Goal: Task Accomplishment & Management: Complete application form

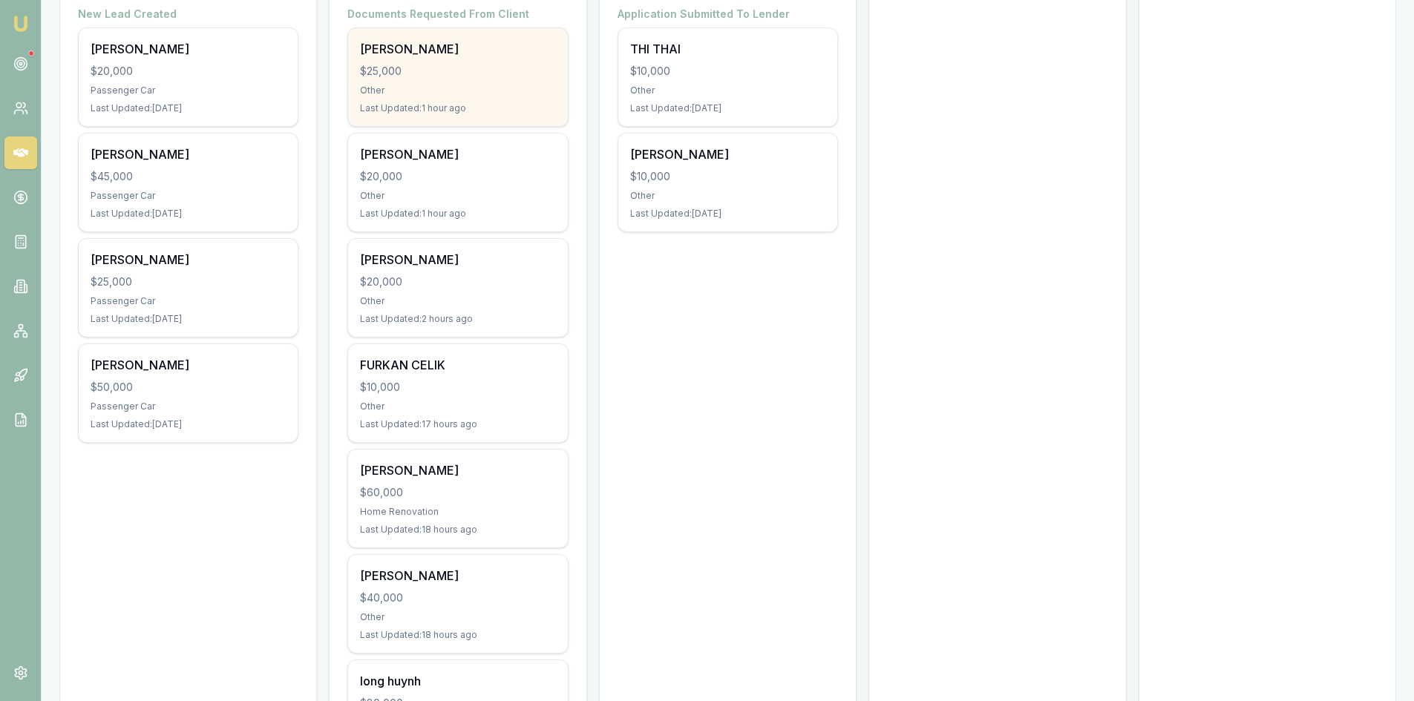
scroll to position [371, 0]
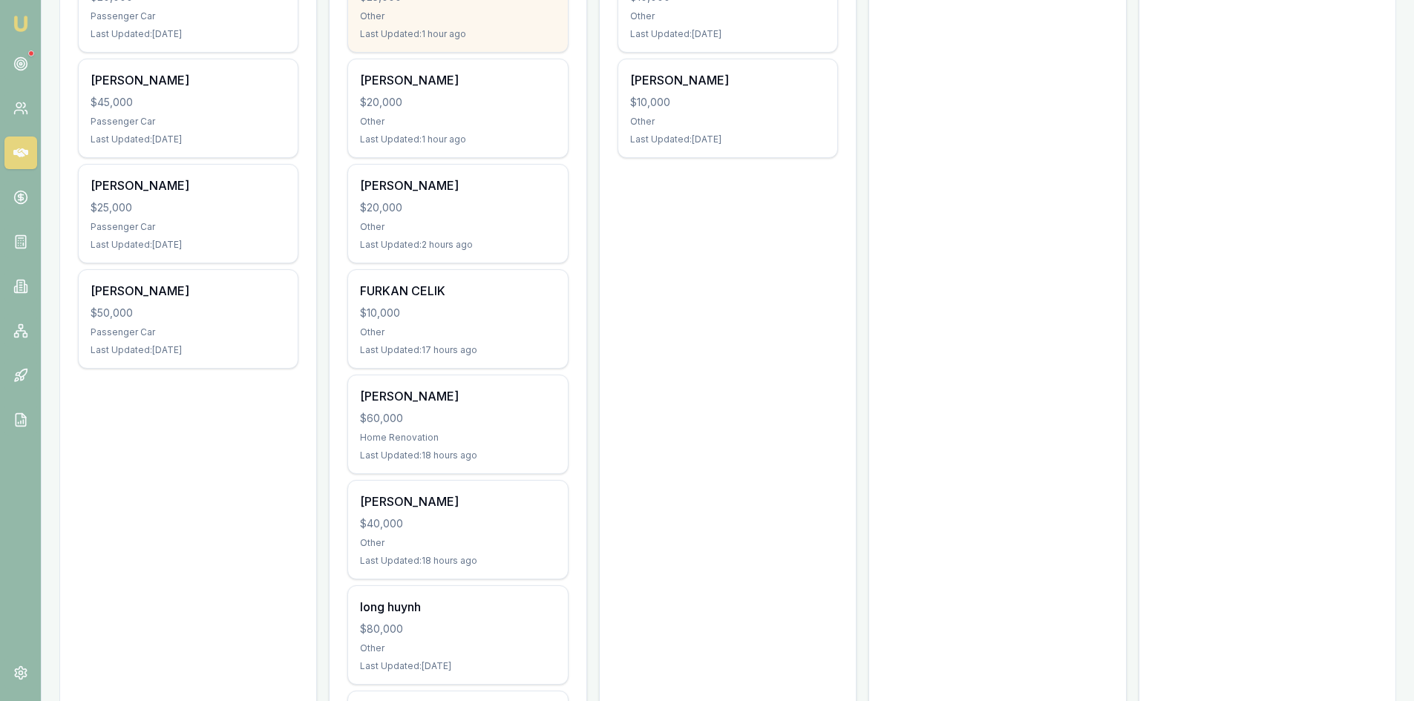
click at [404, 403] on div "phu-vinh pham" at bounding box center [457, 396] width 195 height 18
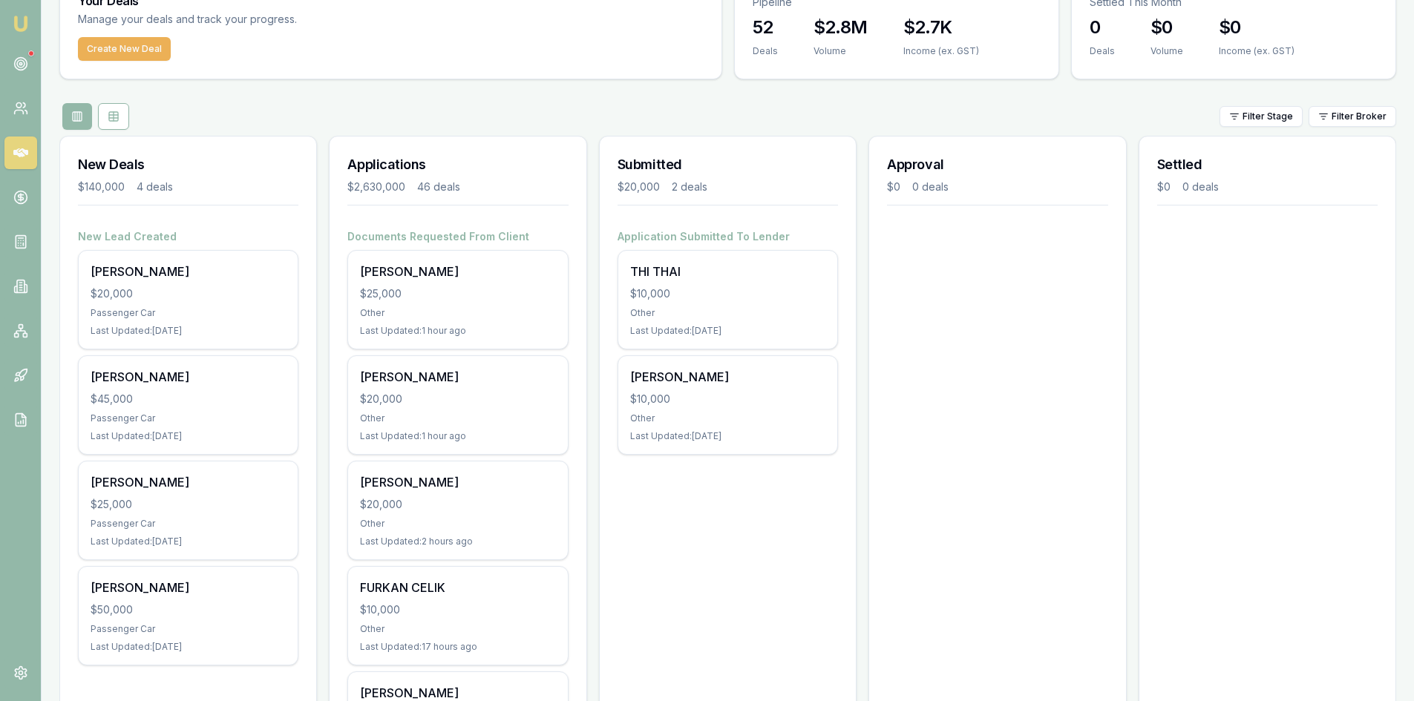
scroll to position [0, 0]
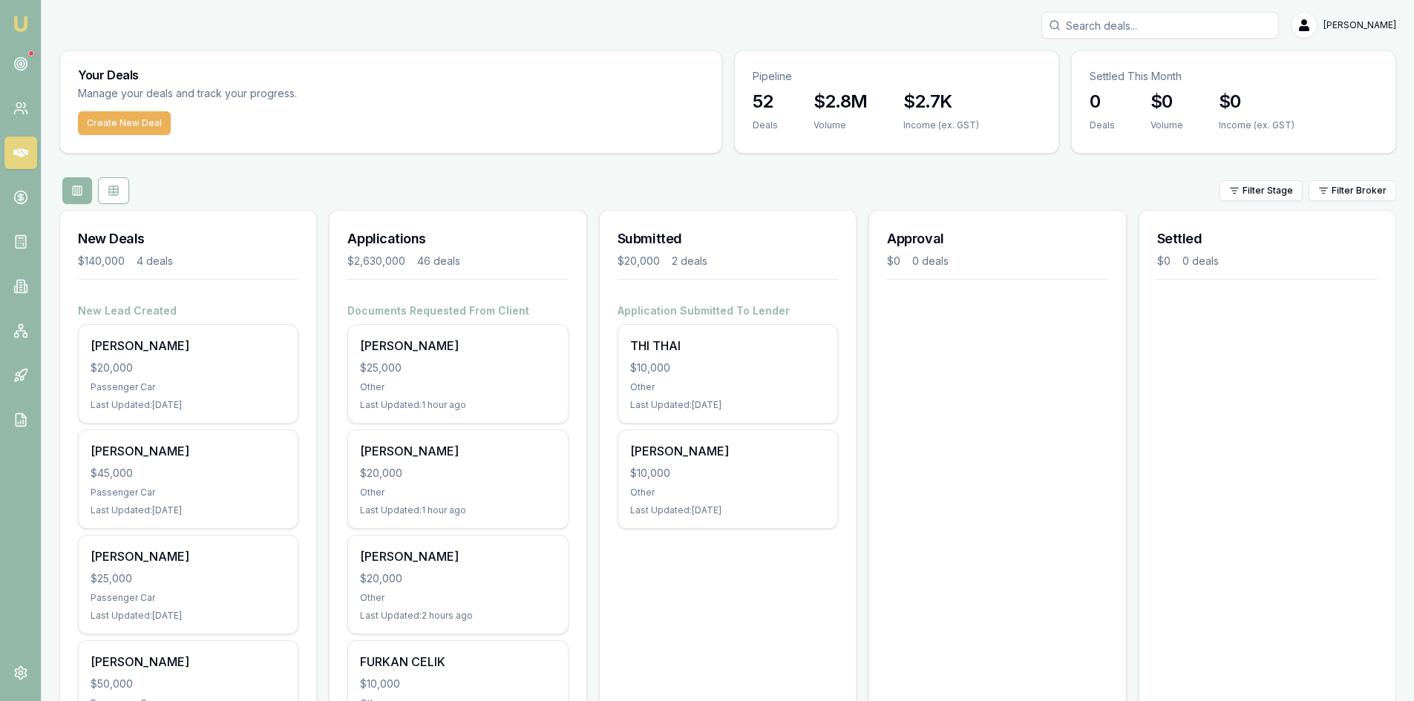
click at [1153, 24] on input "Search deals" at bounding box center [1160, 25] width 238 height 27
type input "H"
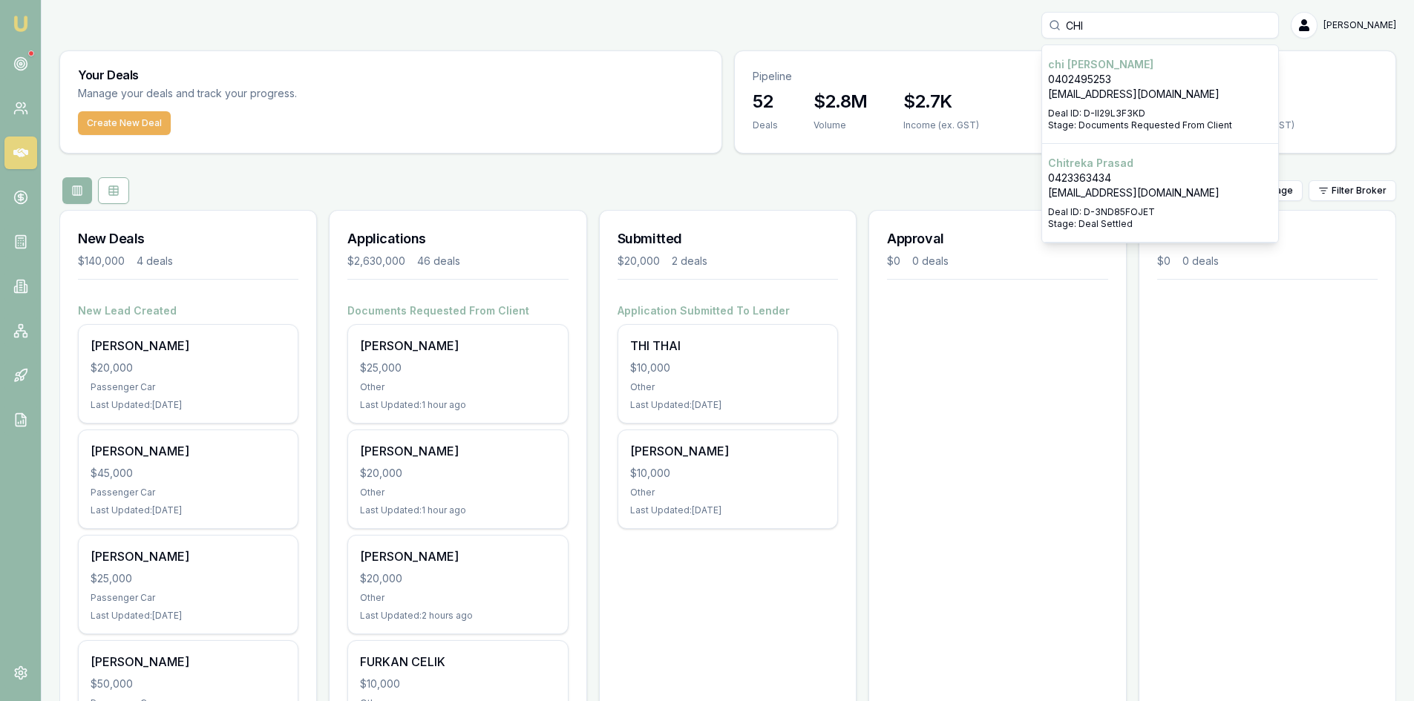
type input "CHI"
click at [1156, 177] on p "0423363434" at bounding box center [1160, 178] width 224 height 15
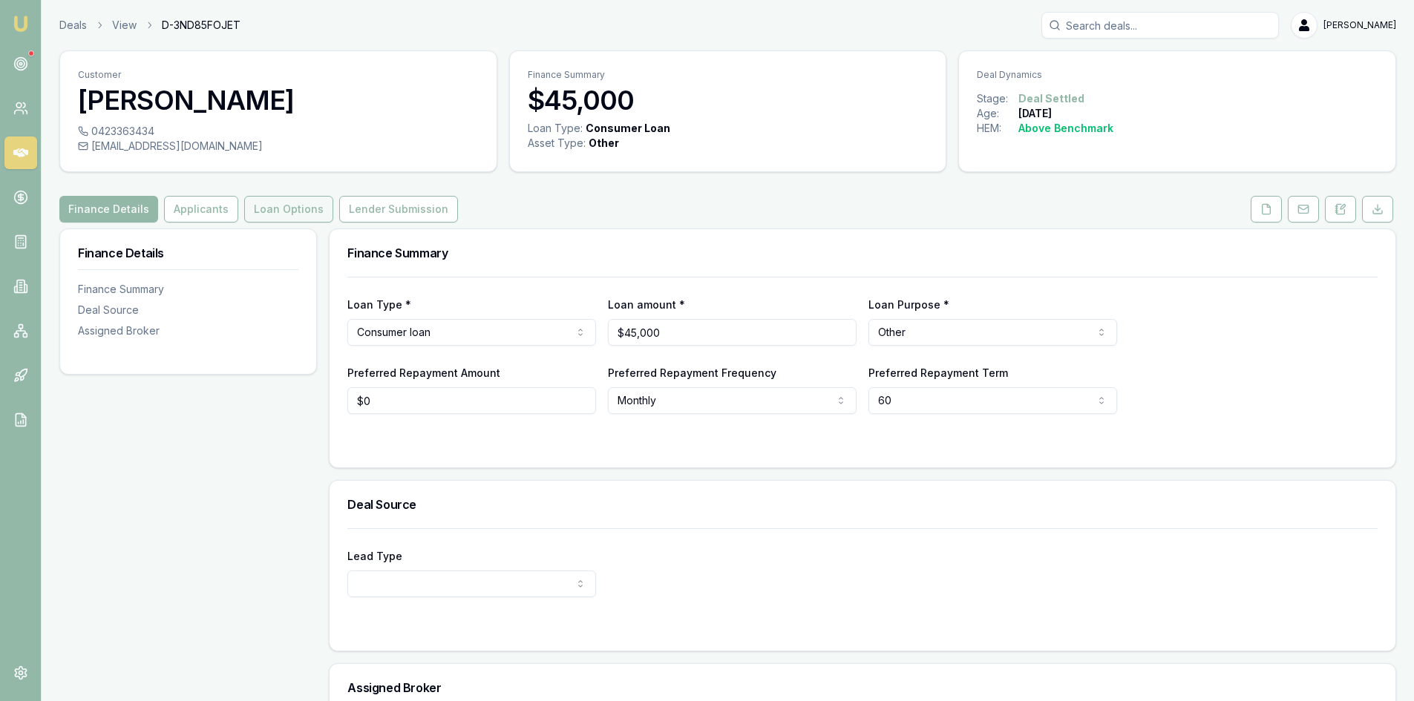
drag, startPoint x: 192, startPoint y: 209, endPoint x: 241, endPoint y: 209, distance: 49.7
click at [192, 209] on button "Applicants" at bounding box center [201, 209] width 74 height 27
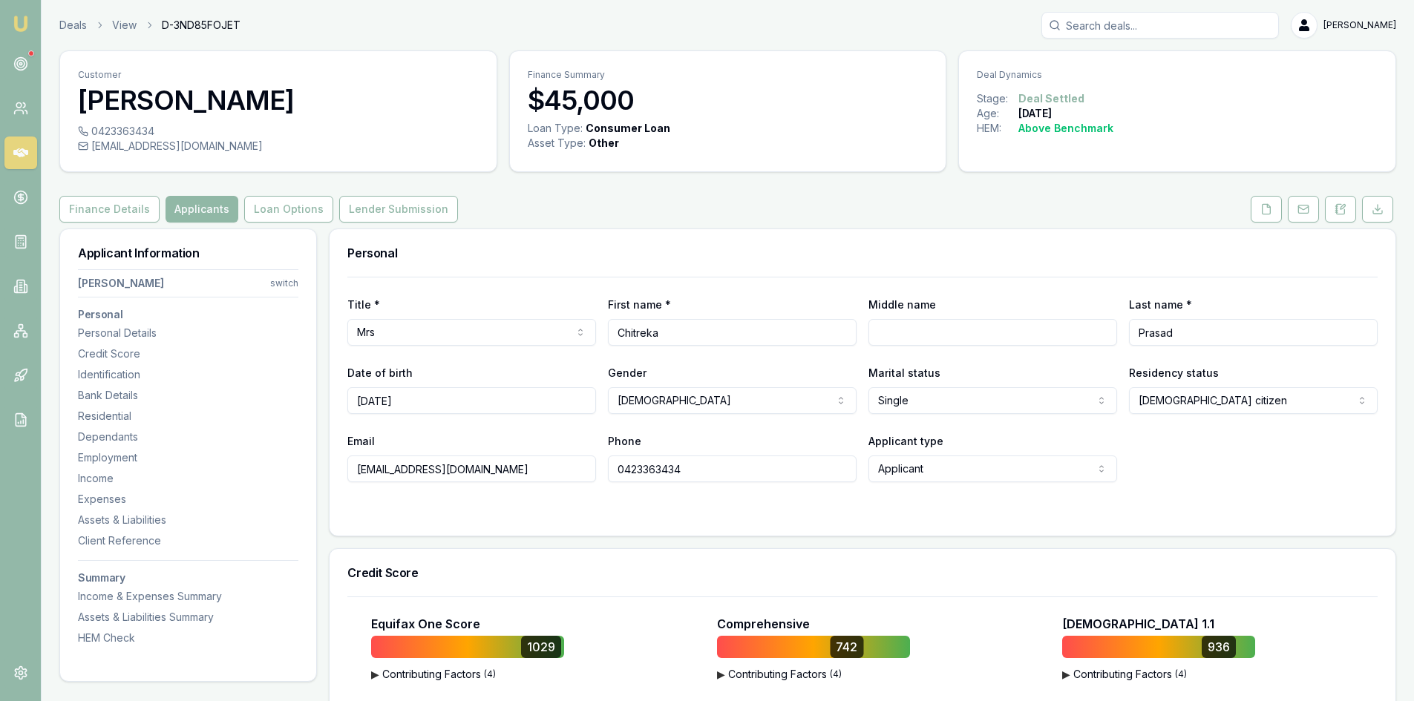
click at [210, 211] on button "Applicants" at bounding box center [202, 209] width 73 height 27
click at [1273, 207] on button at bounding box center [1266, 209] width 31 height 27
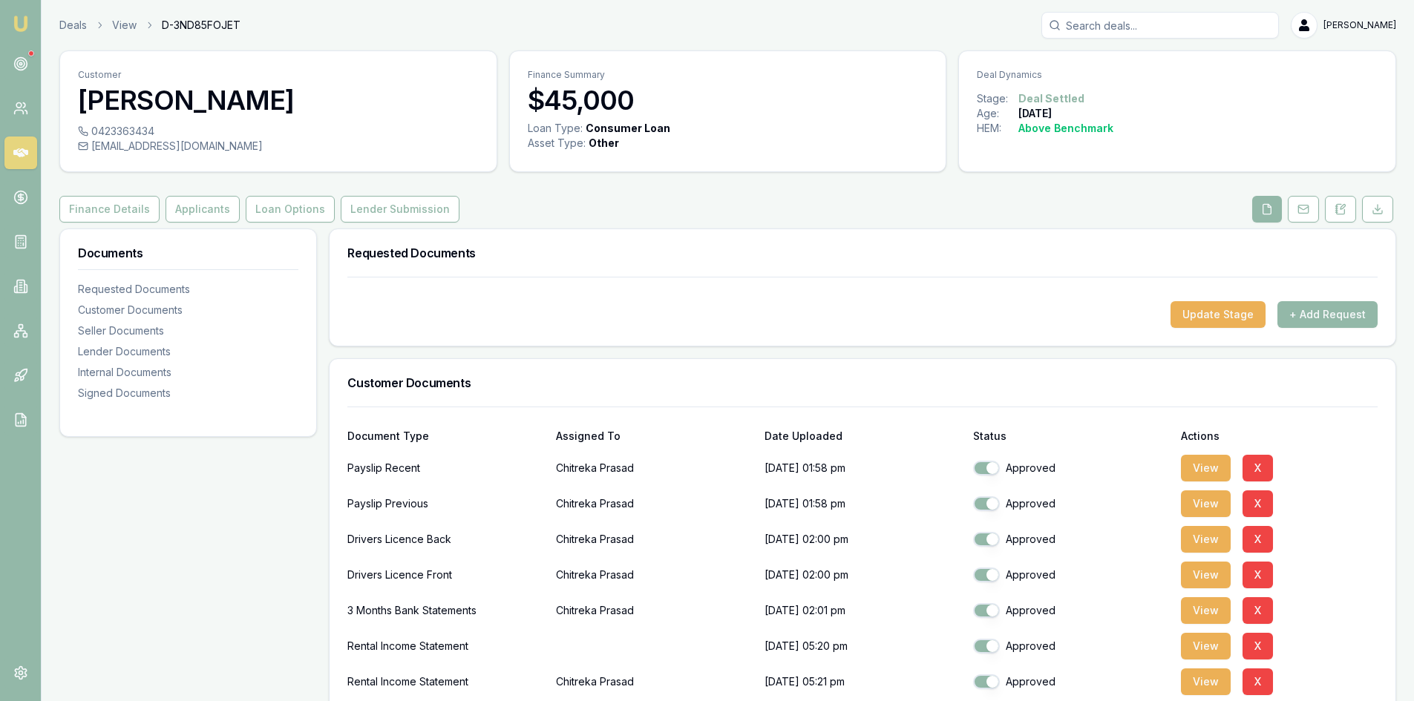
scroll to position [148, 0]
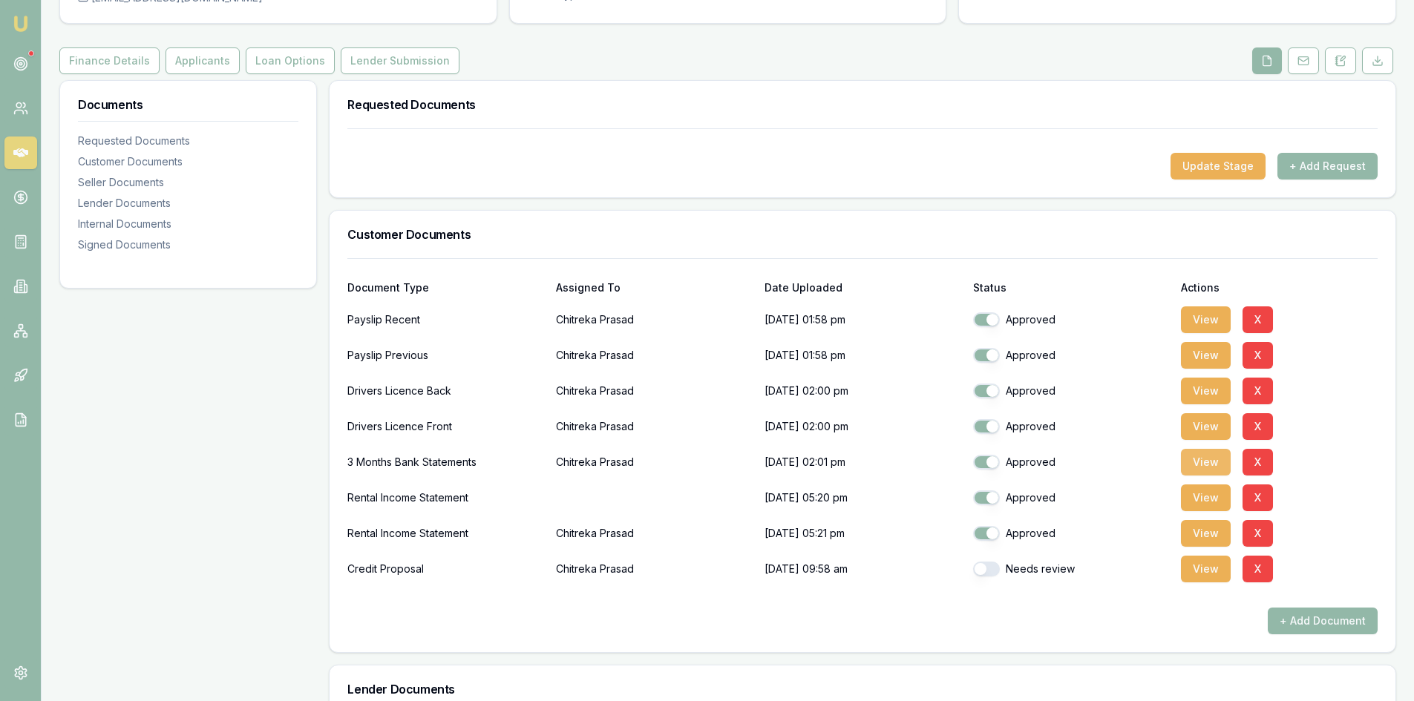
click at [1214, 463] on button "View" at bounding box center [1206, 462] width 50 height 27
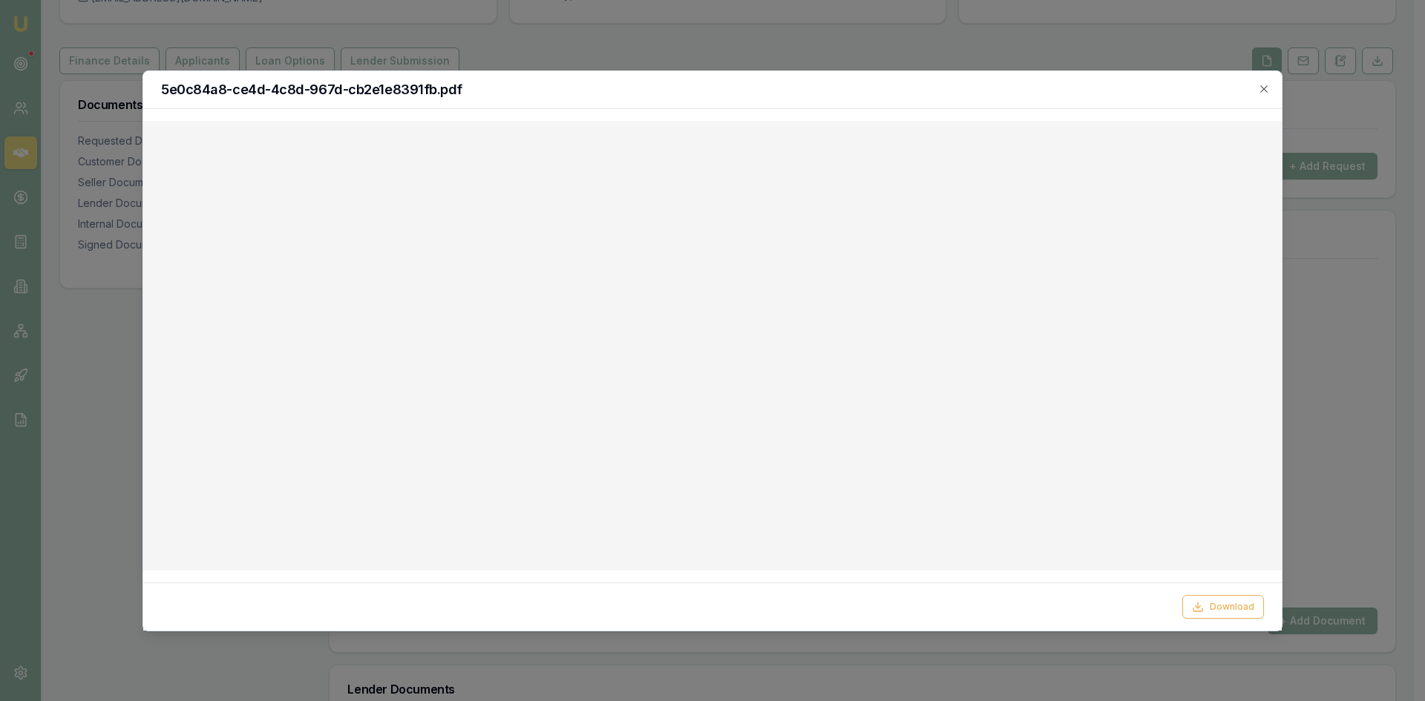
click at [1272, 93] on div "5e0c84a8-ce4d-4c8d-967d-cb2e1e8391fb.pdf" at bounding box center [712, 90] width 1139 height 38
click at [1266, 93] on icon "button" at bounding box center [1264, 89] width 12 height 12
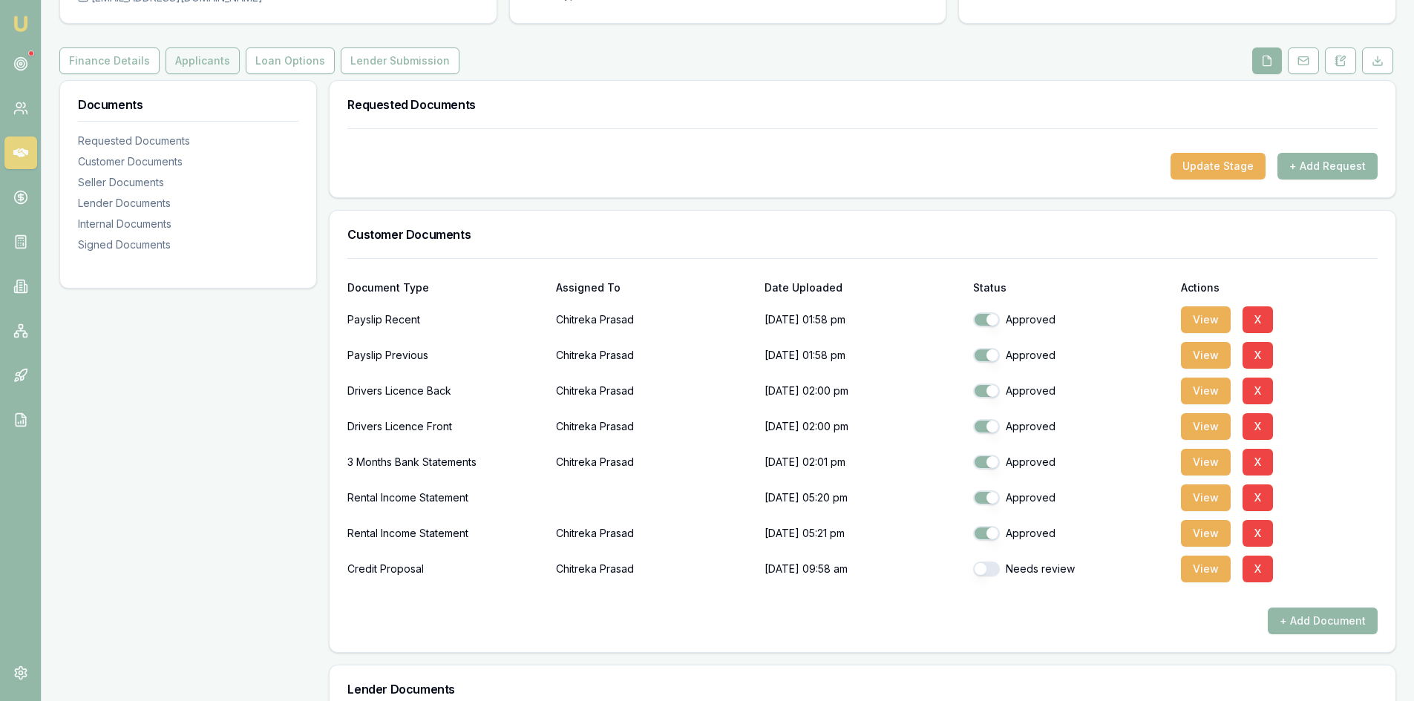
click at [178, 62] on button "Applicants" at bounding box center [203, 61] width 74 height 27
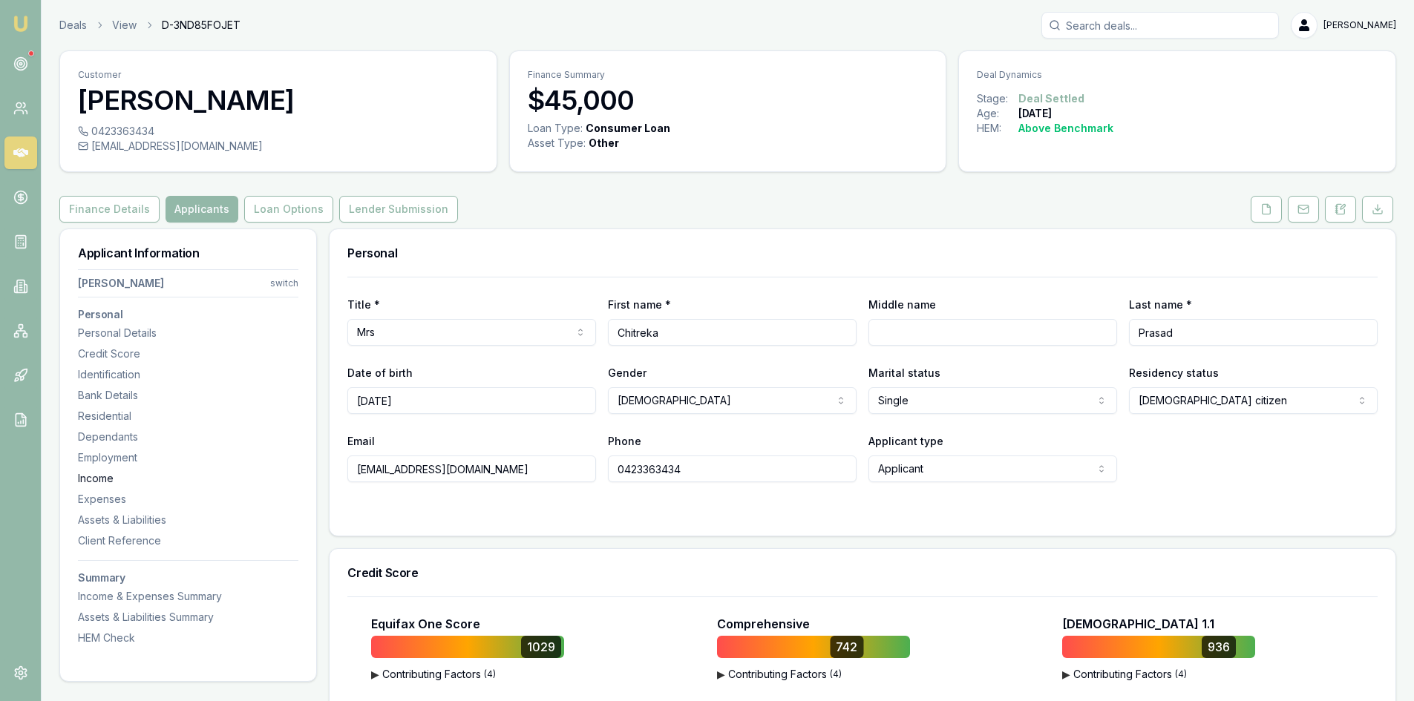
drag, startPoint x: 494, startPoint y: 474, endPoint x: 256, endPoint y: 478, distance: 238.3
click at [652, 472] on input "0423363434" at bounding box center [732, 469] width 249 height 27
click at [1270, 207] on polyline at bounding box center [1268, 205] width 3 height 3
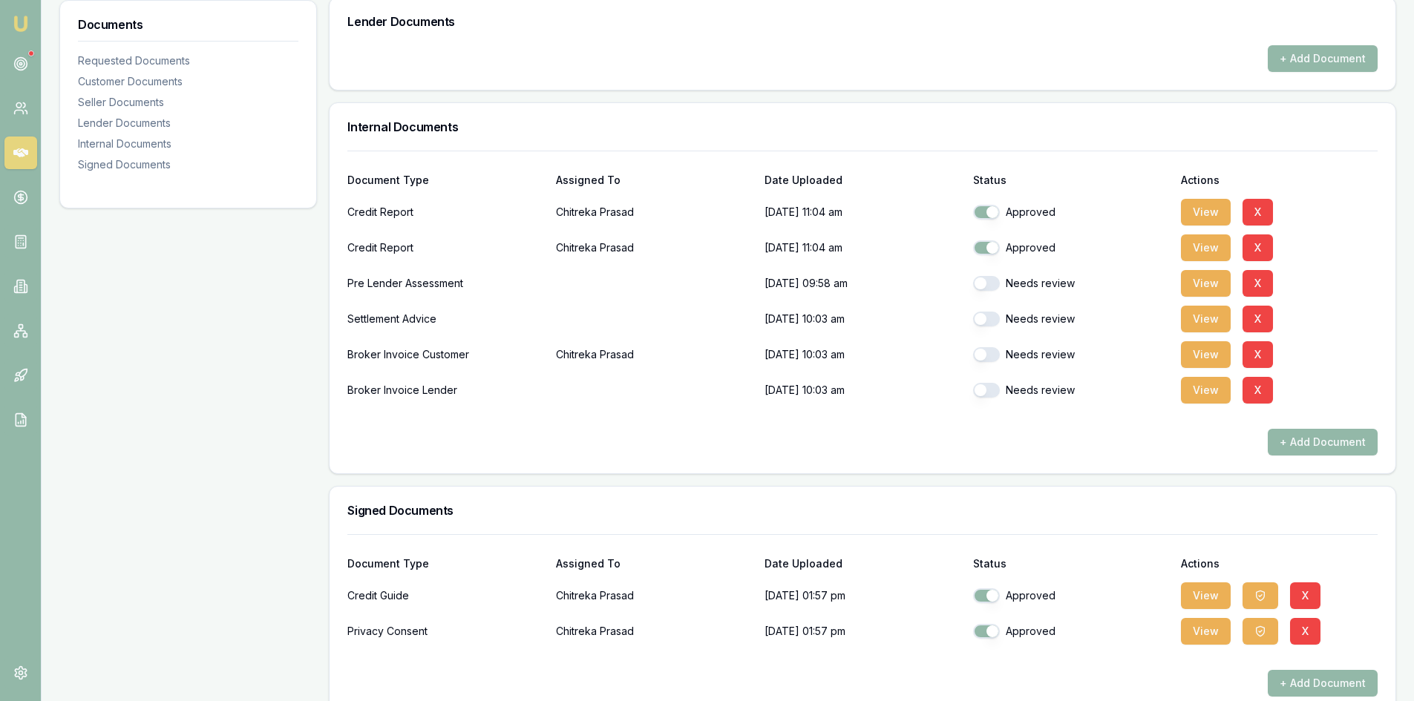
scroll to position [842, 0]
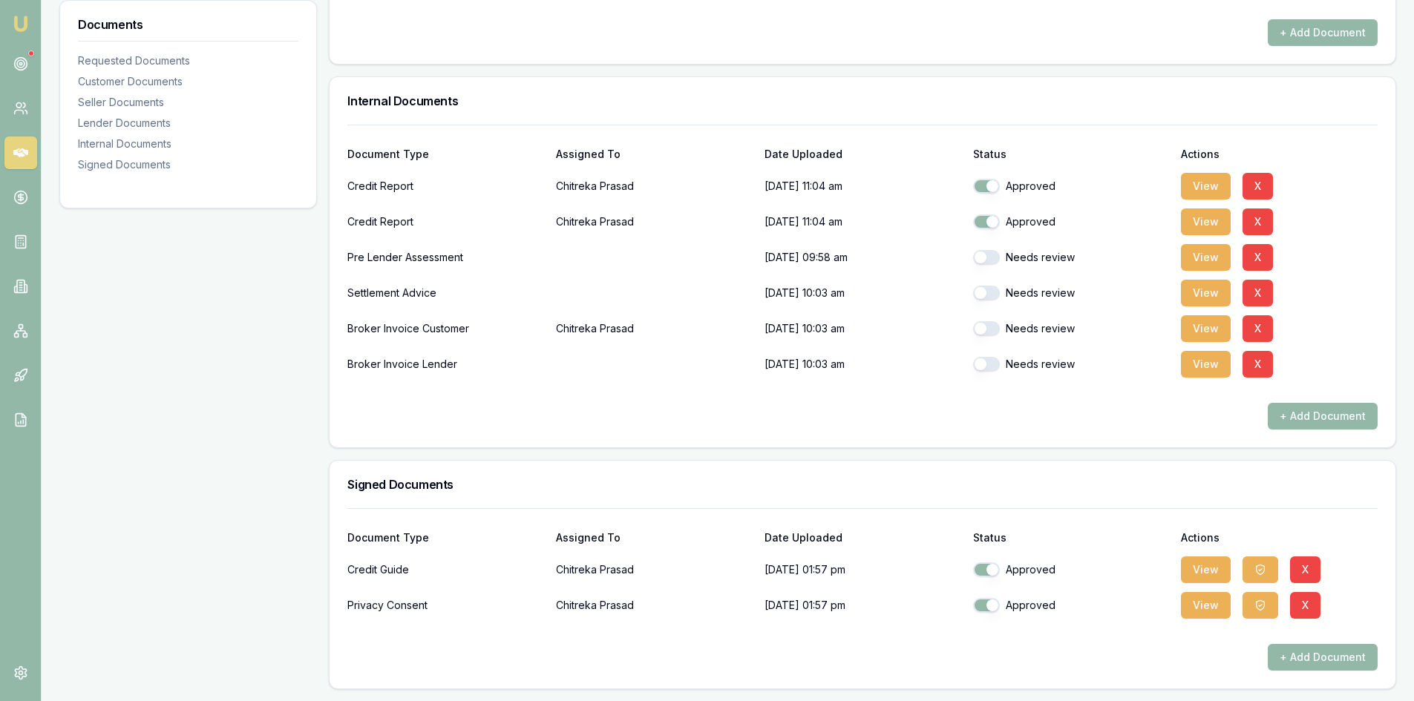
drag, startPoint x: 1206, startPoint y: 610, endPoint x: 1053, endPoint y: 608, distance: 153.7
click at [1207, 609] on button "View" at bounding box center [1206, 605] width 50 height 27
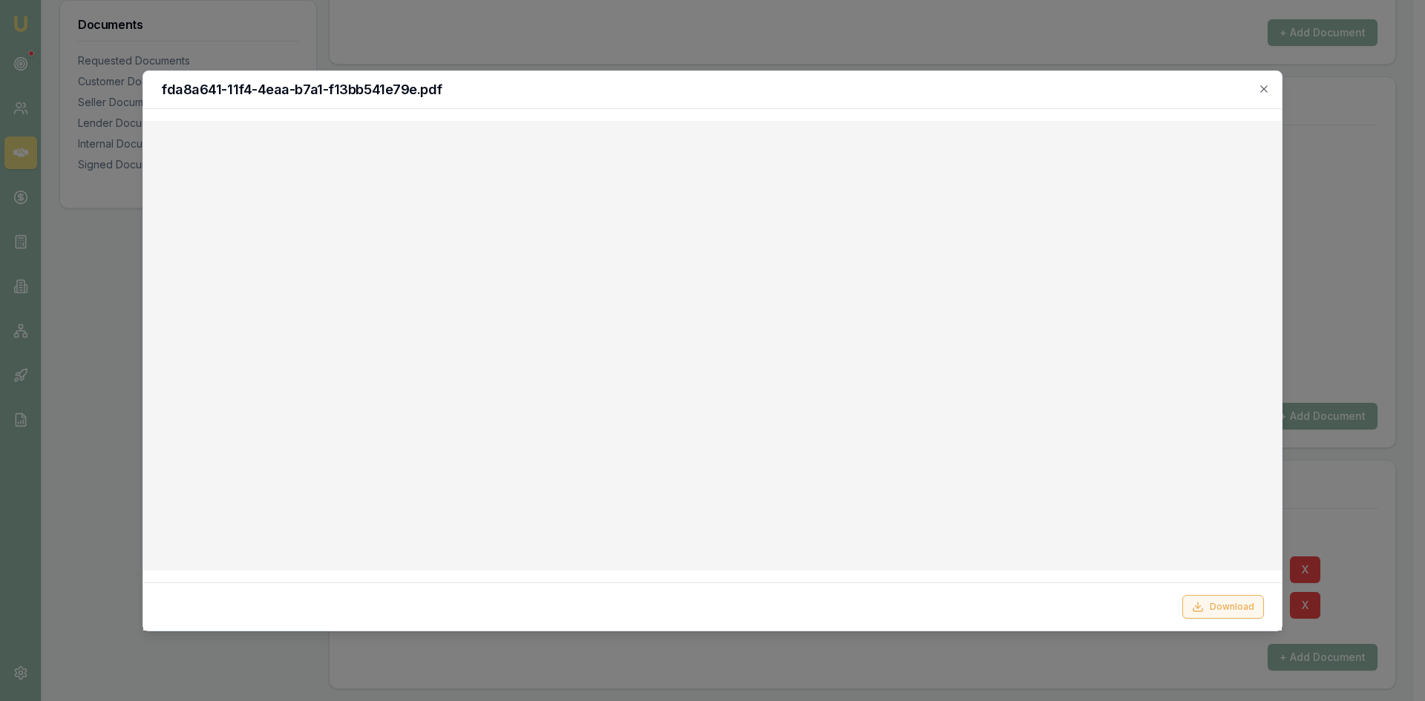
click at [1222, 609] on button "Download" at bounding box center [1223, 607] width 82 height 24
click at [903, 99] on div "fda8a641-11f4-4eaa-b7a1-f13bb541e79e.pdf" at bounding box center [712, 90] width 1139 height 38
click at [1263, 85] on icon "button" at bounding box center [1264, 89] width 12 height 12
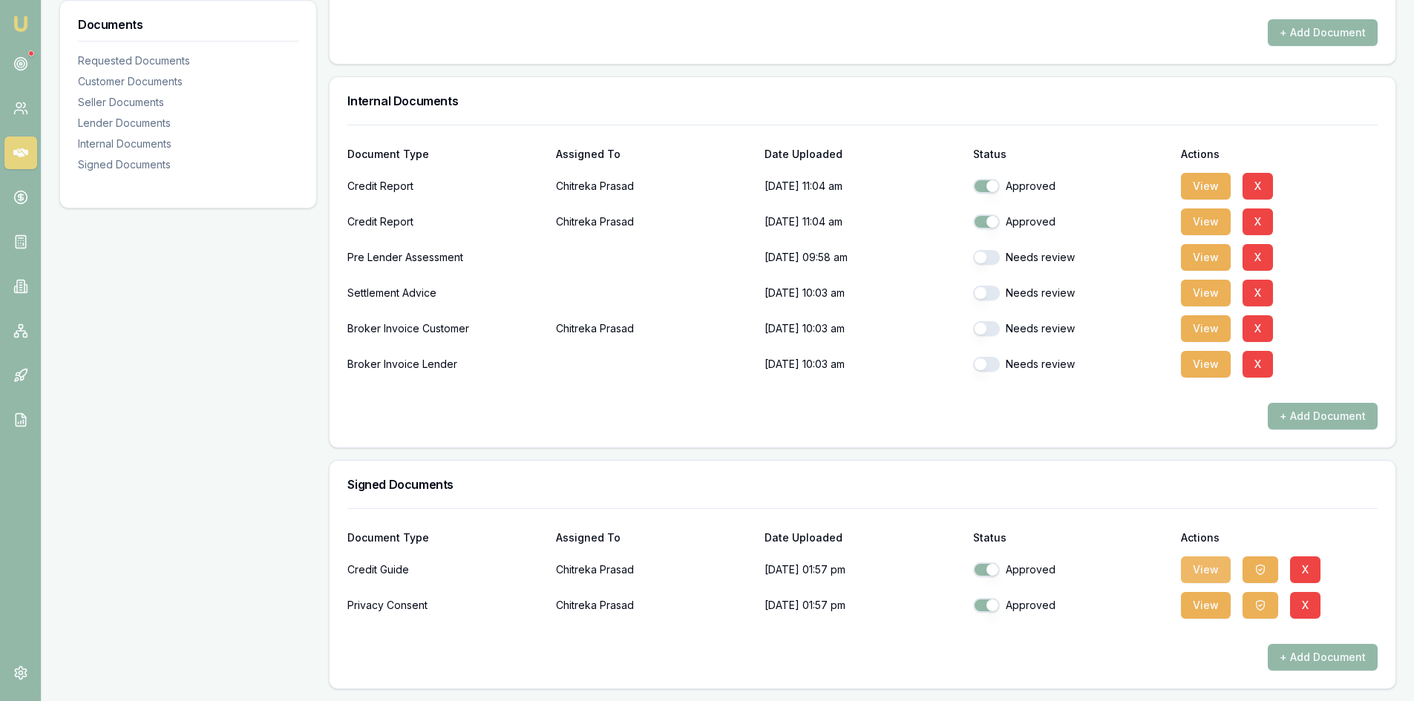
click at [1197, 567] on button "View" at bounding box center [1206, 570] width 50 height 27
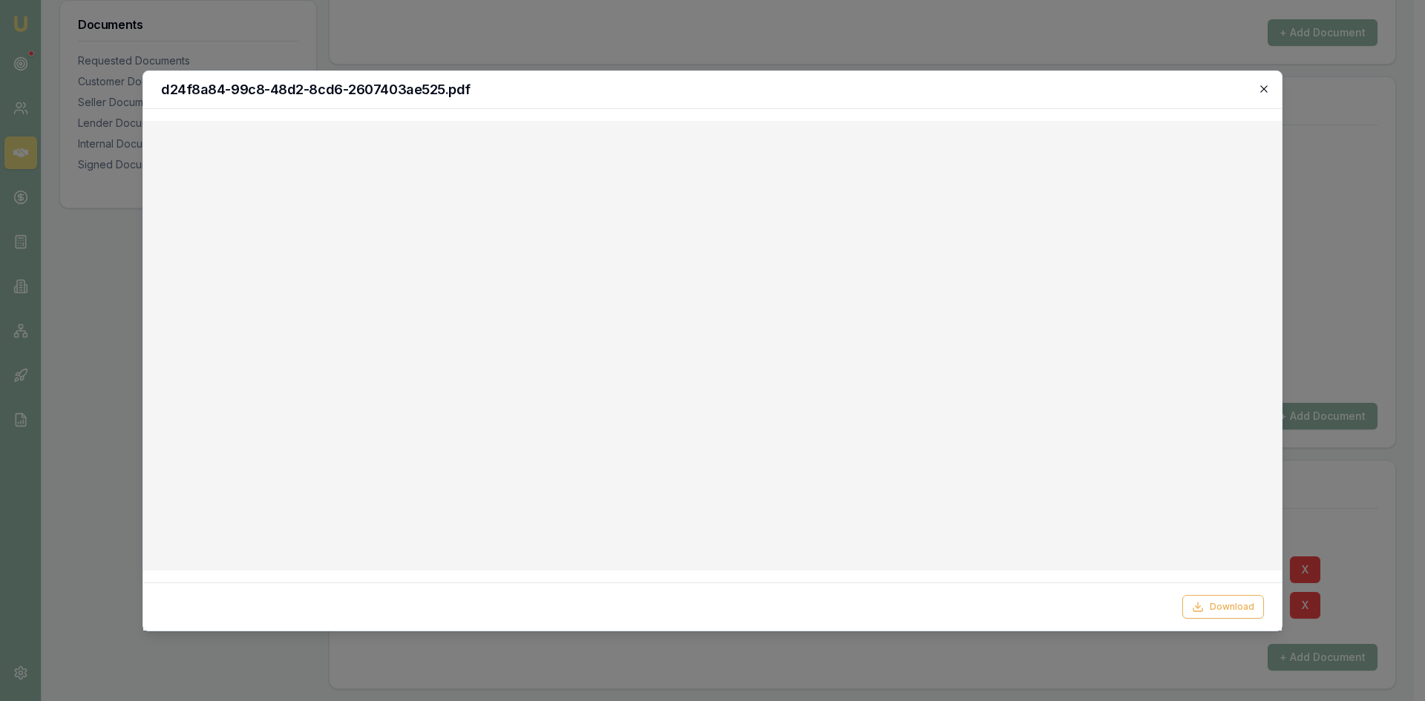
click at [1263, 88] on icon "button" at bounding box center [1263, 88] width 7 height 7
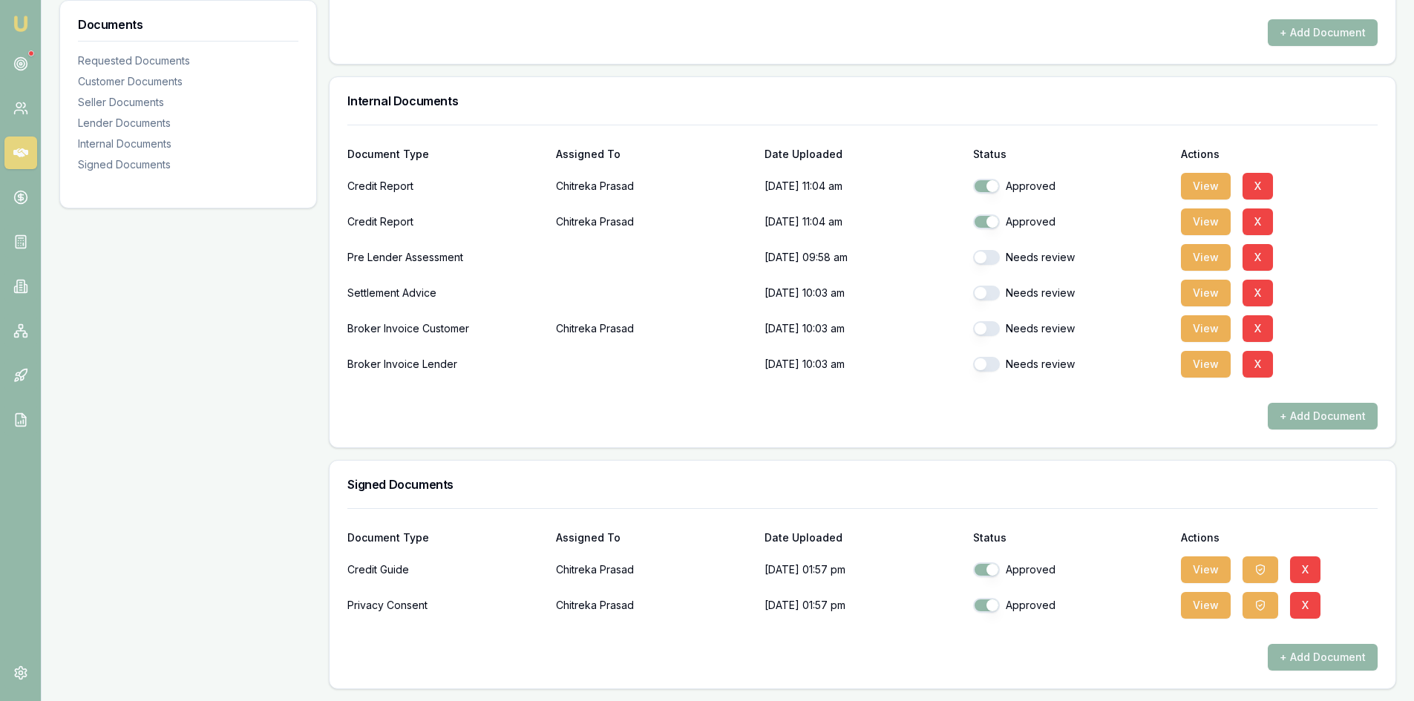
scroll to position [768, 0]
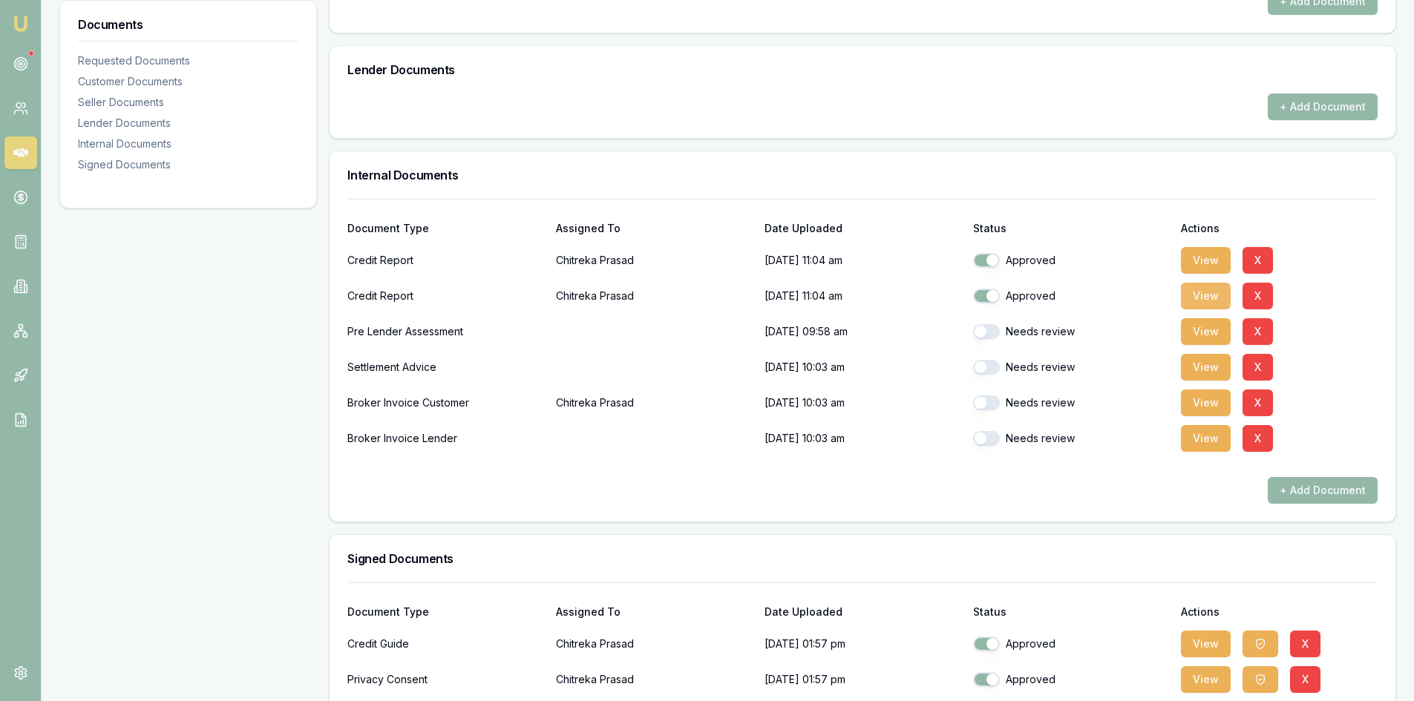
click at [1205, 296] on button "View" at bounding box center [1206, 296] width 50 height 27
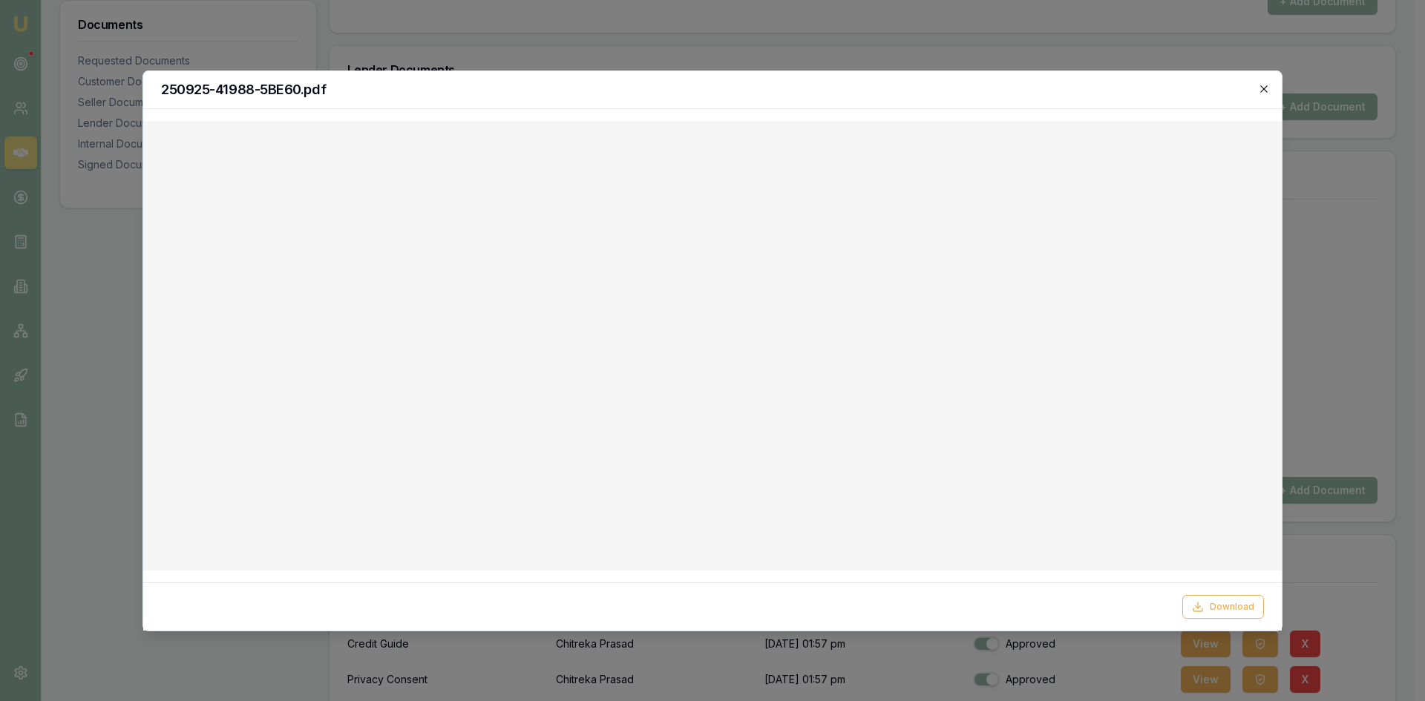
click at [1263, 88] on icon "button" at bounding box center [1264, 89] width 12 height 12
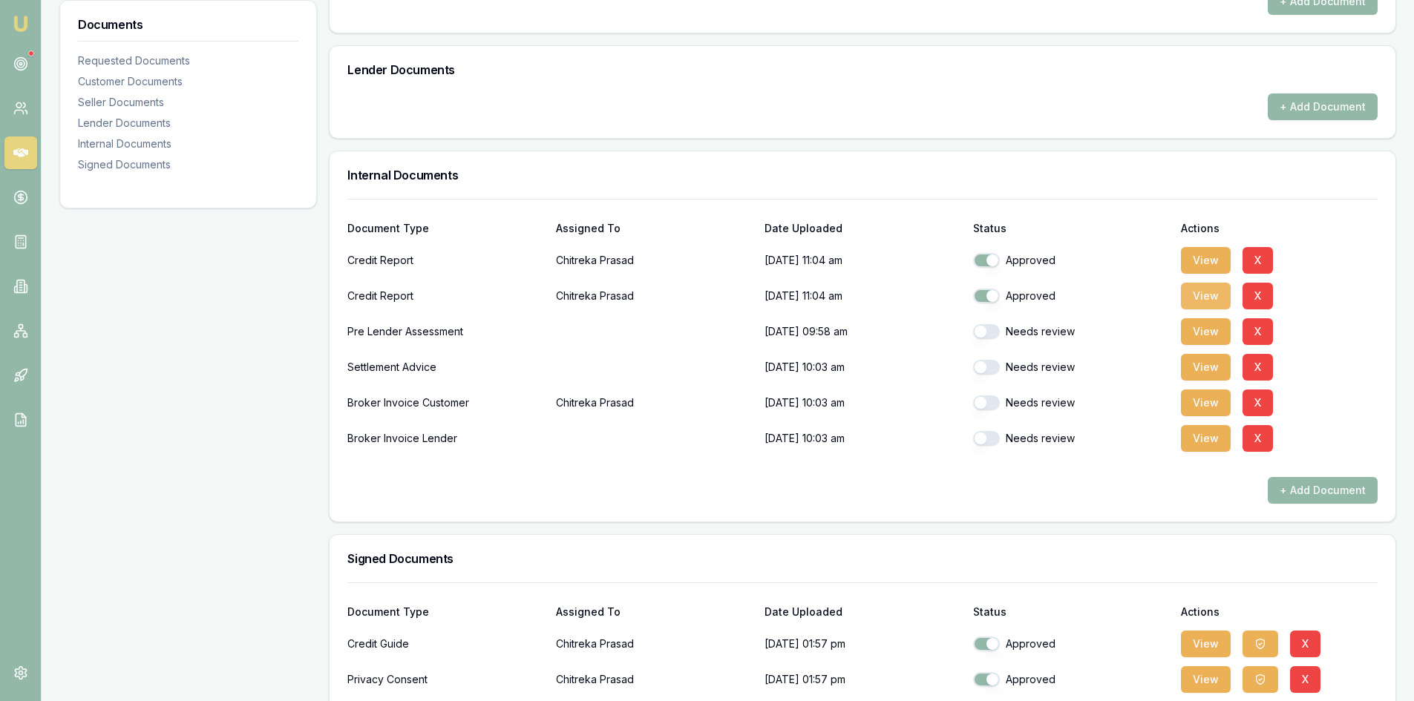
click at [1202, 301] on button "View" at bounding box center [1206, 296] width 50 height 27
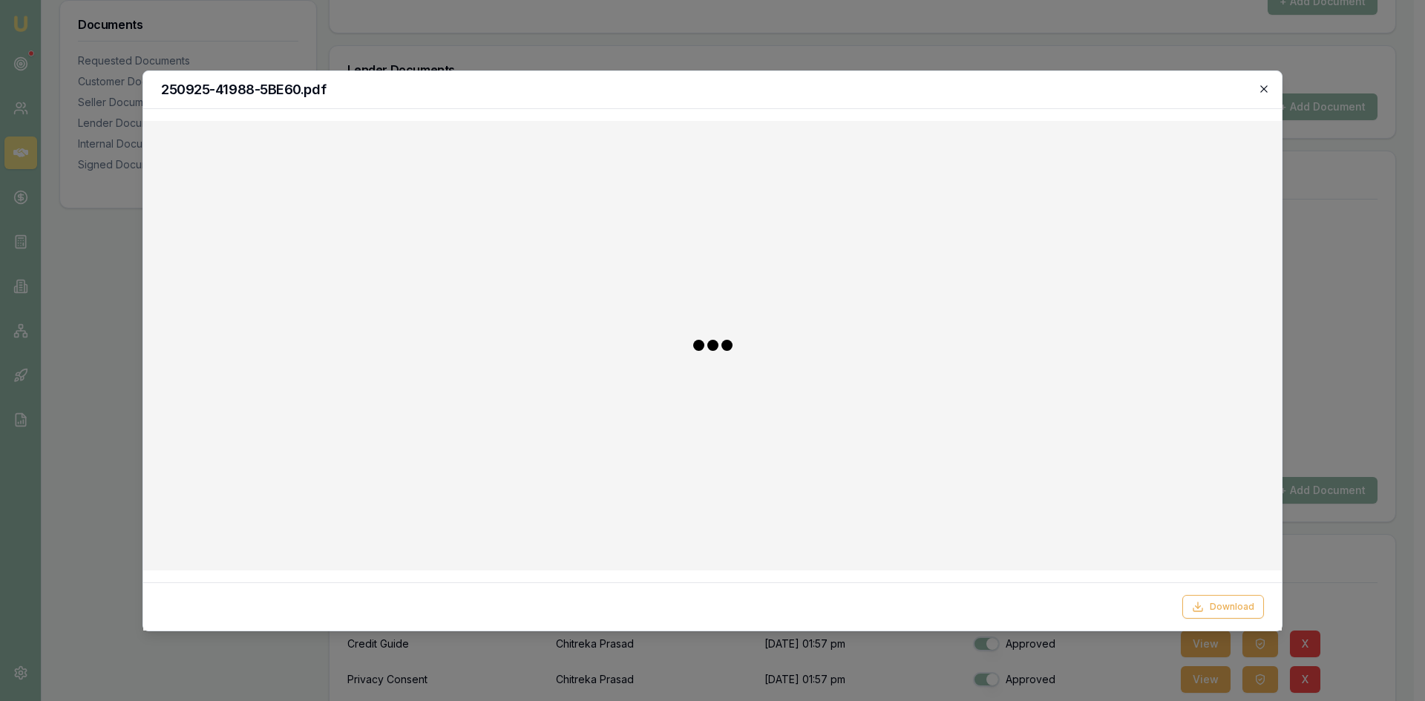
click at [1263, 91] on icon "button" at bounding box center [1264, 89] width 12 height 12
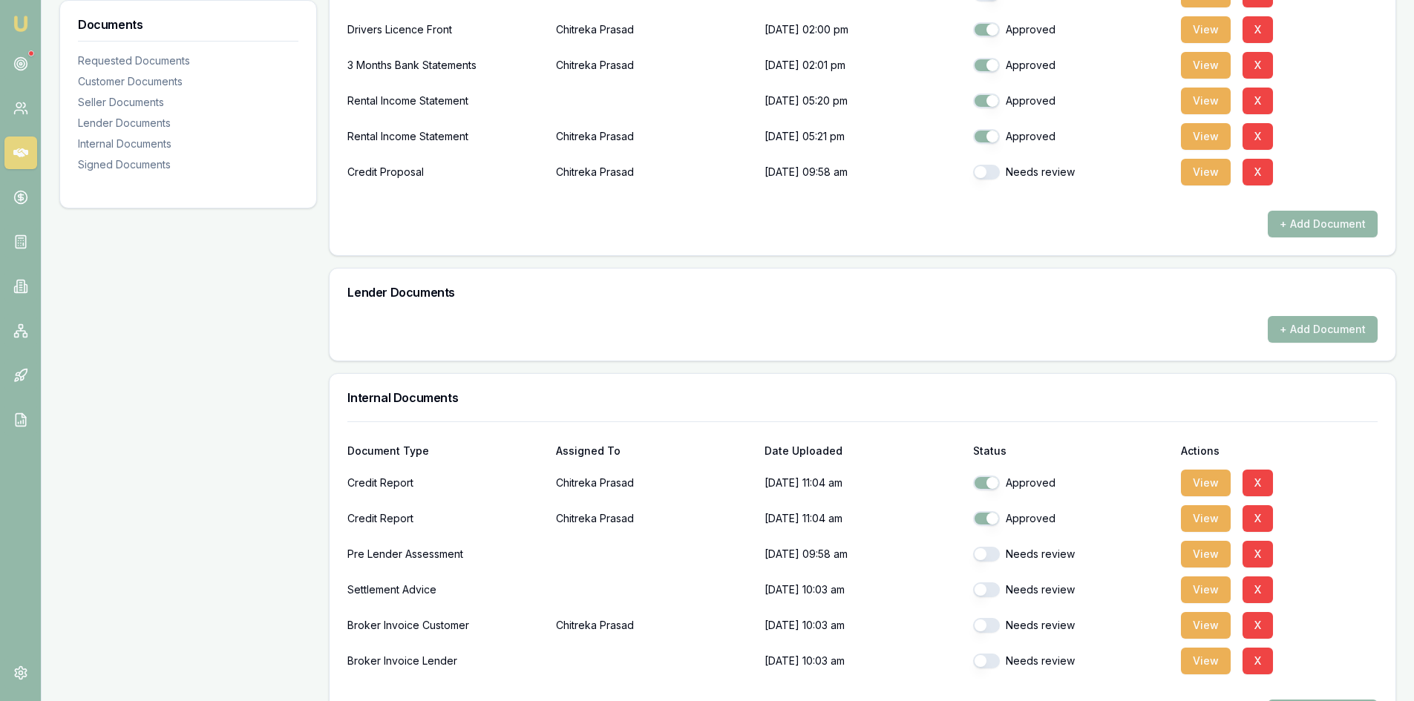
scroll to position [397, 0]
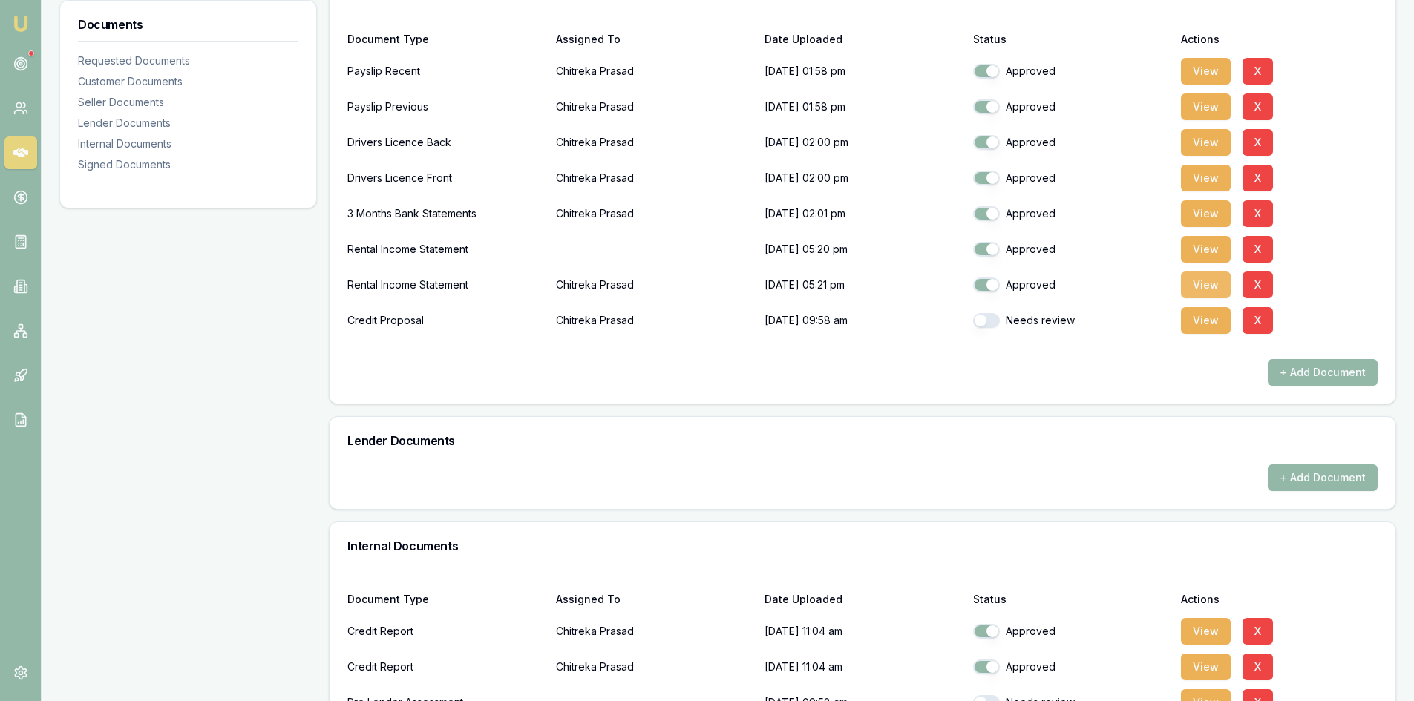
click at [1195, 281] on button "View" at bounding box center [1206, 285] width 50 height 27
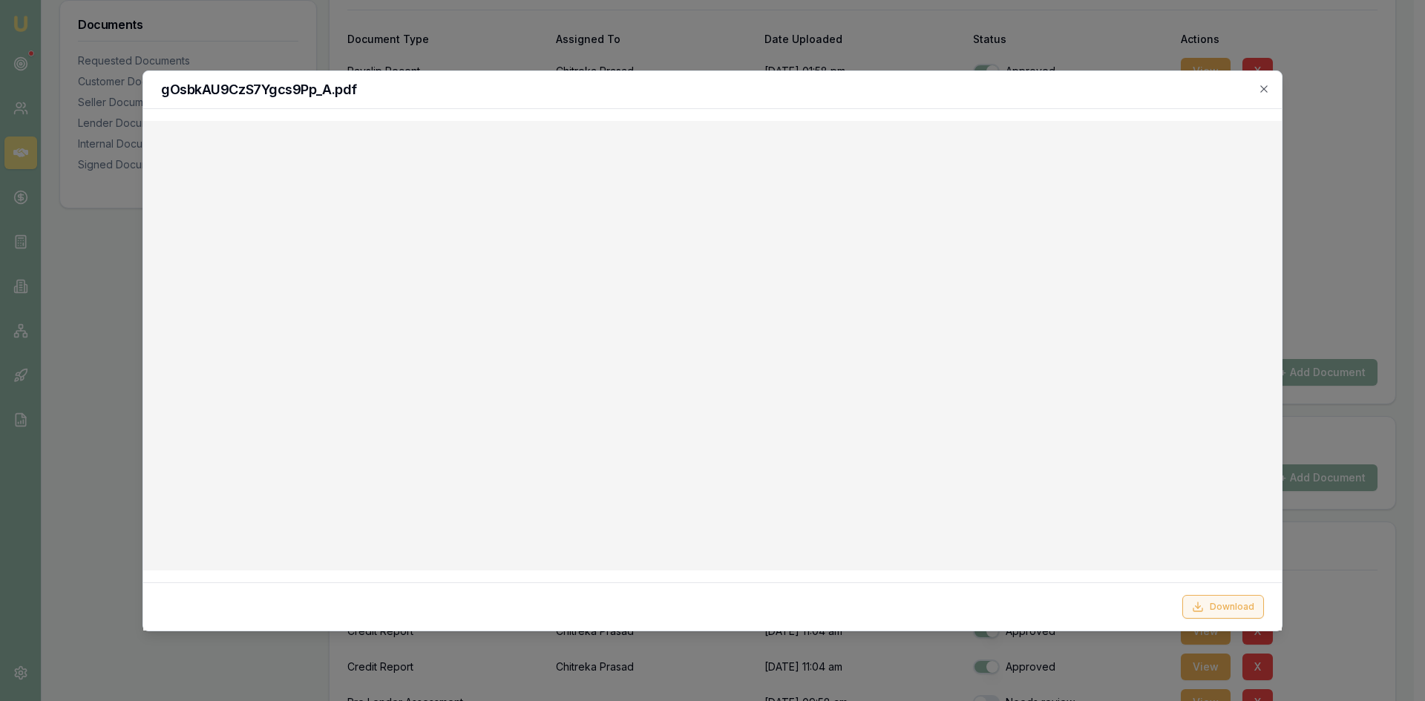
click at [1217, 611] on button "Download" at bounding box center [1223, 607] width 82 height 24
click at [1265, 91] on icon "button" at bounding box center [1264, 89] width 12 height 12
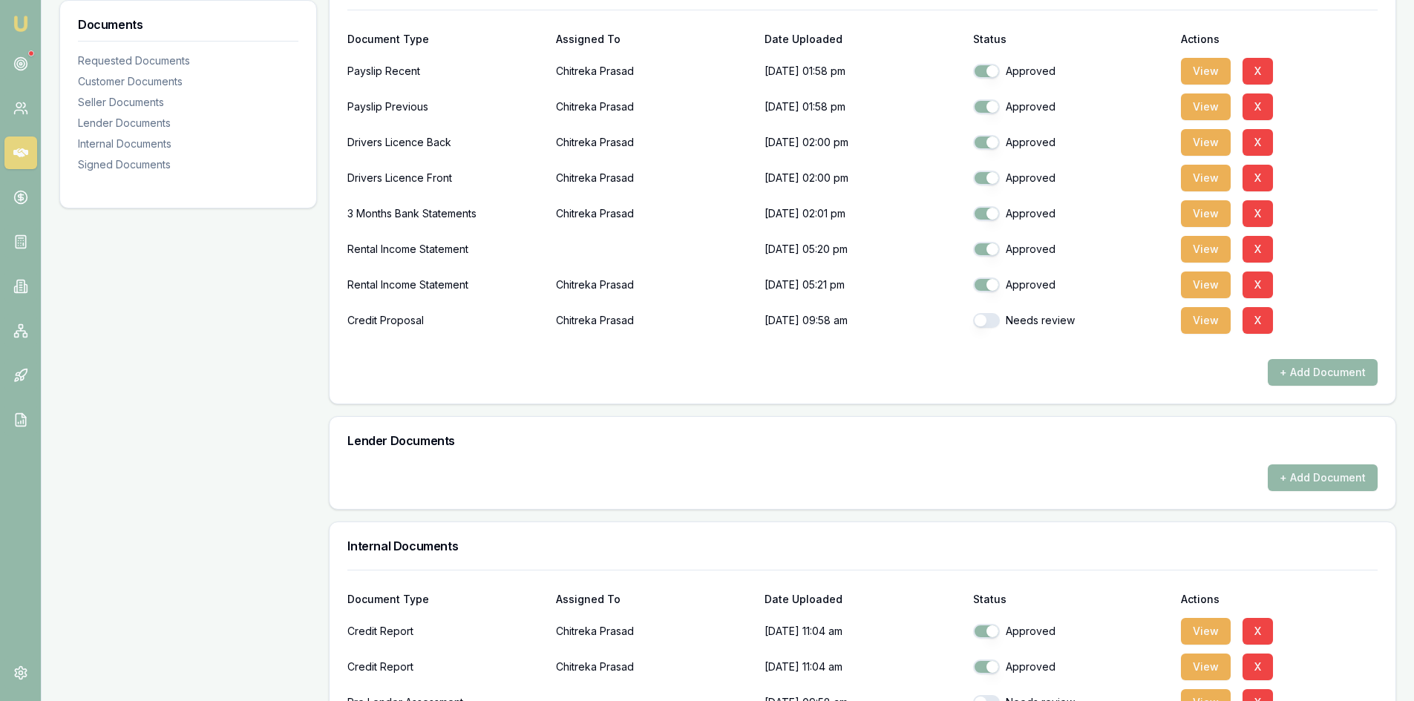
click at [884, 271] on p "26/09/2025, 05:21 pm" at bounding box center [863, 285] width 197 height 30
click at [1201, 249] on button "View" at bounding box center [1206, 249] width 50 height 27
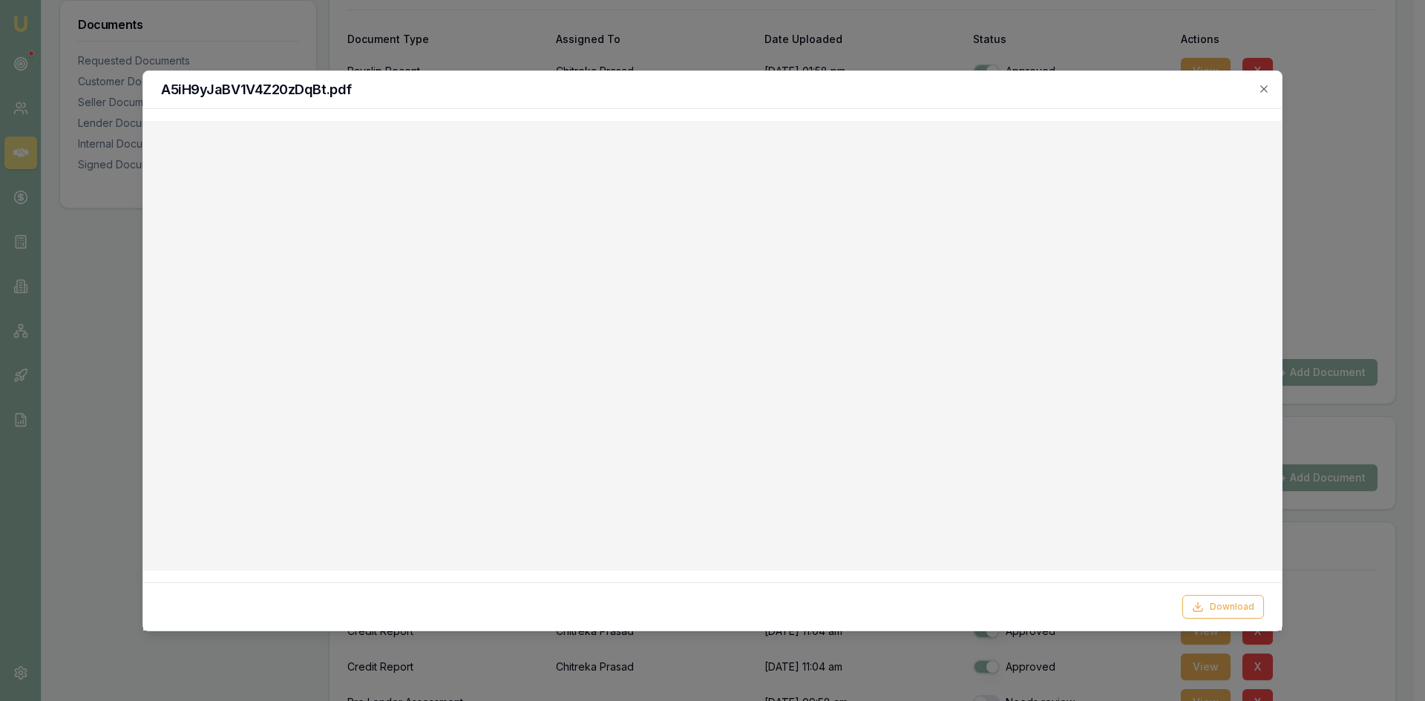
drag, startPoint x: 1220, startPoint y: 609, endPoint x: 1195, endPoint y: 560, distance: 54.8
click at [1220, 608] on button "Download" at bounding box center [1223, 607] width 82 height 24
click at [1264, 92] on icon "button" at bounding box center [1264, 89] width 12 height 12
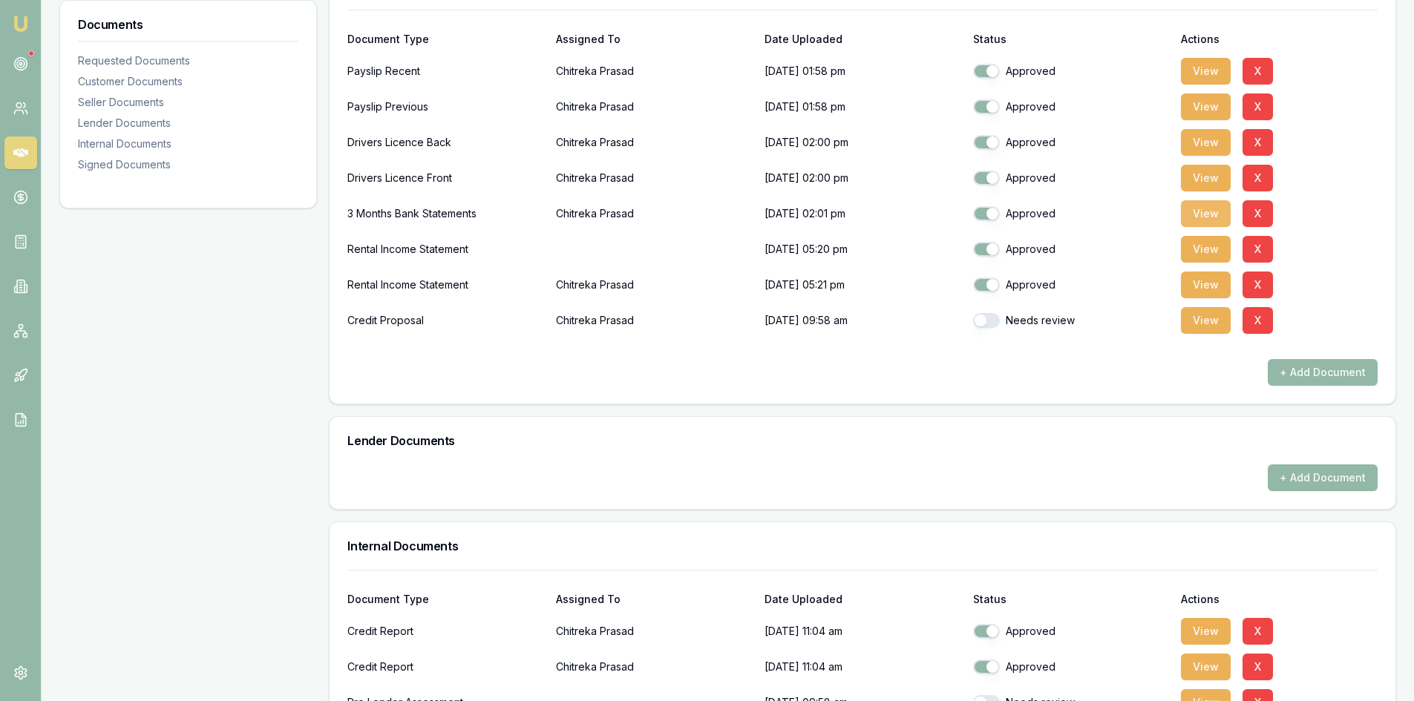
click at [1202, 215] on button "View" at bounding box center [1206, 213] width 50 height 27
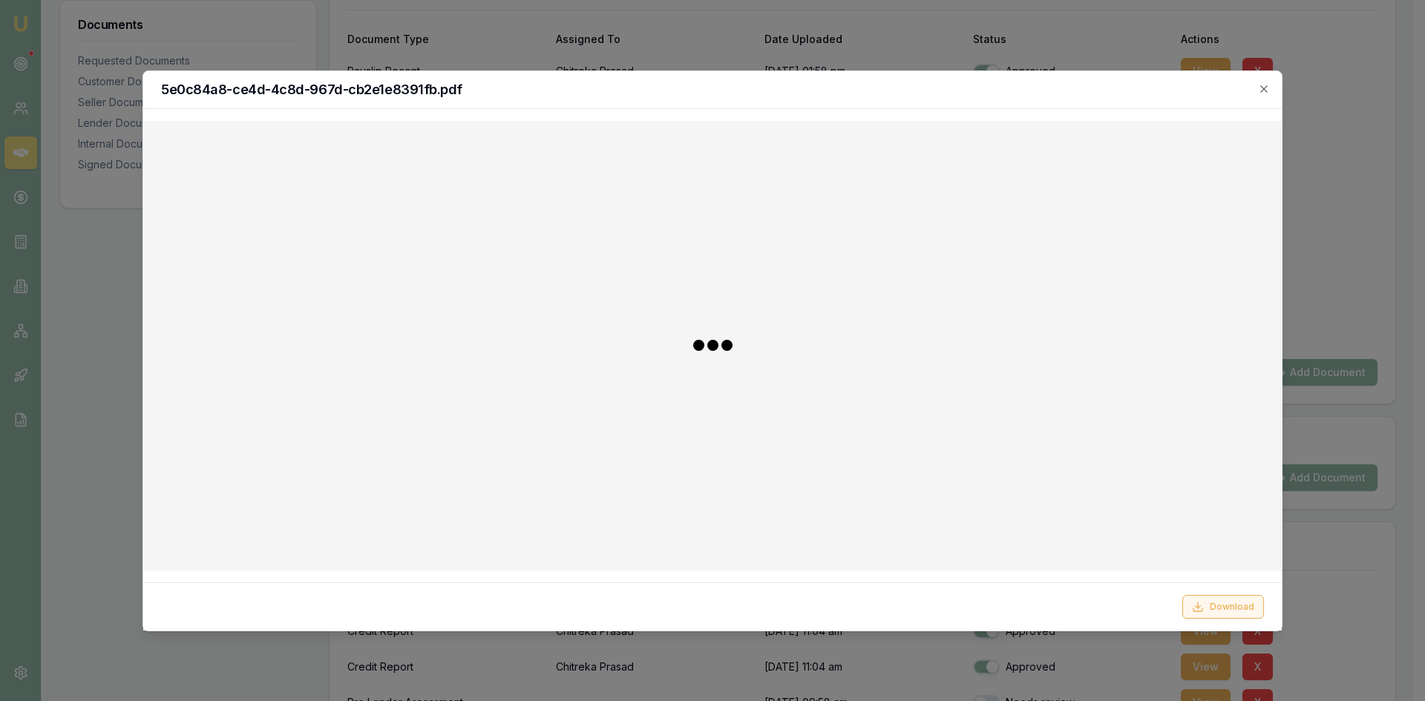
click at [1220, 605] on button "Download" at bounding box center [1223, 607] width 82 height 24
click at [1265, 89] on icon "button" at bounding box center [1263, 88] width 7 height 7
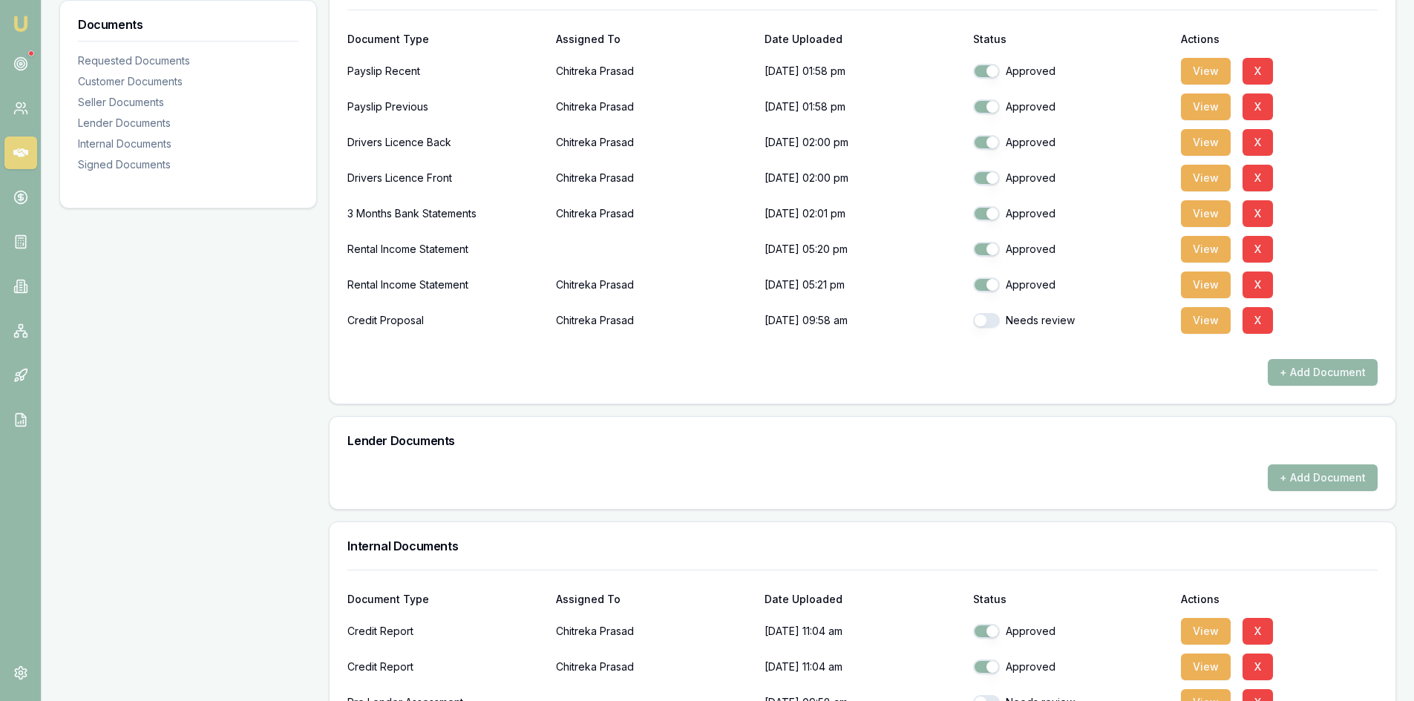
scroll to position [323, 0]
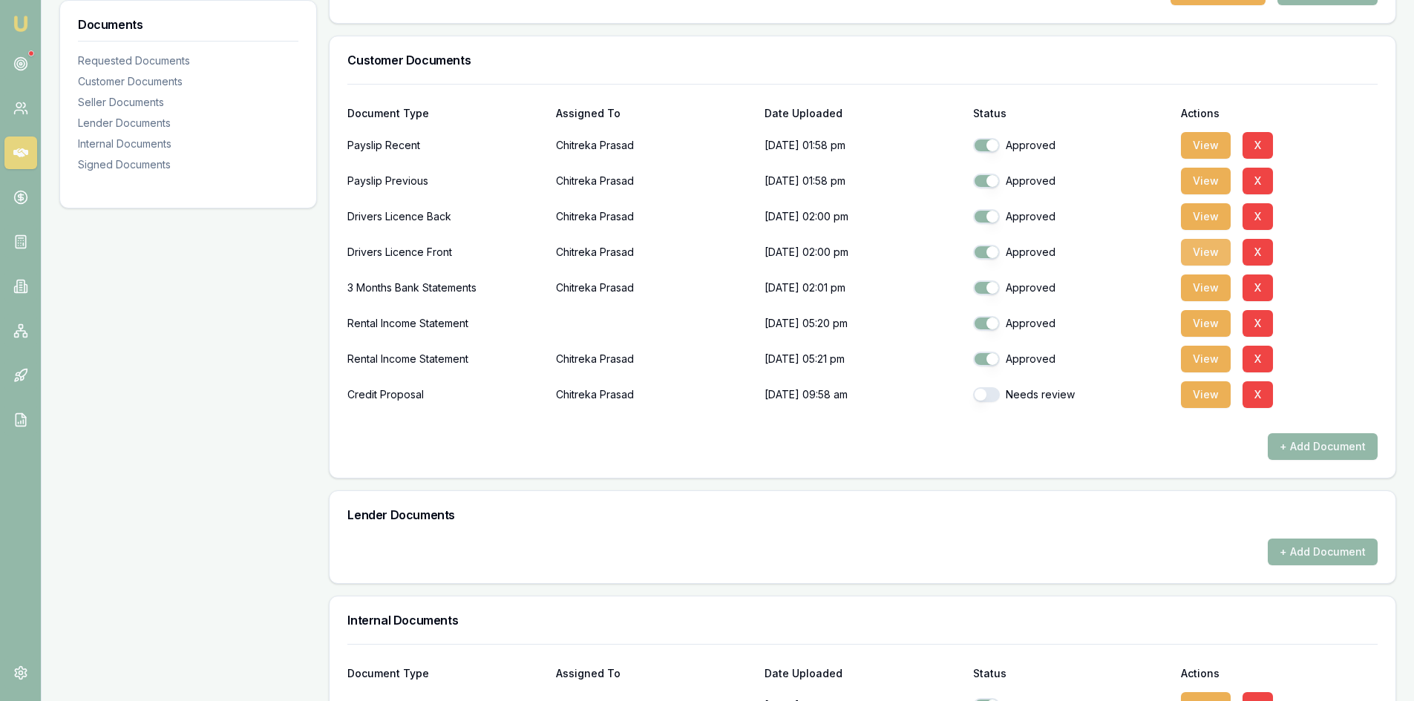
click at [1206, 248] on button "View" at bounding box center [1206, 252] width 50 height 27
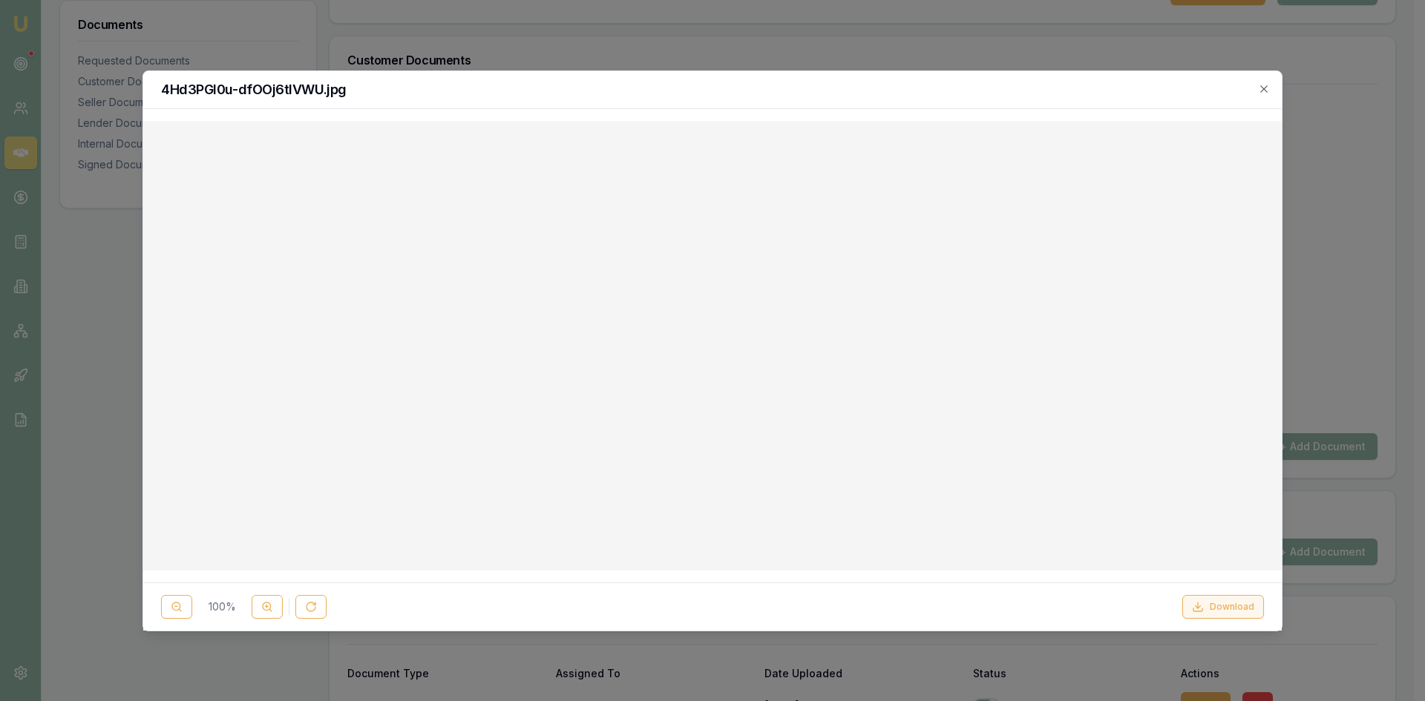
click at [1221, 598] on button "Download" at bounding box center [1223, 607] width 82 height 24
click at [1263, 91] on icon "button" at bounding box center [1264, 89] width 12 height 12
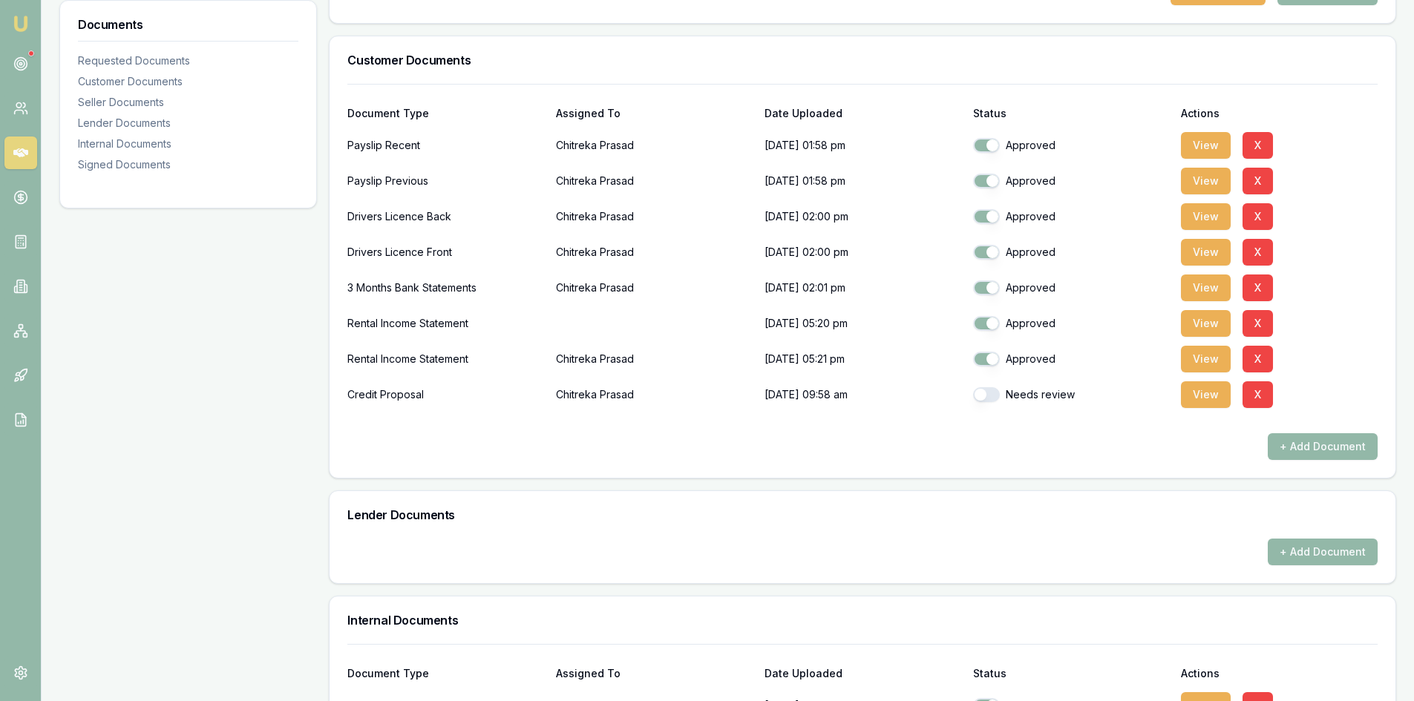
drag, startPoint x: 694, startPoint y: 231, endPoint x: 704, endPoint y: 223, distance: 12.2
click at [694, 231] on p "Chitreka Prasad" at bounding box center [654, 217] width 197 height 30
click at [1189, 221] on button "View" at bounding box center [1206, 216] width 50 height 27
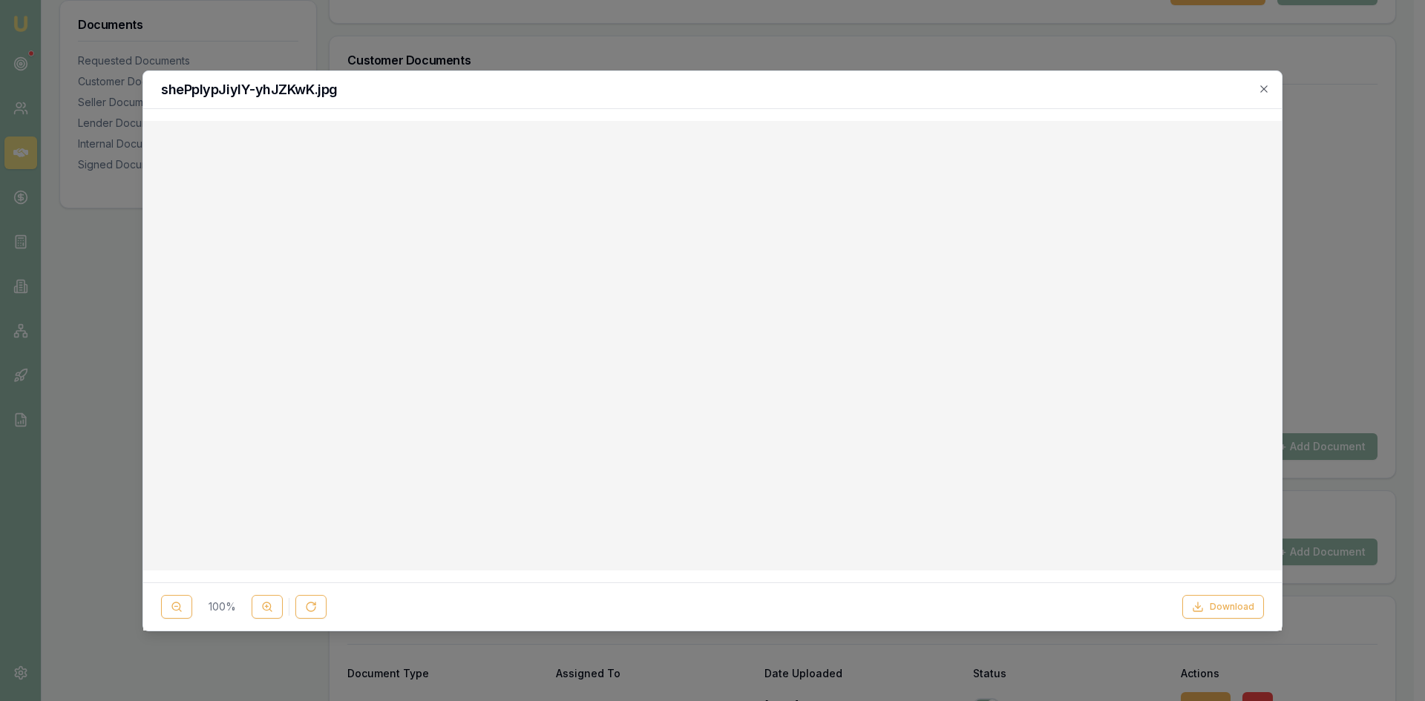
drag, startPoint x: 1250, startPoint y: 609, endPoint x: 1248, endPoint y: 572, distance: 37.2
click at [1249, 606] on button "Download" at bounding box center [1223, 607] width 82 height 24
click at [1265, 88] on icon "button" at bounding box center [1263, 88] width 7 height 7
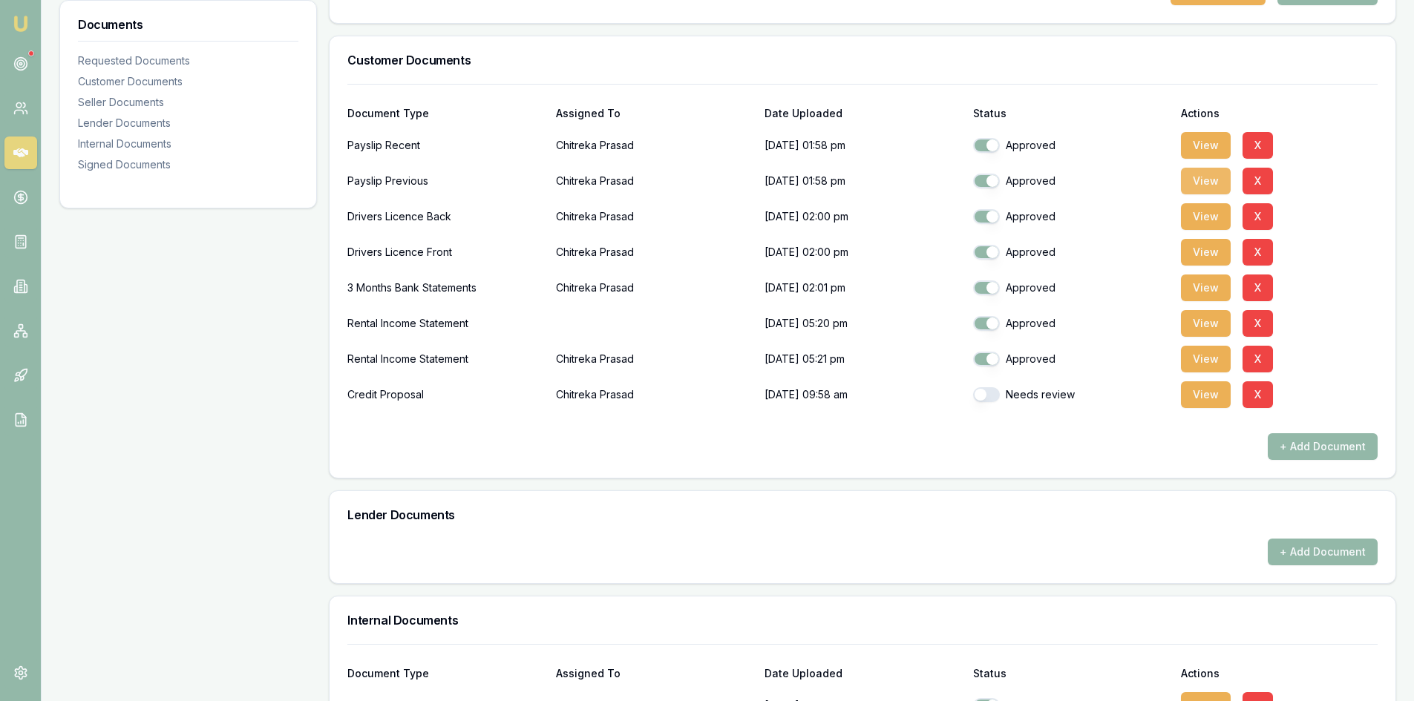
click at [1205, 176] on button "View" at bounding box center [1206, 181] width 50 height 27
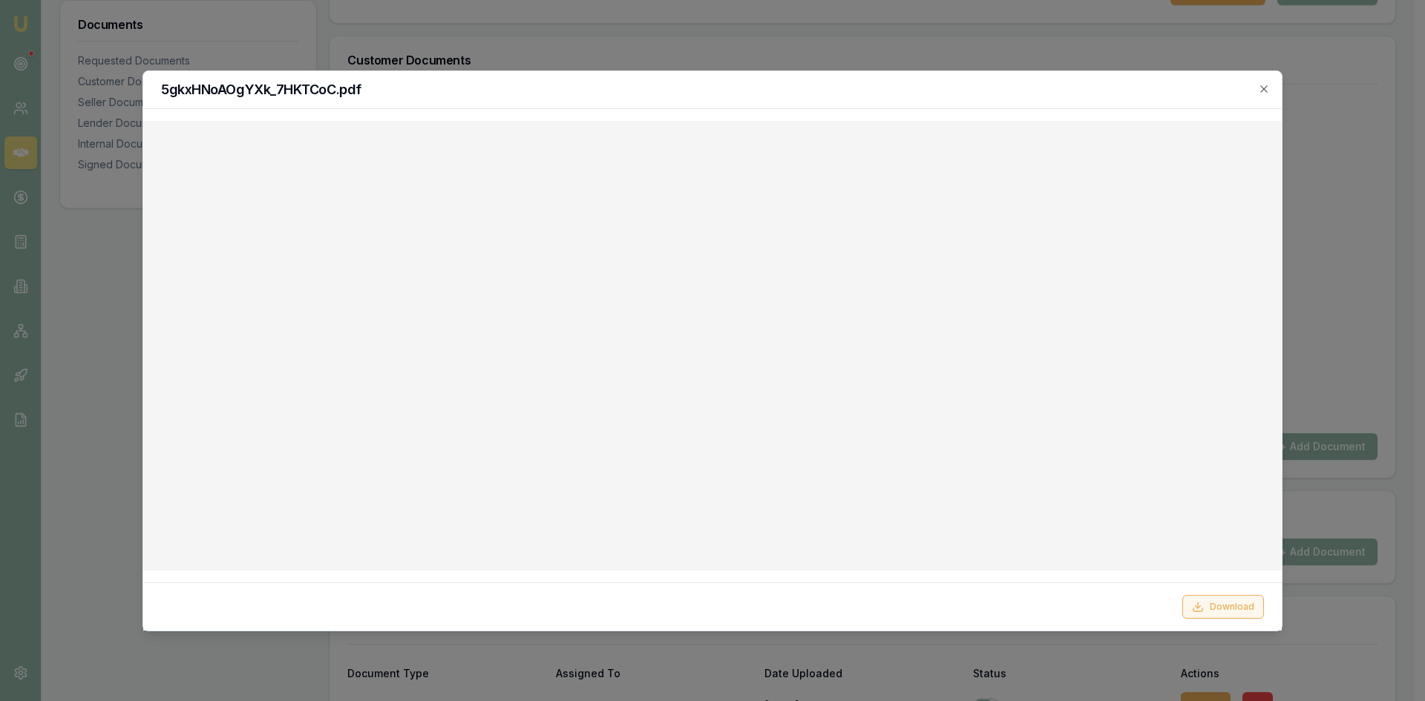
click at [1219, 605] on button "Download" at bounding box center [1223, 607] width 82 height 24
drag, startPoint x: 1262, startPoint y: 86, endPoint x: 1126, endPoint y: 93, distance: 136.0
click at [1262, 86] on icon "button" at bounding box center [1263, 88] width 7 height 7
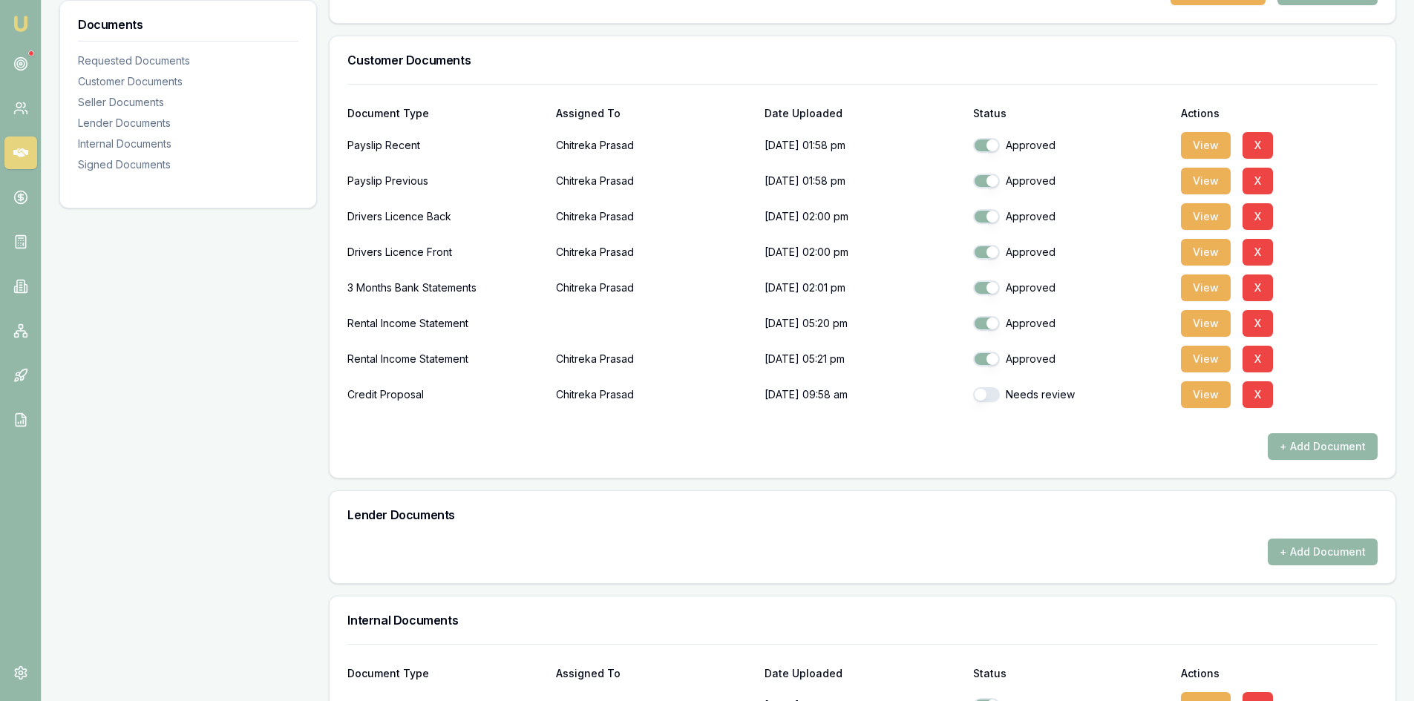
drag, startPoint x: 1064, startPoint y: 503, endPoint x: 787, endPoint y: 337, distance: 323.0
click at [1064, 503] on div "Lender Documents" at bounding box center [863, 515] width 1066 height 48
click at [1200, 149] on button "View" at bounding box center [1206, 145] width 50 height 27
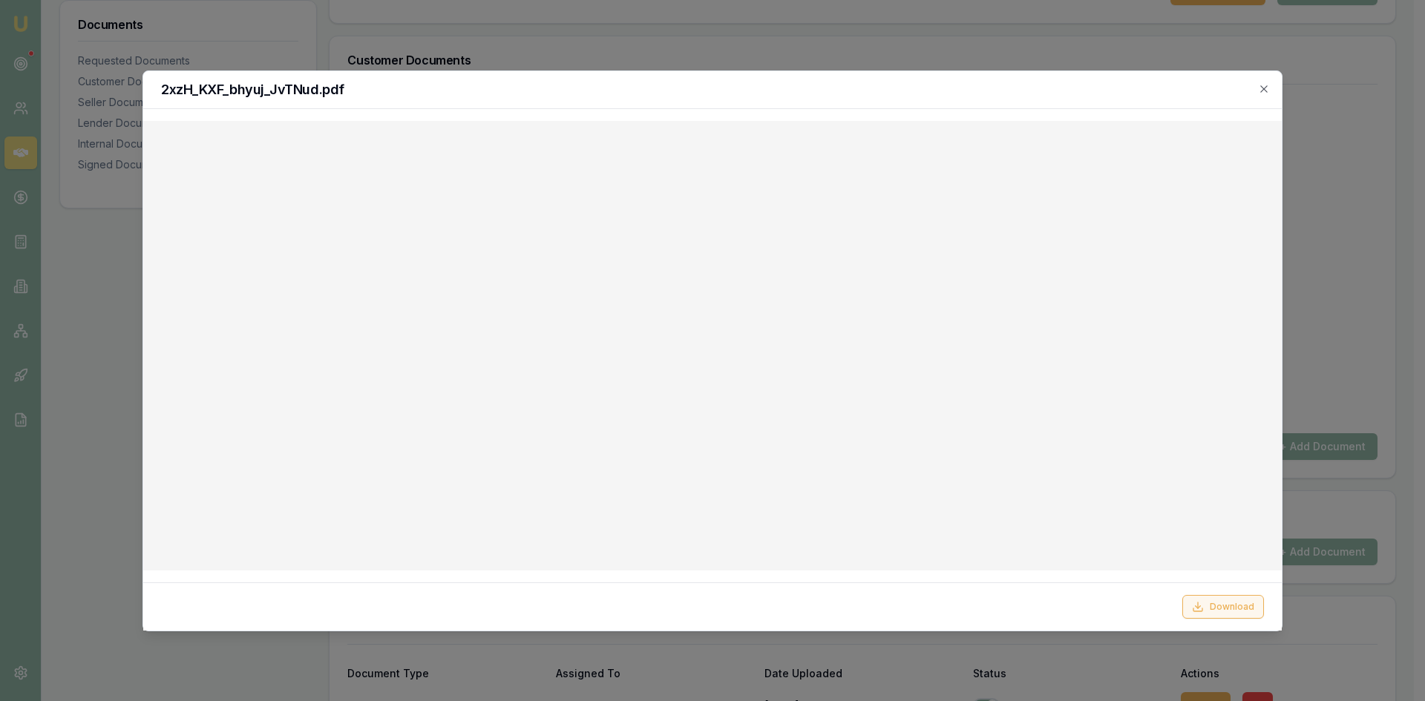
click at [1223, 609] on button "Download" at bounding box center [1223, 607] width 82 height 24
click at [1263, 88] on icon "button" at bounding box center [1263, 88] width 7 height 7
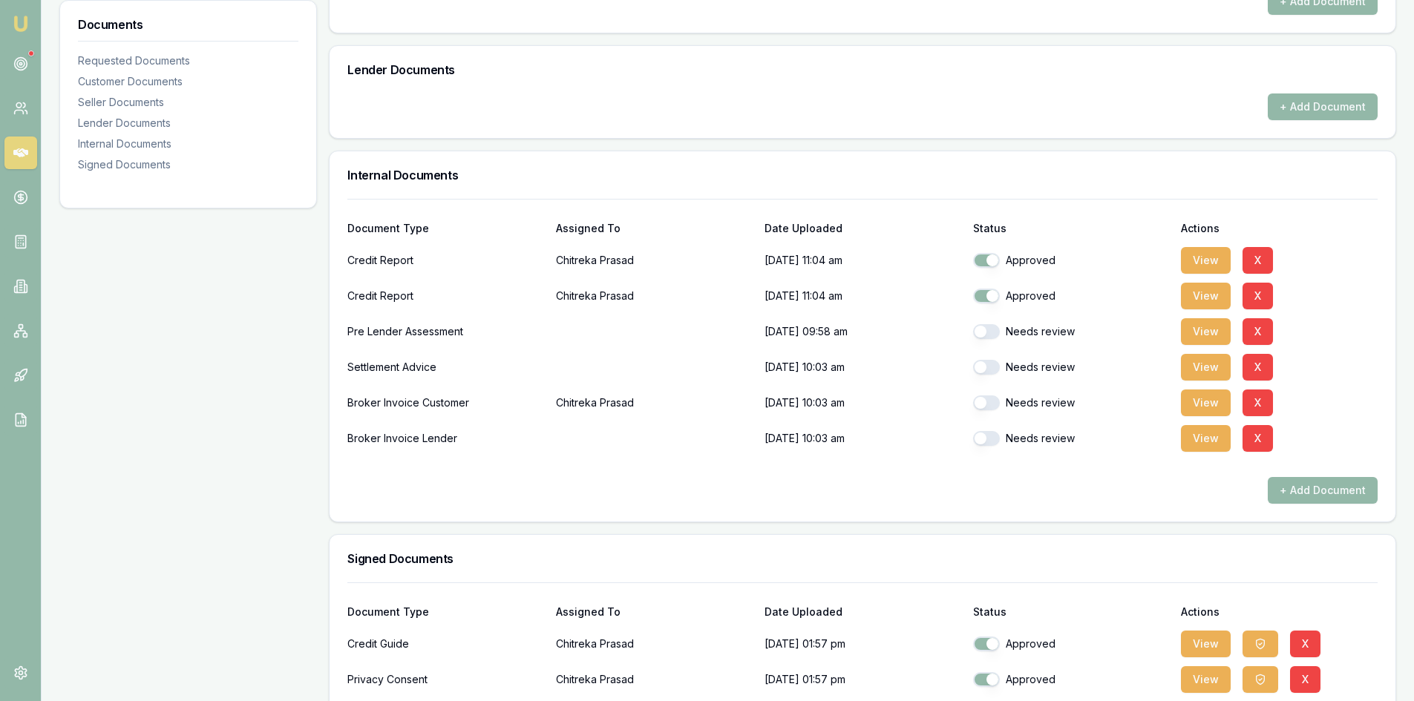
scroll to position [842, 0]
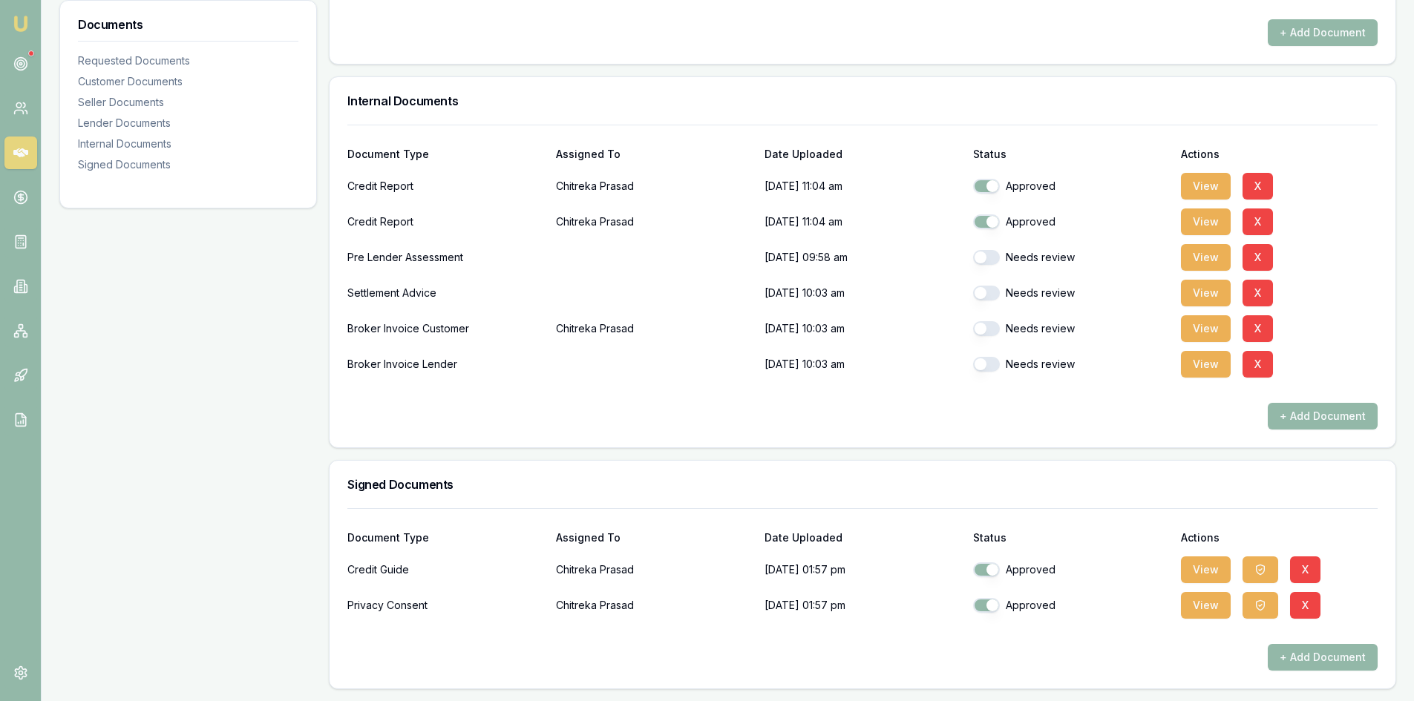
drag, startPoint x: 1205, startPoint y: 570, endPoint x: 1064, endPoint y: 572, distance: 141.8
click at [1205, 570] on button "View" at bounding box center [1206, 570] width 50 height 27
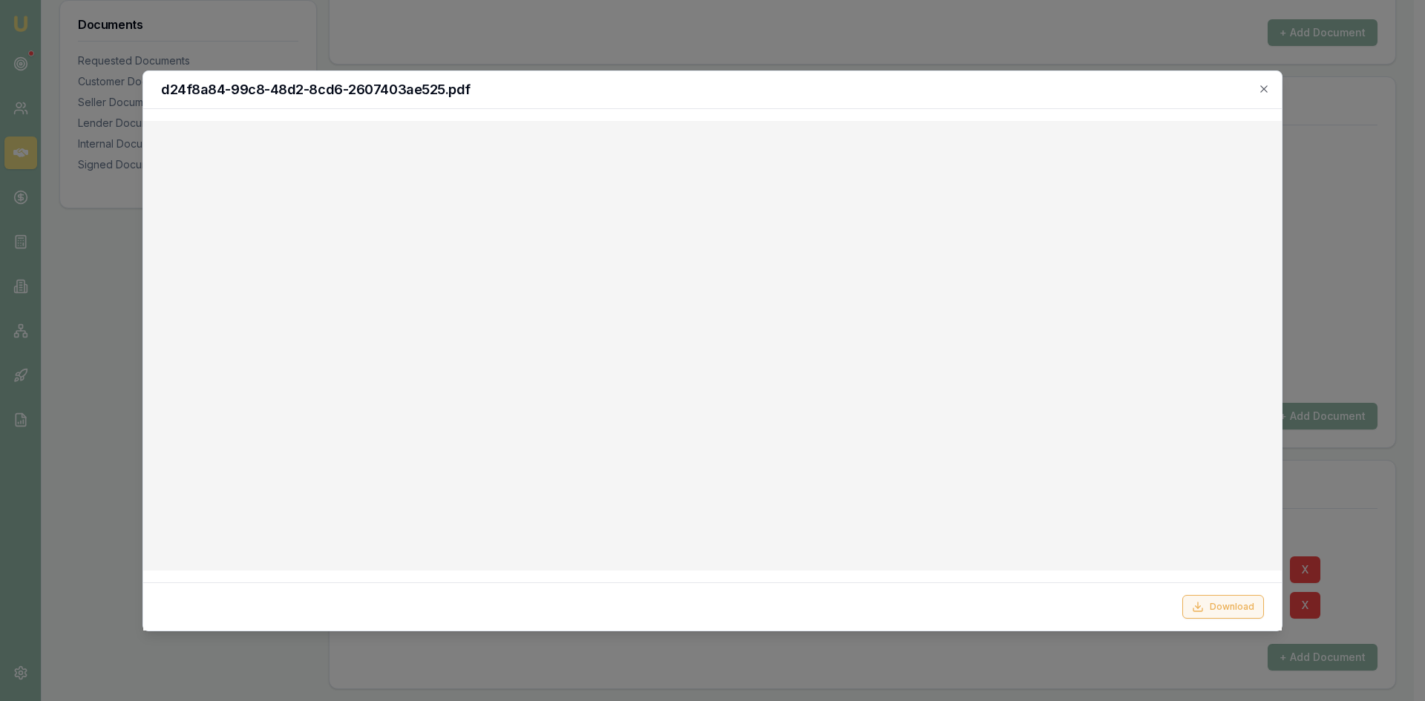
drag, startPoint x: 1216, startPoint y: 605, endPoint x: 1188, endPoint y: 597, distance: 29.4
click at [1215, 603] on button "Download" at bounding box center [1223, 607] width 82 height 24
click at [1268, 91] on icon "button" at bounding box center [1264, 89] width 12 height 12
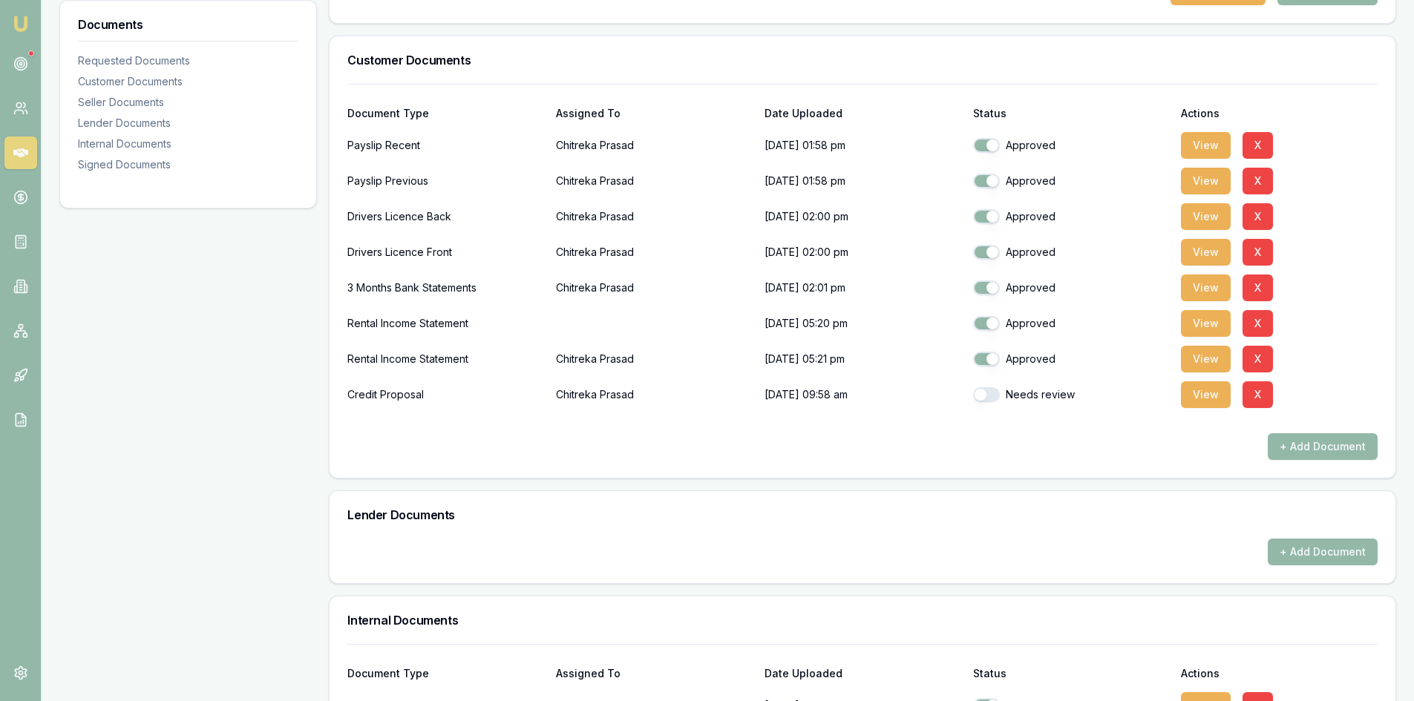
scroll to position [26, 0]
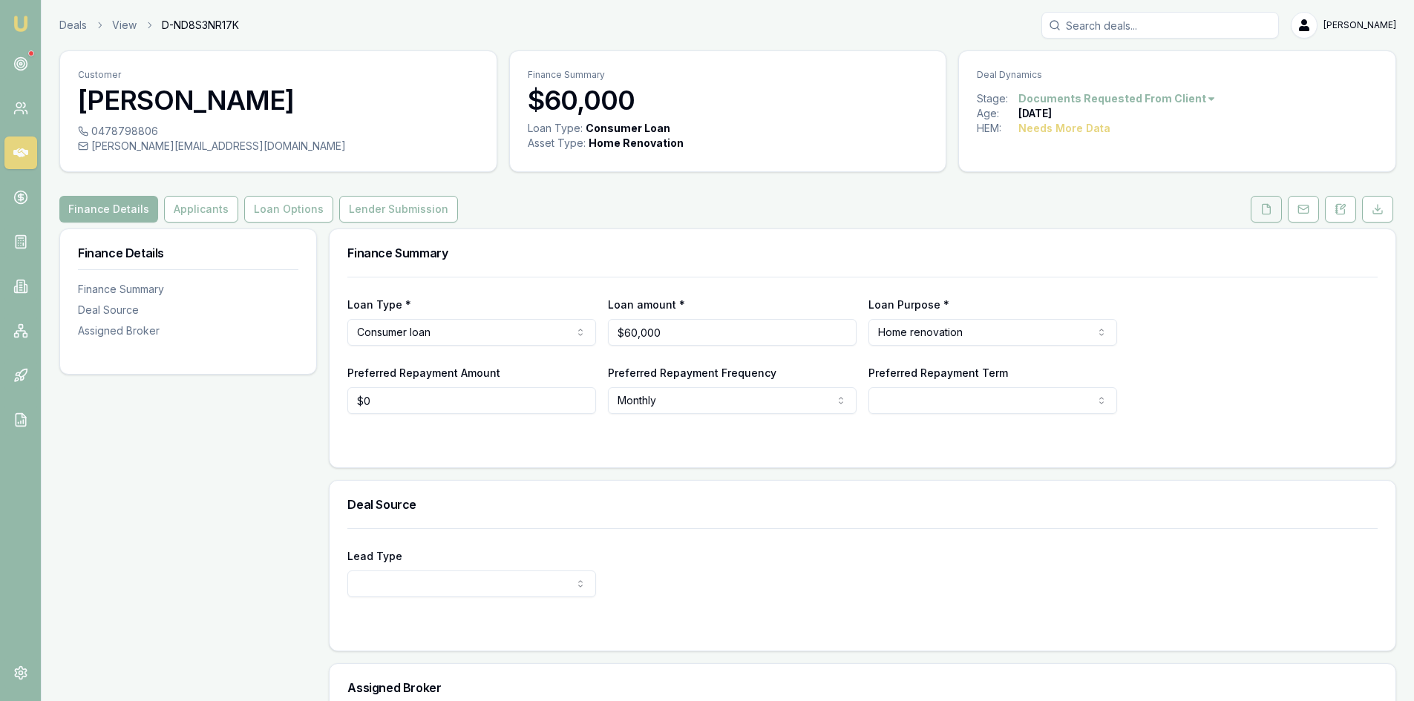
click at [1264, 221] on button at bounding box center [1266, 209] width 31 height 27
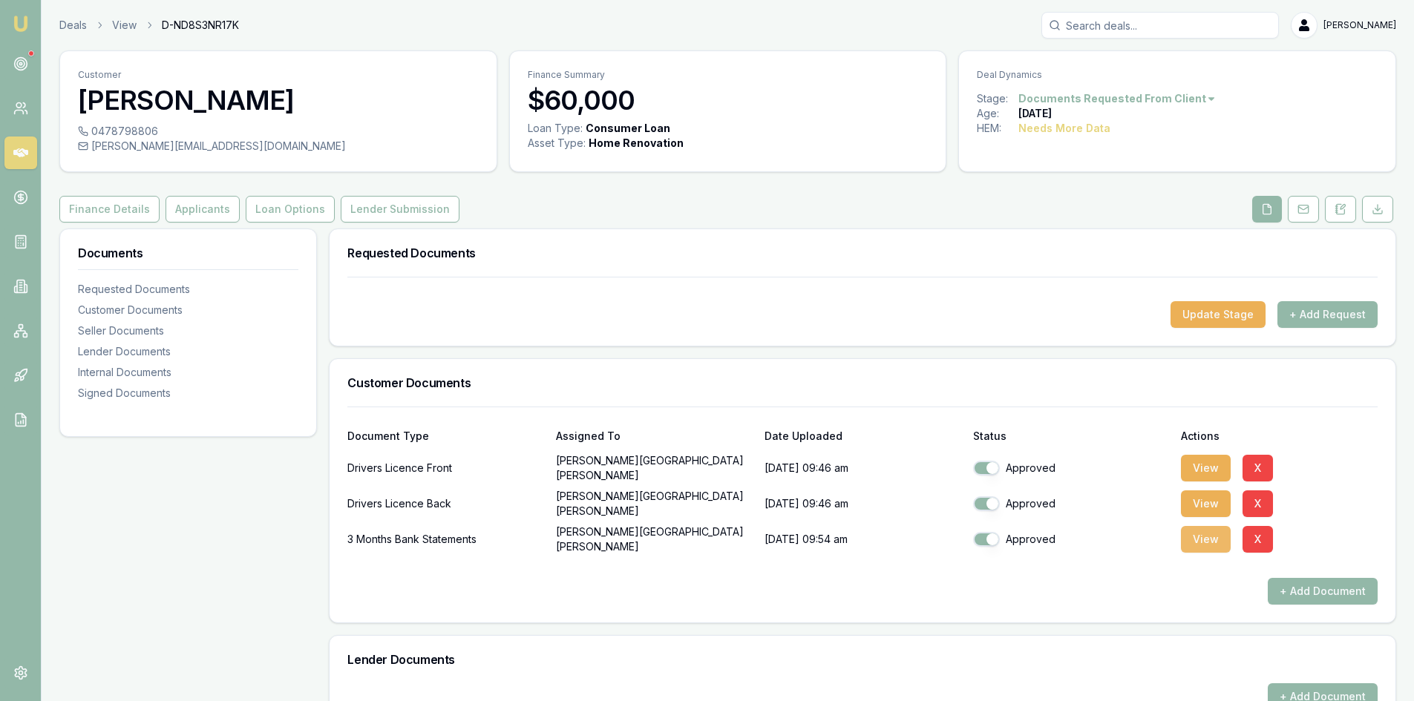
click at [1202, 539] on button "View" at bounding box center [1206, 539] width 50 height 27
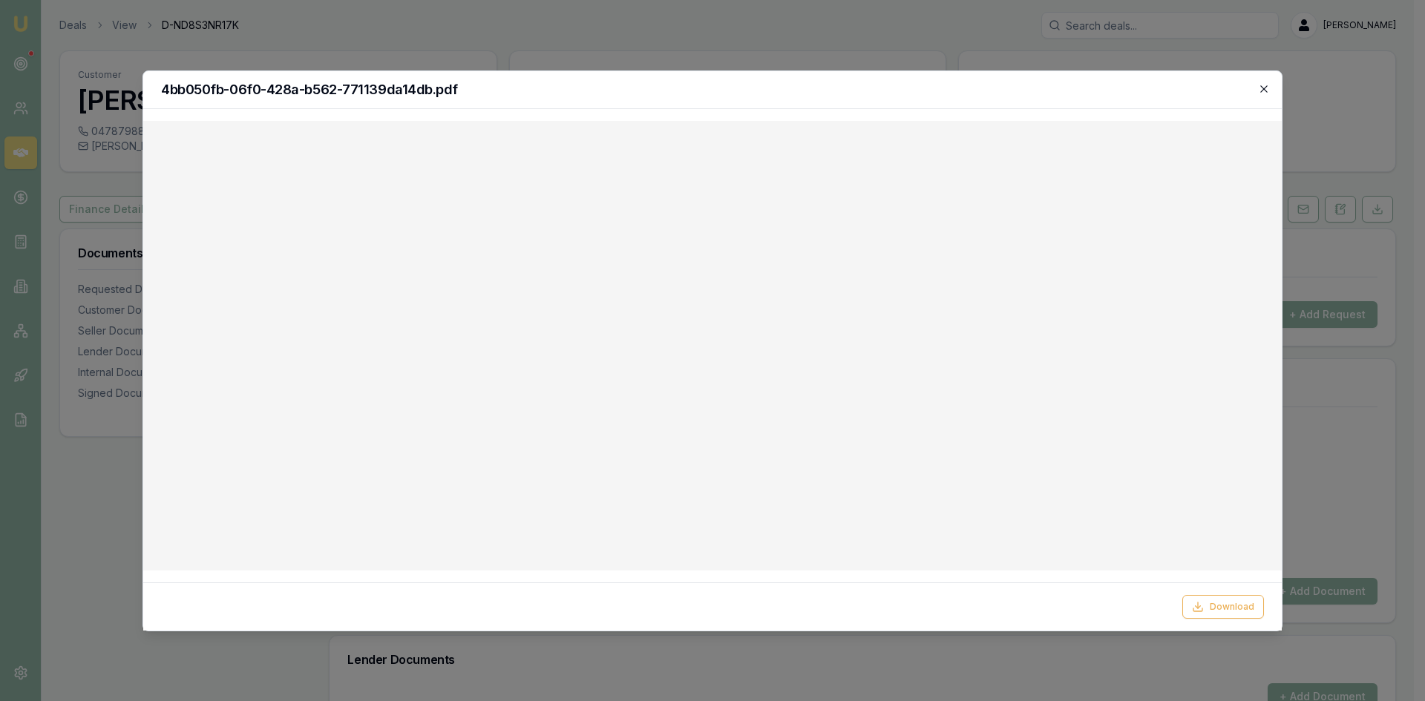
click at [1266, 88] on icon "button" at bounding box center [1264, 89] width 12 height 12
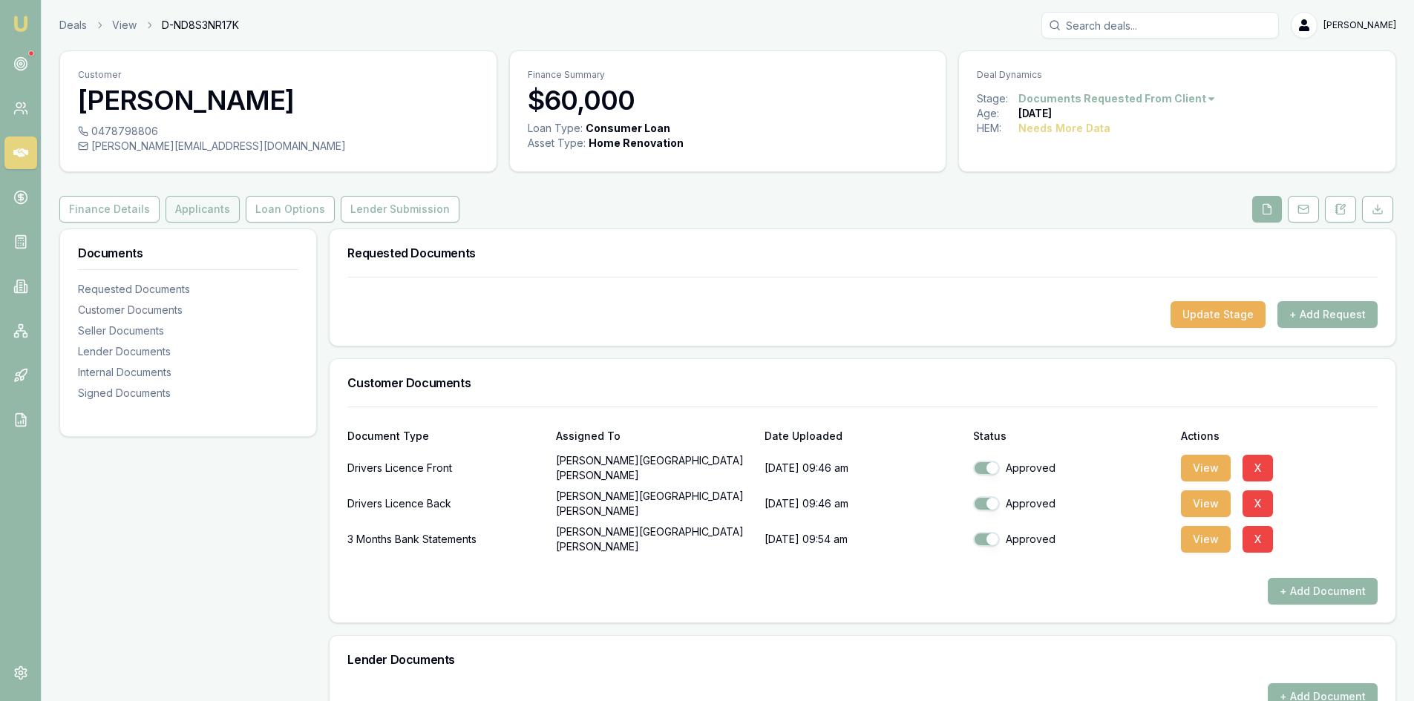
click at [219, 212] on button "Applicants" at bounding box center [203, 209] width 74 height 27
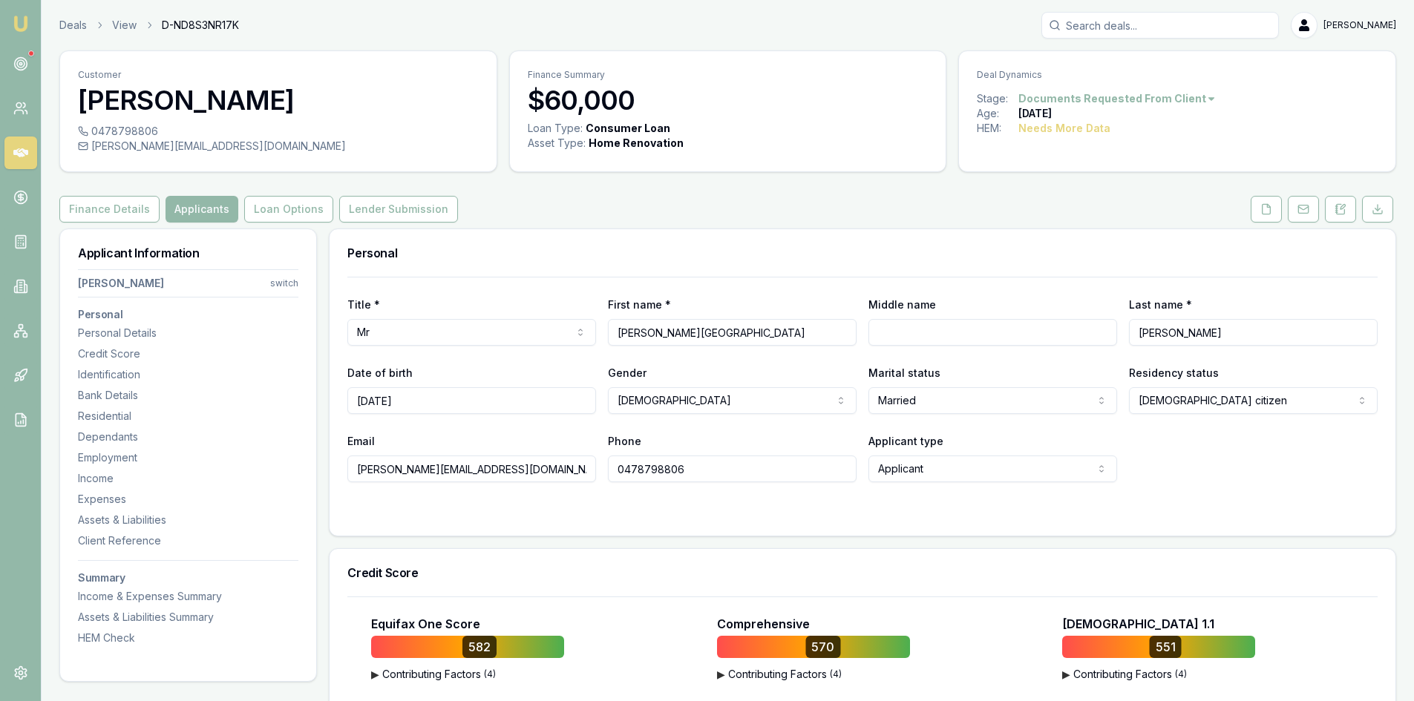
scroll to position [74, 0]
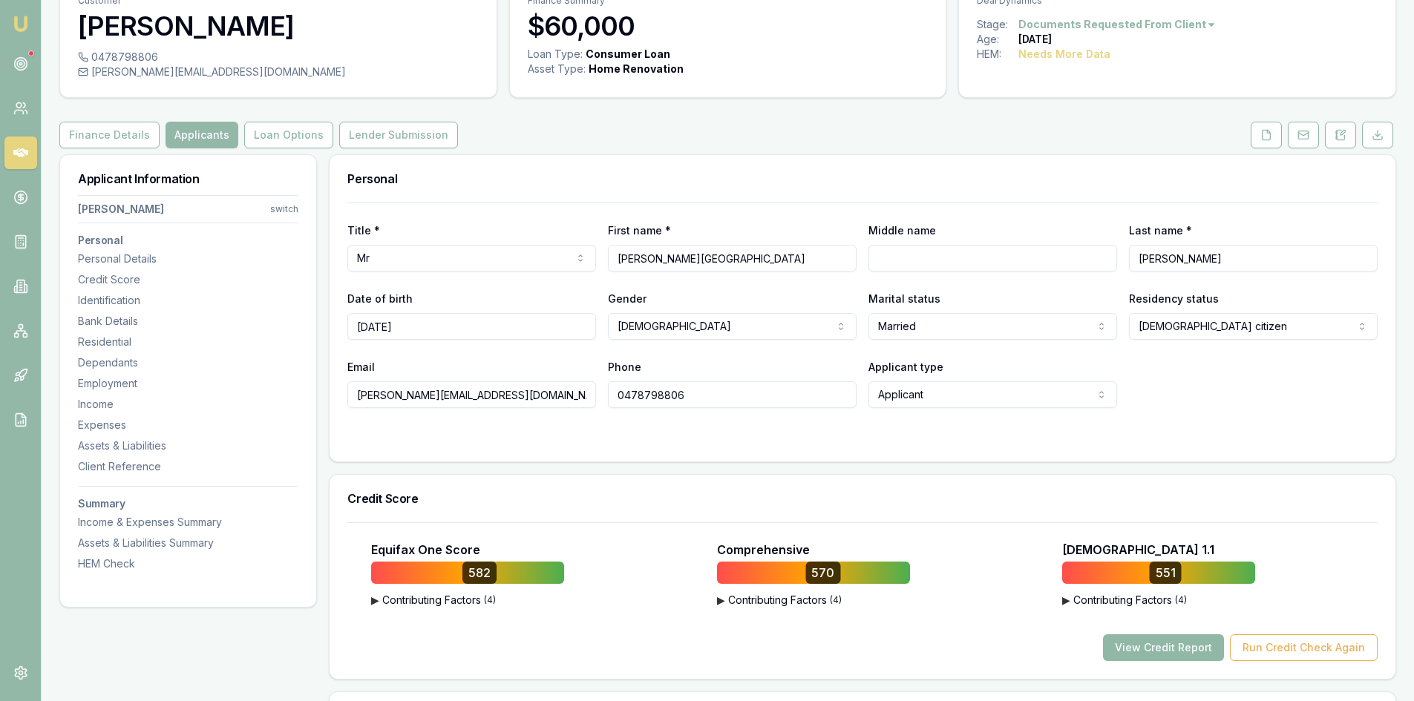
click at [1174, 647] on button "View Credit Report" at bounding box center [1163, 648] width 121 height 27
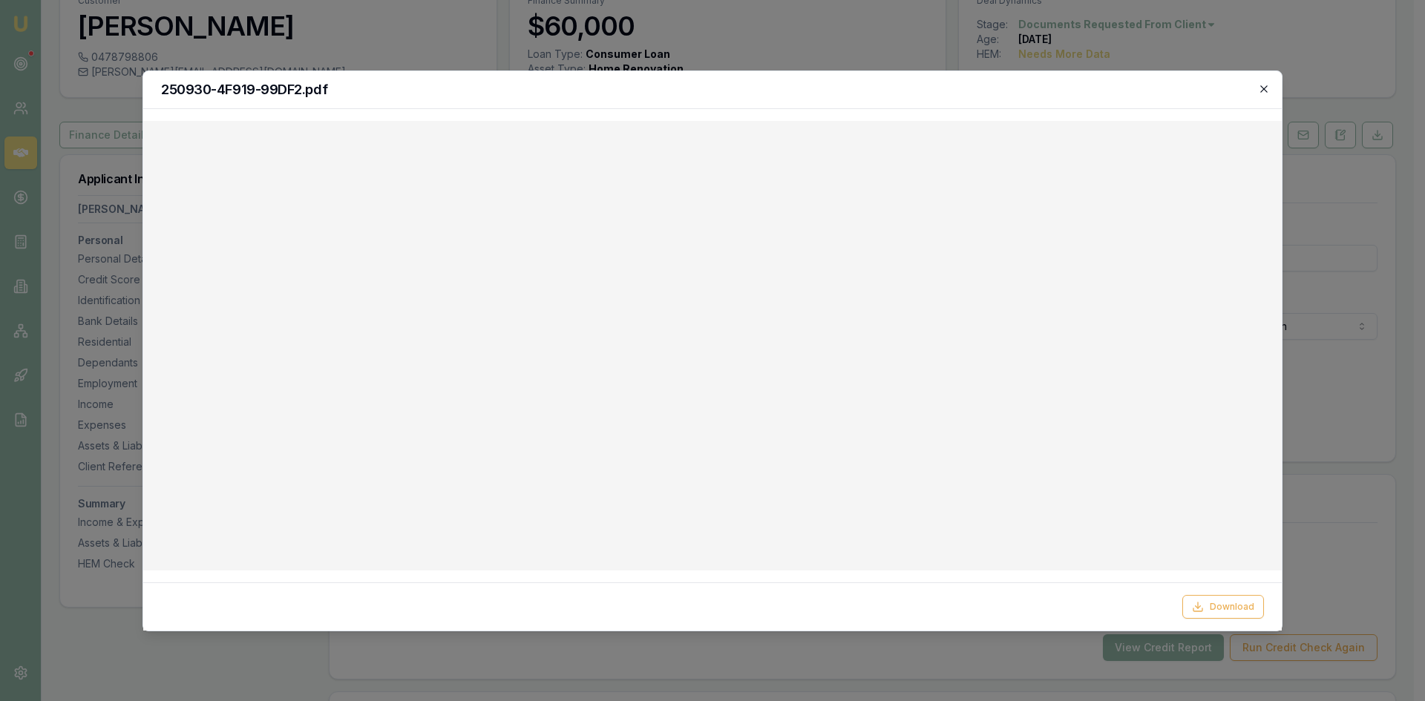
click at [1266, 88] on icon "button" at bounding box center [1264, 89] width 12 height 12
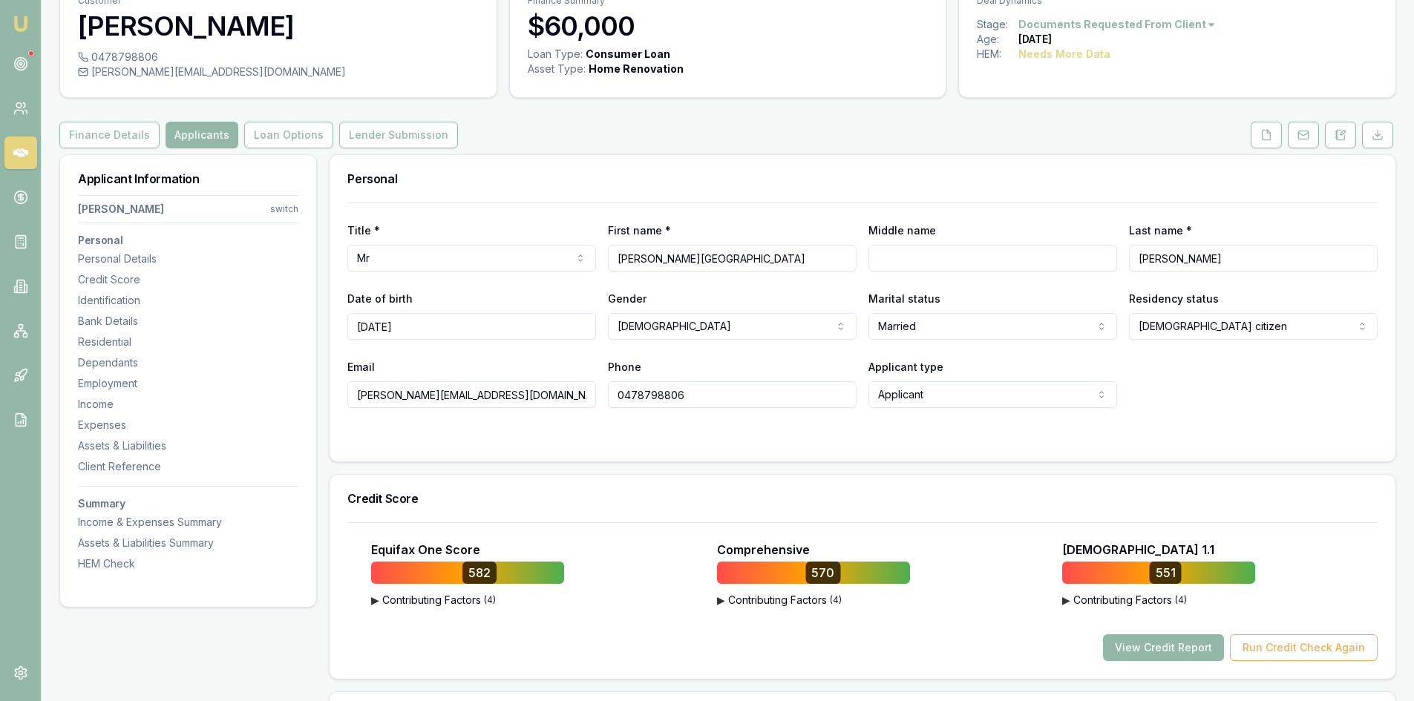
scroll to position [0, 0]
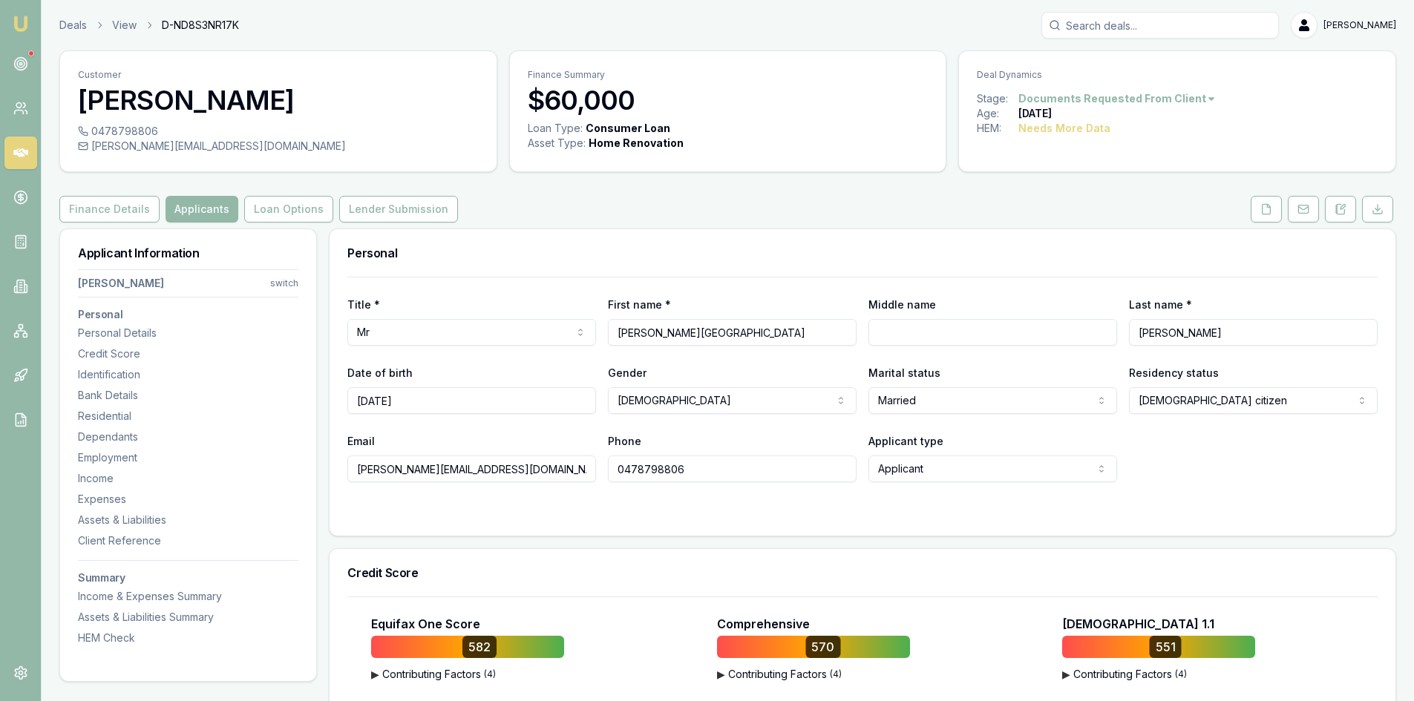
click at [18, 153] on icon at bounding box center [20, 152] width 15 height 9
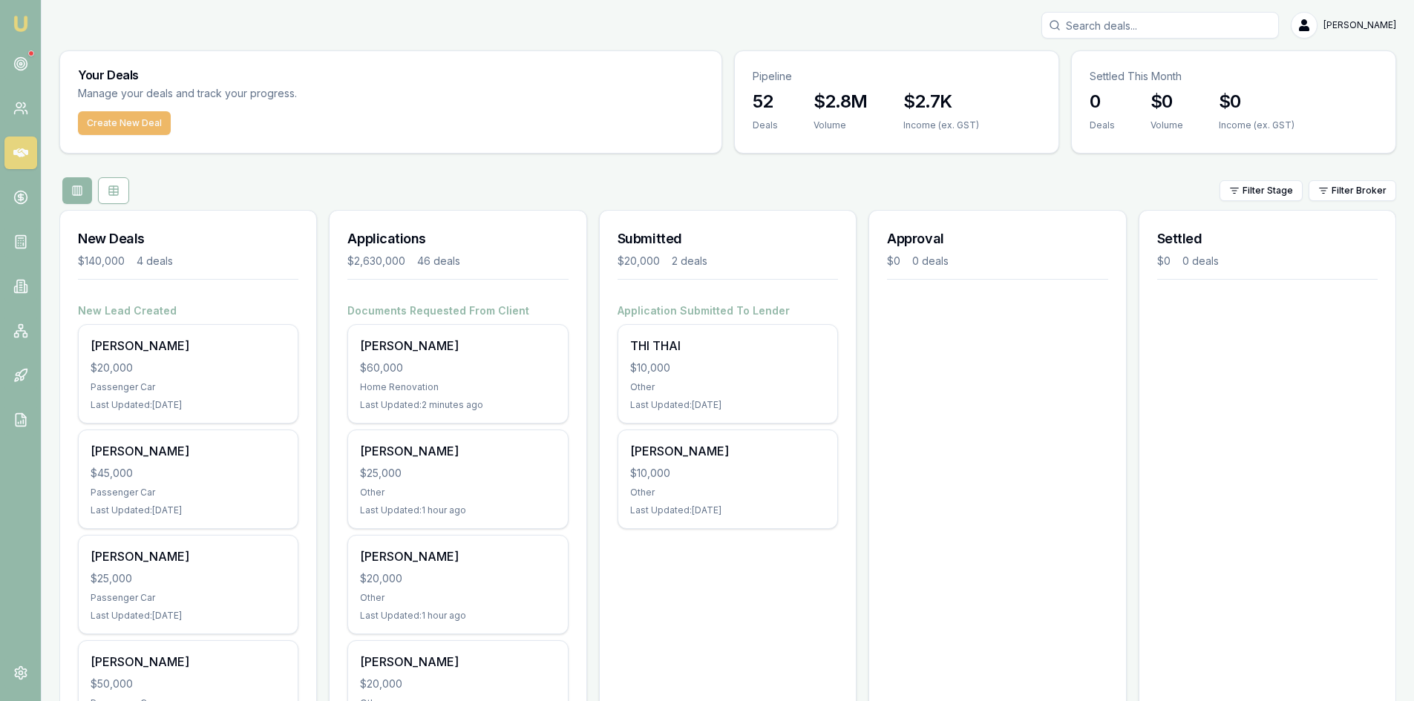
click at [134, 117] on button "Create New Deal" at bounding box center [124, 123] width 93 height 24
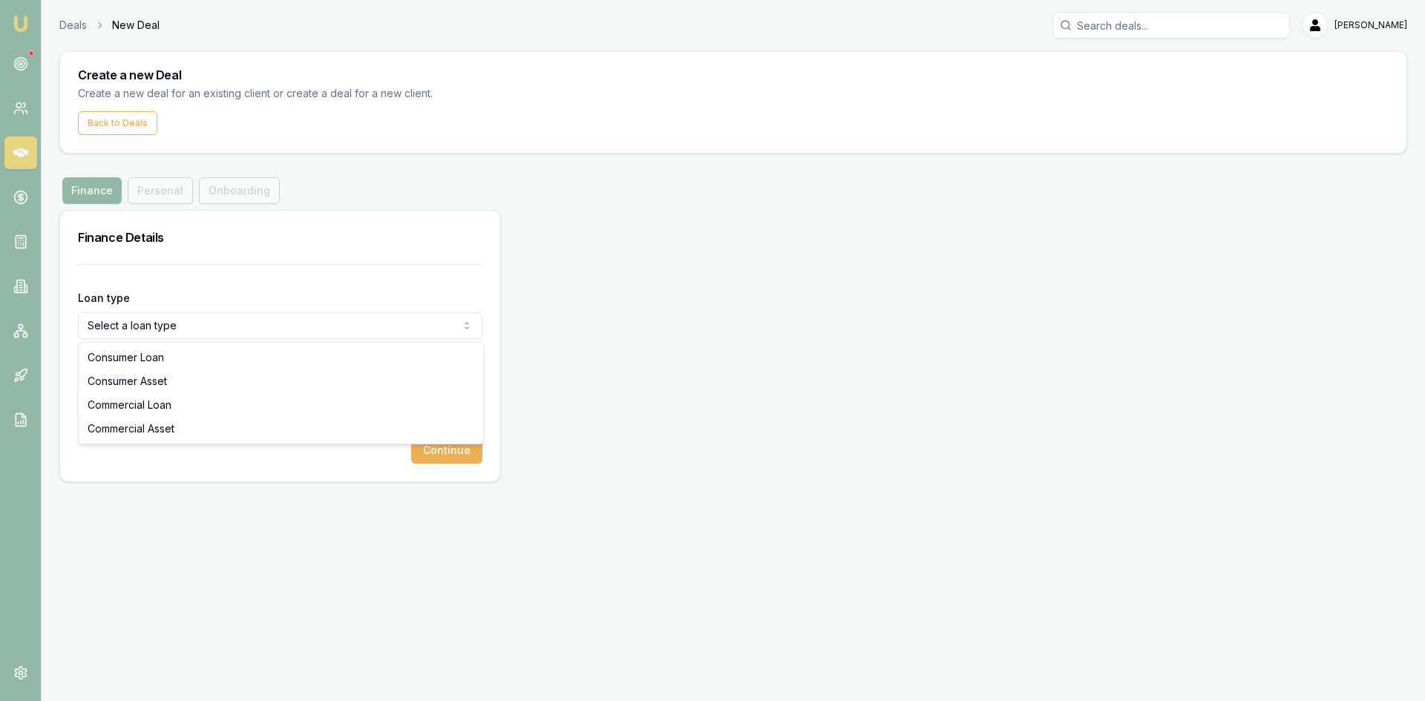
click at [192, 333] on html "Emu Broker Deals New Deal Steven Nguyen Toggle Menu Create a new Deal Create a …" at bounding box center [712, 350] width 1425 height 701
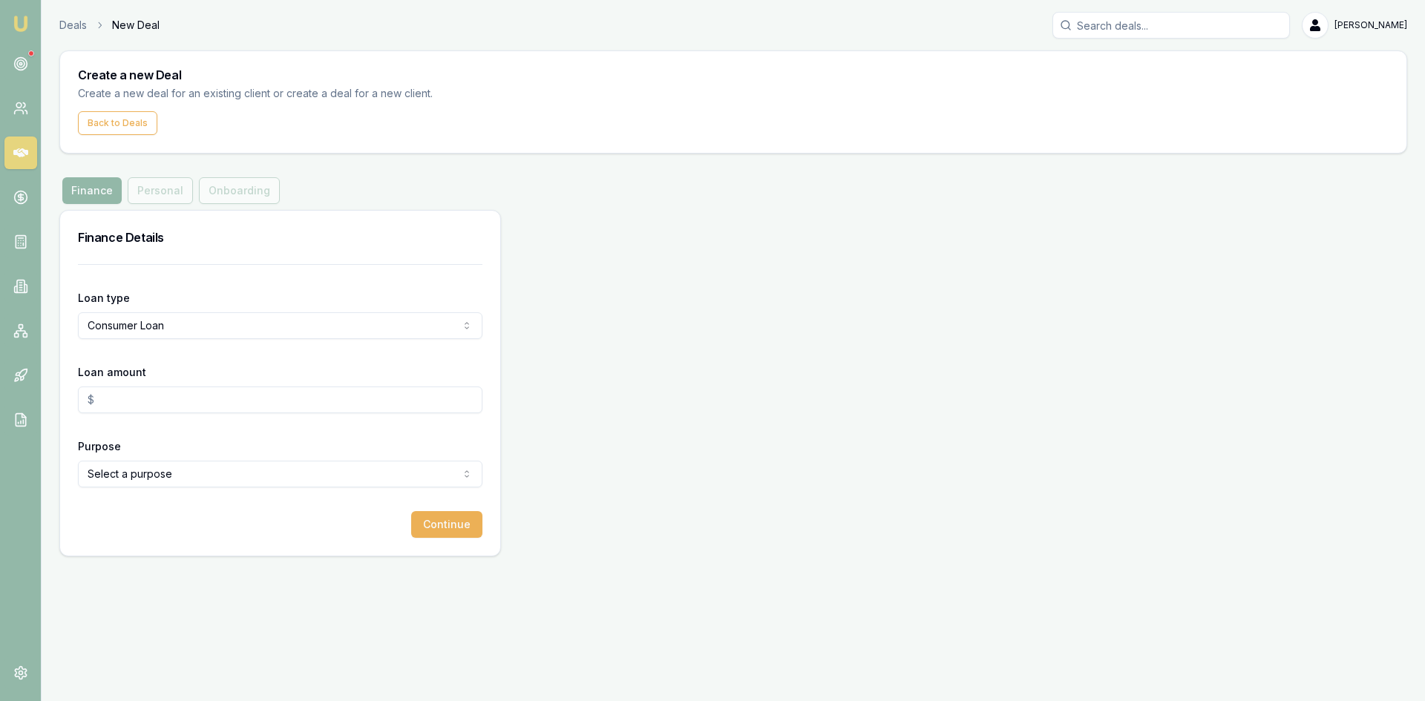
click at [149, 398] on input "Loan amount" at bounding box center [280, 400] width 405 height 27
type input "$40,000.00"
click at [145, 566] on div "Deals New Deal Steven Nguyen Toggle Menu Create a new Deal Create a new deal fo…" at bounding box center [712, 284] width 1425 height 569
click at [154, 480] on html "Emu Broker Deals New Deal Steven Nguyen Toggle Menu Create a new Deal Create a …" at bounding box center [712, 350] width 1425 height 701
click at [160, 438] on div "Purpose Other Home Renovation Education Medical Travel Engagement Ring Wedding …" at bounding box center [280, 462] width 405 height 50
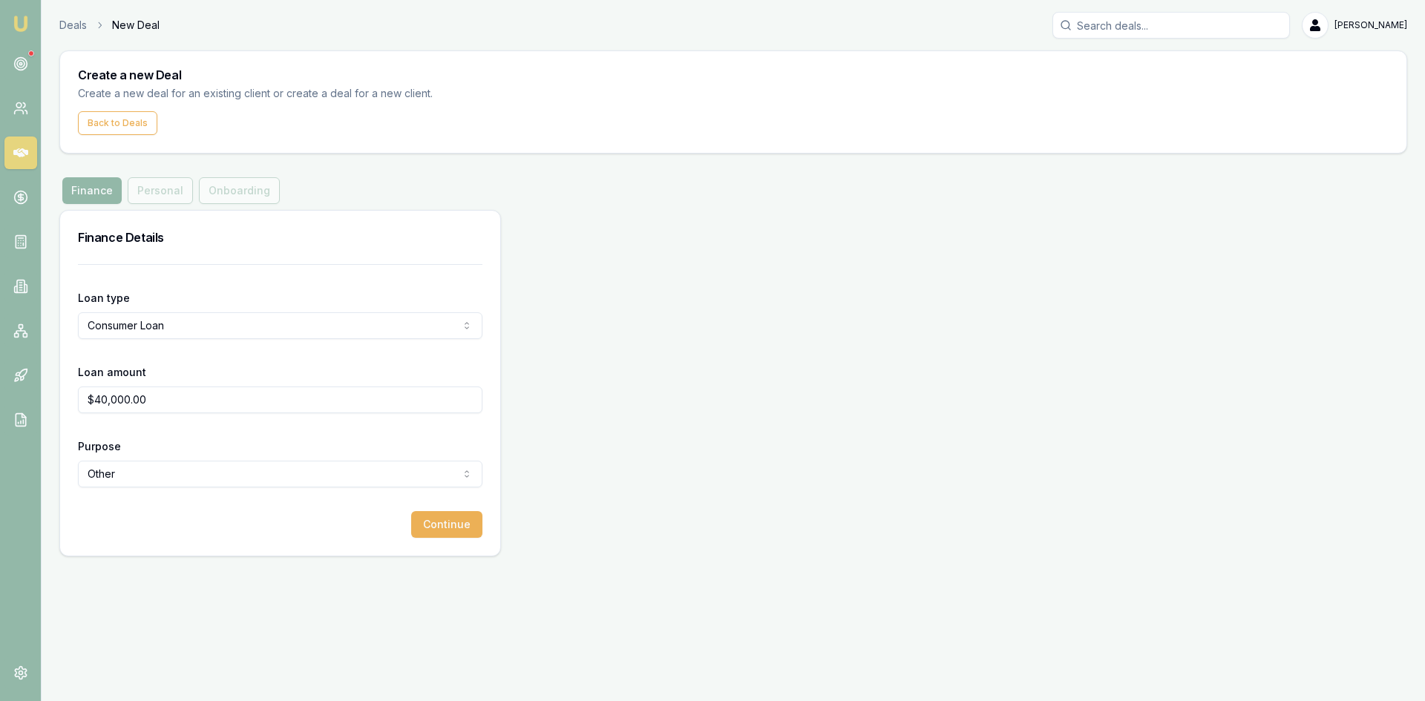
click at [150, 480] on html "Emu Broker Deals New Deal Steven Nguyen Toggle Menu Create a new Deal Create a …" at bounding box center [712, 350] width 1425 height 701
select select "HOME_RENOVATION"
click at [463, 518] on button "Continue" at bounding box center [446, 524] width 71 height 27
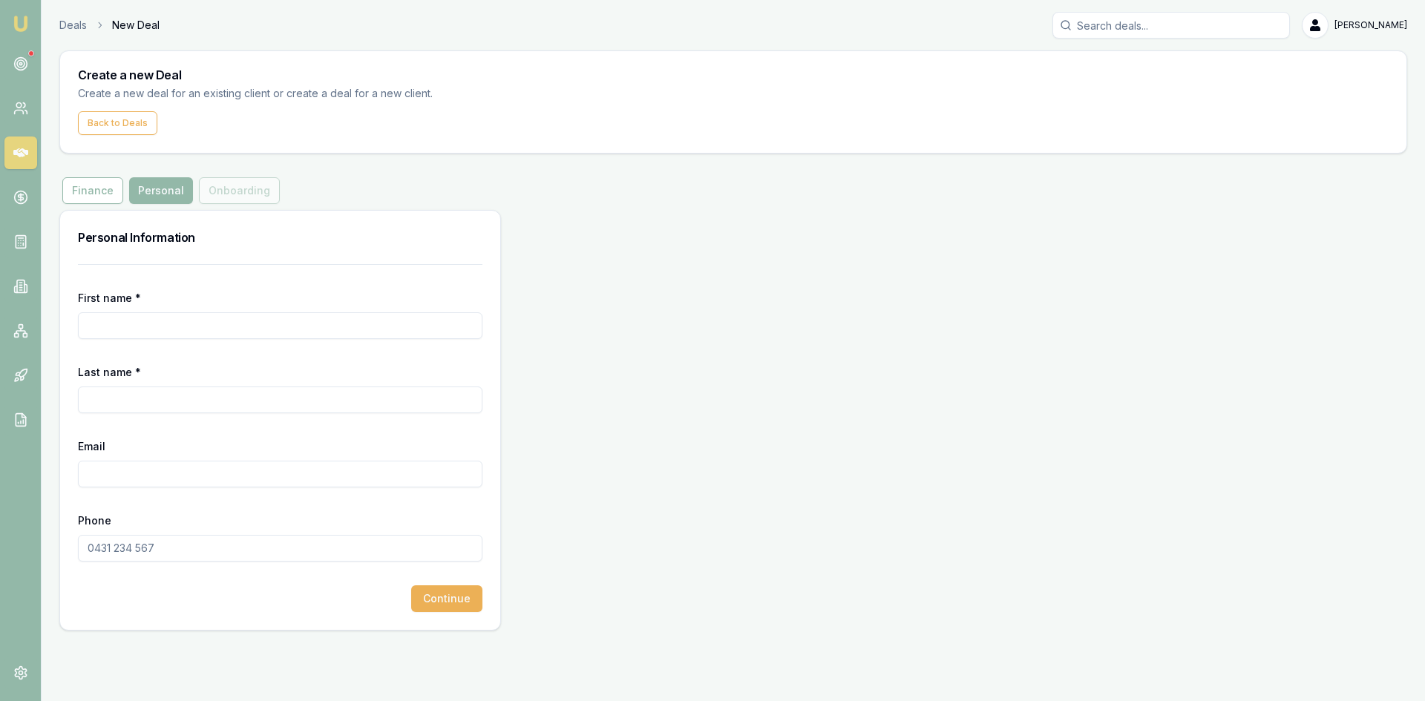
click at [153, 327] on input "First name *" at bounding box center [280, 325] width 405 height 27
drag, startPoint x: 151, startPoint y: 325, endPoint x: 145, endPoint y: 339, distance: 15.6
click at [151, 325] on input "First name *" at bounding box center [280, 325] width 405 height 27
type input "chiTREKA"
drag, startPoint x: 163, startPoint y: 330, endPoint x: 0, endPoint y: 328, distance: 162.6
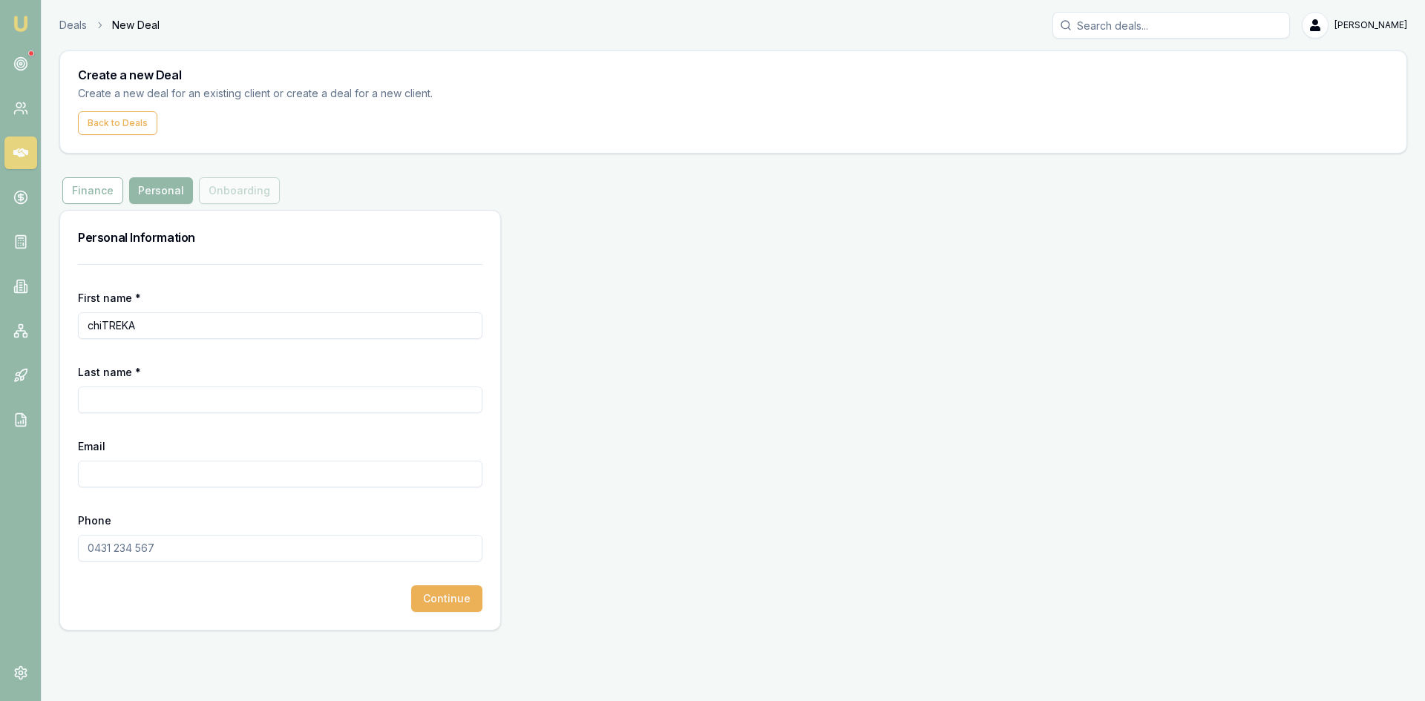
click at [0, 328] on div "Emu Broker Deals New Deal Steven Nguyen Toggle Menu Create a new Deal Create a …" at bounding box center [712, 350] width 1425 height 701
type input "c"
type input "Chitreka"
type input "prasad"
click at [96, 480] on input "Email" at bounding box center [280, 474] width 405 height 27
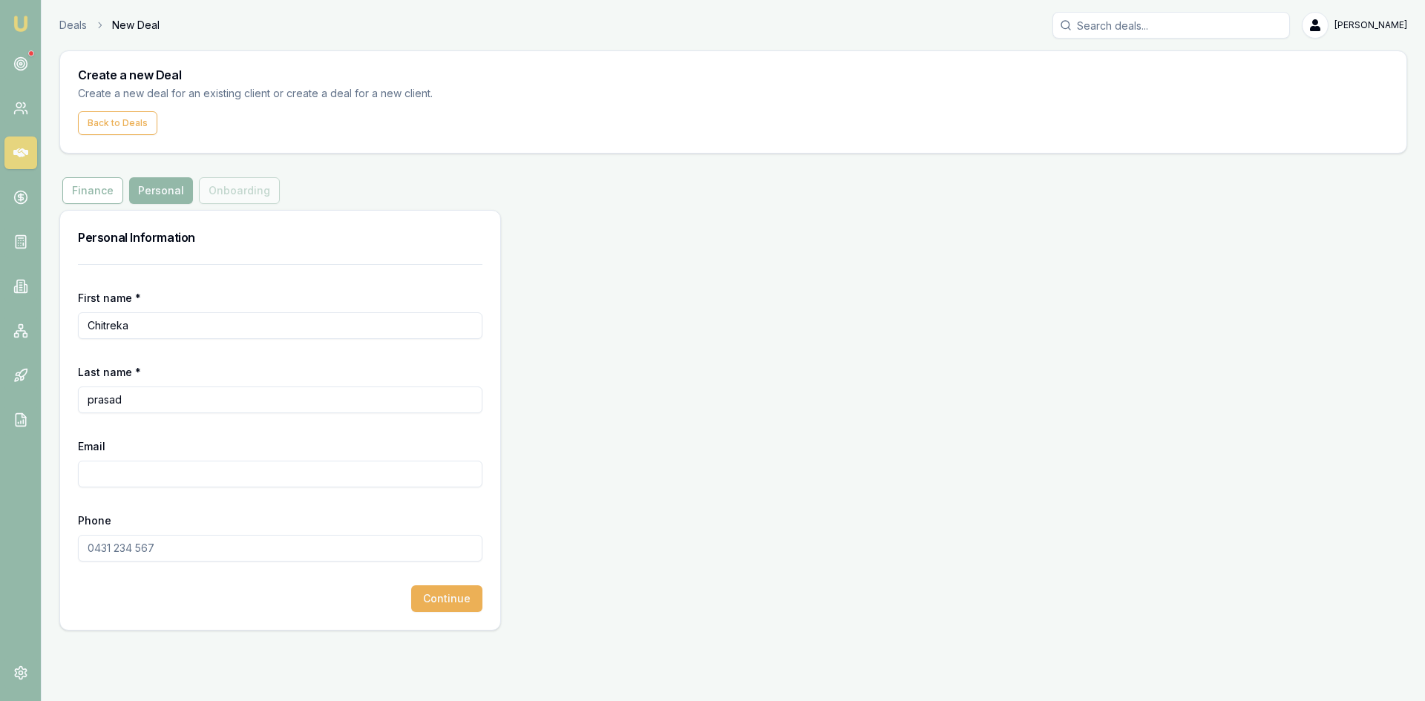
click at [135, 480] on input "Email" at bounding box center [280, 474] width 405 height 27
paste input "chitrekaprasad@gmail.com"
type input "chitrekaprasad@gmail.com"
click at [134, 544] on input "Phone" at bounding box center [280, 548] width 405 height 27
click at [152, 547] on input "Phone" at bounding box center [280, 548] width 405 height 27
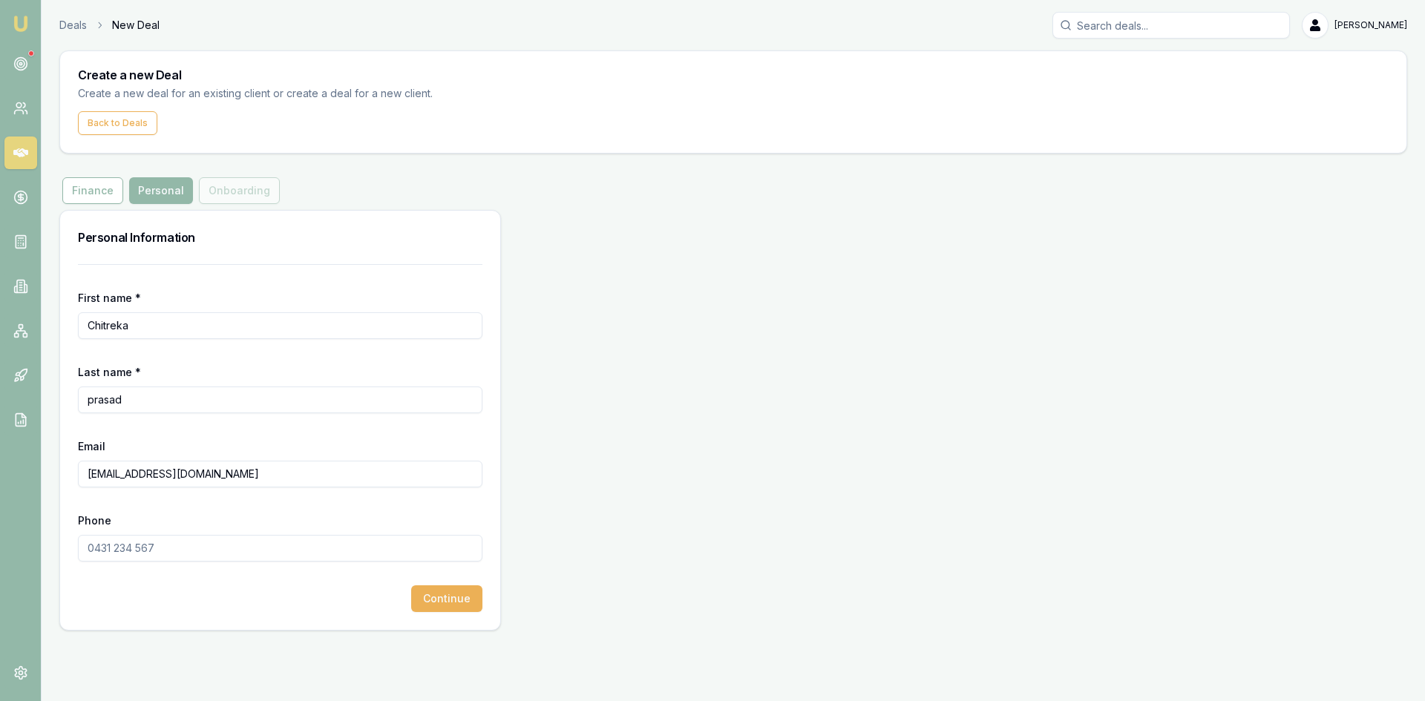
paste input "0423 363 434"
type input "0423 363 434"
click at [453, 600] on button "Continue" at bounding box center [446, 599] width 71 height 27
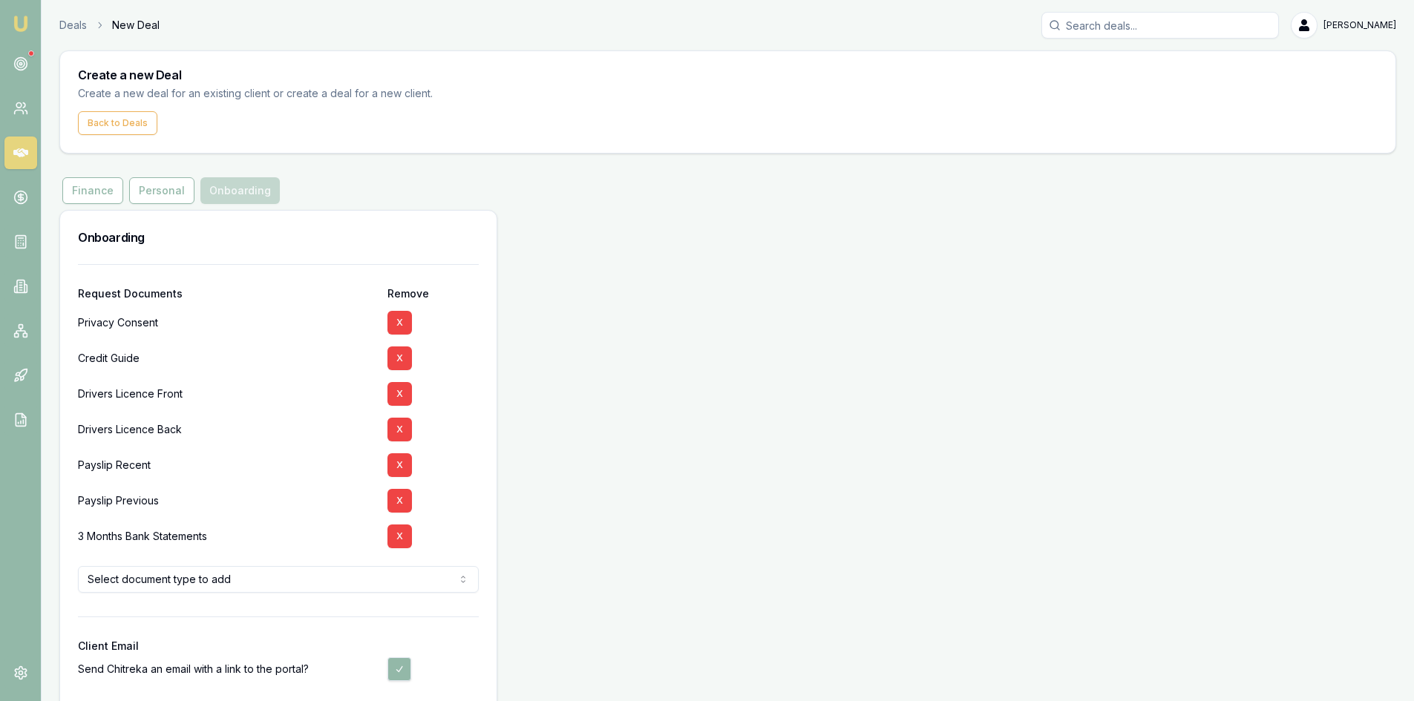
scroll to position [67, 0]
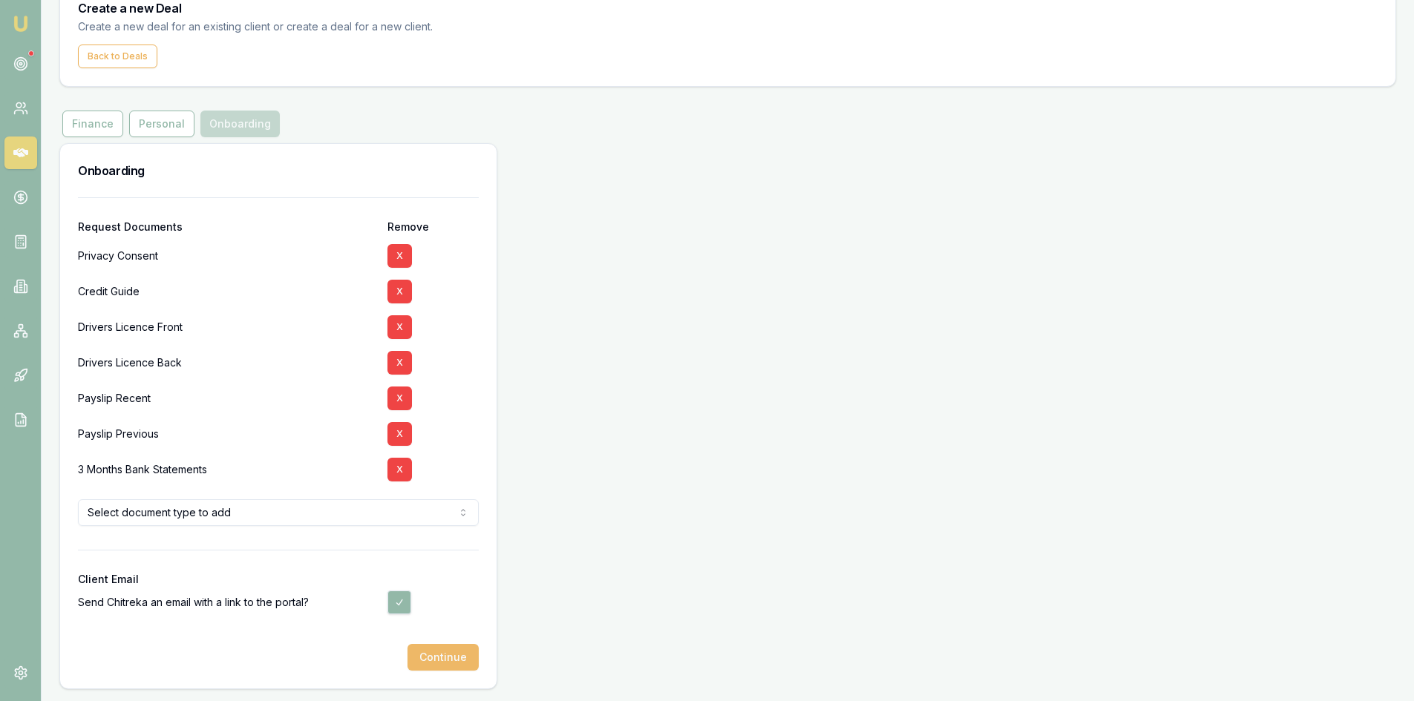
click at [451, 659] on button "Continue" at bounding box center [443, 657] width 71 height 27
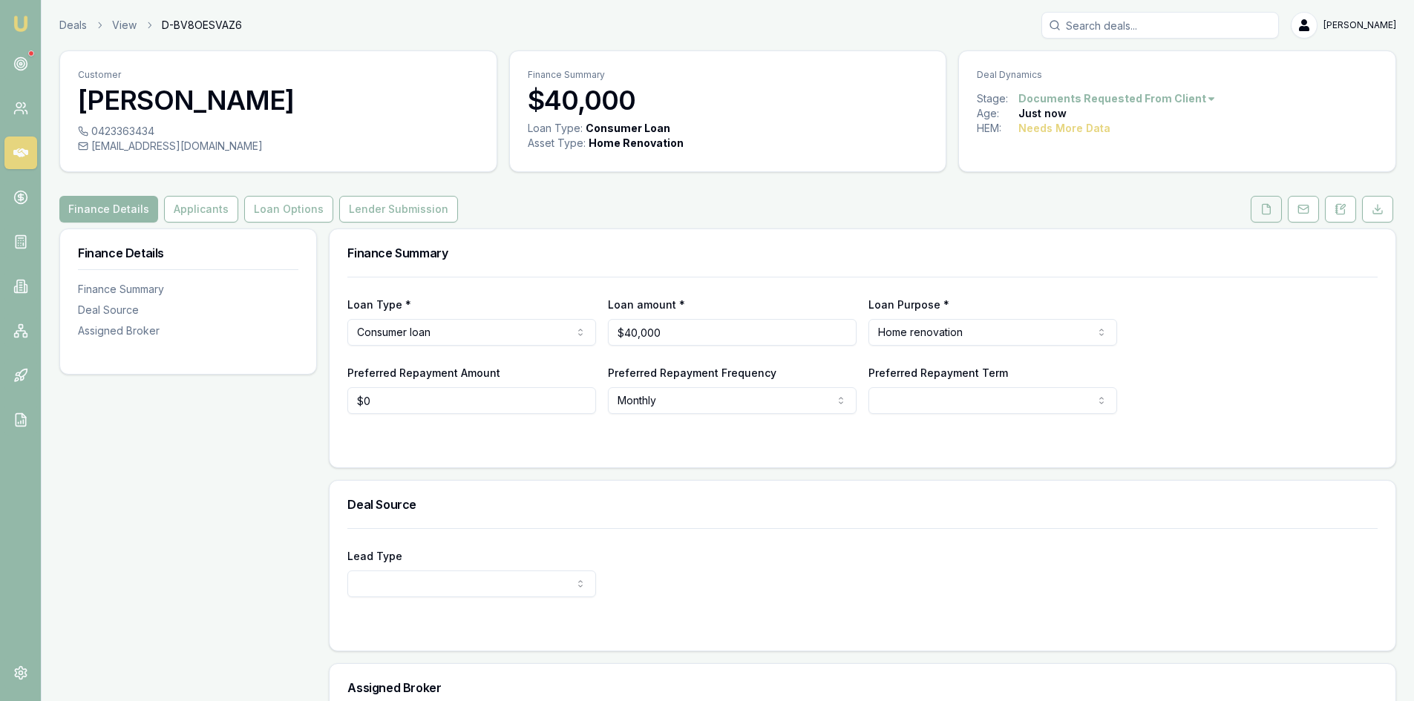
click at [1263, 212] on icon at bounding box center [1266, 209] width 12 height 12
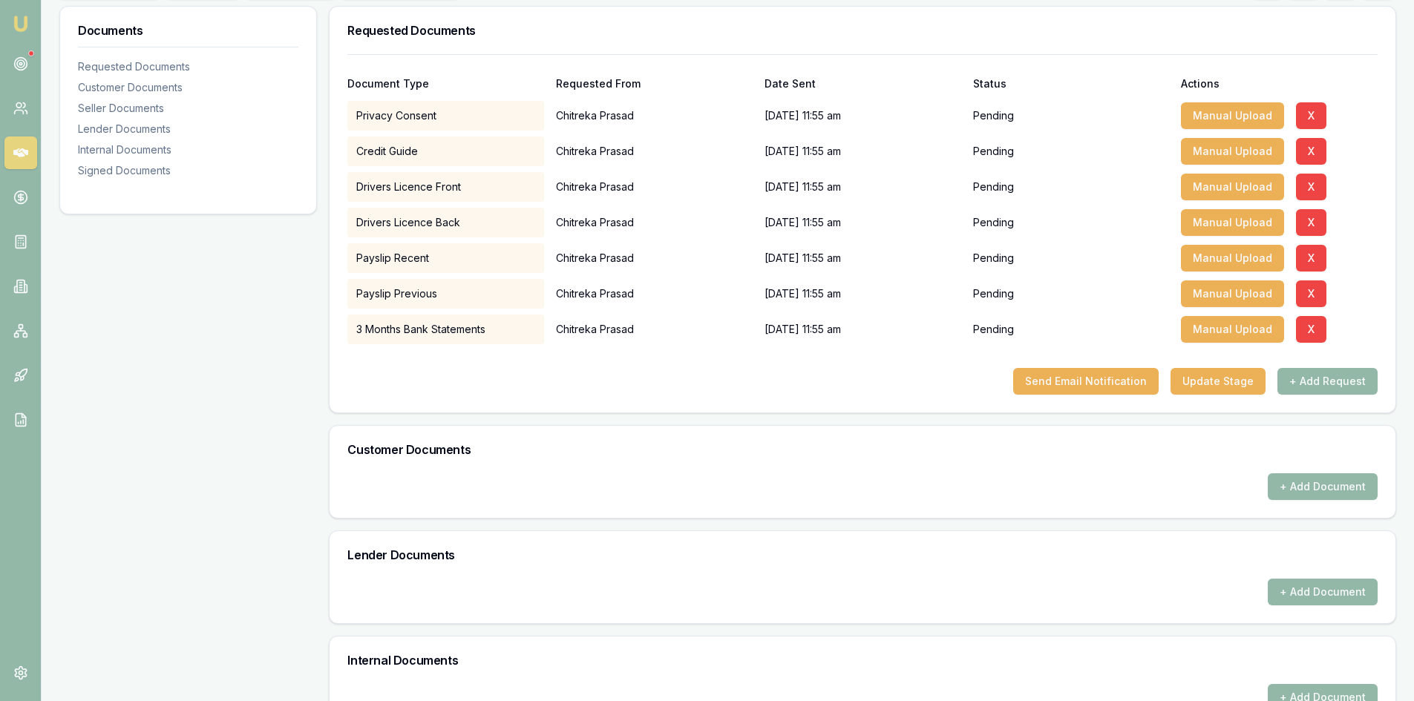
scroll to position [148, 0]
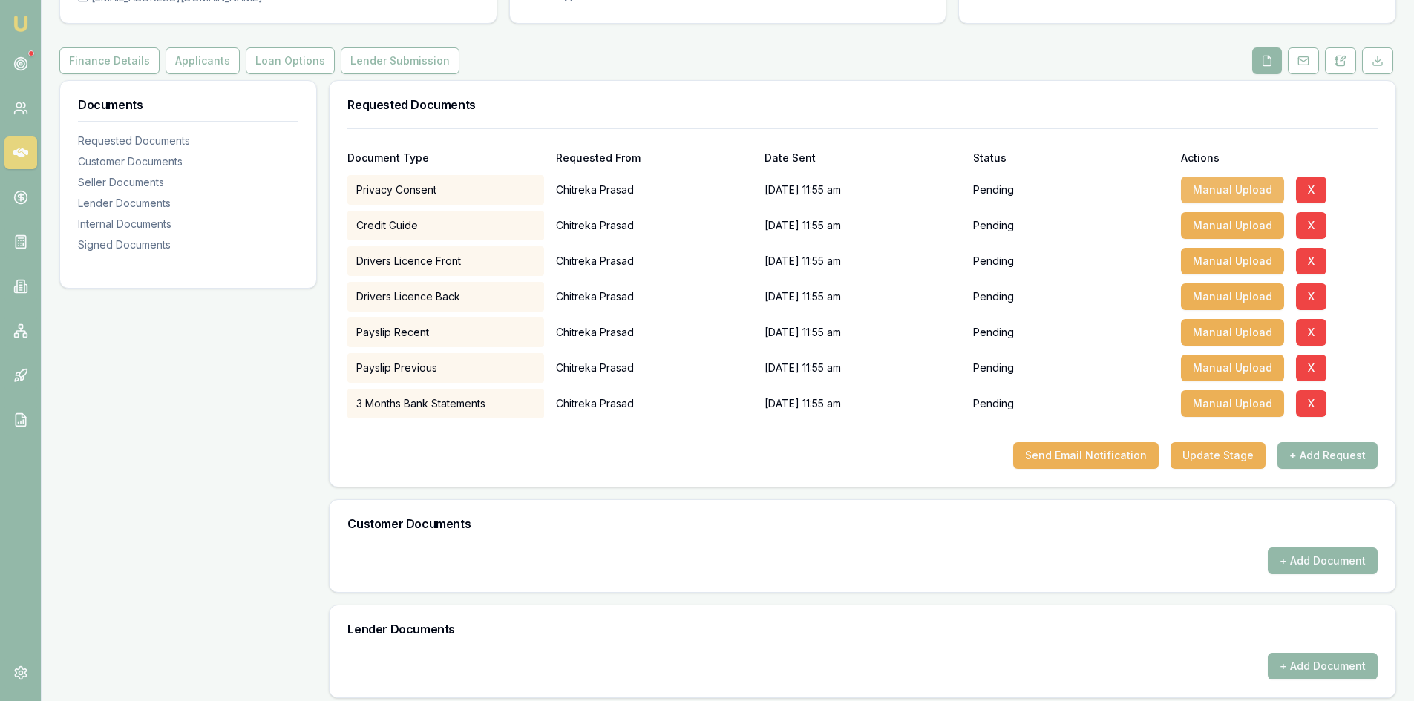
click at [1233, 195] on button "Manual Upload" at bounding box center [1232, 190] width 103 height 27
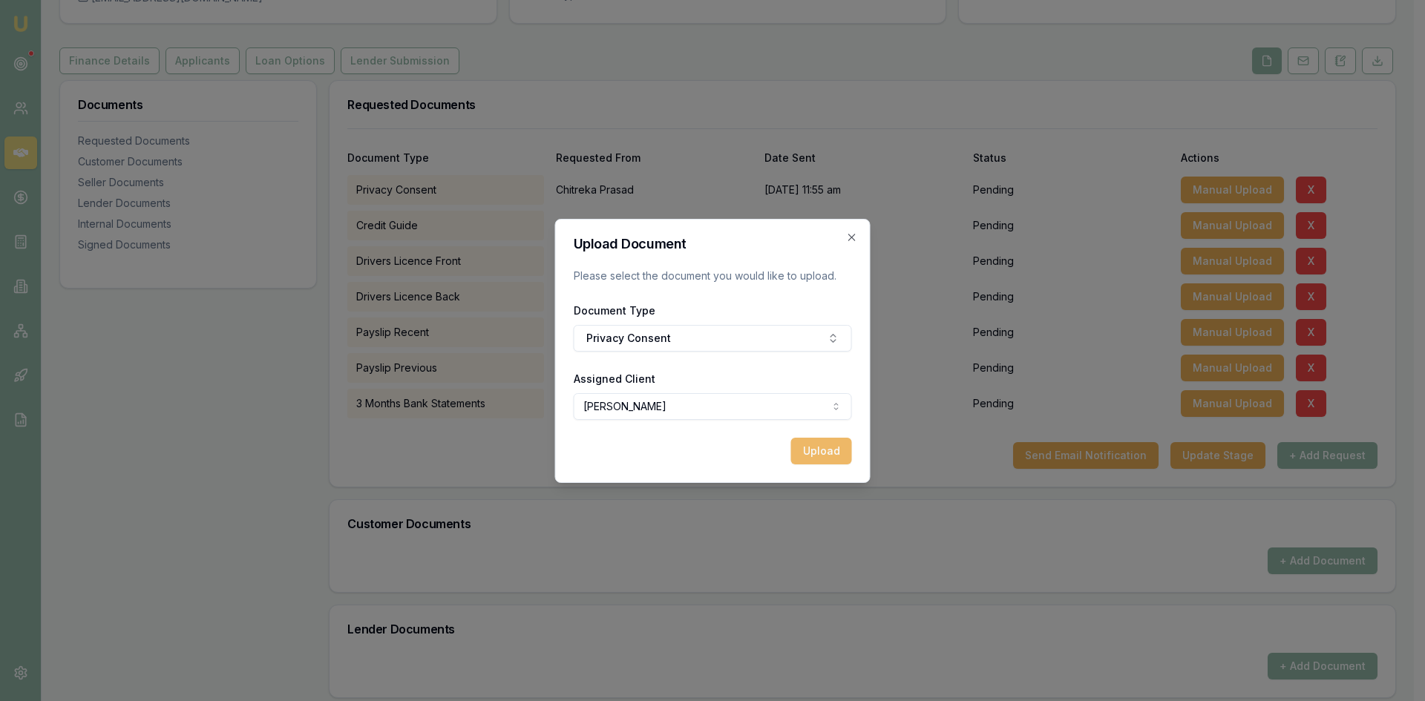
click at [838, 450] on button "Upload" at bounding box center [821, 451] width 61 height 27
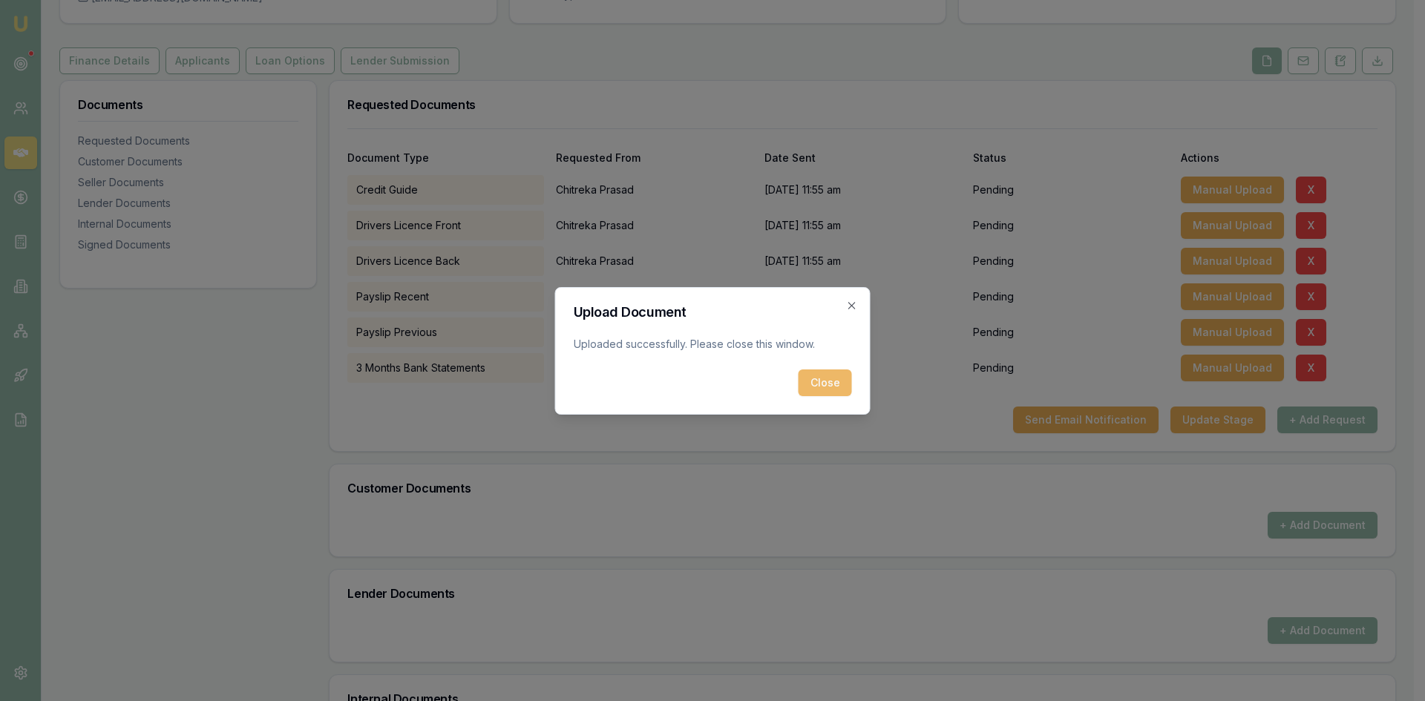
click at [820, 384] on button "Close" at bounding box center [825, 383] width 53 height 27
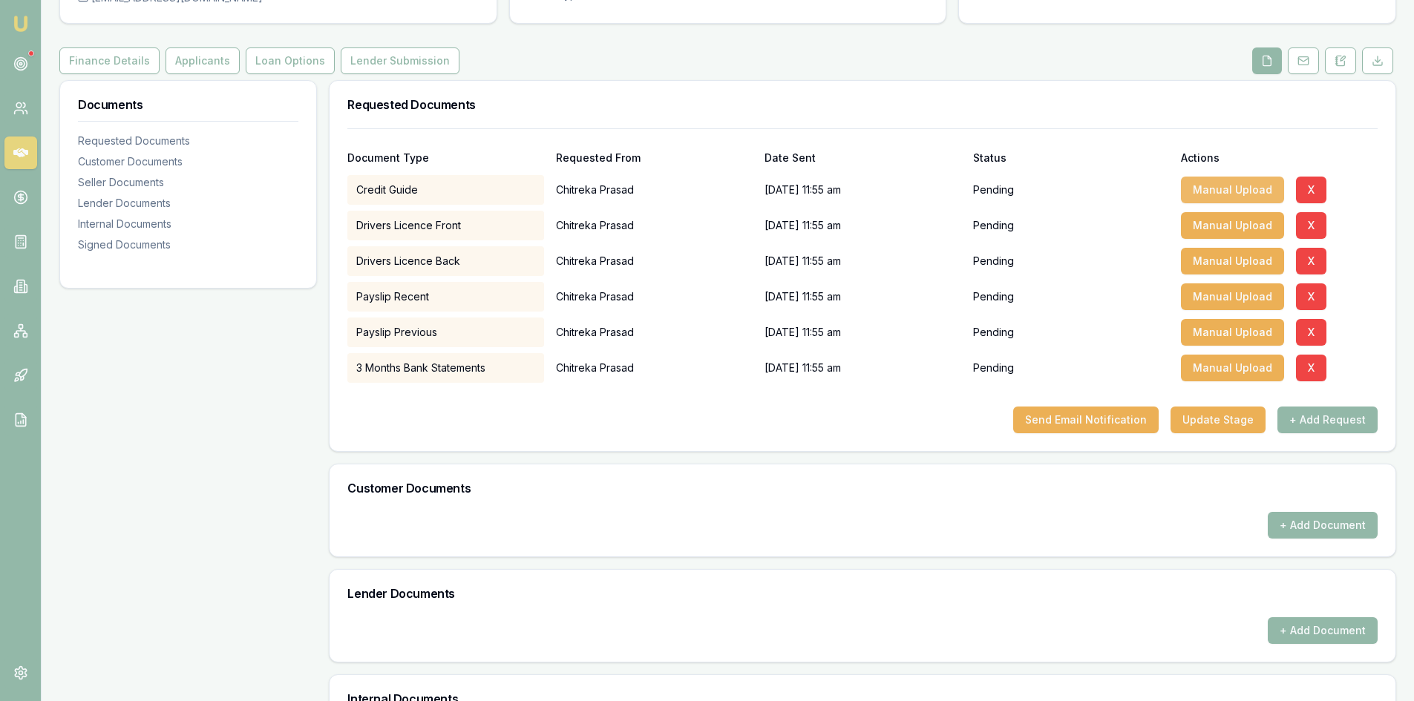
click at [1231, 189] on button "Manual Upload" at bounding box center [1232, 190] width 103 height 27
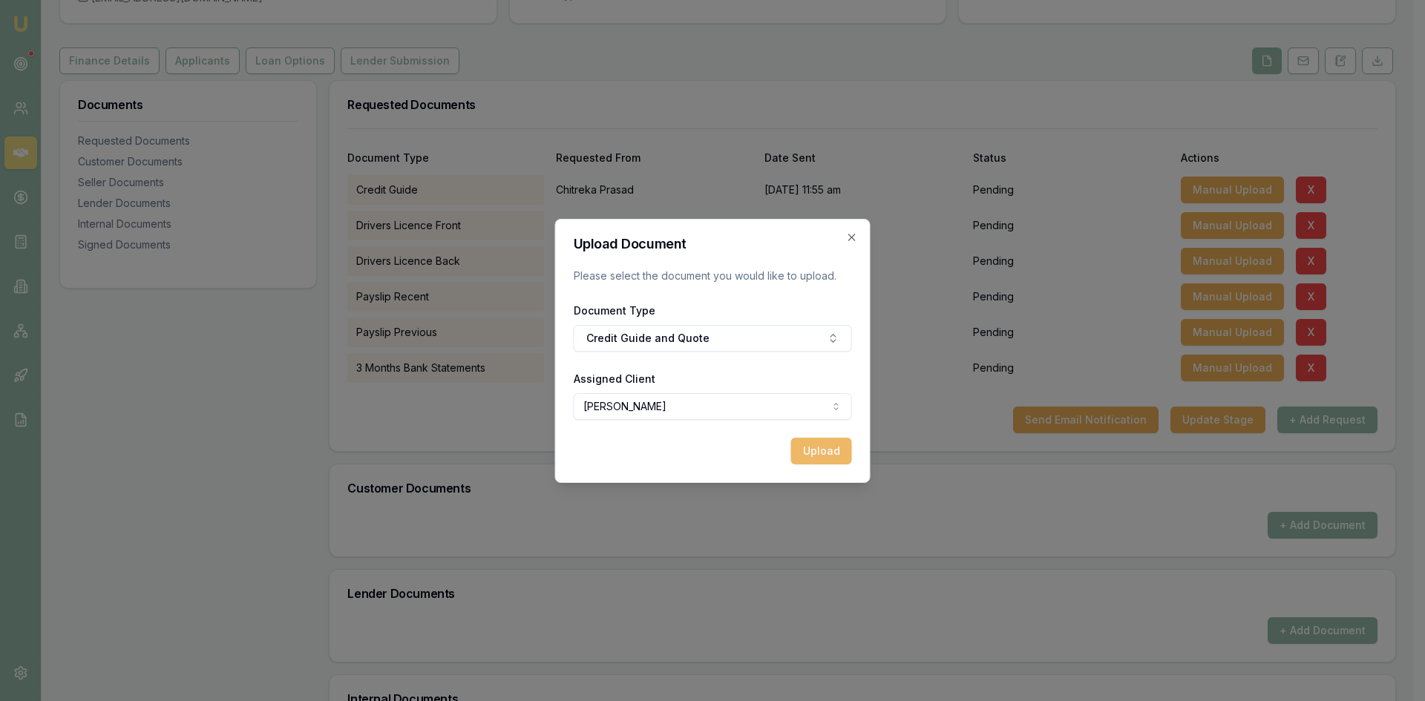
click at [828, 455] on button "Upload" at bounding box center [821, 451] width 61 height 27
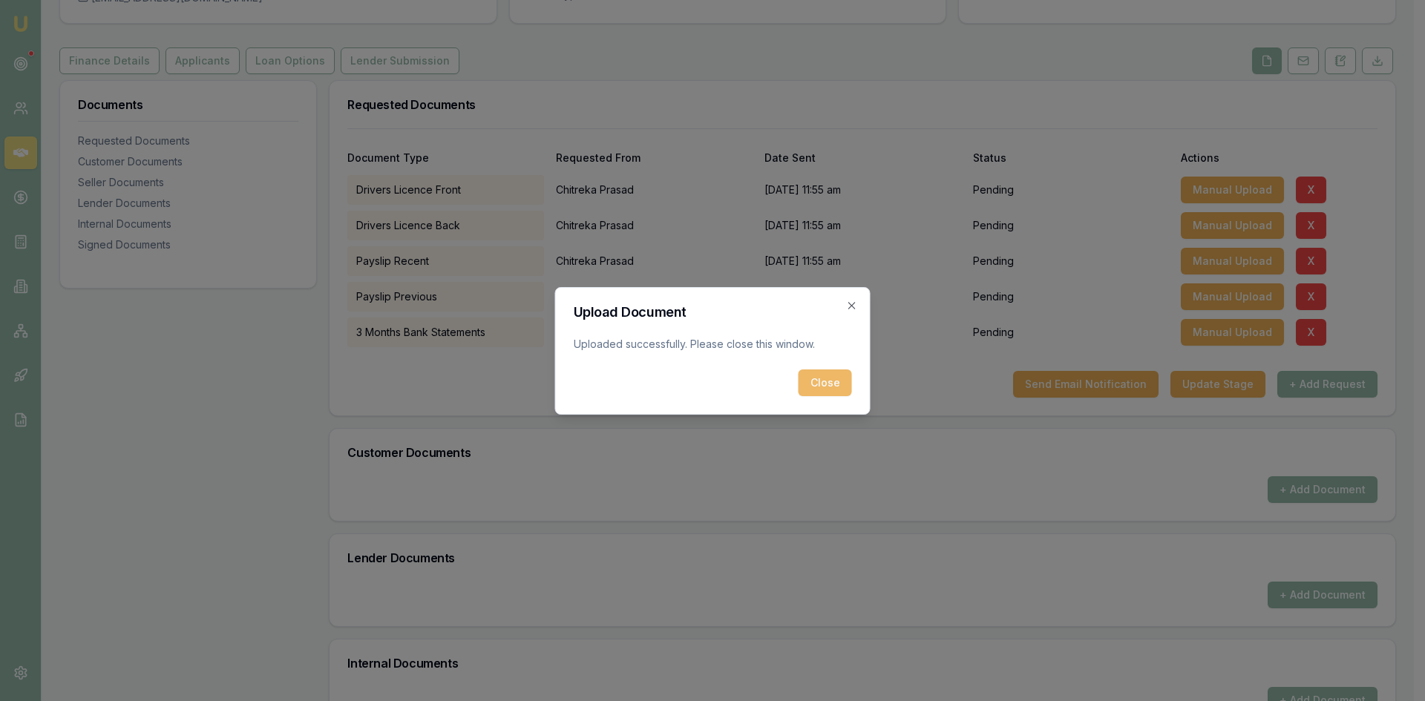
click at [817, 384] on button "Close" at bounding box center [825, 383] width 53 height 27
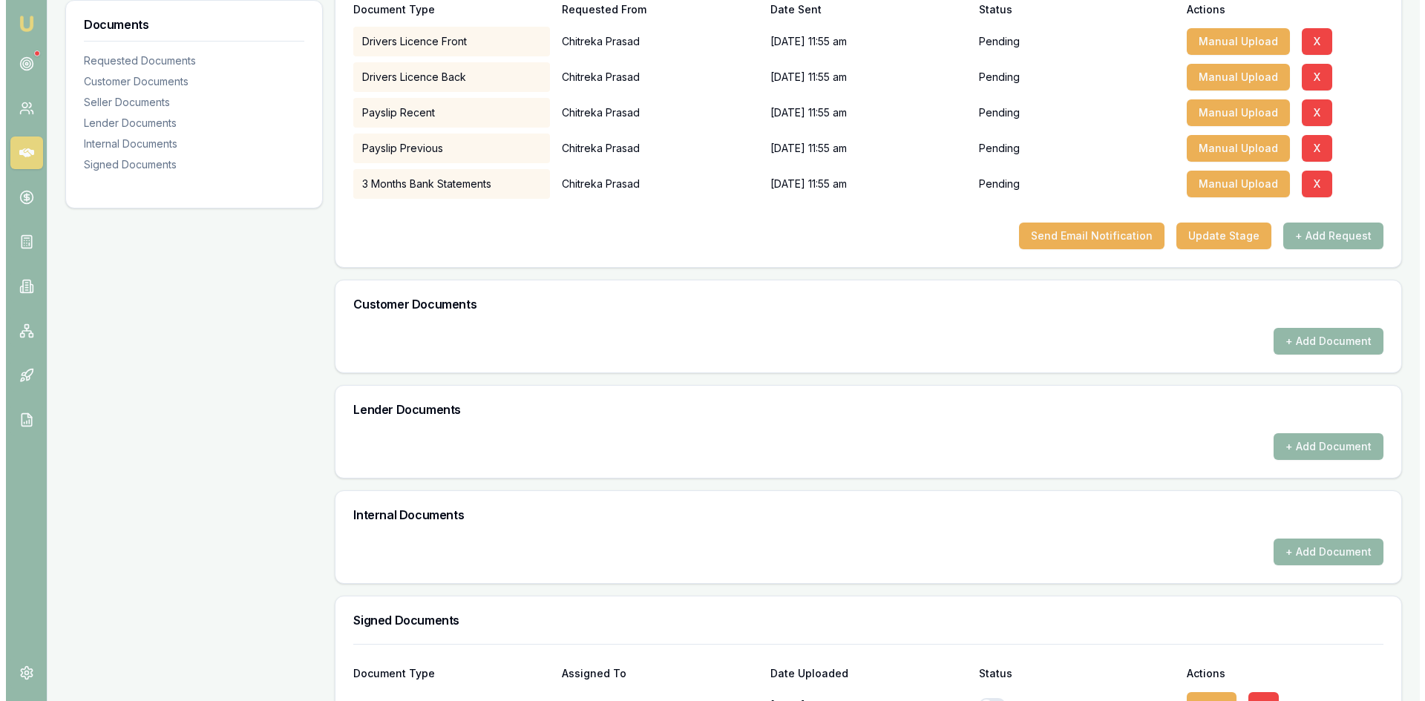
scroll to position [433, 0]
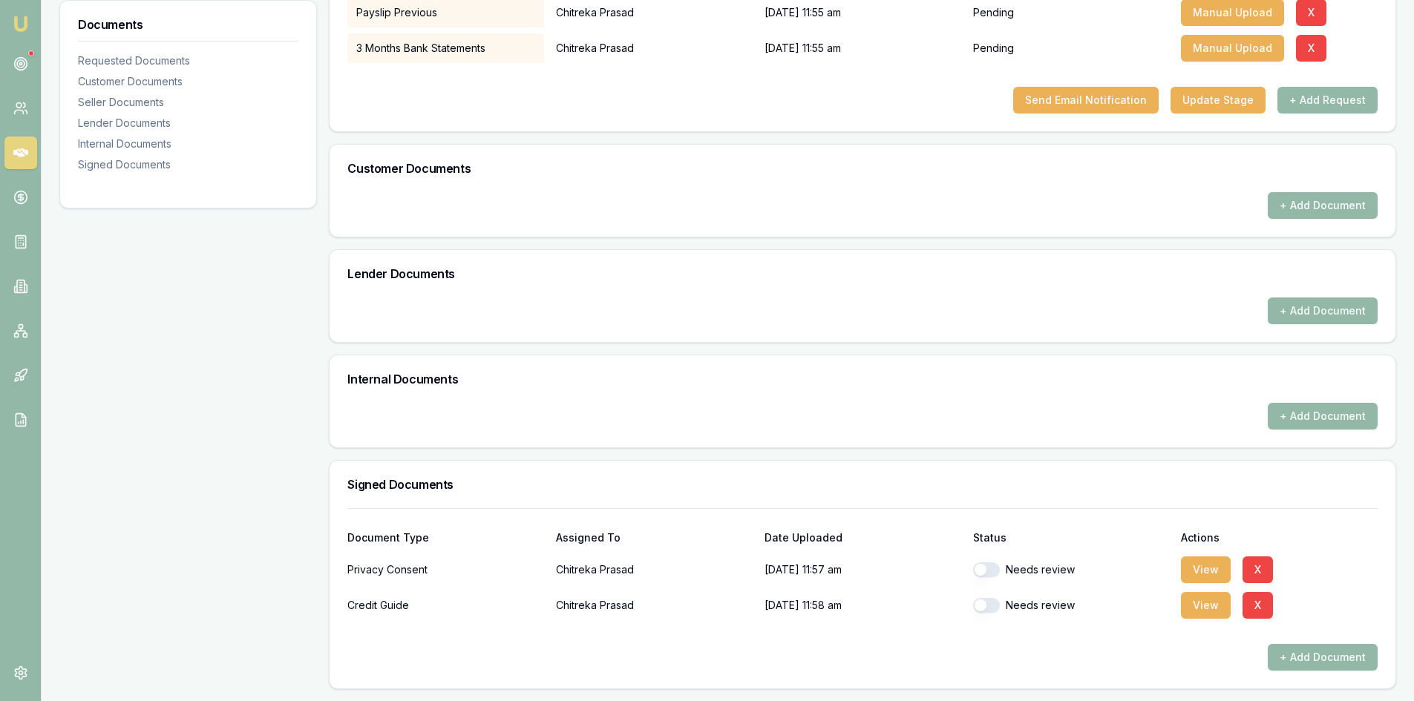
click at [1001, 610] on div "Needs review" at bounding box center [1071, 605] width 197 height 15
click at [1200, 609] on button "View" at bounding box center [1206, 605] width 50 height 27
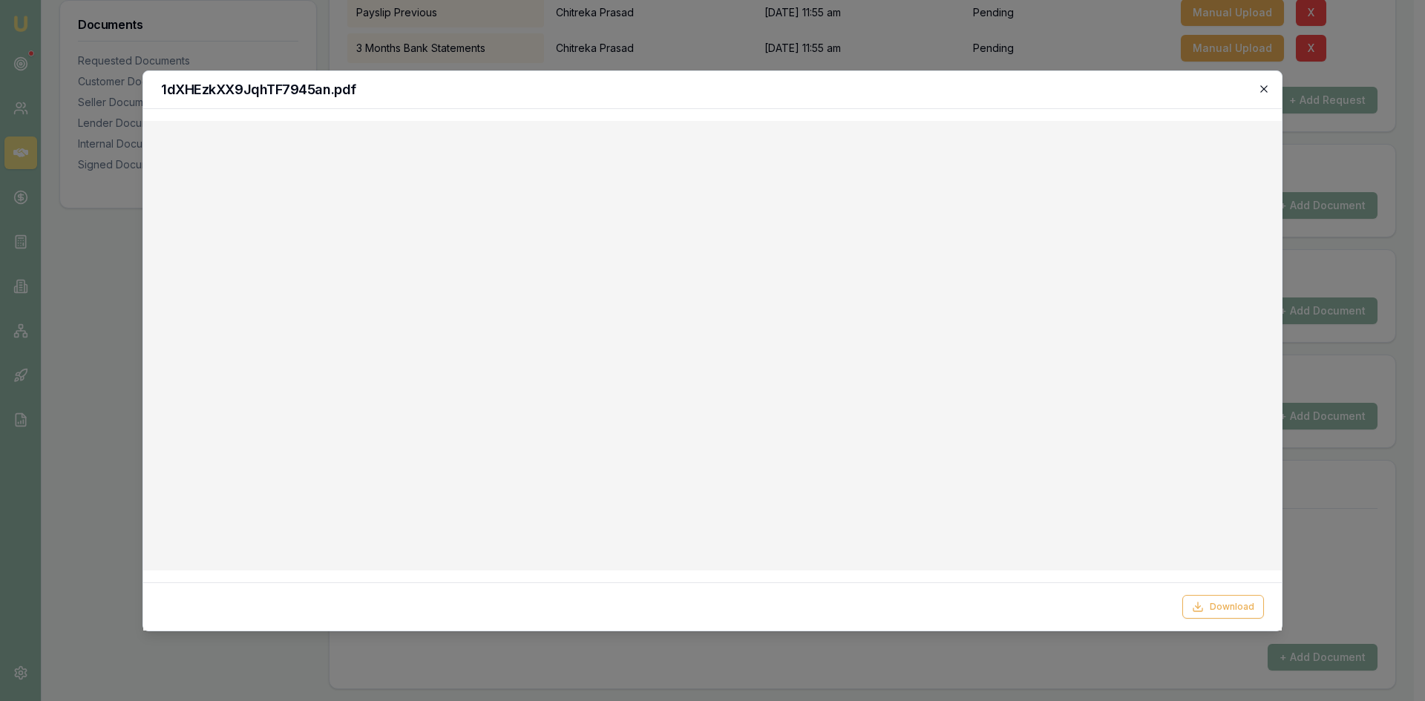
click at [1265, 85] on icon "button" at bounding box center [1264, 89] width 12 height 12
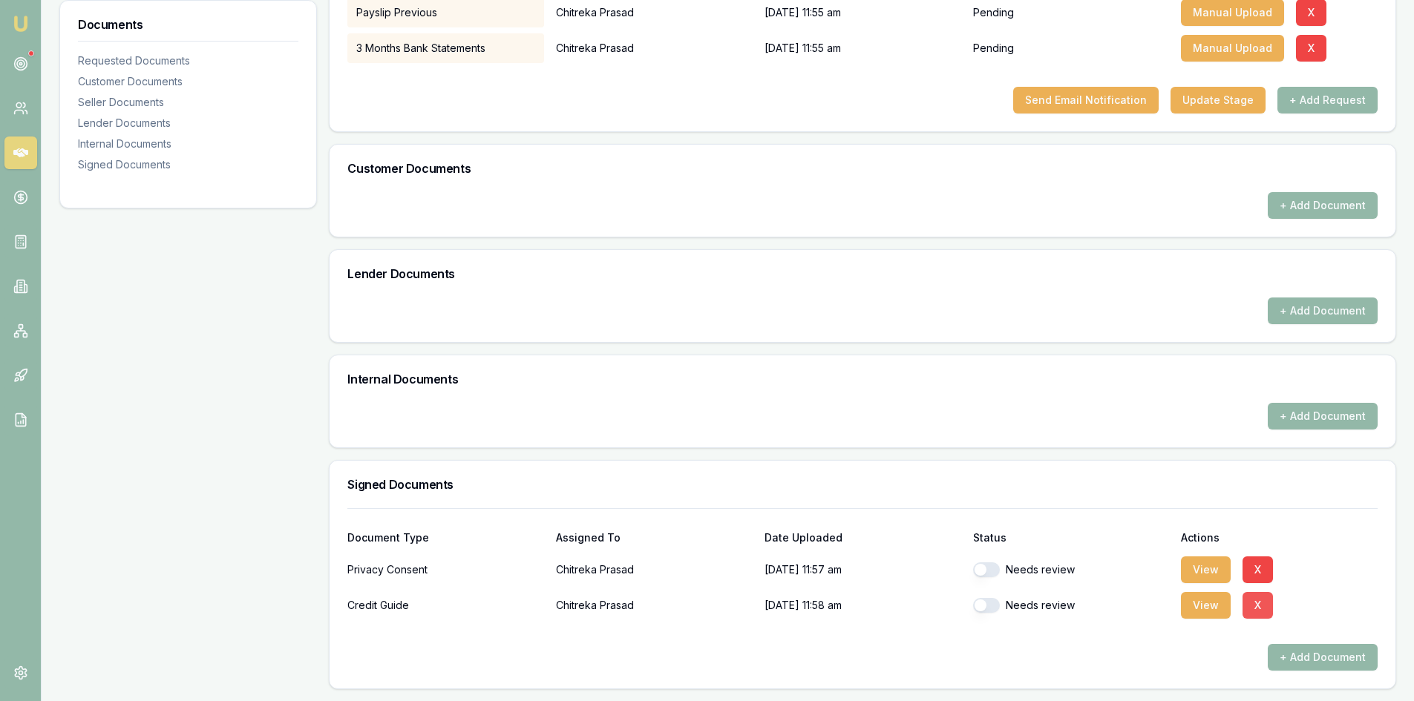
click at [1257, 597] on button "X" at bounding box center [1258, 605] width 30 height 27
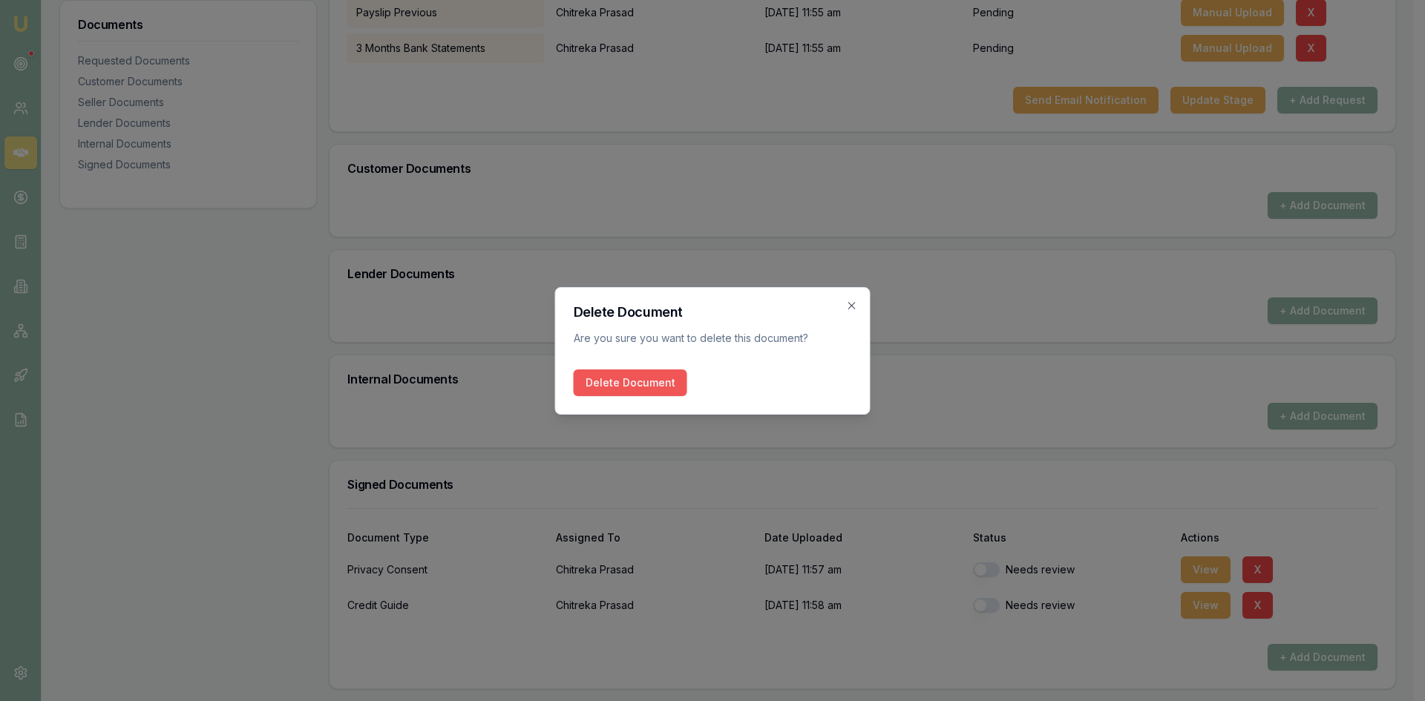
click at [623, 387] on button "Delete Document" at bounding box center [631, 383] width 114 height 27
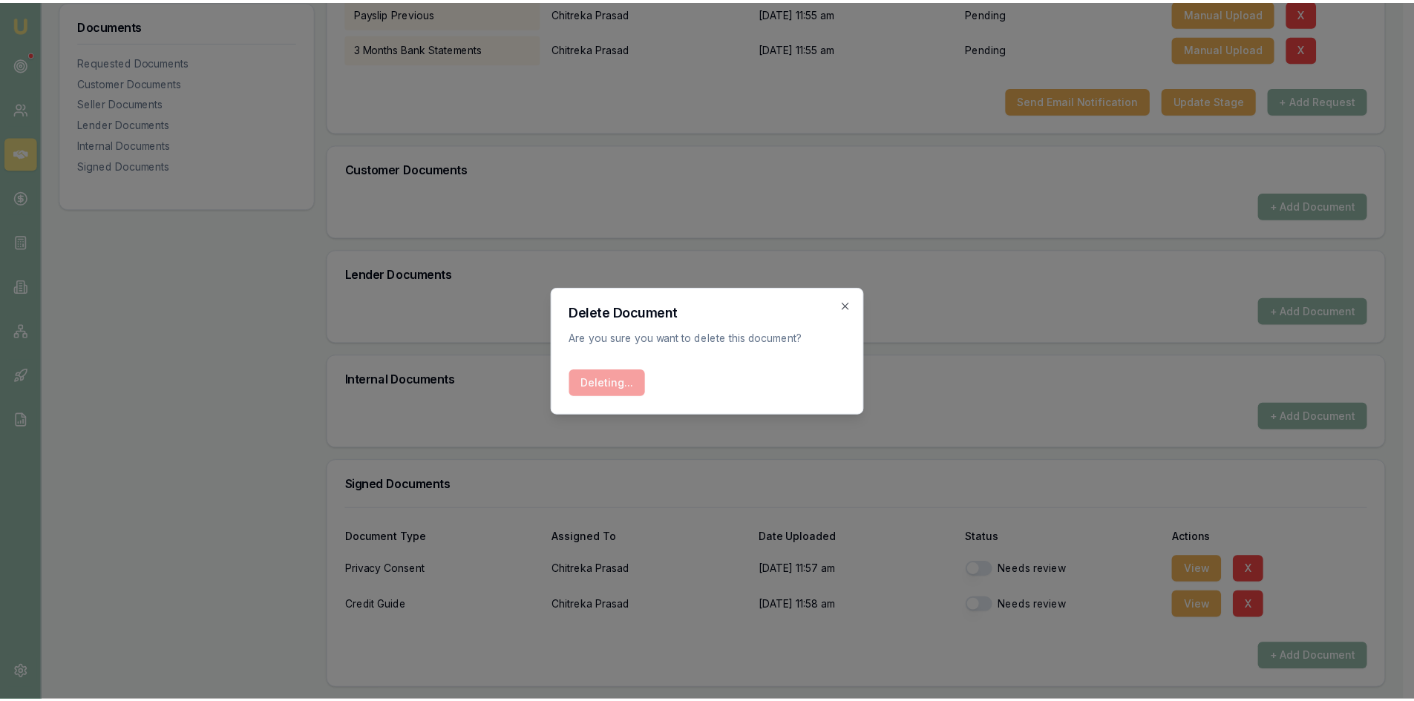
scroll to position [397, 0]
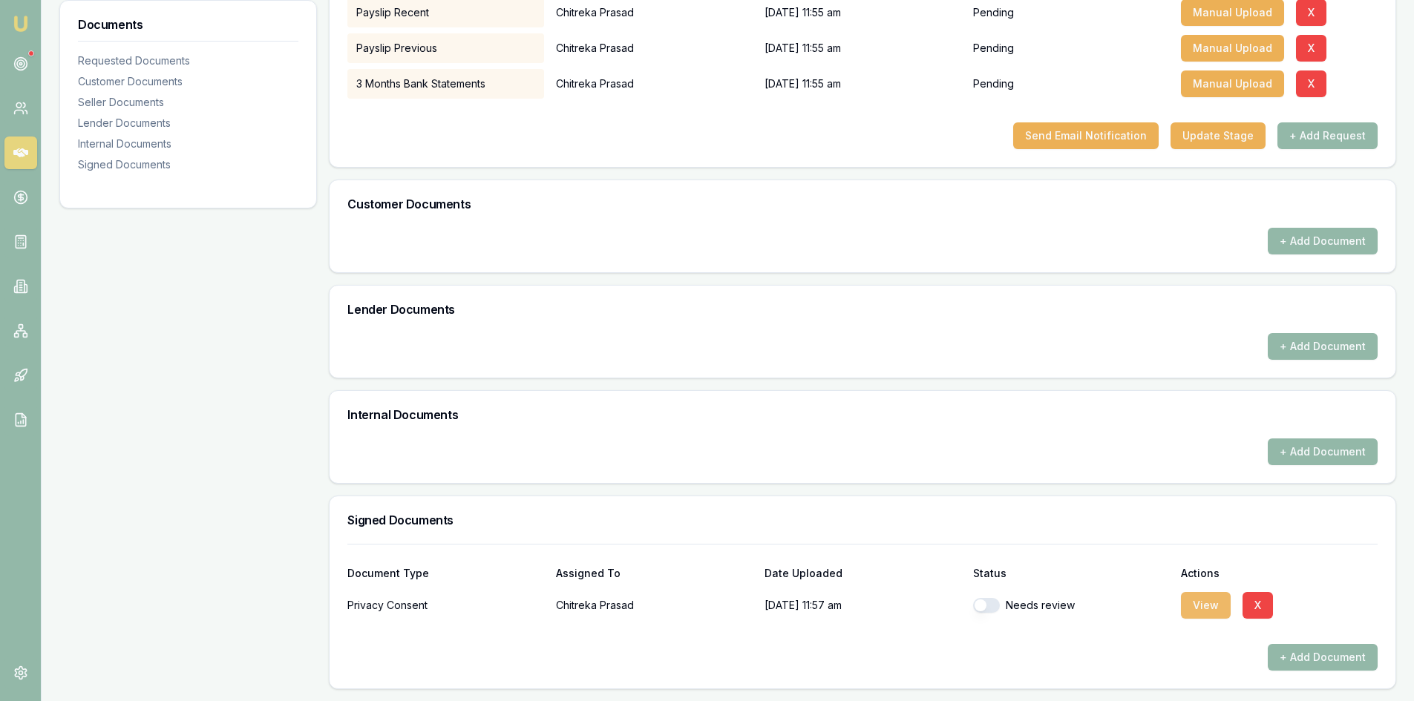
click at [1208, 601] on button "View" at bounding box center [1206, 605] width 50 height 27
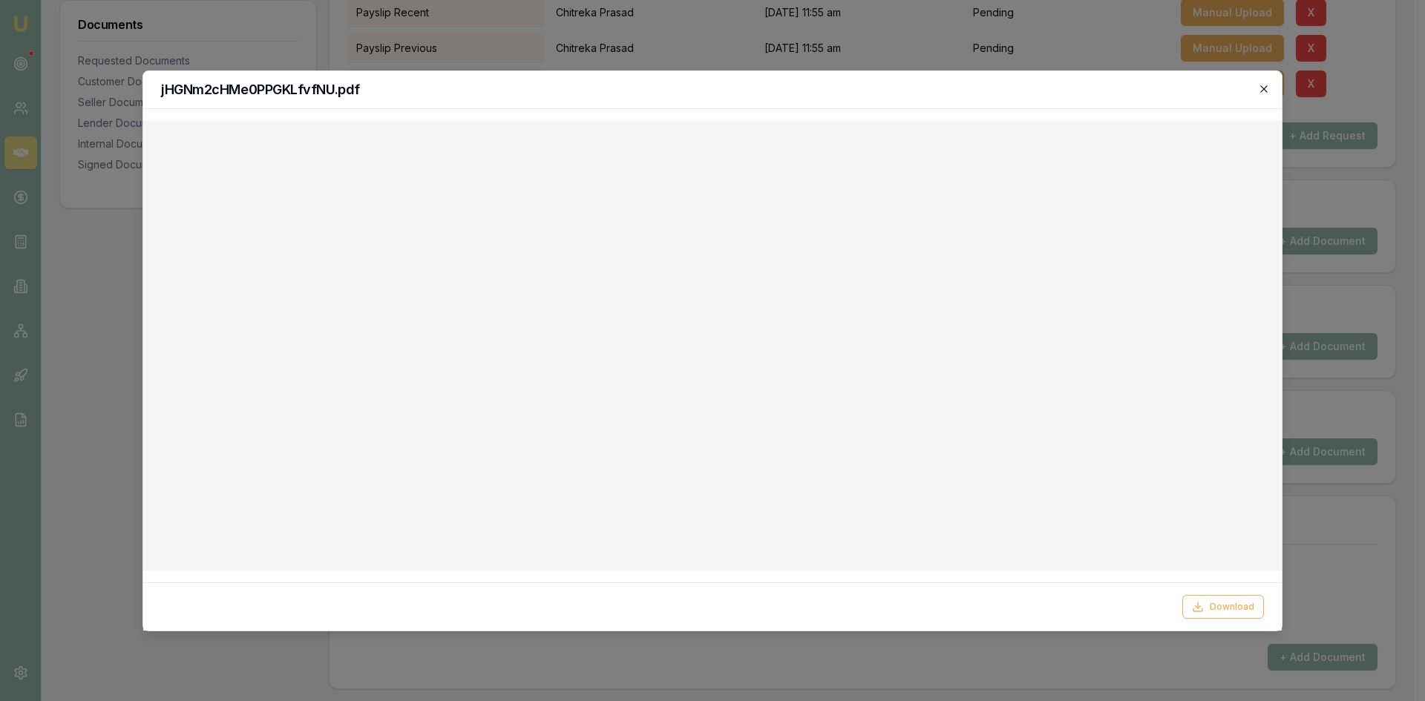
click at [1263, 86] on icon "button" at bounding box center [1264, 89] width 12 height 12
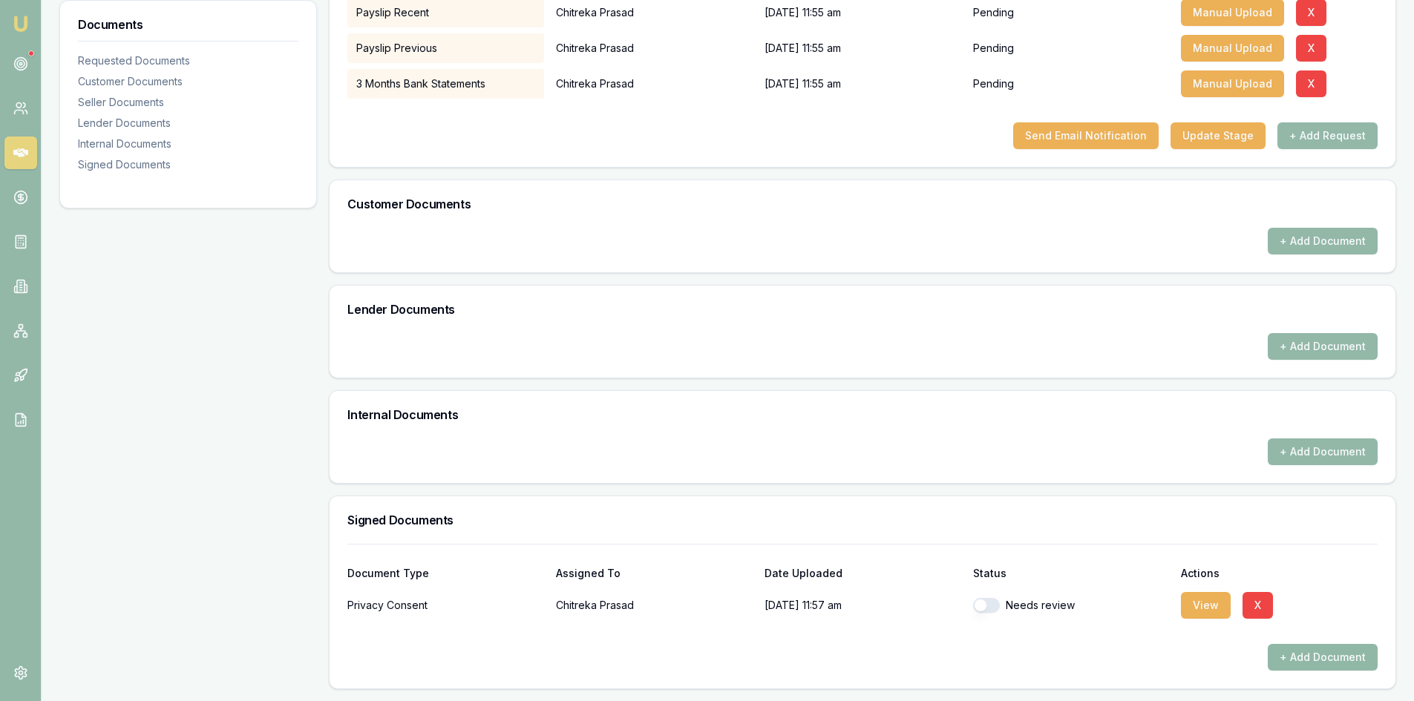
click at [1323, 657] on button "+ Add Document" at bounding box center [1323, 657] width 110 height 27
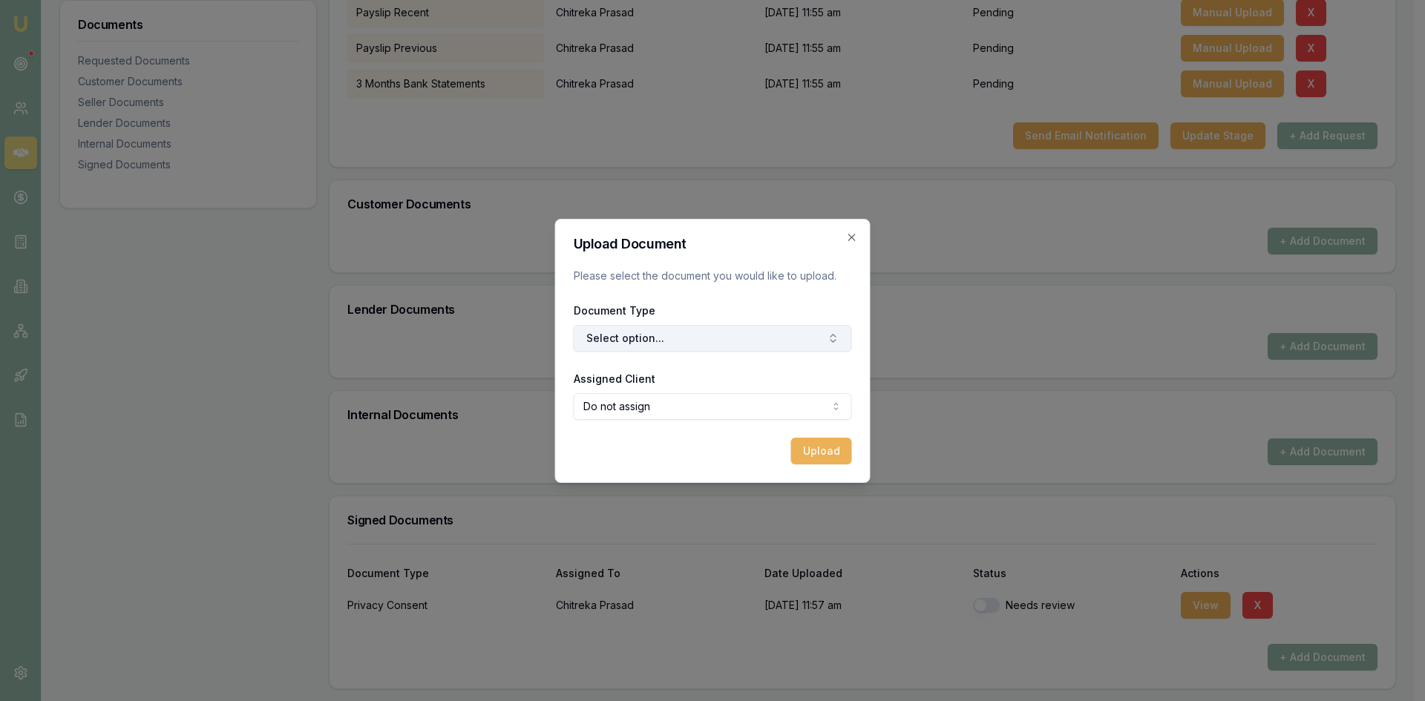
click at [703, 347] on button "Select option..." at bounding box center [713, 338] width 278 height 27
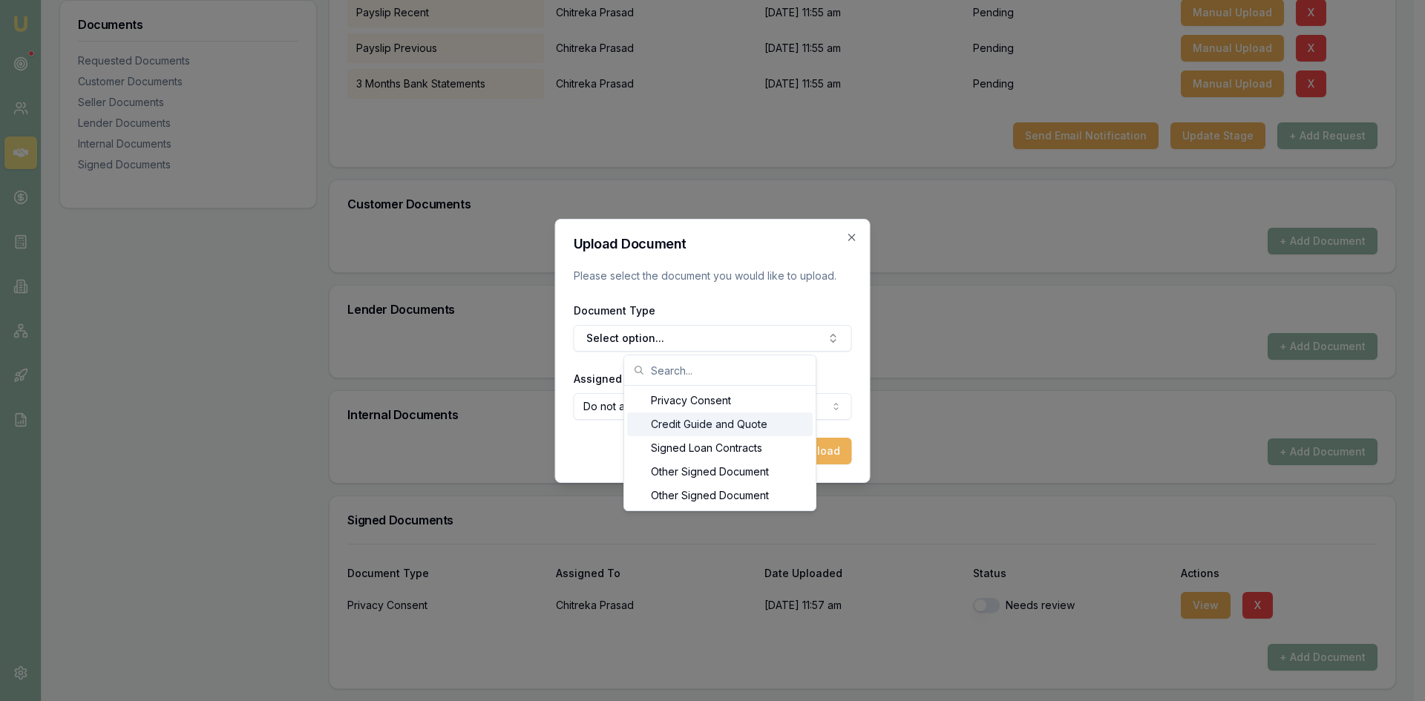
click at [684, 429] on div "Credit Guide and Quote" at bounding box center [720, 425] width 186 height 24
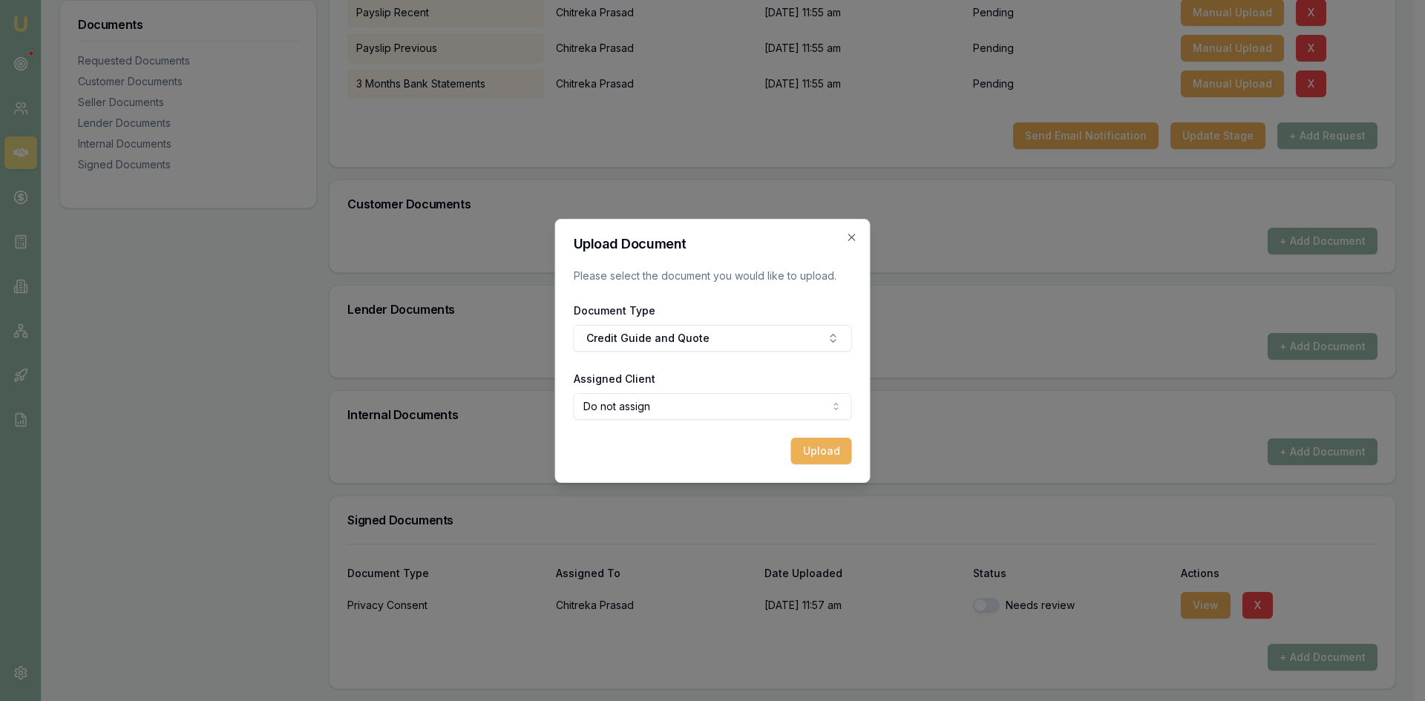
select select "U-AD7BS1658R"
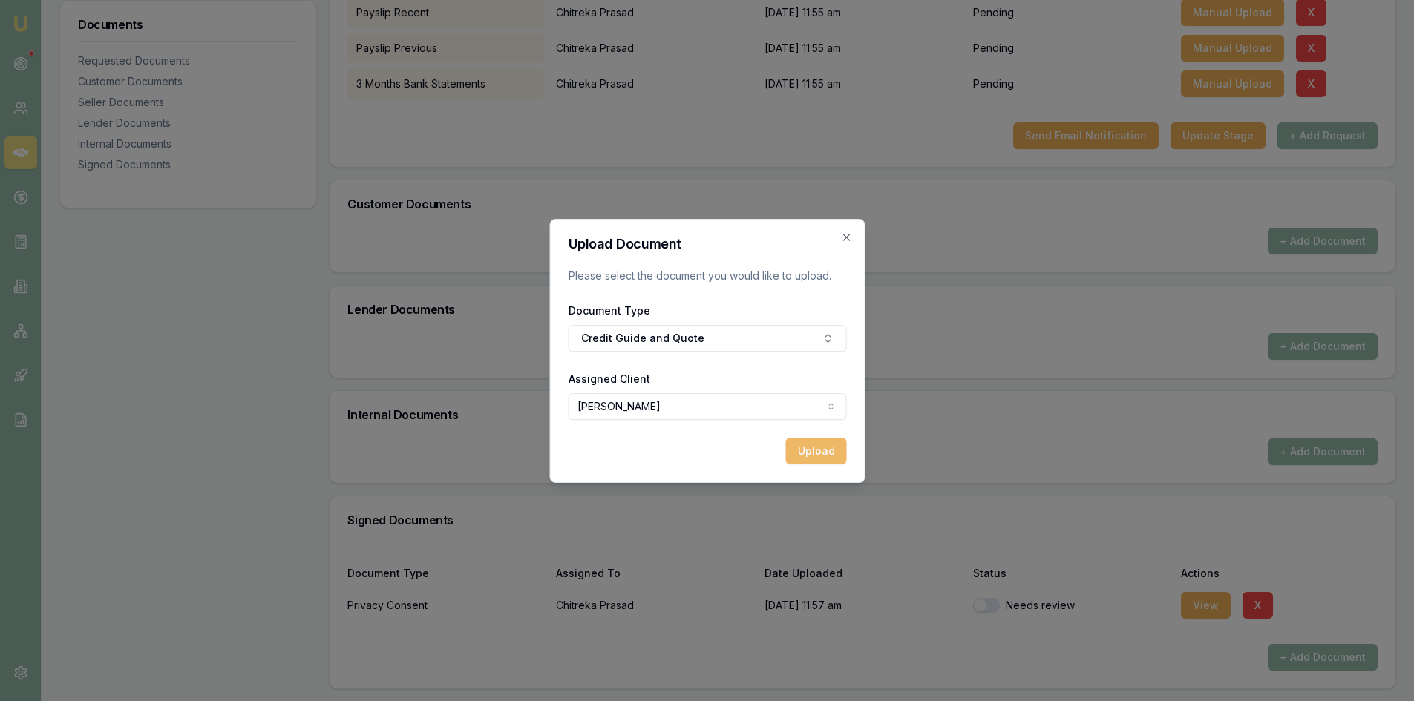
click at [822, 459] on button "Upload" at bounding box center [815, 451] width 61 height 27
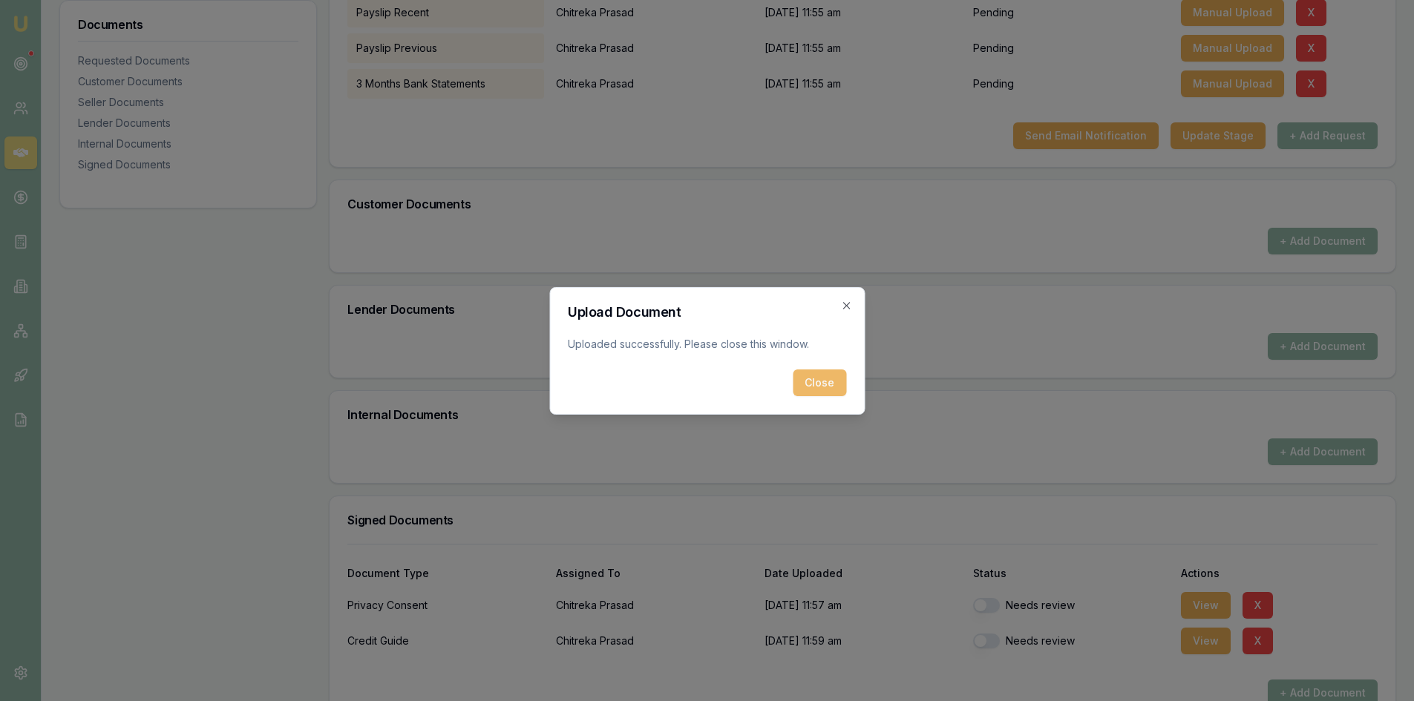
click at [814, 386] on button "Close" at bounding box center [819, 383] width 53 height 27
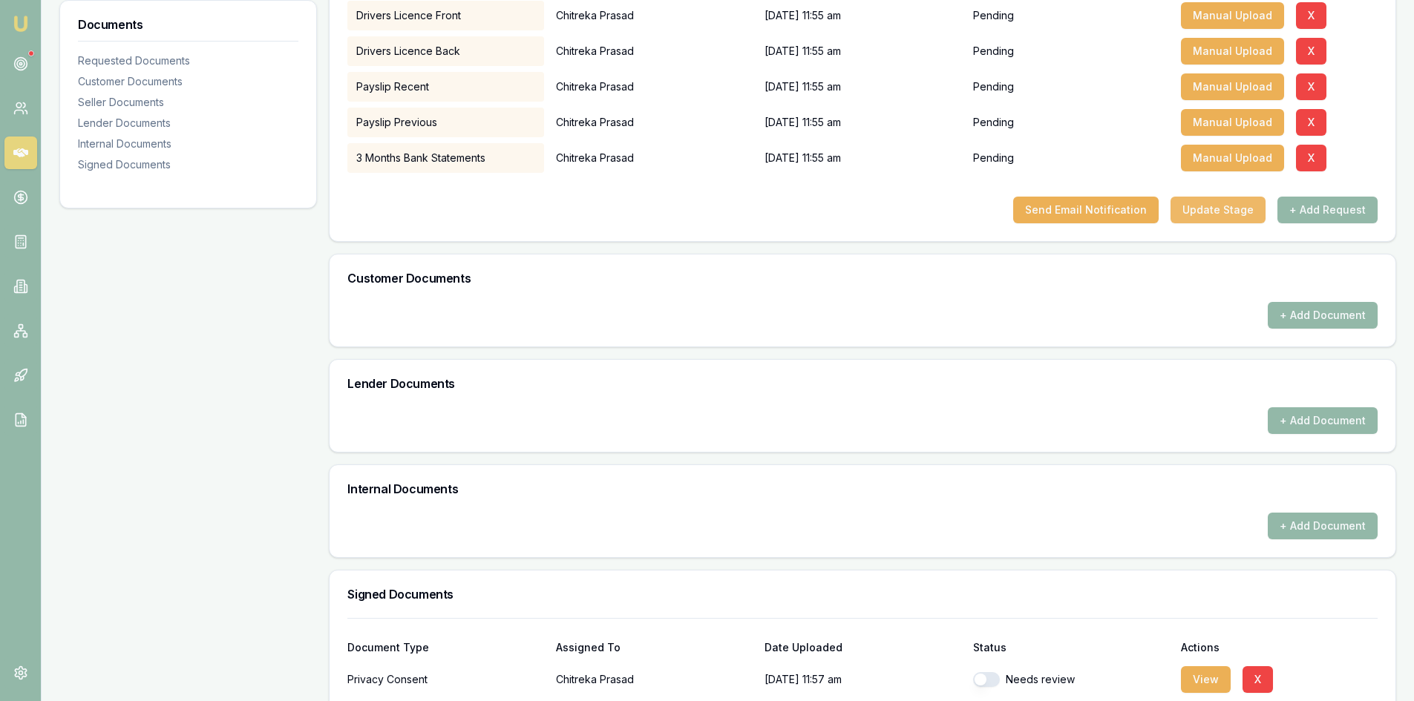
scroll to position [174, 0]
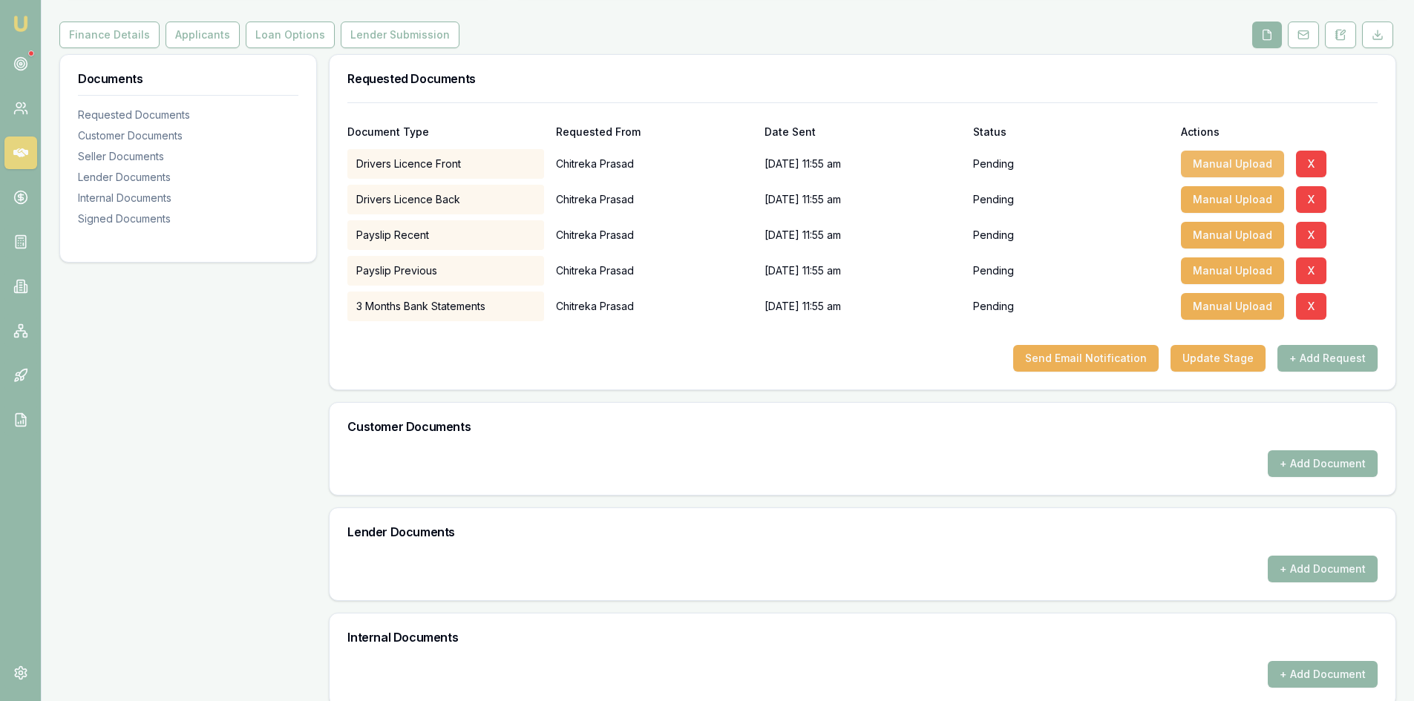
click at [1224, 159] on button "Manual Upload" at bounding box center [1232, 164] width 103 height 27
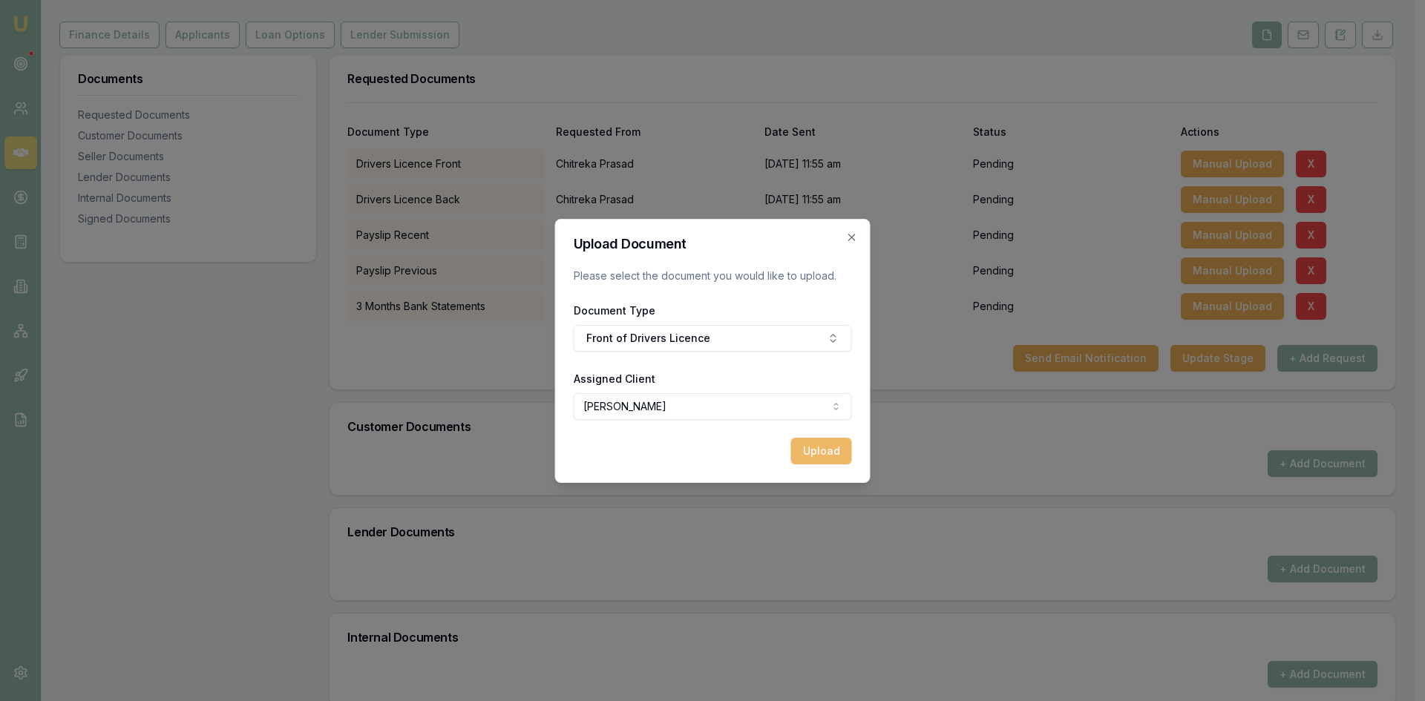
click at [822, 455] on button "Upload" at bounding box center [821, 451] width 61 height 27
click at [631, 343] on div "Document Type Front of Drivers Licence" at bounding box center [713, 326] width 278 height 50
click at [805, 454] on div "Uploading..." at bounding box center [713, 451] width 278 height 27
click at [850, 240] on icon "button" at bounding box center [852, 238] width 12 height 12
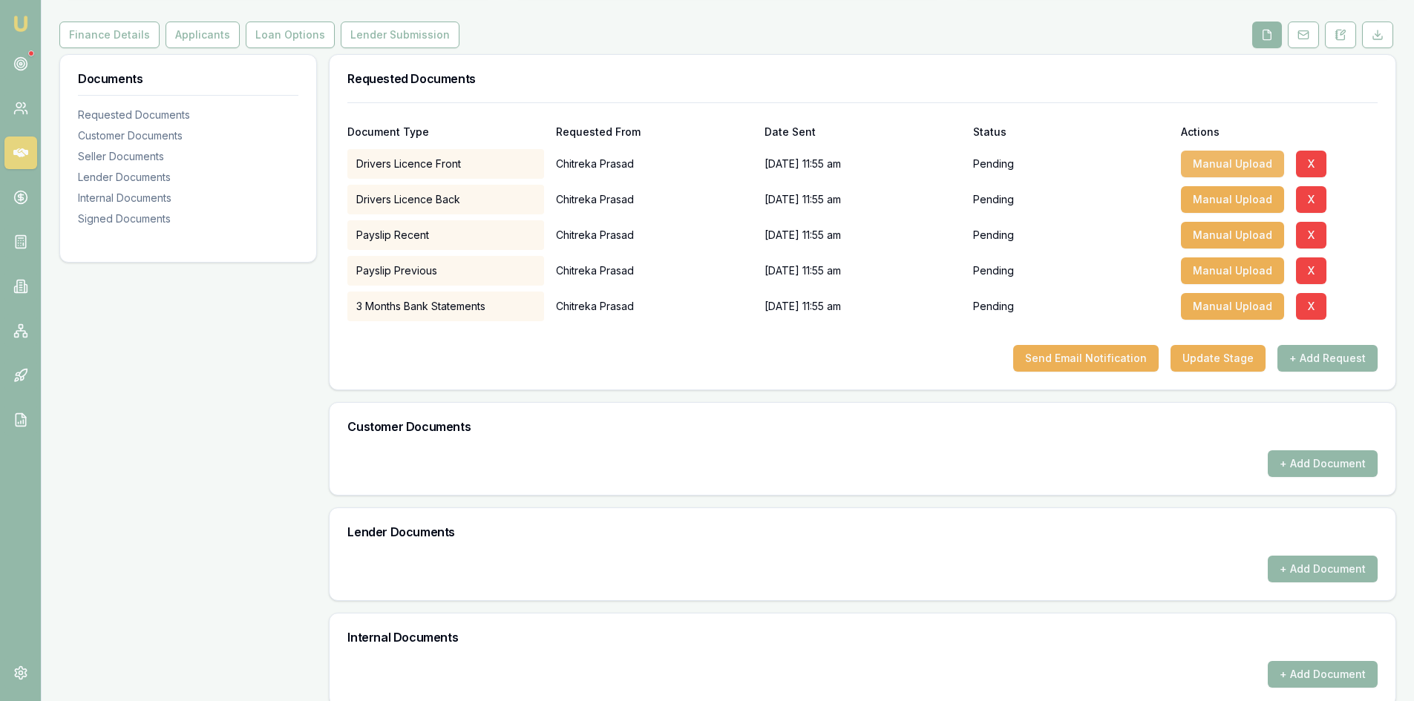
click at [1220, 165] on button "Manual Upload" at bounding box center [1232, 164] width 103 height 27
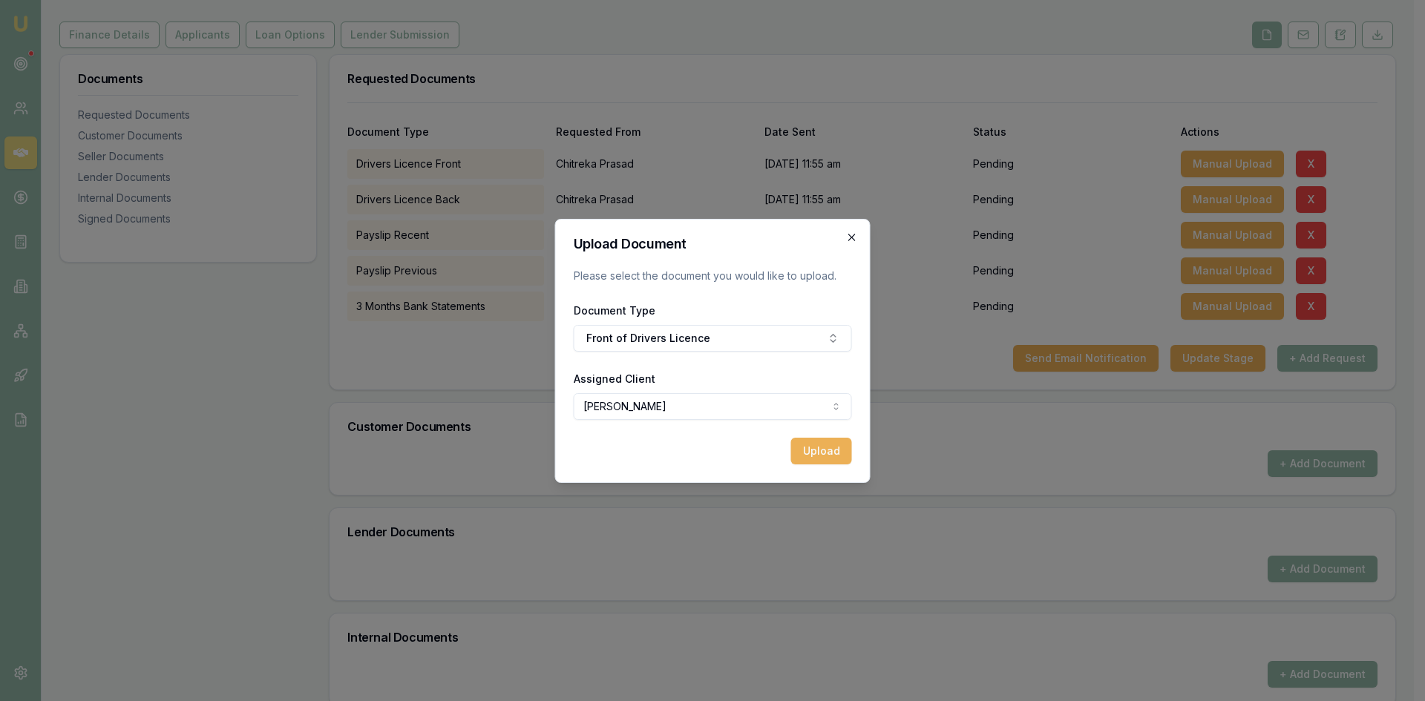
click at [857, 237] on icon "button" at bounding box center [852, 238] width 12 height 12
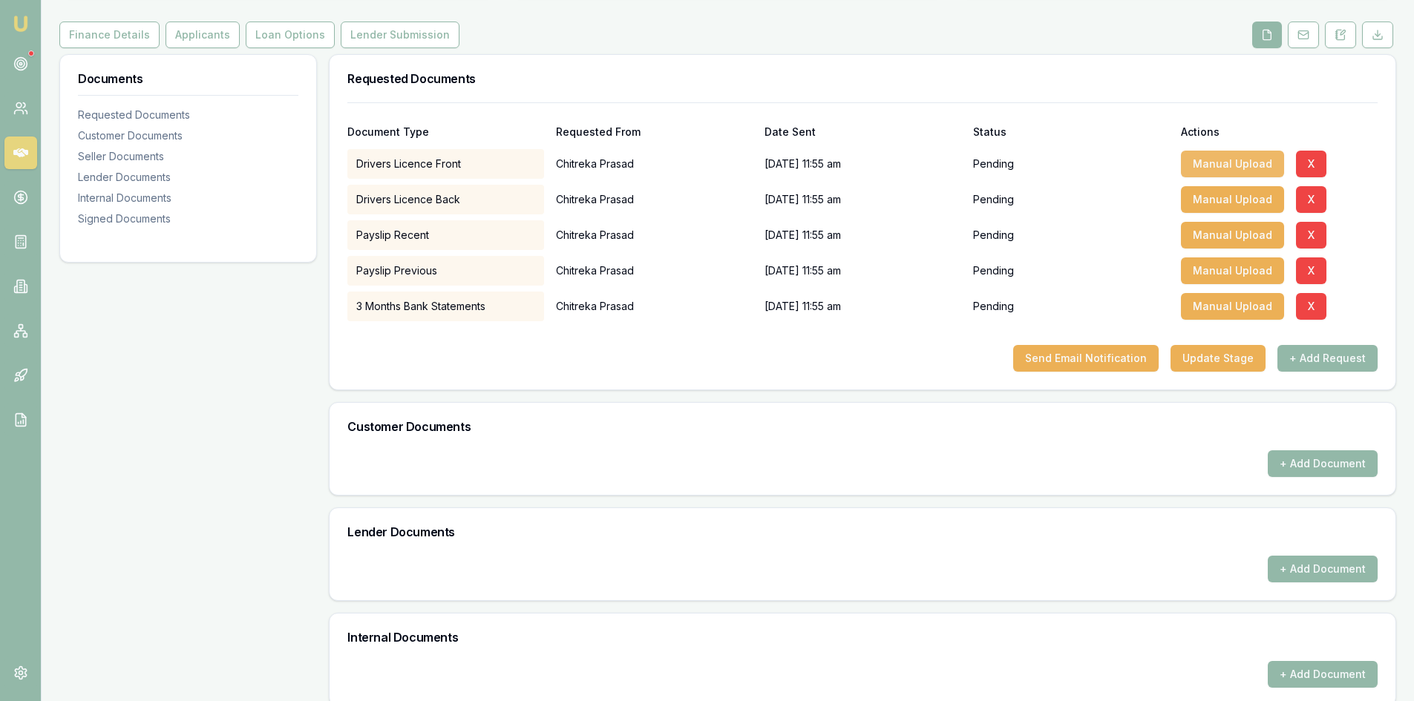
click at [1225, 165] on button "Manual Upload" at bounding box center [1232, 164] width 103 height 27
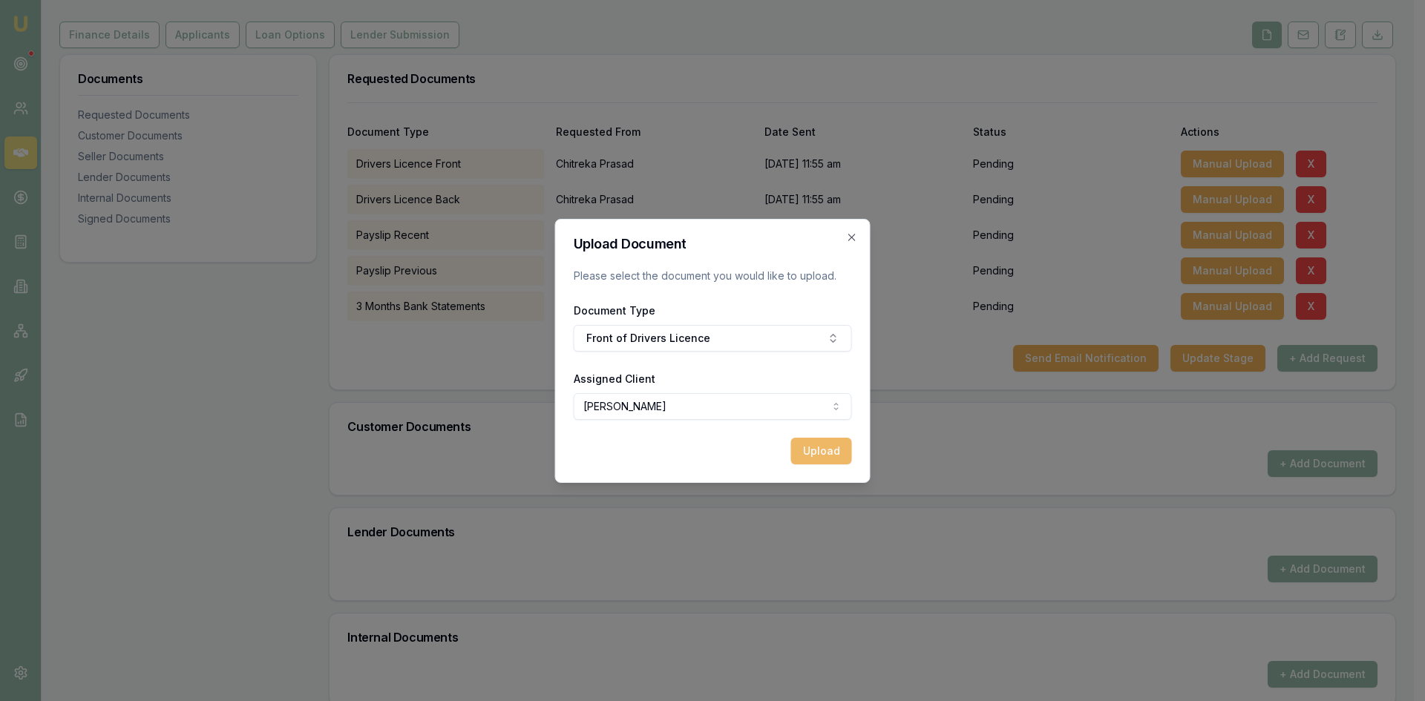
click at [807, 448] on button "Upload" at bounding box center [821, 451] width 61 height 27
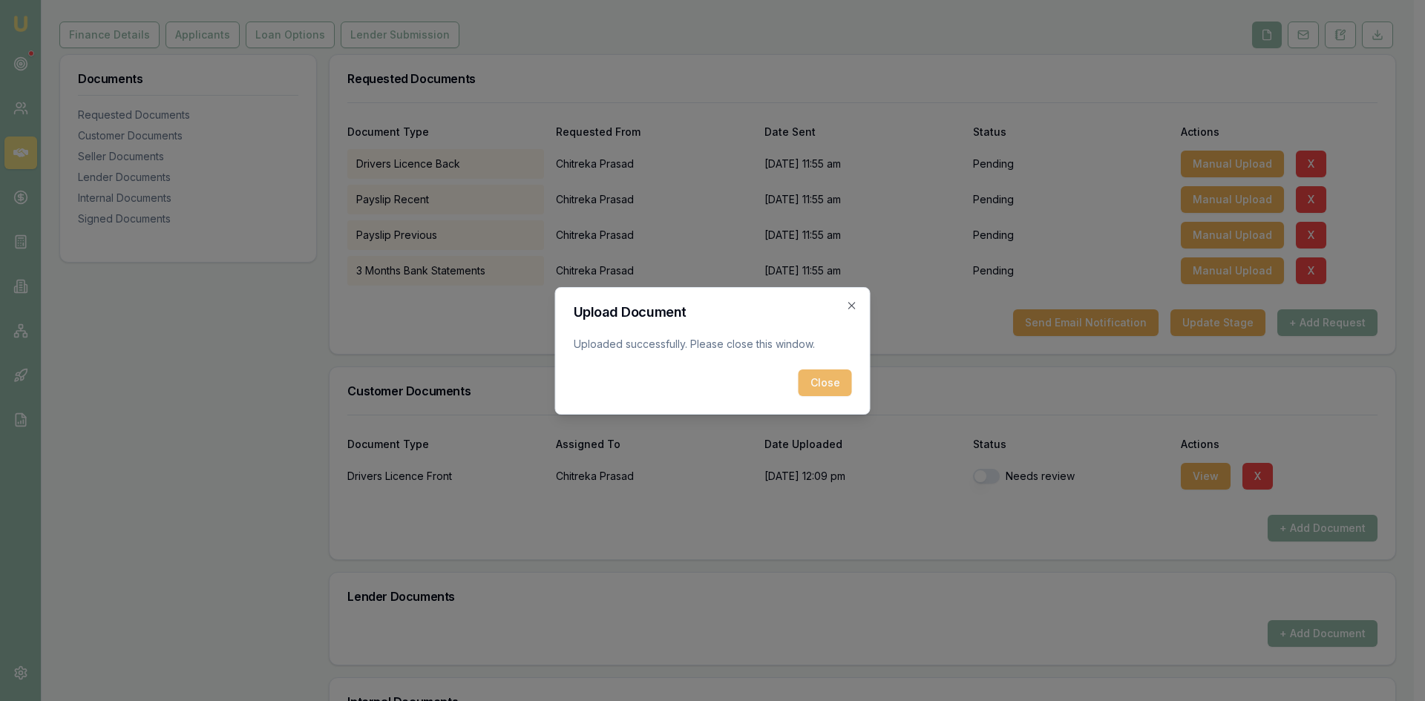
click at [832, 386] on button "Close" at bounding box center [825, 383] width 53 height 27
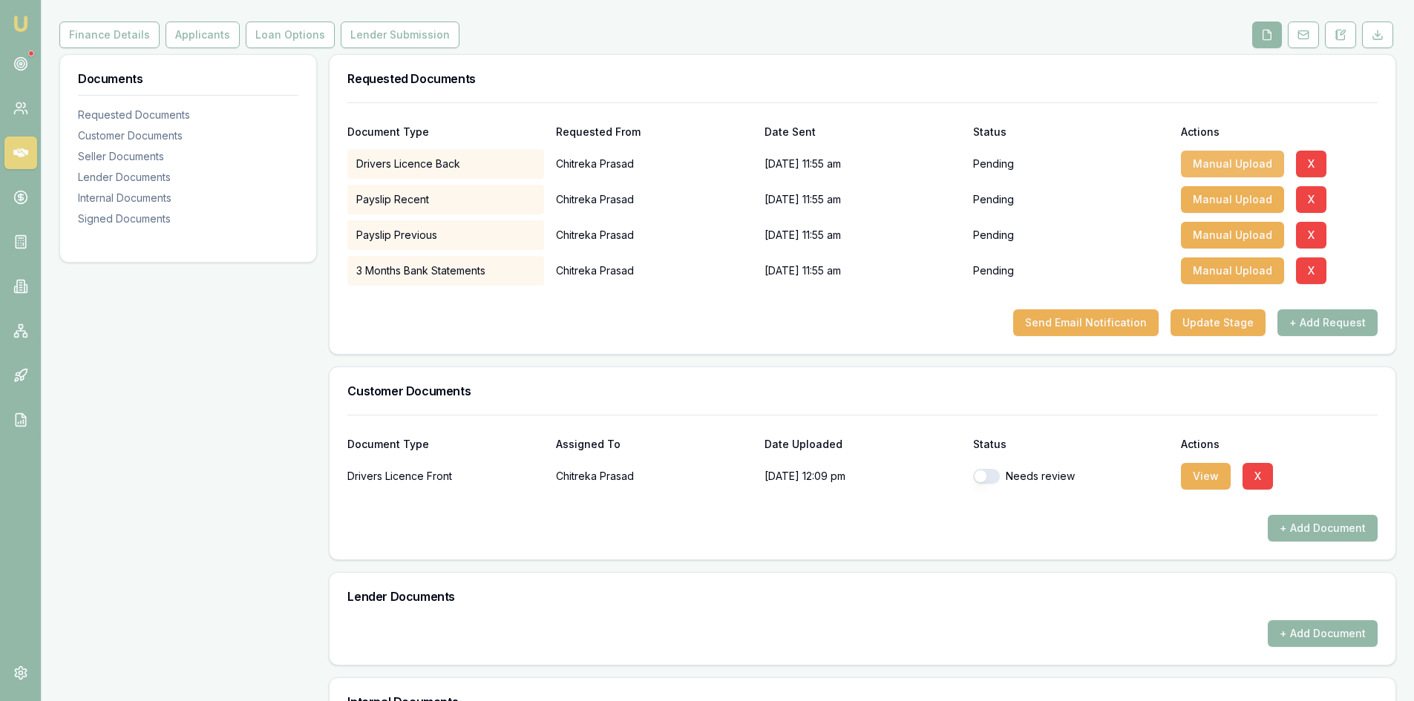
click at [1204, 162] on button "Manual Upload" at bounding box center [1232, 164] width 103 height 27
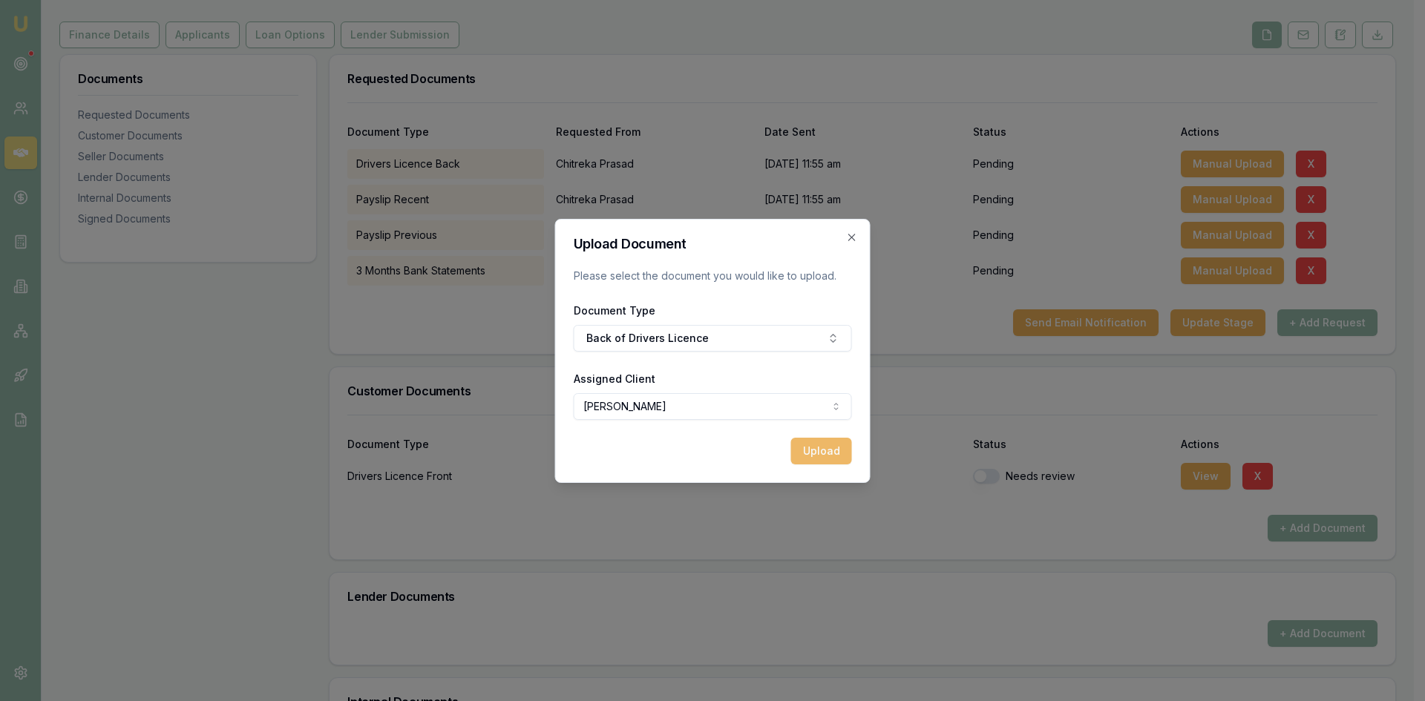
click at [816, 450] on button "Upload" at bounding box center [821, 451] width 61 height 27
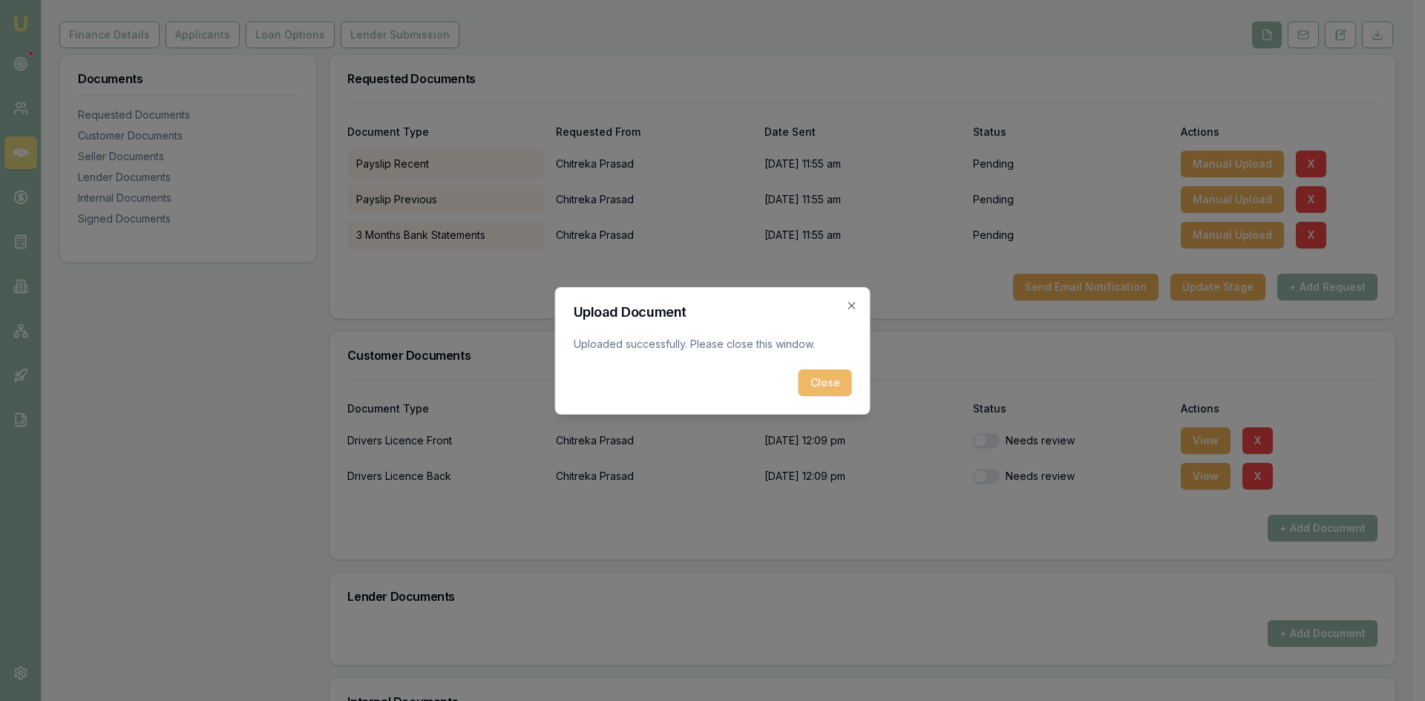
click at [813, 382] on button "Close" at bounding box center [825, 383] width 53 height 27
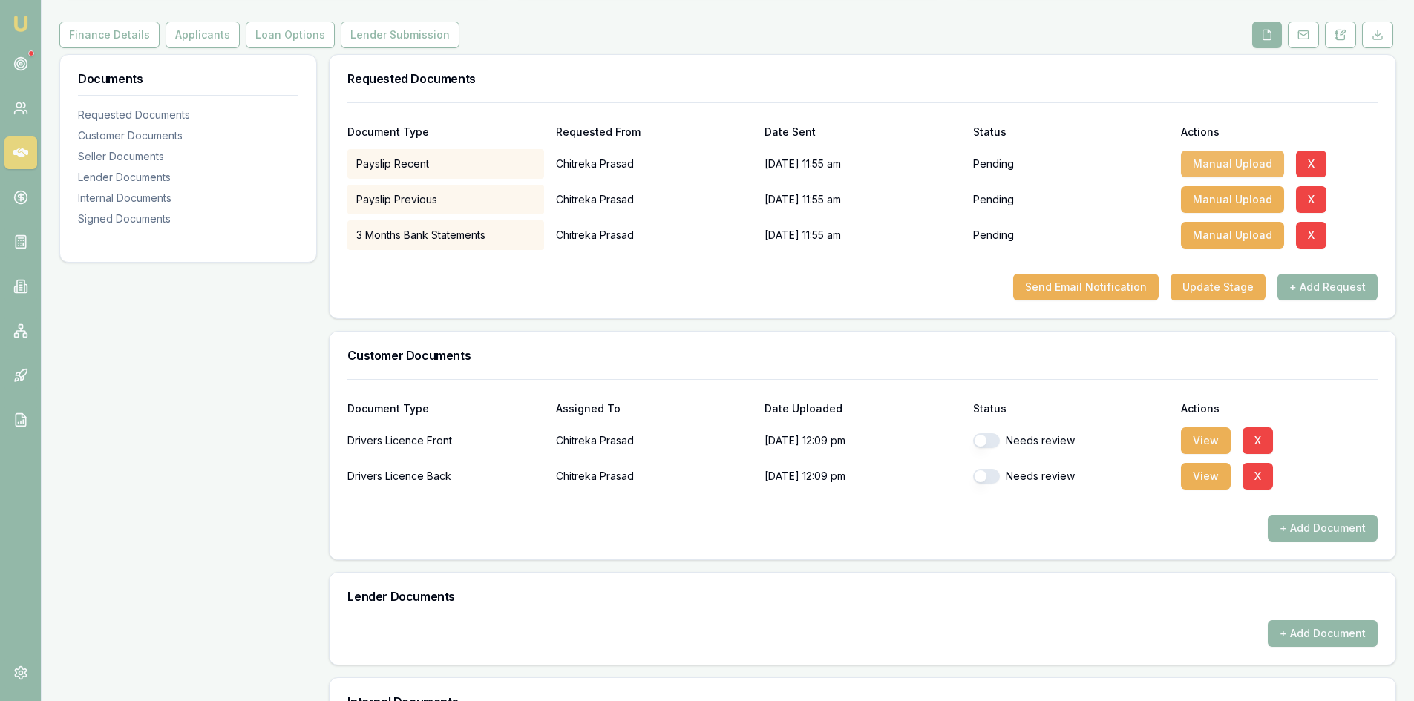
click at [1233, 166] on button "Manual Upload" at bounding box center [1232, 164] width 103 height 27
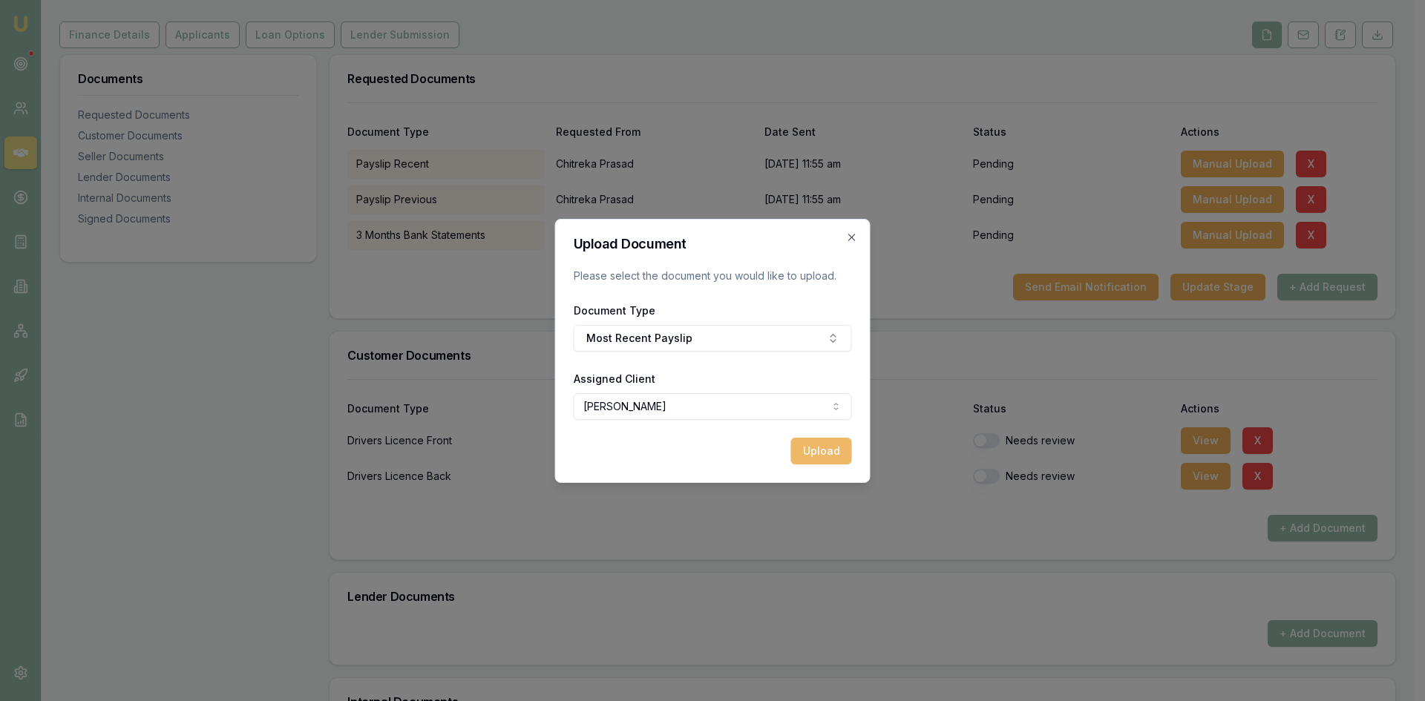
click at [828, 447] on button "Upload" at bounding box center [821, 451] width 61 height 27
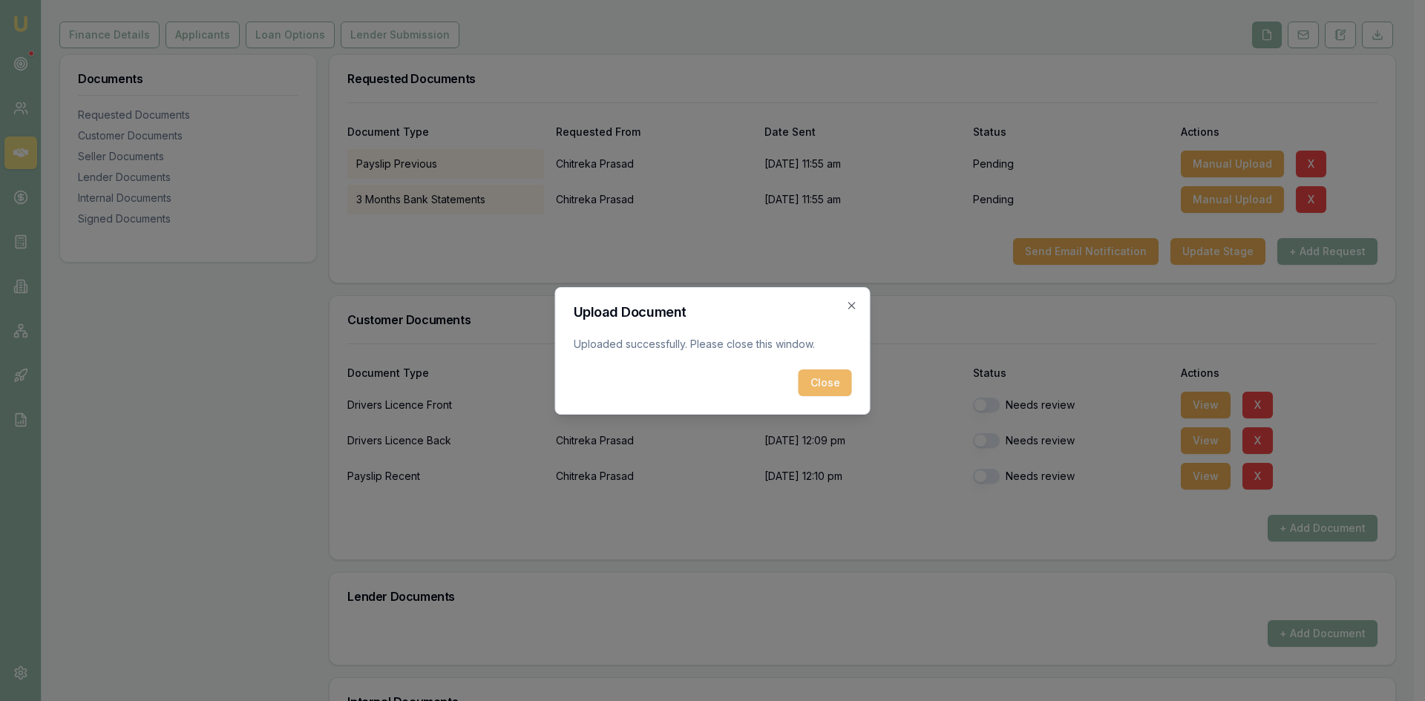
click at [818, 383] on button "Close" at bounding box center [825, 383] width 53 height 27
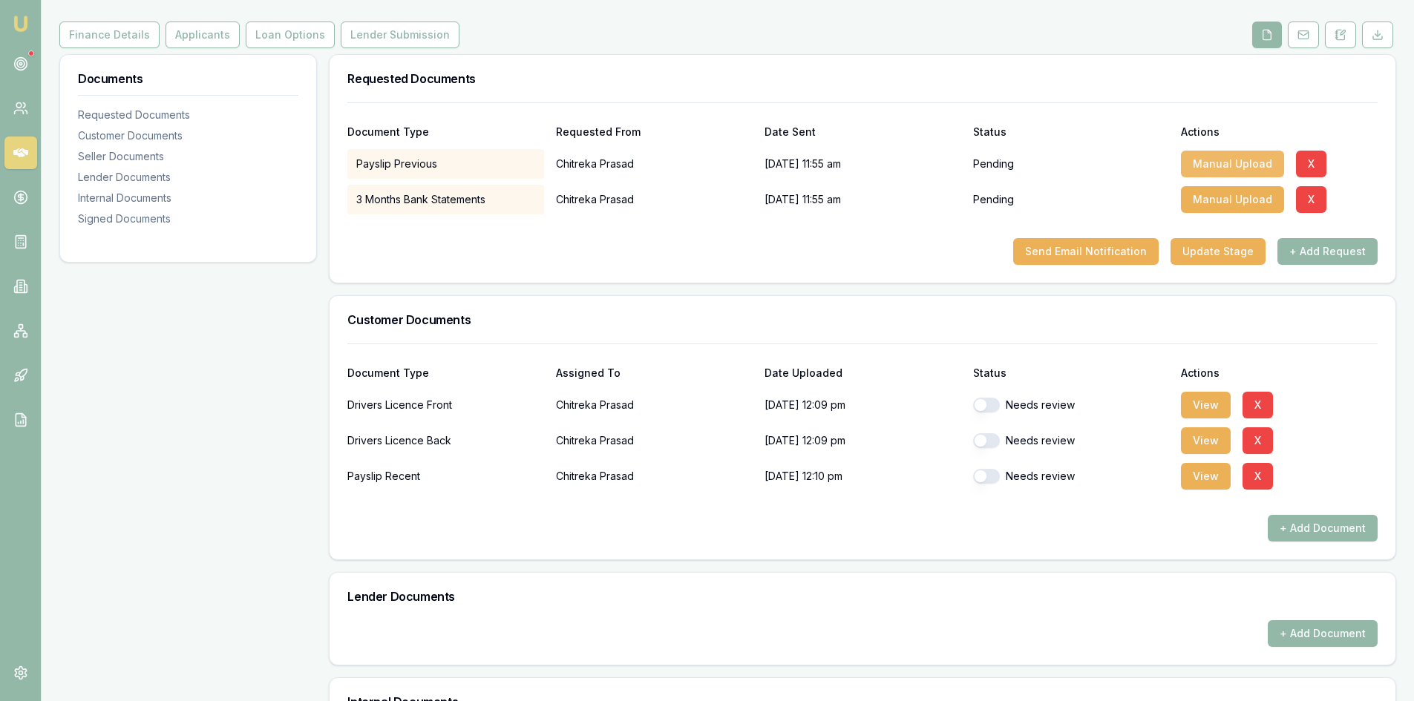
click at [1220, 166] on button "Manual Upload" at bounding box center [1232, 164] width 103 height 27
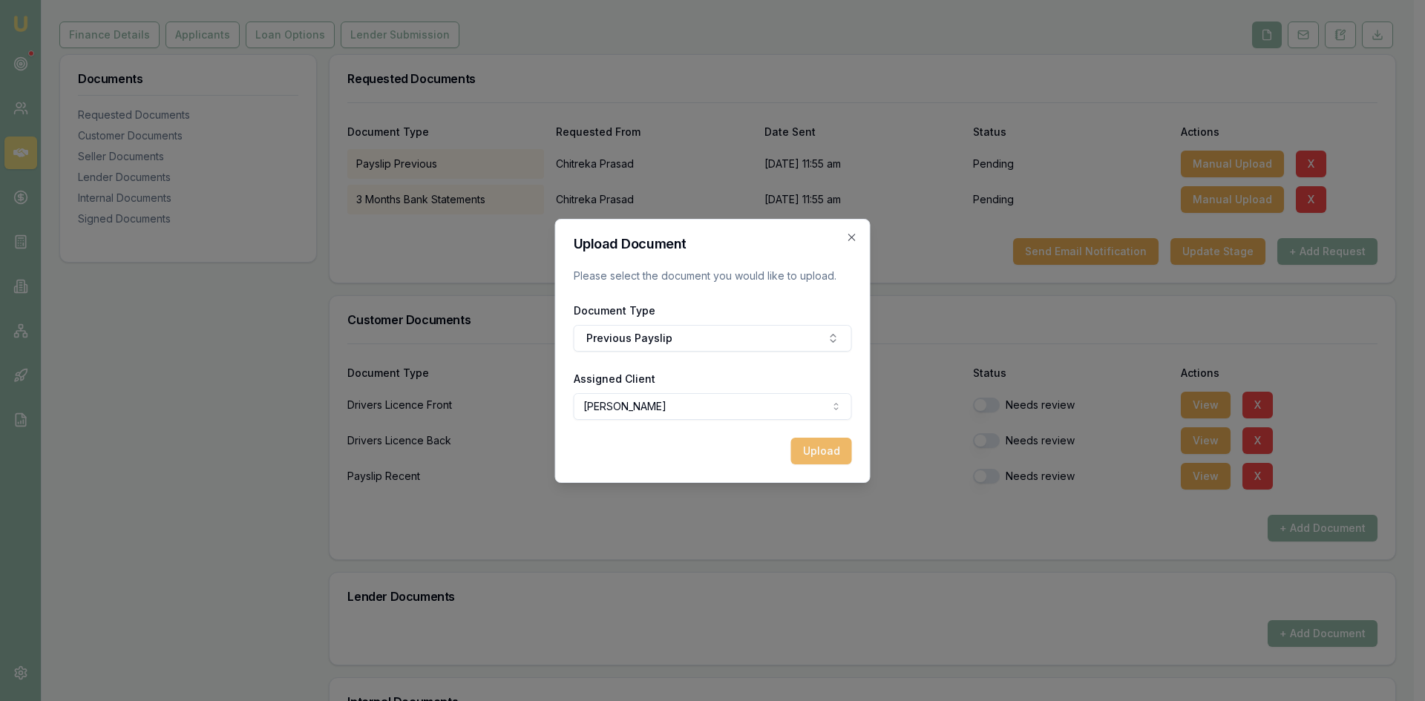
click at [819, 451] on button "Upload" at bounding box center [821, 451] width 61 height 27
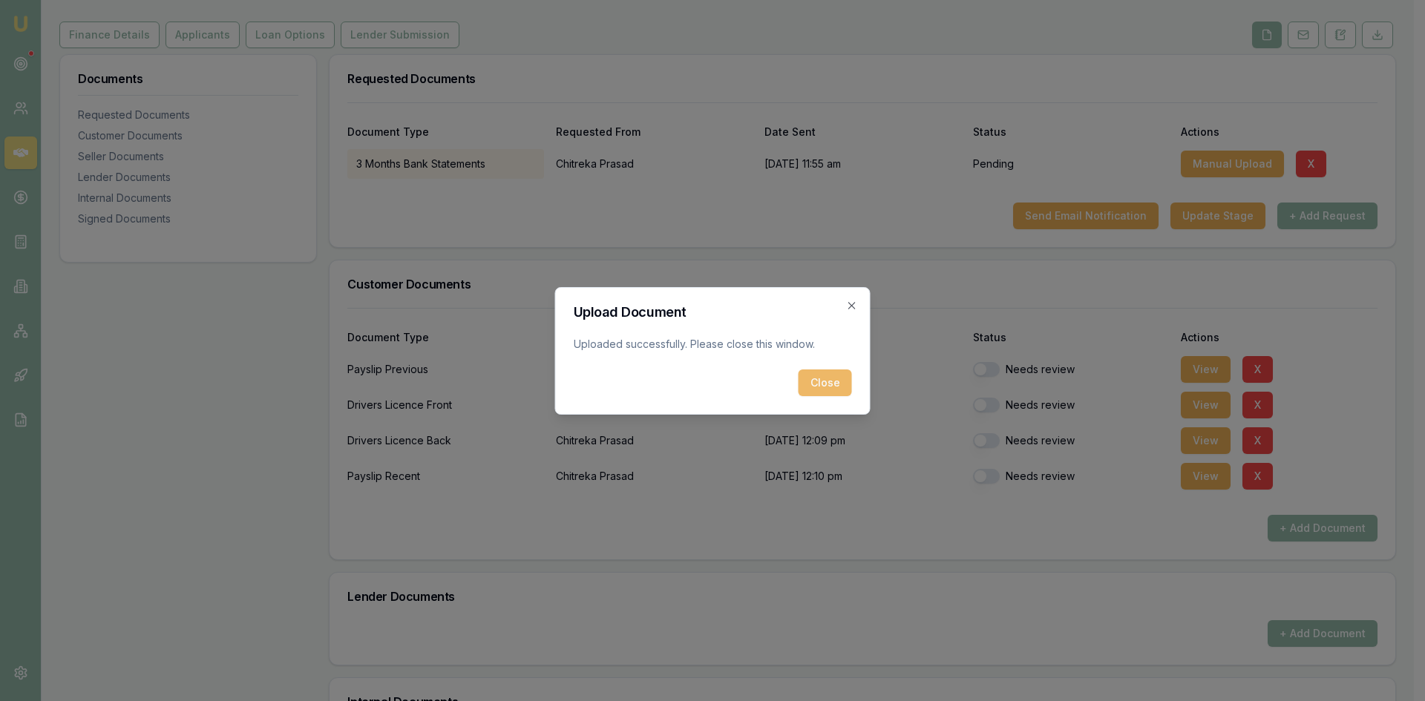
click at [825, 381] on button "Close" at bounding box center [825, 383] width 53 height 27
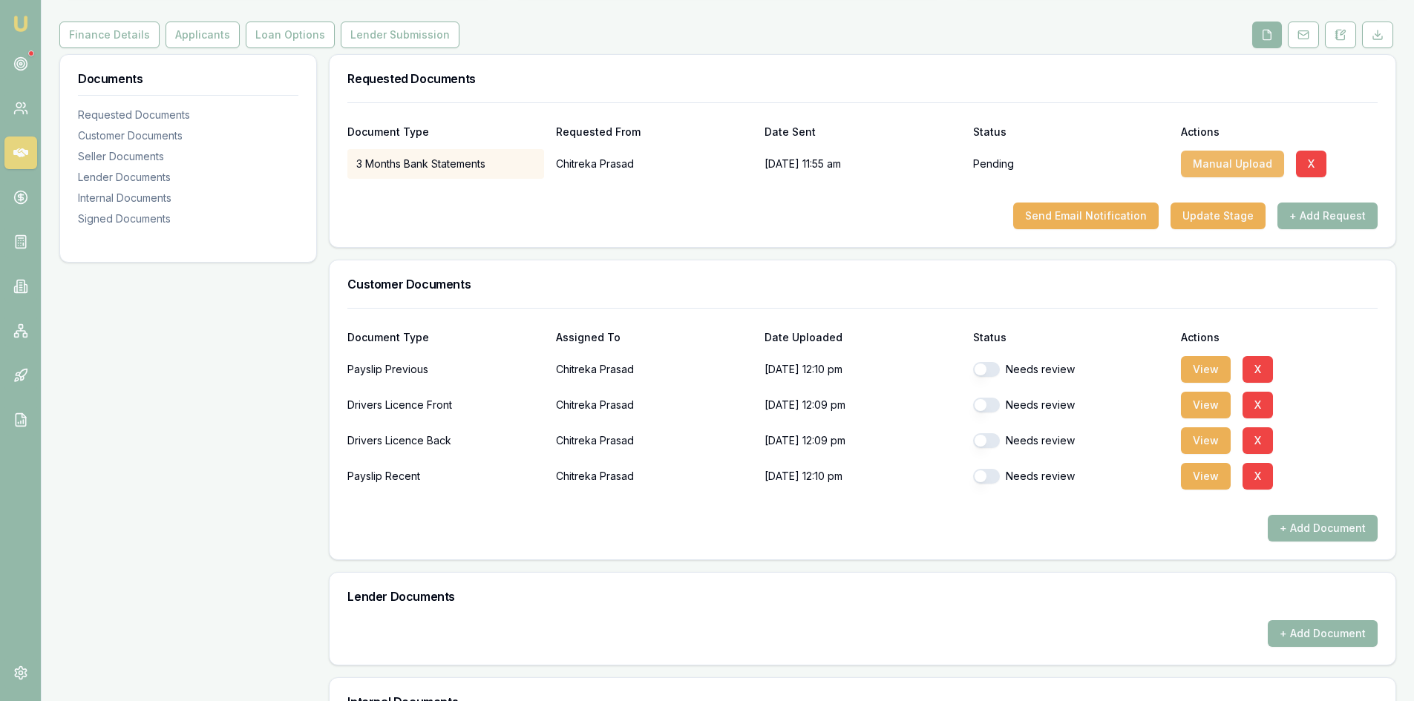
click at [1212, 171] on button "Manual Upload" at bounding box center [1232, 164] width 103 height 27
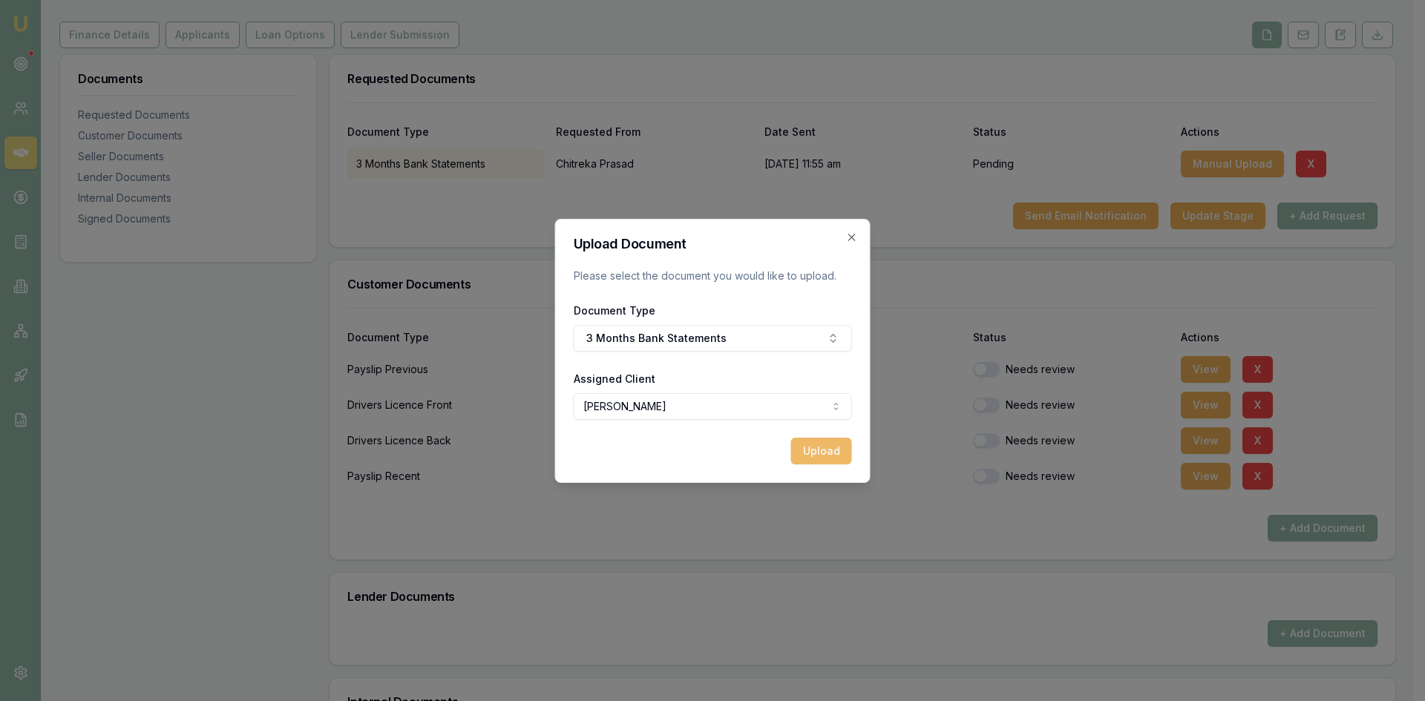
click at [814, 454] on button "Upload" at bounding box center [821, 451] width 61 height 27
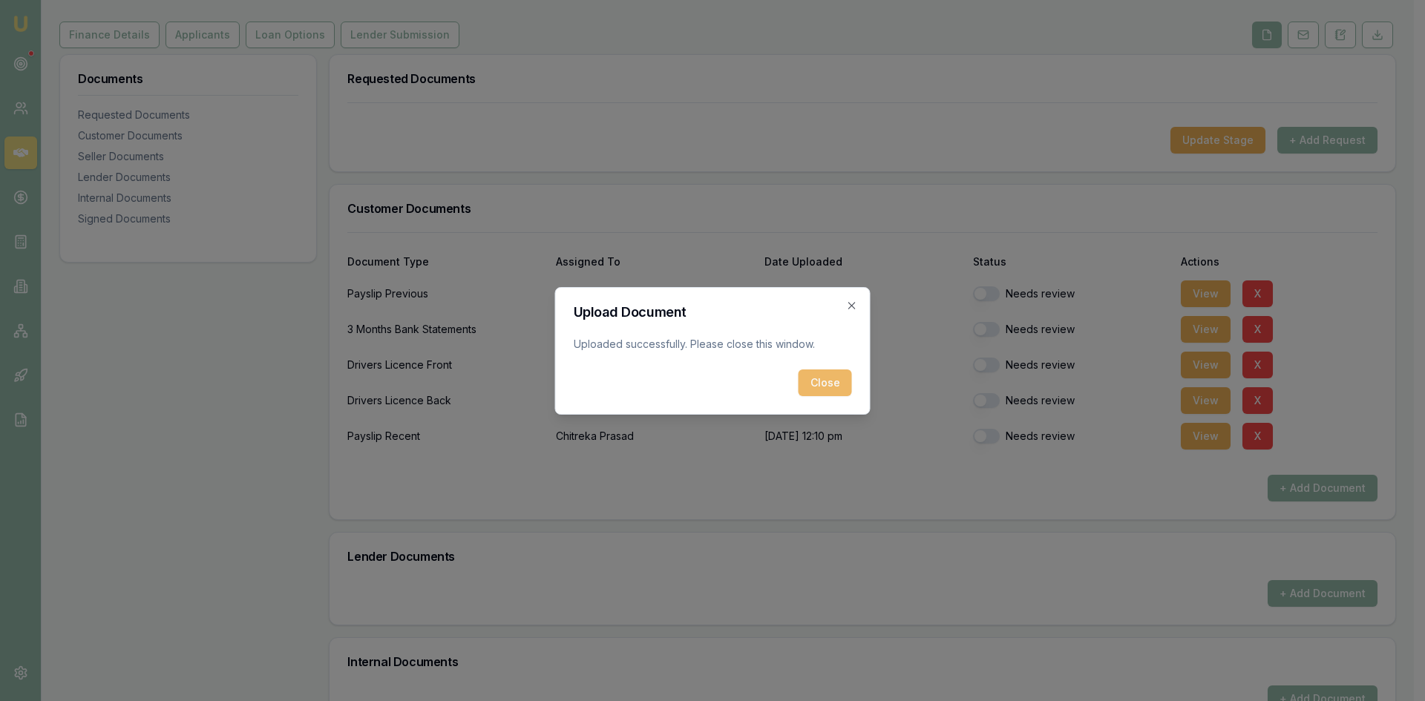
click at [844, 387] on button "Close" at bounding box center [825, 383] width 53 height 27
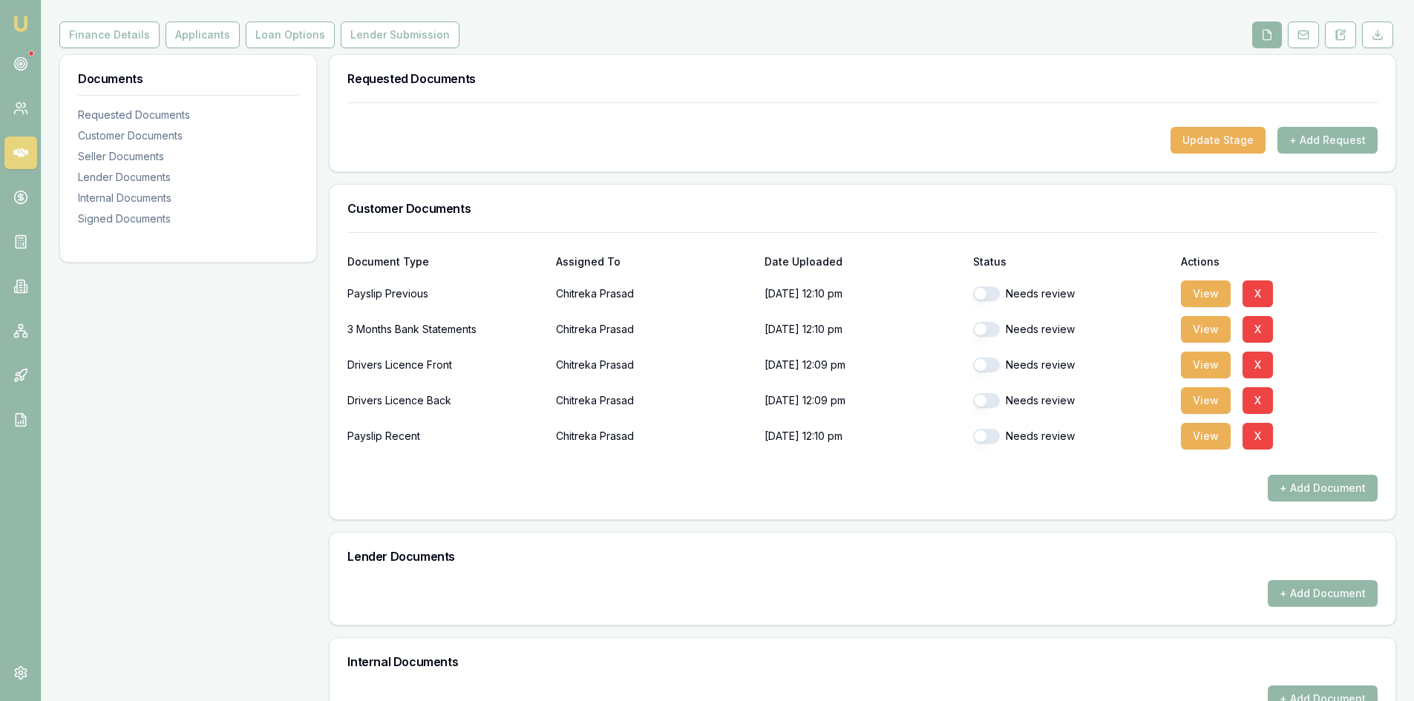
click at [995, 290] on button "button" at bounding box center [986, 294] width 27 height 15
checkbox input "true"
click at [992, 333] on button "button" at bounding box center [986, 329] width 27 height 15
checkbox input "true"
click at [991, 369] on button "button" at bounding box center [986, 365] width 27 height 15
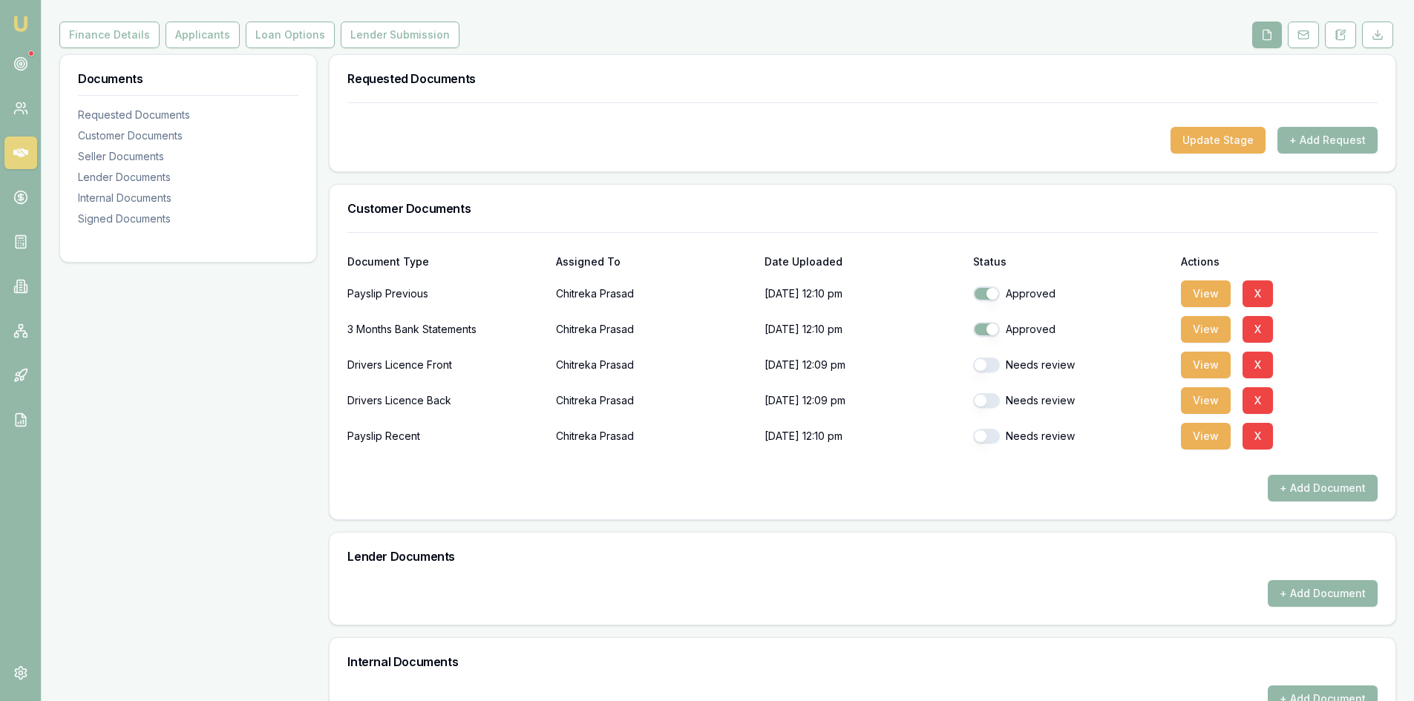
checkbox input "true"
click at [995, 394] on button "button" at bounding box center [986, 400] width 27 height 15
checkbox input "true"
checkbox input "false"
checkbox input "true"
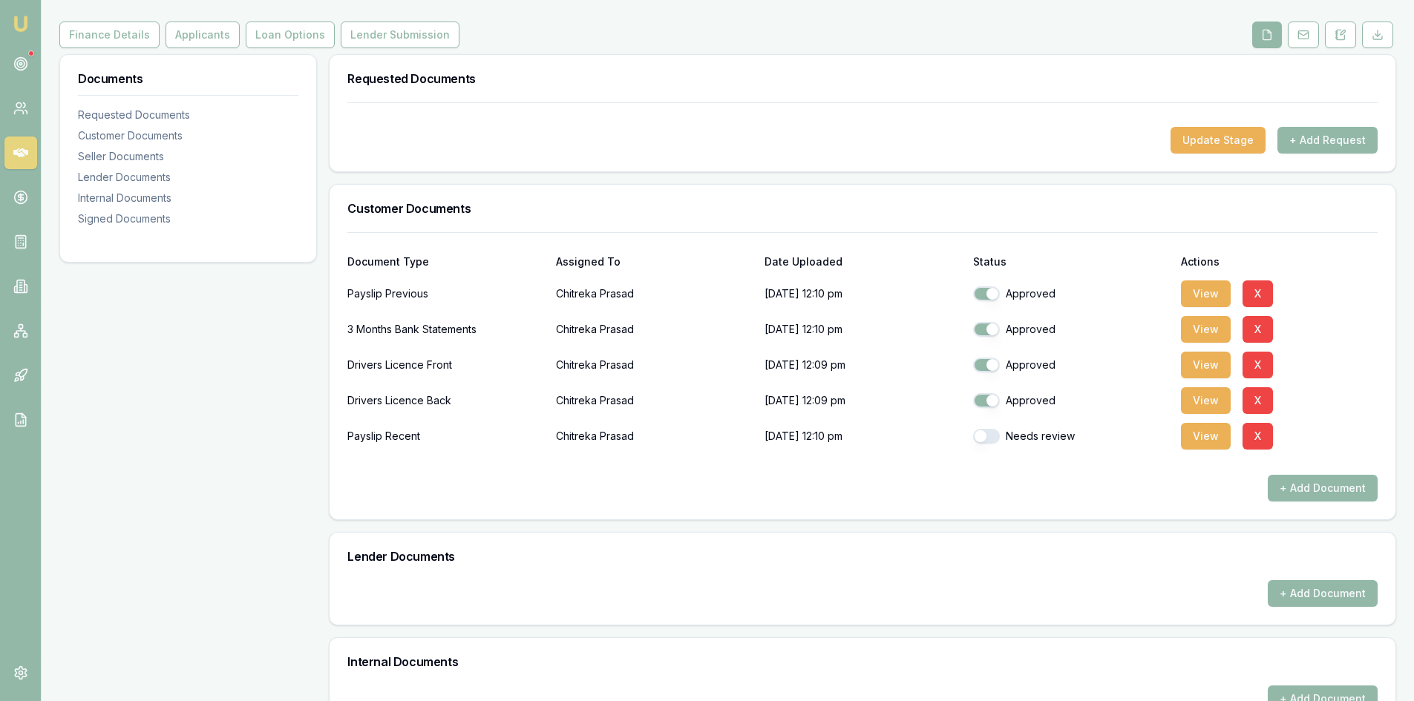
click at [995, 446] on div "Needs review" at bounding box center [1071, 437] width 197 height 30
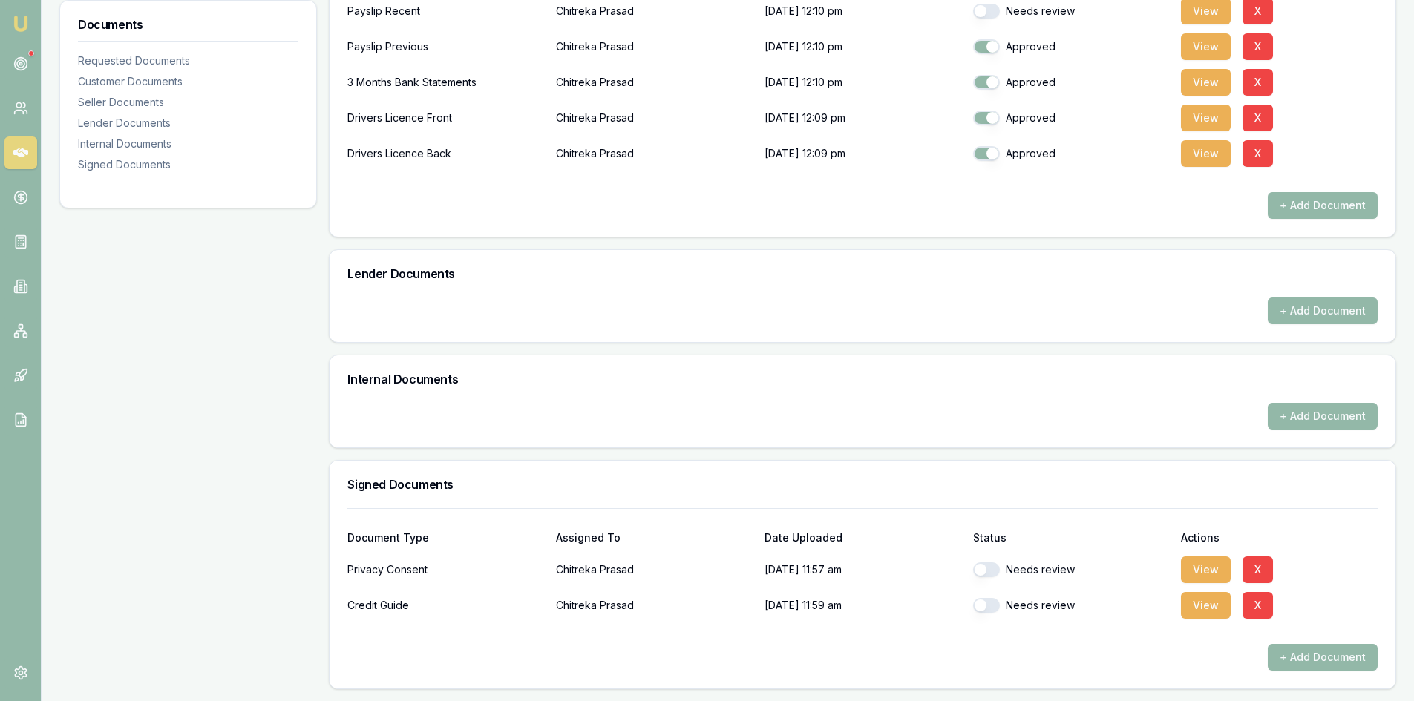
drag, startPoint x: 989, startPoint y: 569, endPoint x: 989, endPoint y: 543, distance: 26.0
click at [989, 568] on button "button" at bounding box center [986, 570] width 27 height 15
checkbox input "true"
click at [991, 608] on button "button" at bounding box center [986, 605] width 27 height 15
checkbox input "true"
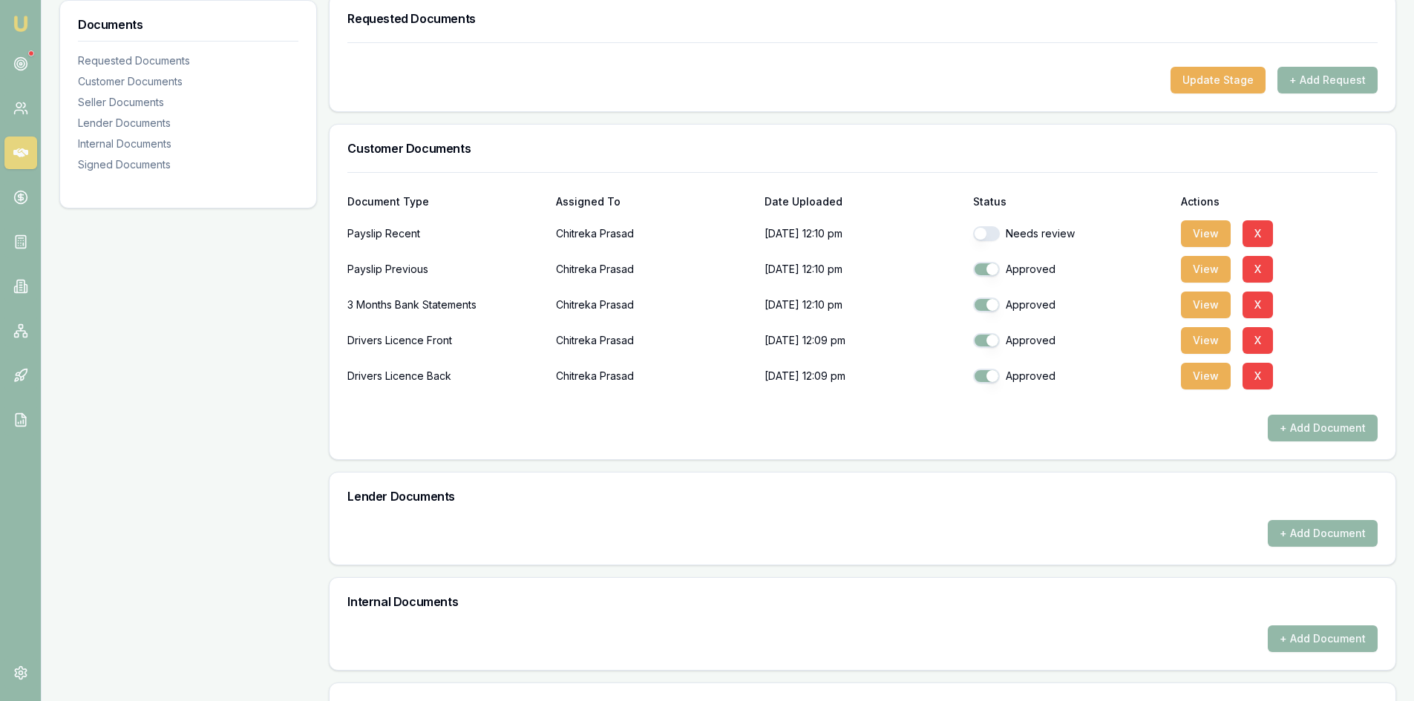
scroll to position [12, 0]
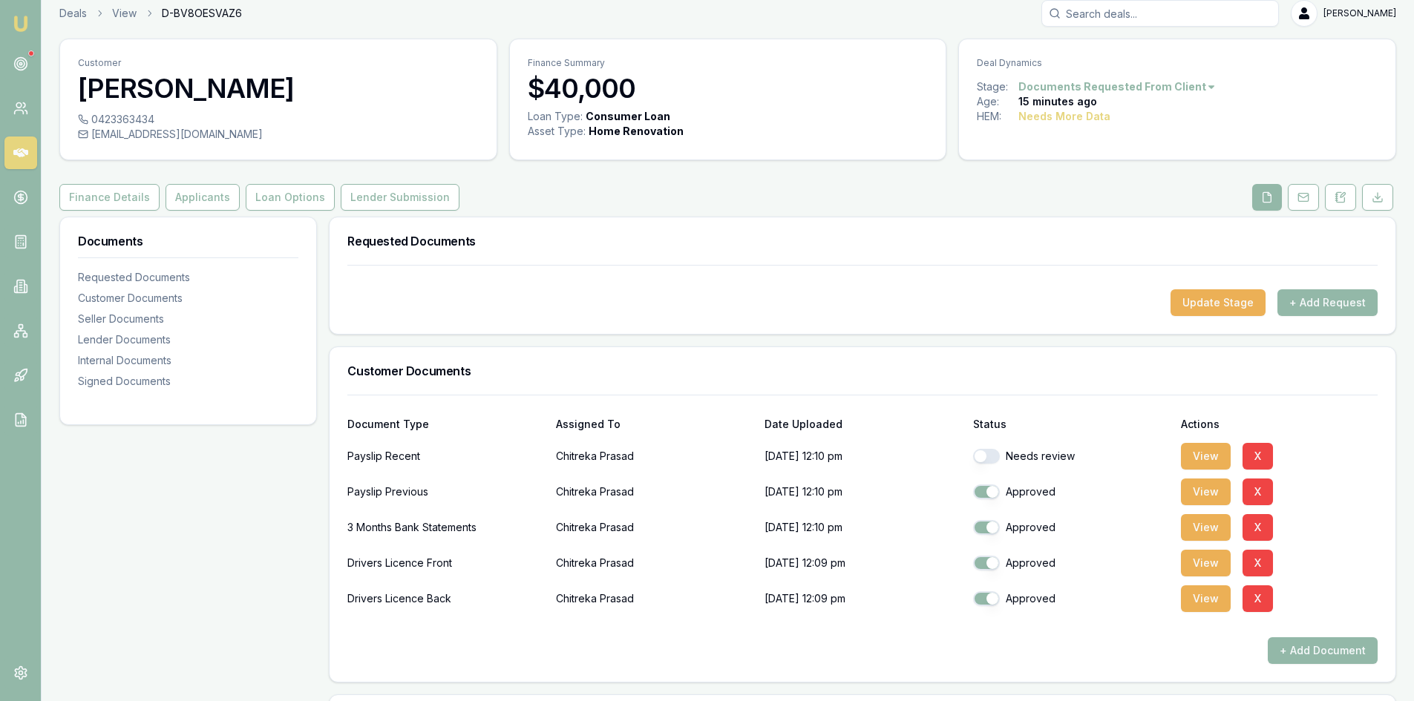
click at [994, 456] on button "button" at bounding box center [986, 456] width 27 height 15
checkbox input "true"
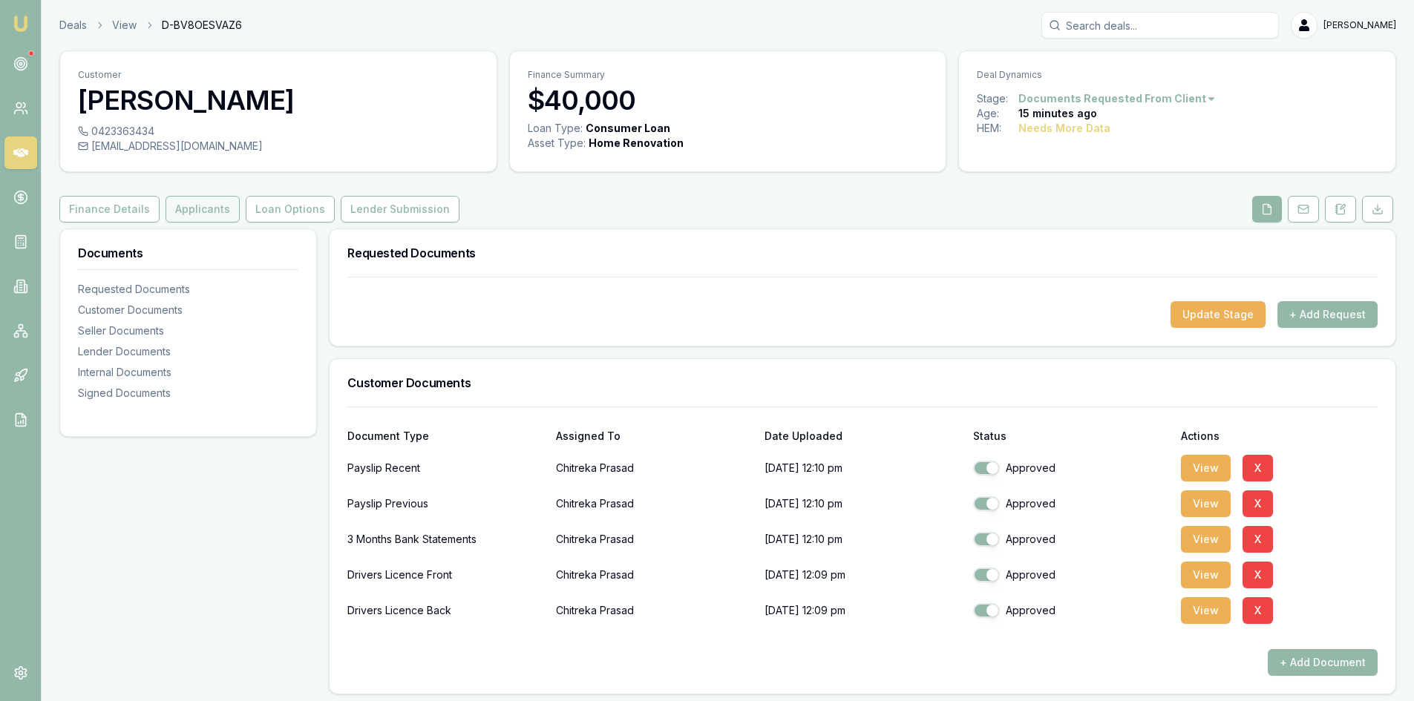
click at [188, 206] on button "Applicants" at bounding box center [203, 209] width 74 height 27
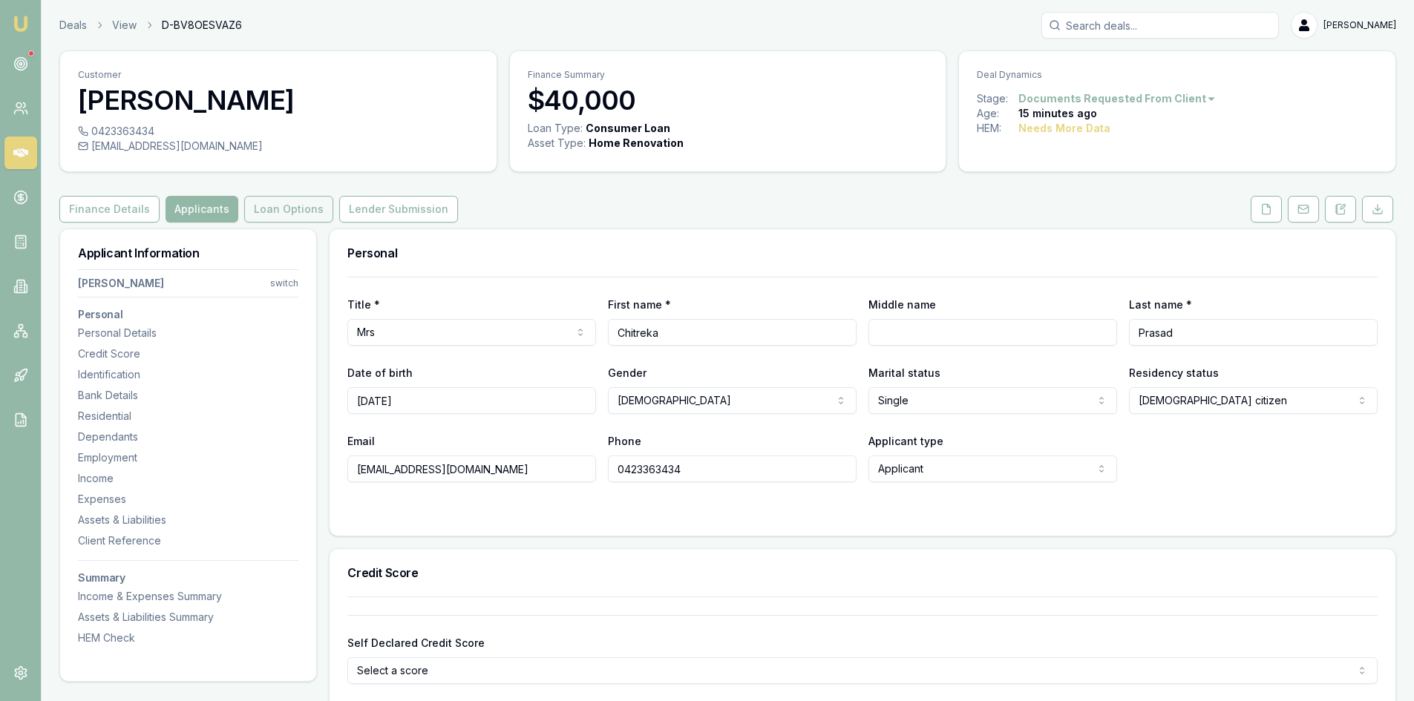
click at [286, 218] on button "Loan Options" at bounding box center [288, 209] width 89 height 27
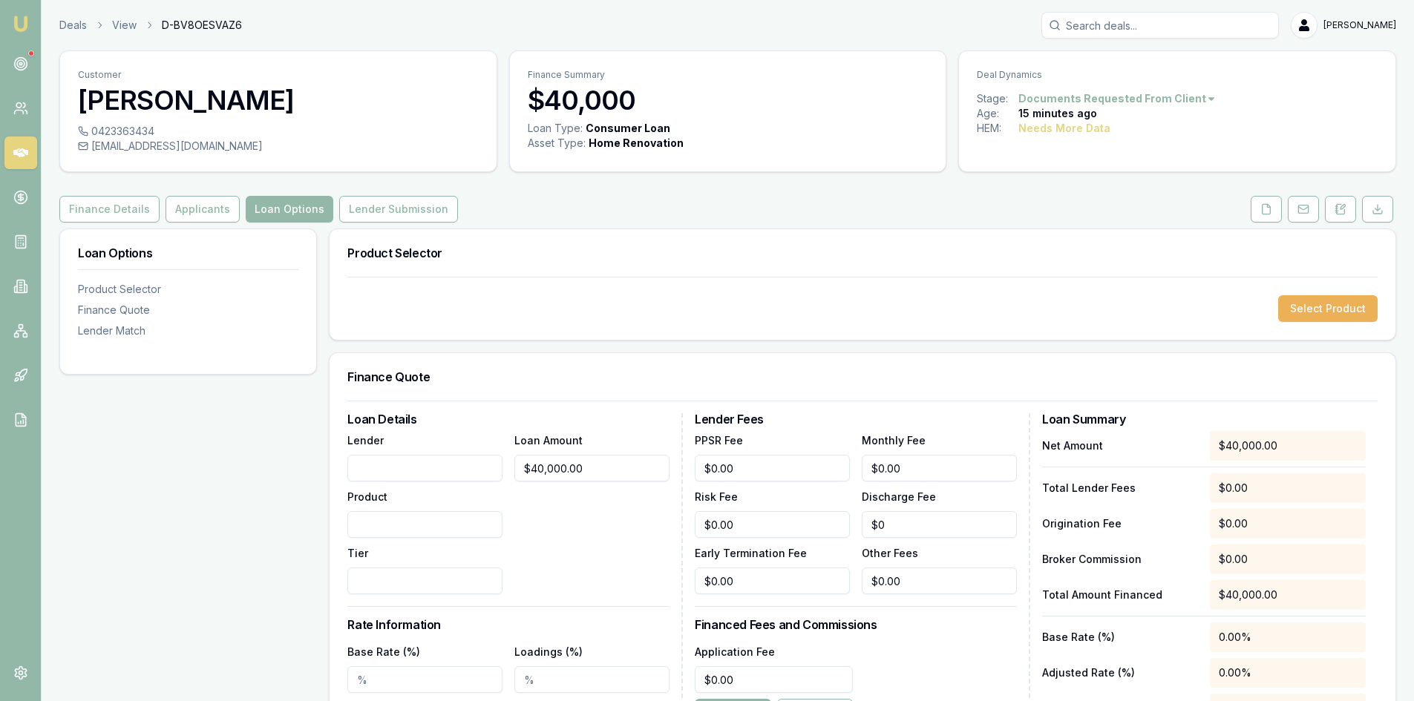
scroll to position [74, 0]
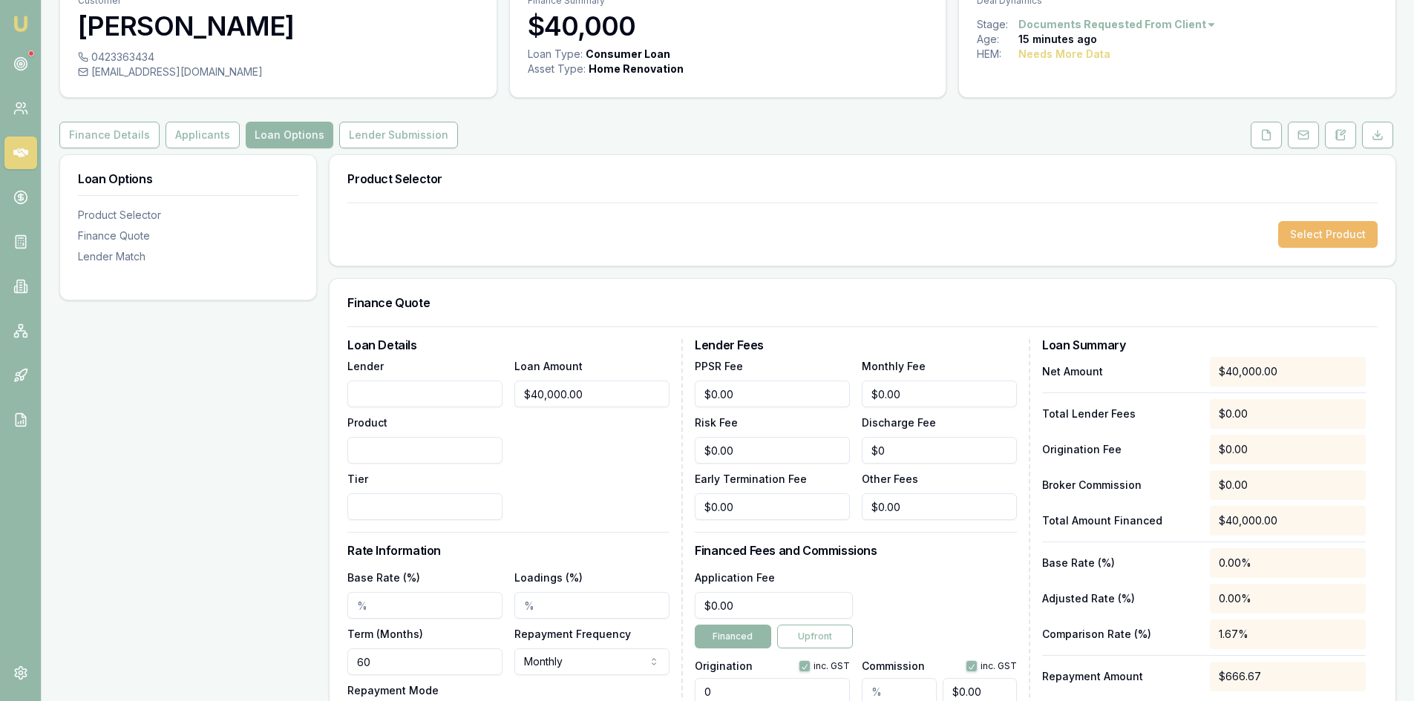
click at [1323, 241] on button "Select Product" at bounding box center [1327, 234] width 99 height 27
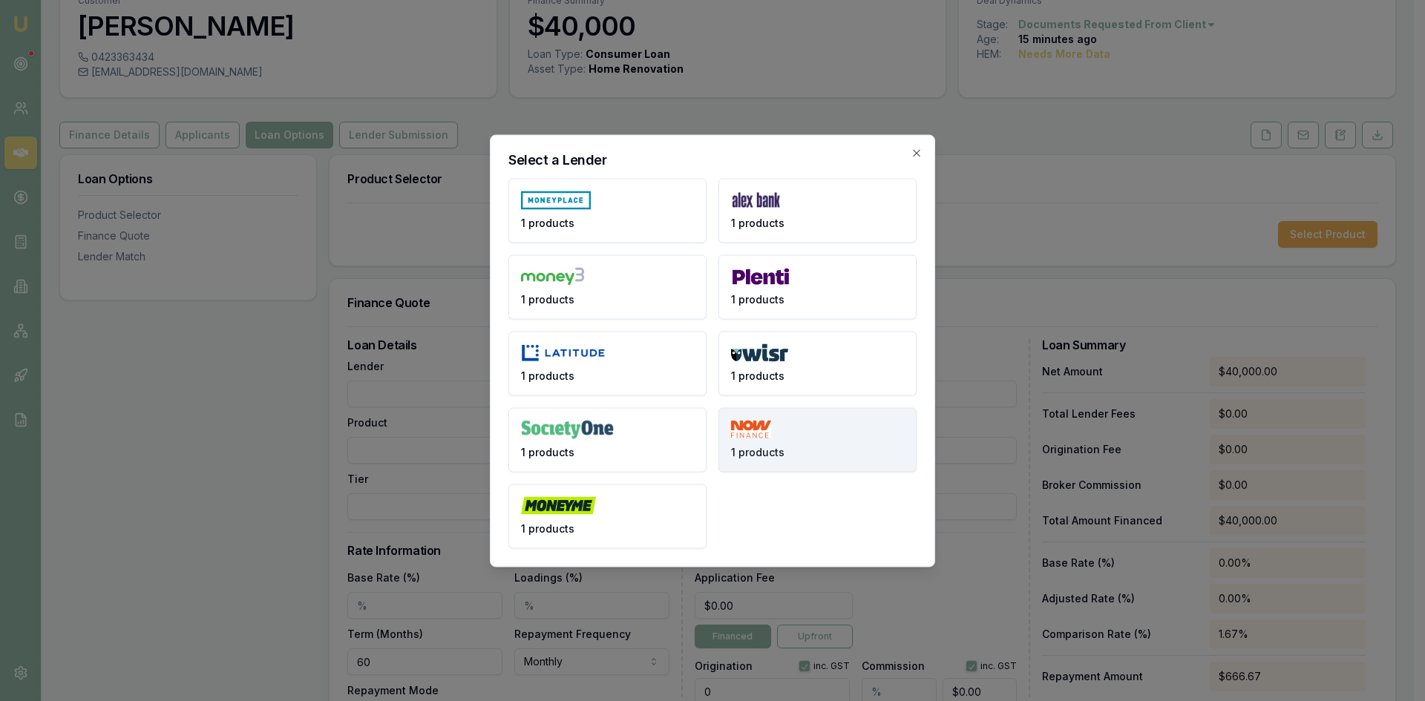
click at [801, 454] on button "1 products" at bounding box center [818, 440] width 198 height 65
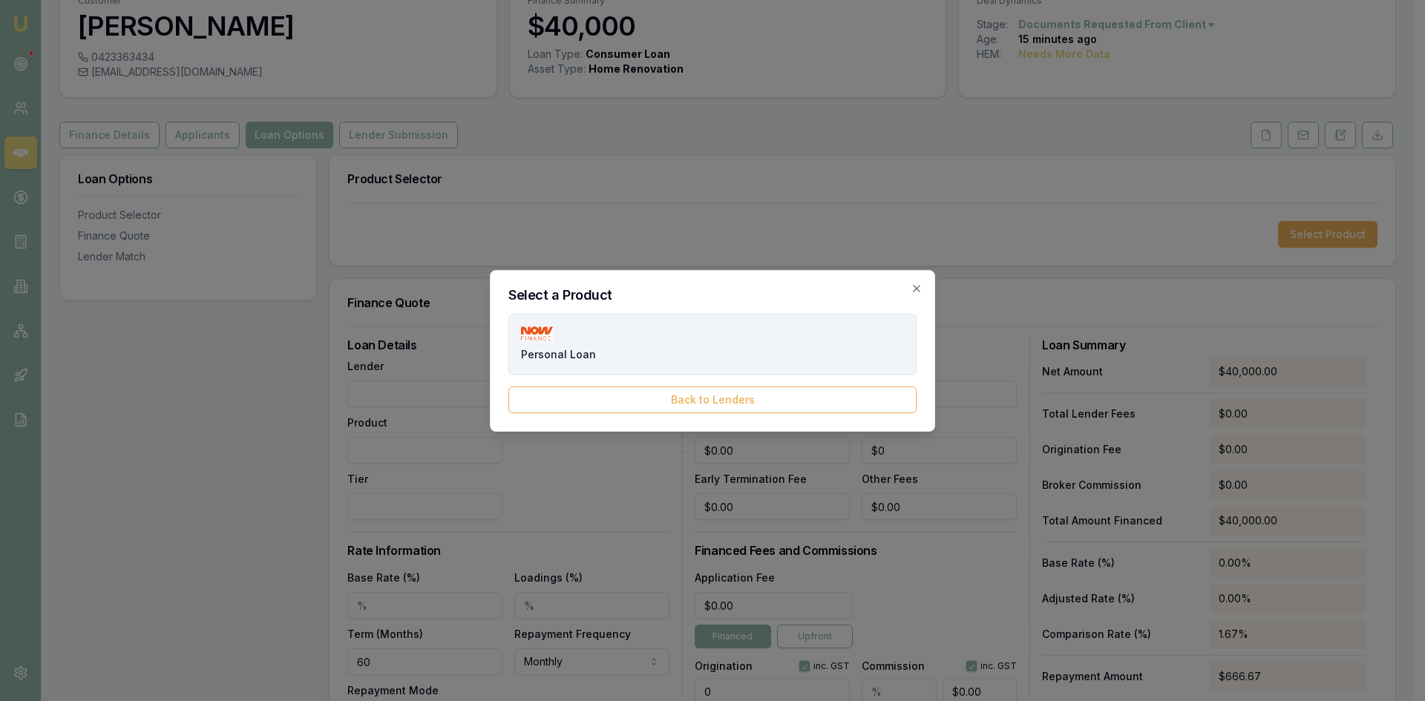
click at [620, 351] on button "Personal Loan" at bounding box center [712, 344] width 408 height 61
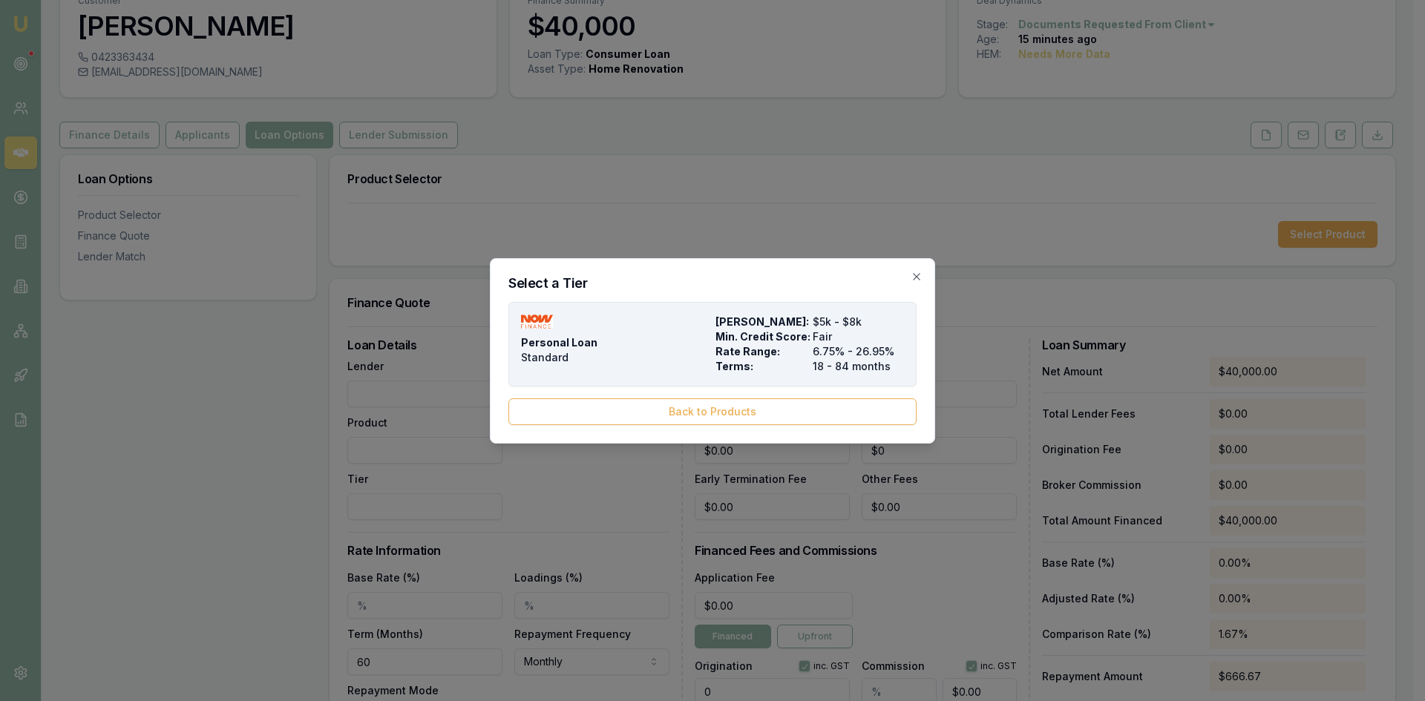
click at [733, 350] on span "Rate Range:" at bounding box center [761, 351] width 91 height 15
type input "NOW Finance"
type input "Personal Loan"
type input "Standard"
type input "6.75"
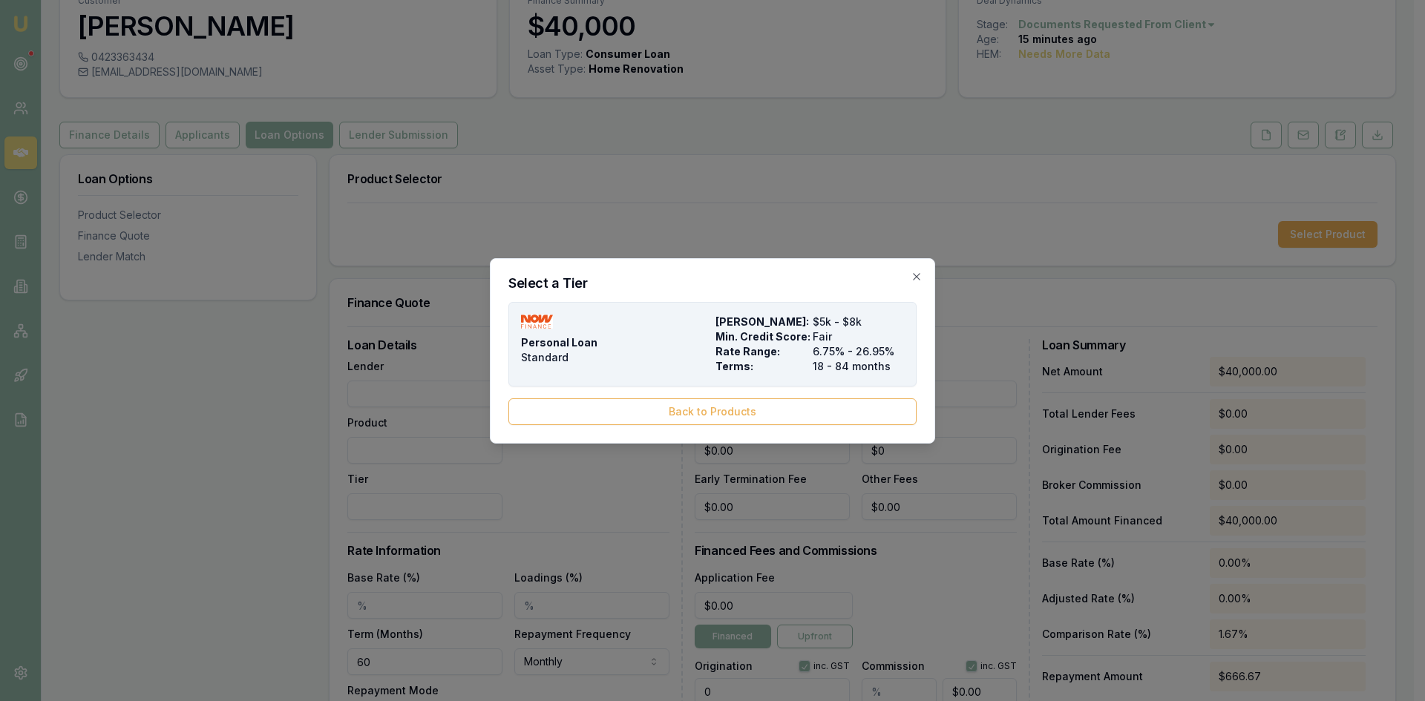
type input "18"
type input "1990"
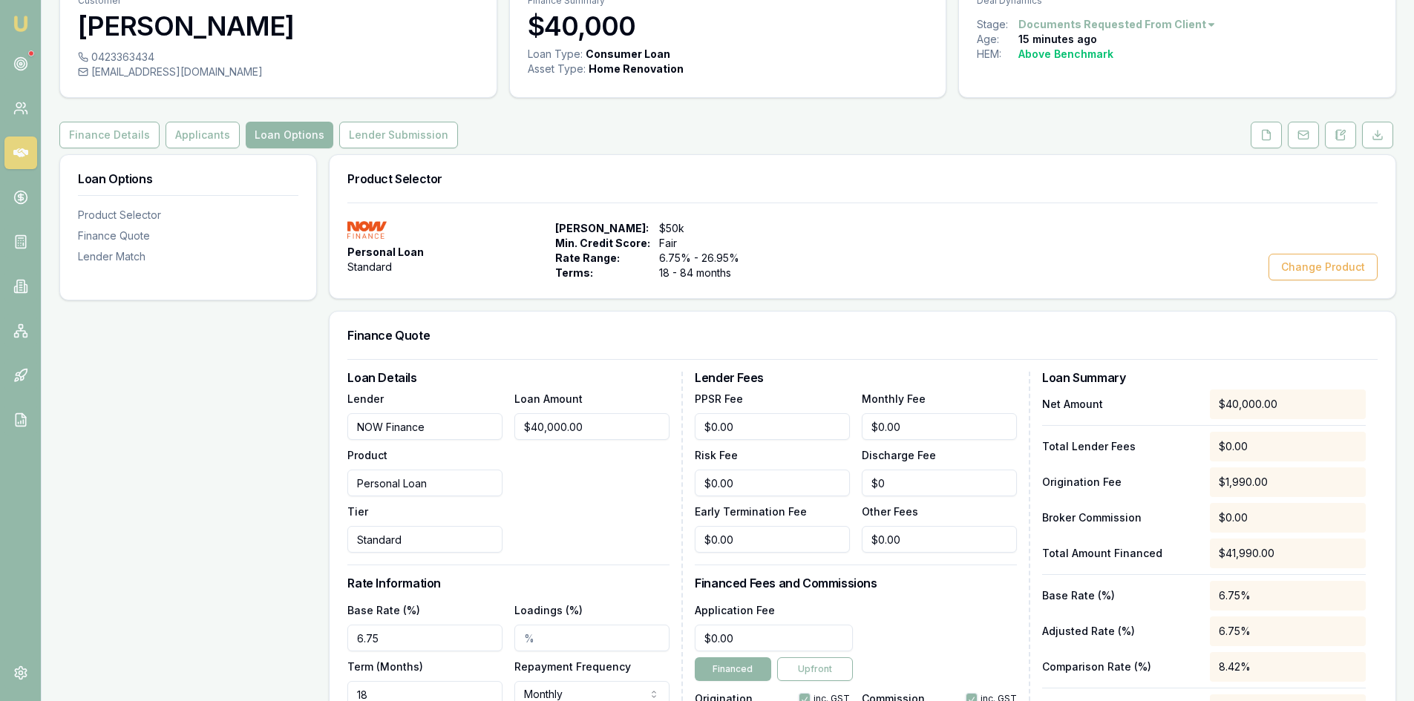
scroll to position [371, 0]
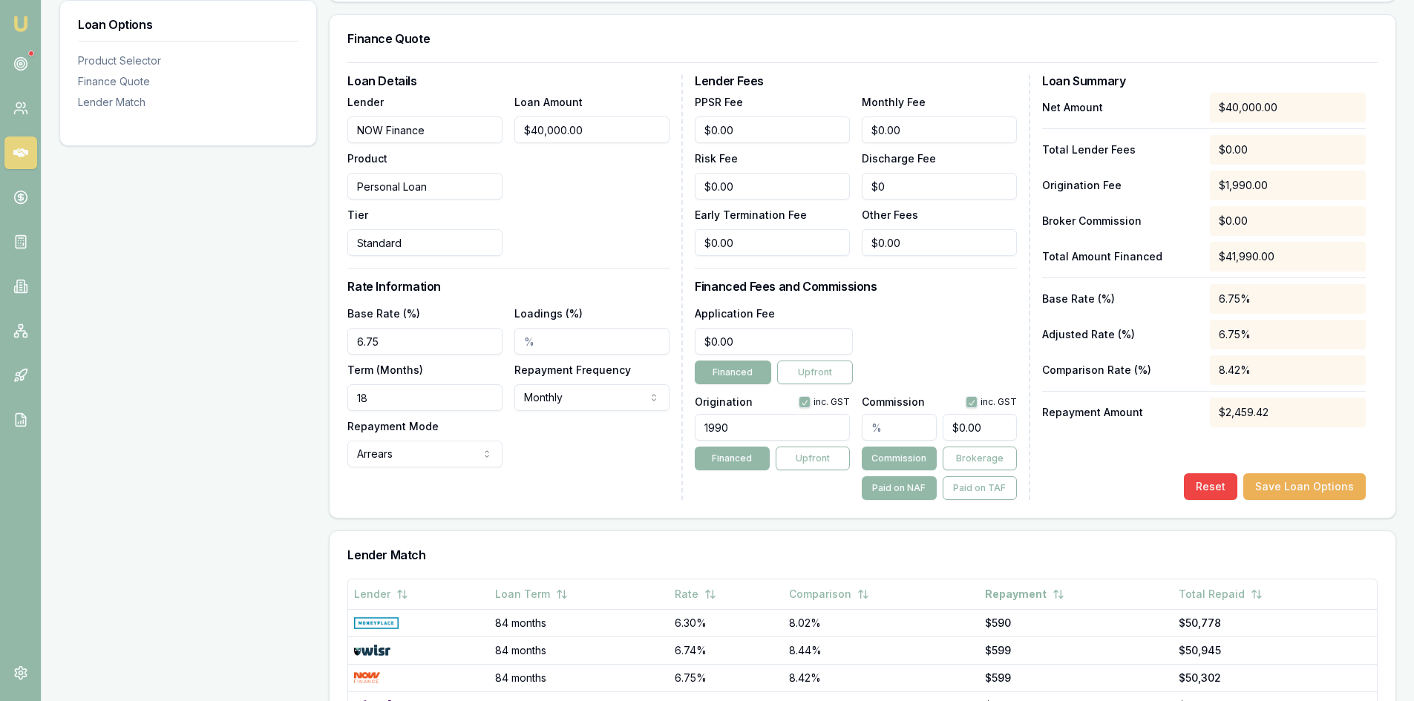
click at [410, 402] on input "18" at bounding box center [424, 397] width 155 height 27
type input "60"
click at [598, 479] on div "Loan Details Lender NOW Finance Product Personal Loan Tier Standard Loan Amount…" at bounding box center [515, 287] width 336 height 425
drag, startPoint x: 383, startPoint y: 341, endPoint x: 311, endPoint y: 341, distance: 72.0
click at [311, 341] on div "Loan Options Product Selector Finance Quote Lender Match Product Selector Perso…" at bounding box center [727, 403] width 1337 height 1093
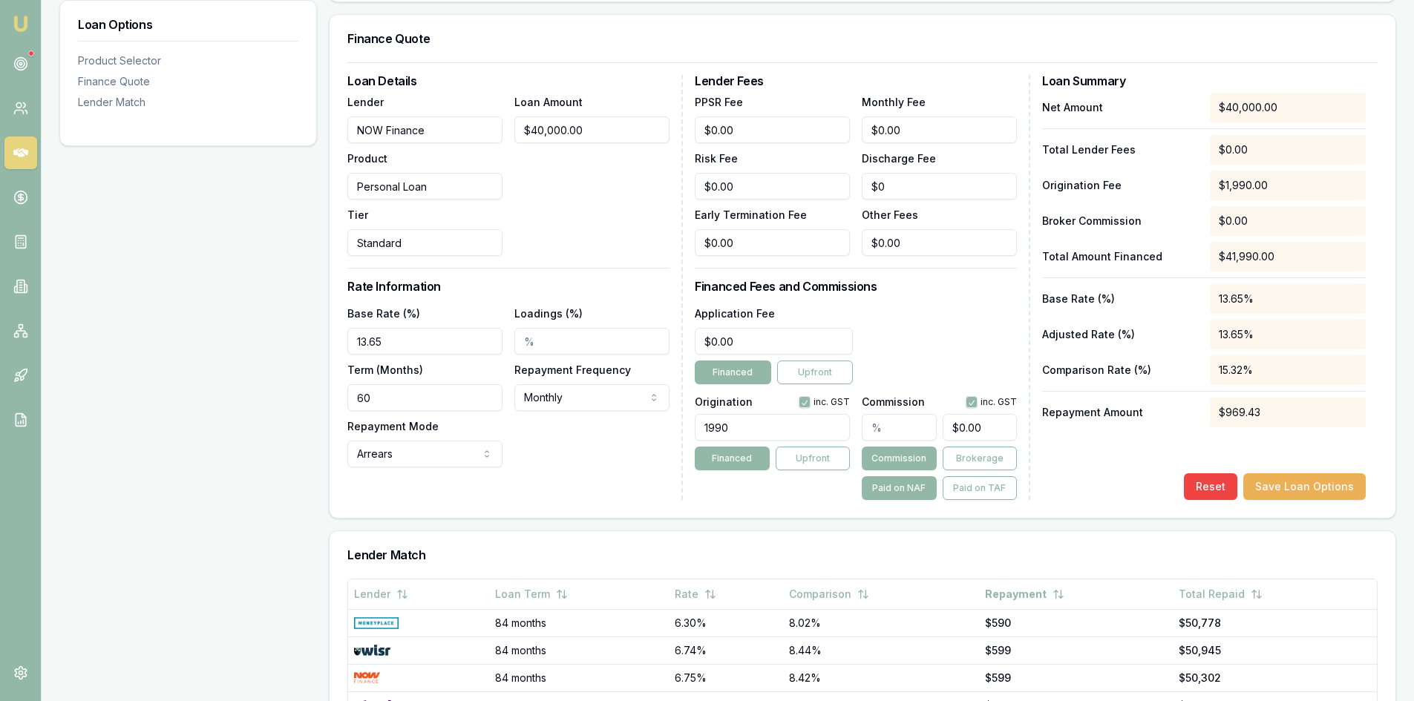
type input "13.65%"
click at [564, 459] on div "Base Rate (%) 13.65% Loadings (%) Term (Months) 60 Repayment Frequency Monthly …" at bounding box center [508, 385] width 322 height 163
click at [1277, 484] on button "Save Loan Options" at bounding box center [1304, 487] width 122 height 27
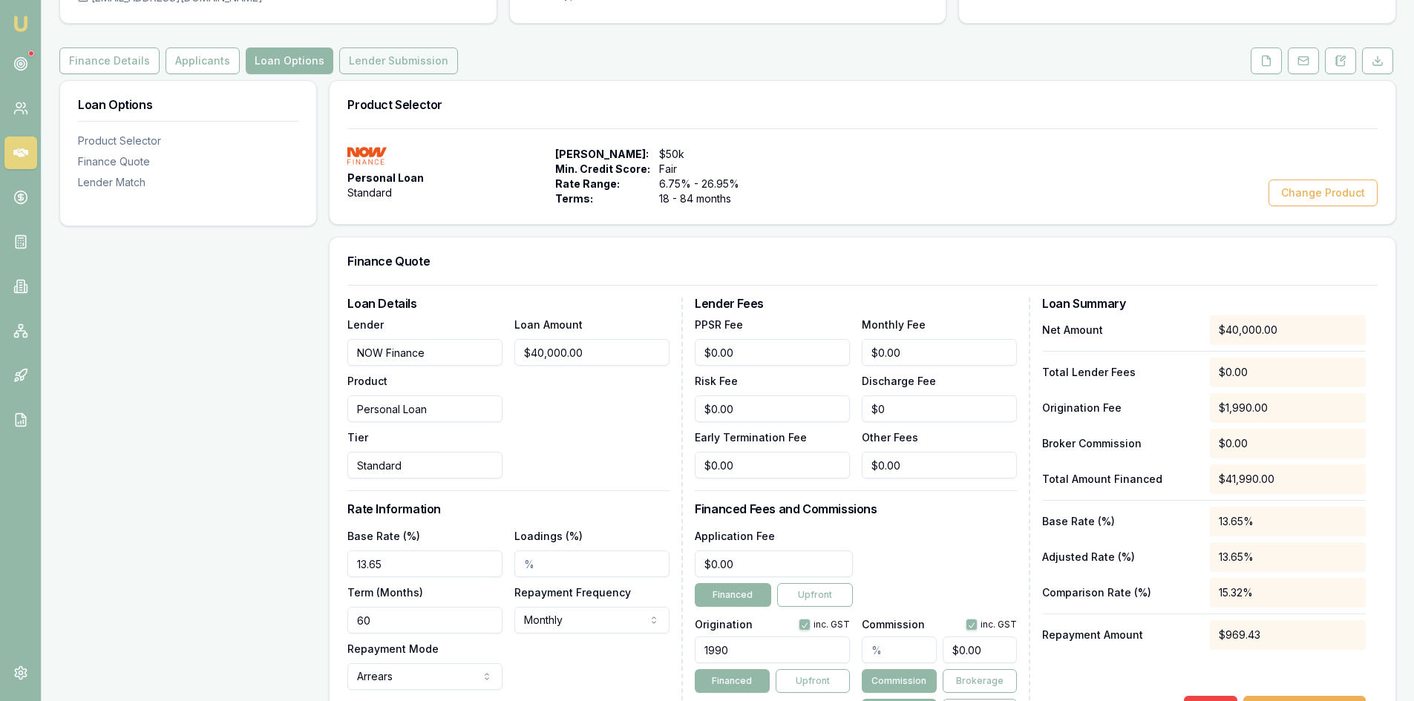
click at [422, 68] on button "Lender Submission" at bounding box center [398, 61] width 119 height 27
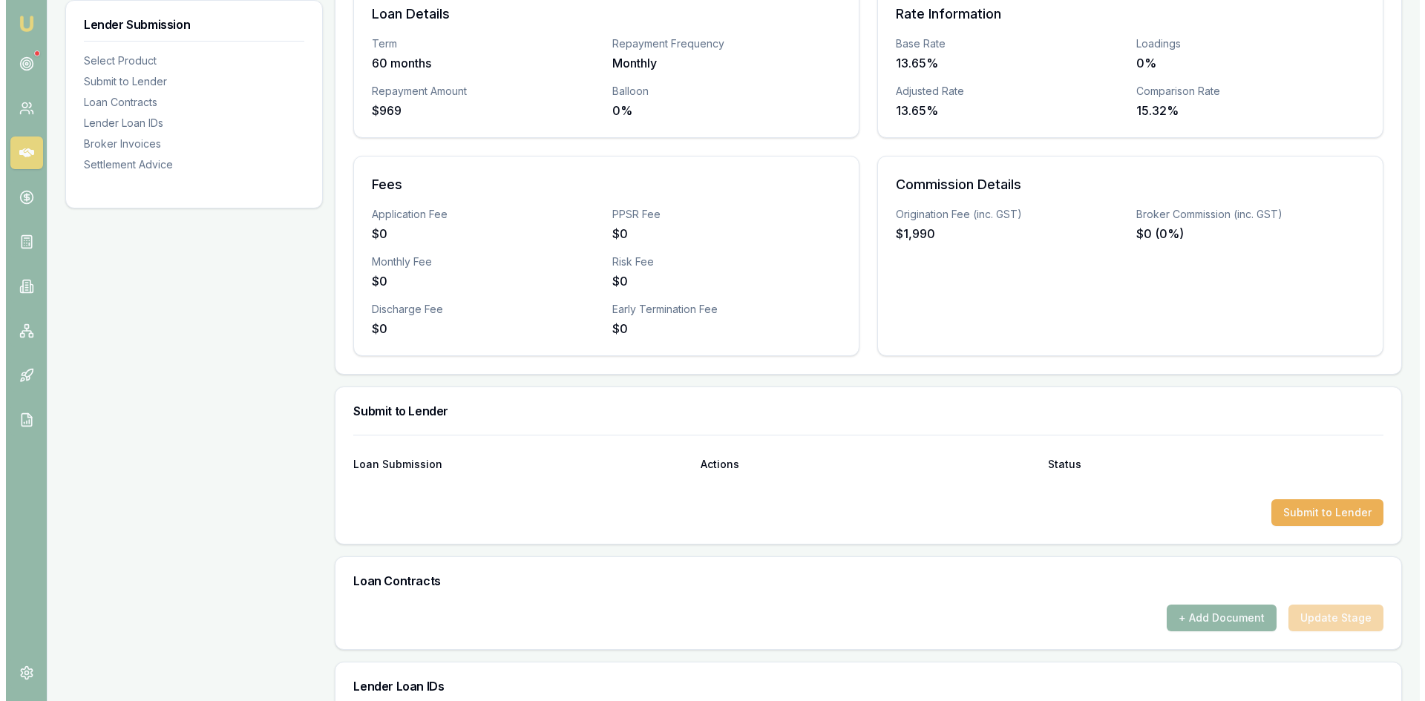
scroll to position [594, 0]
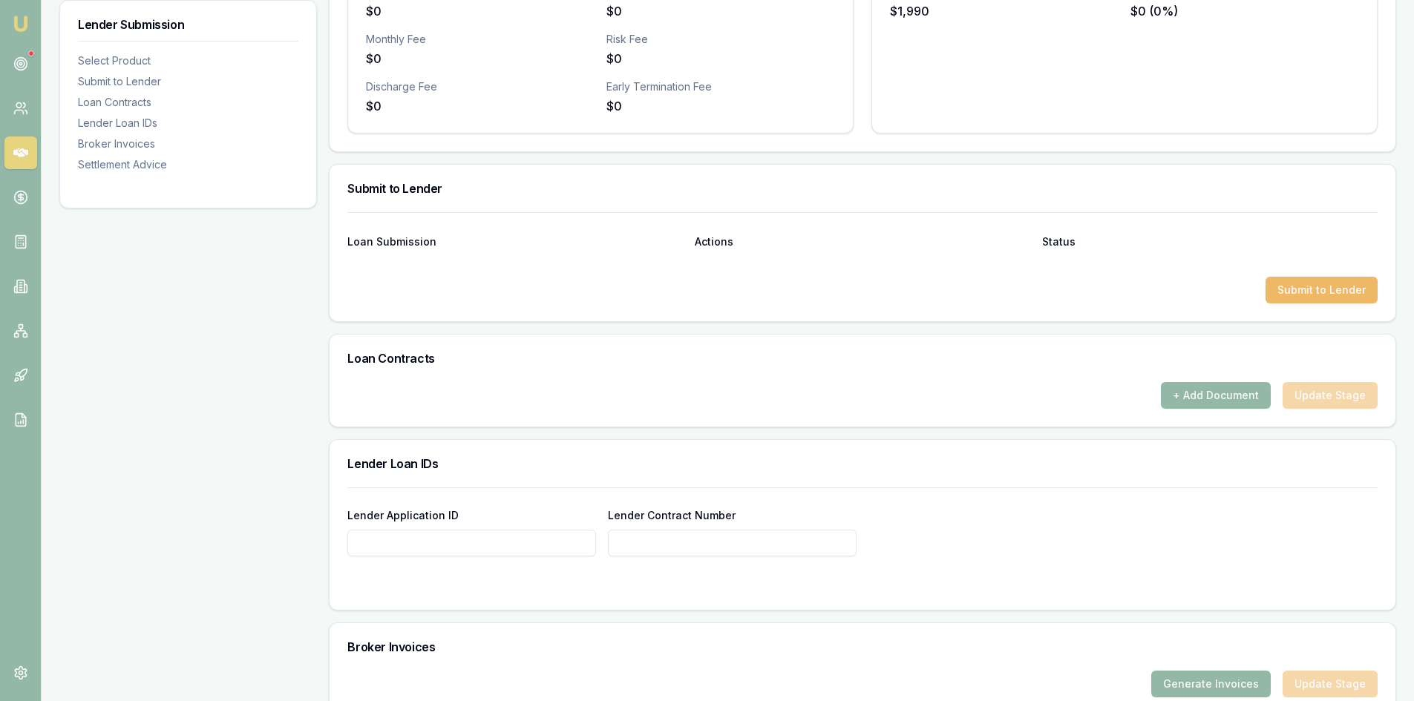
click at [1309, 287] on button "Submit to Lender" at bounding box center [1322, 290] width 112 height 27
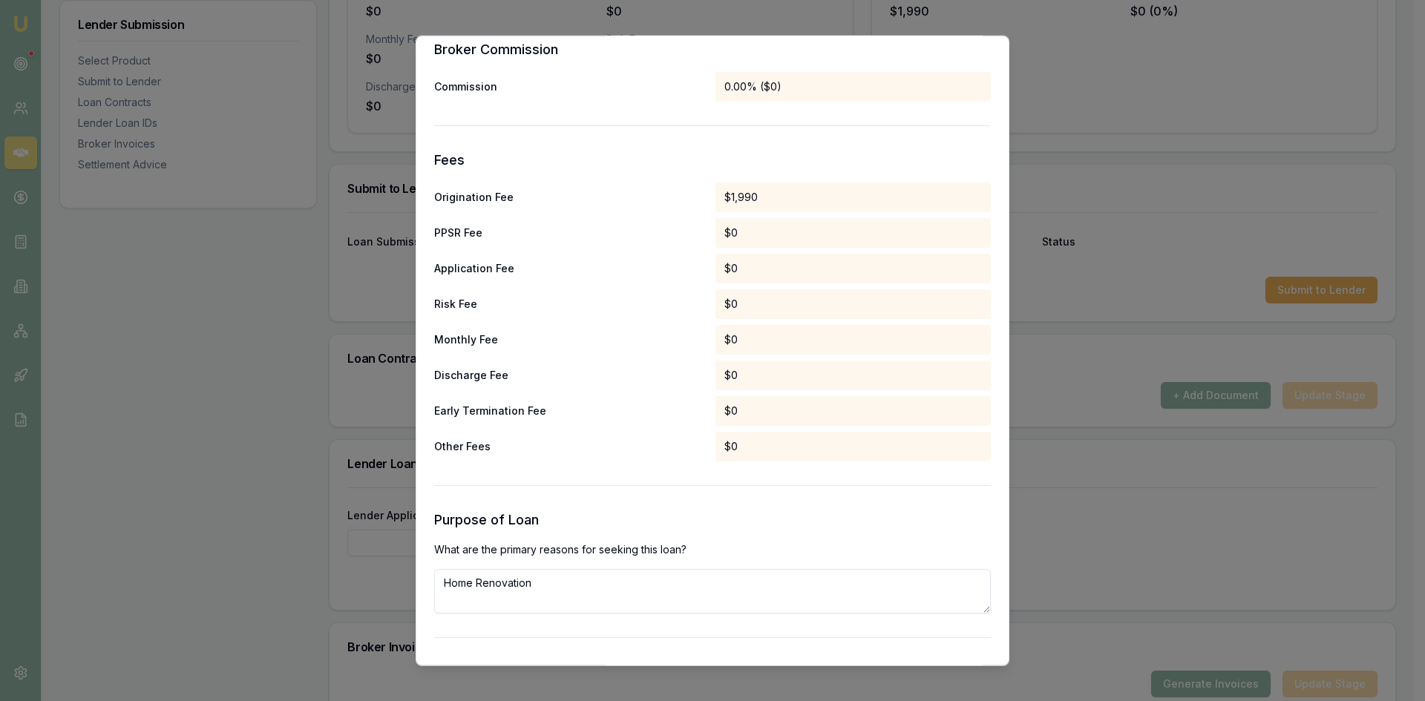
scroll to position [1262, 0]
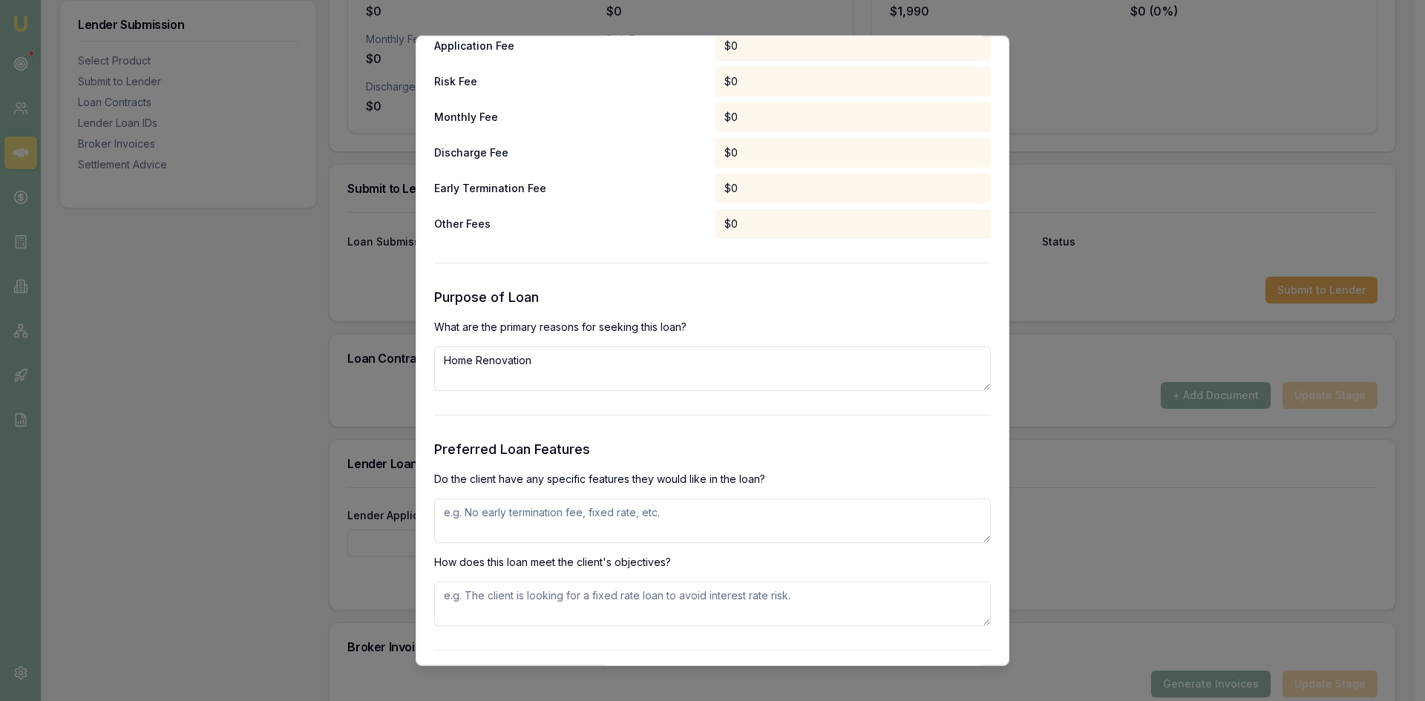
click at [472, 372] on textarea "Home Renovation" at bounding box center [712, 368] width 557 height 45
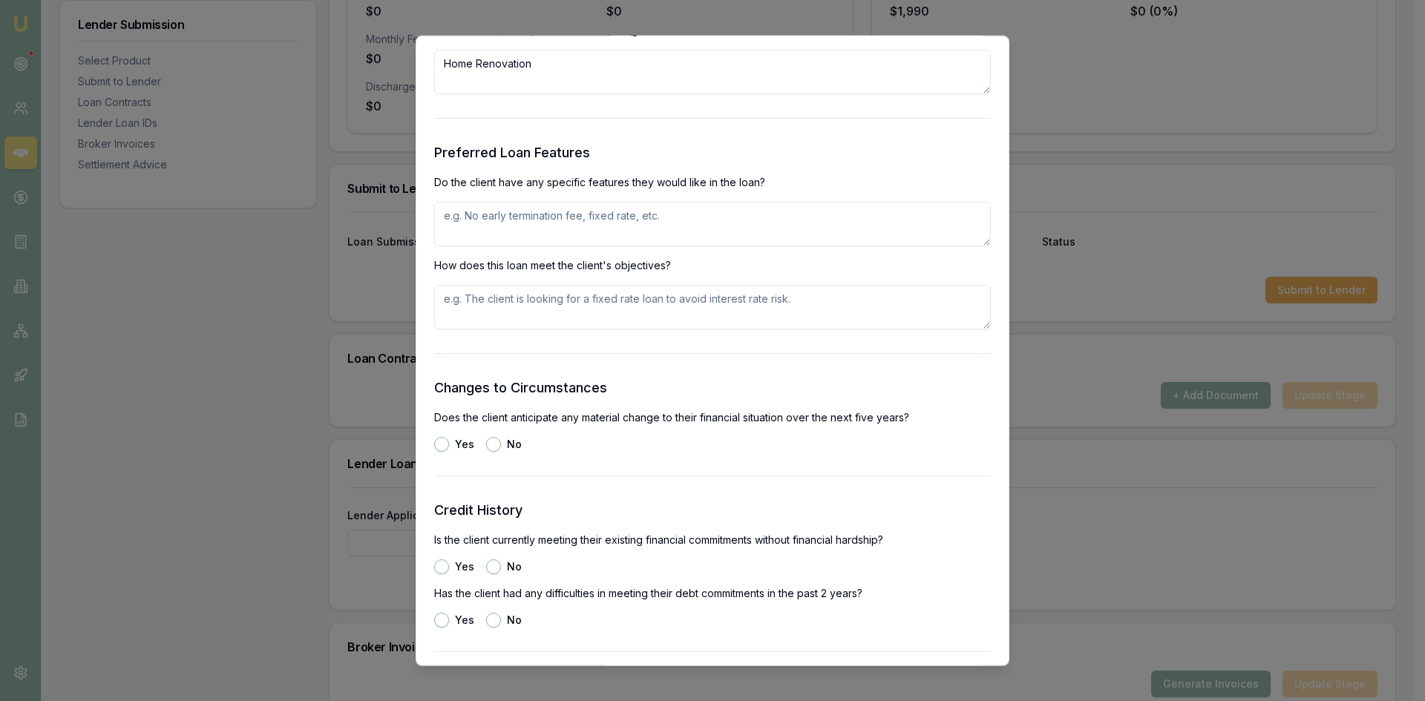
click at [479, 230] on textarea at bounding box center [712, 223] width 557 height 45
type textarea "no terminate fee"
type textarea "monthly payment, principle and interest"
click at [498, 445] on button "No" at bounding box center [493, 443] width 15 height 15
radio input "true"
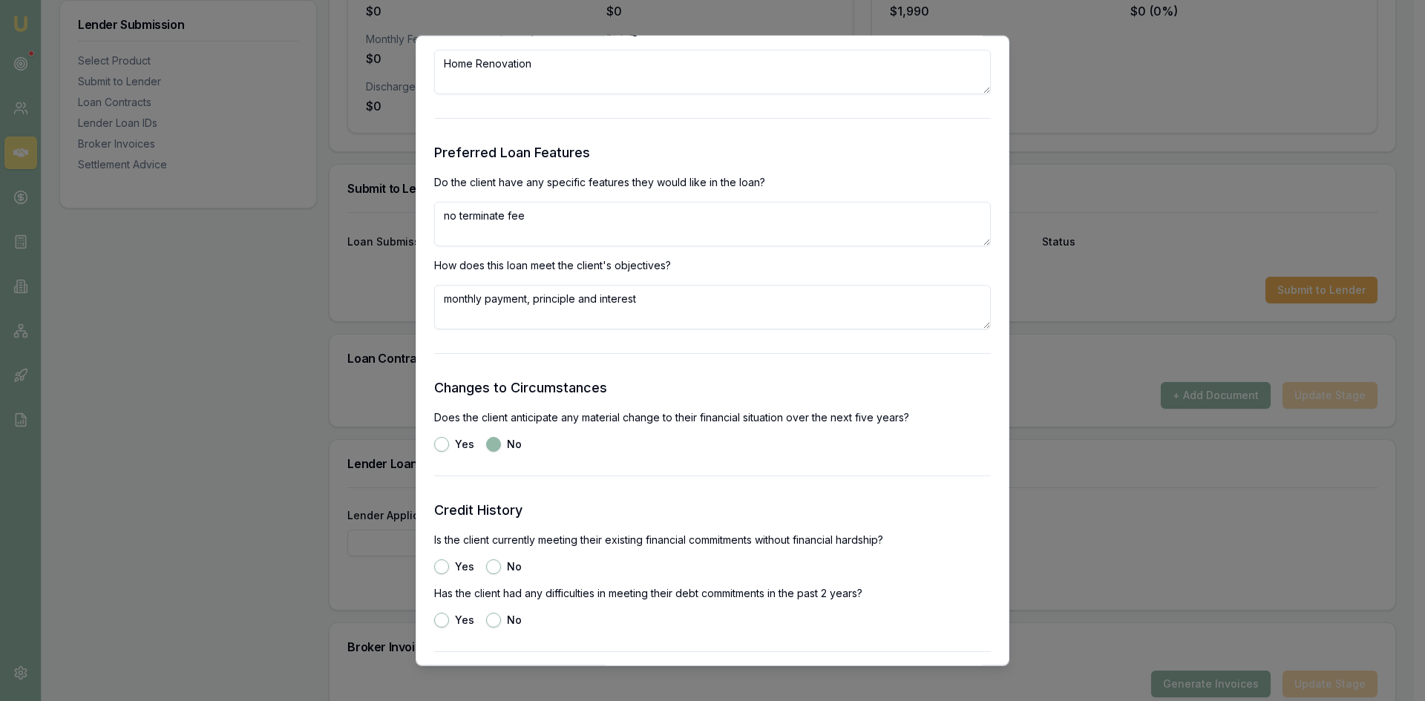
scroll to position [1781, 0]
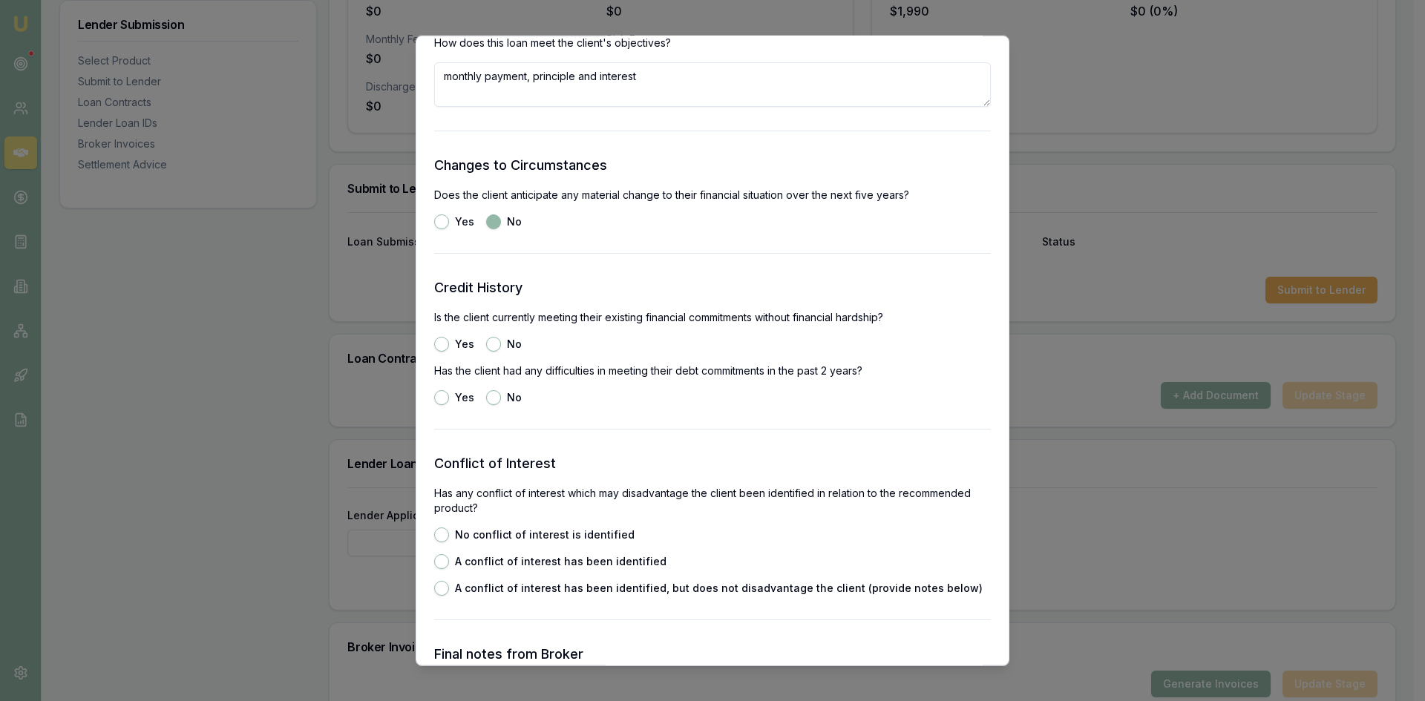
click at [436, 344] on button "Yes" at bounding box center [441, 343] width 15 height 15
radio input "true"
click at [489, 402] on button "No" at bounding box center [493, 397] width 15 height 15
radio input "true"
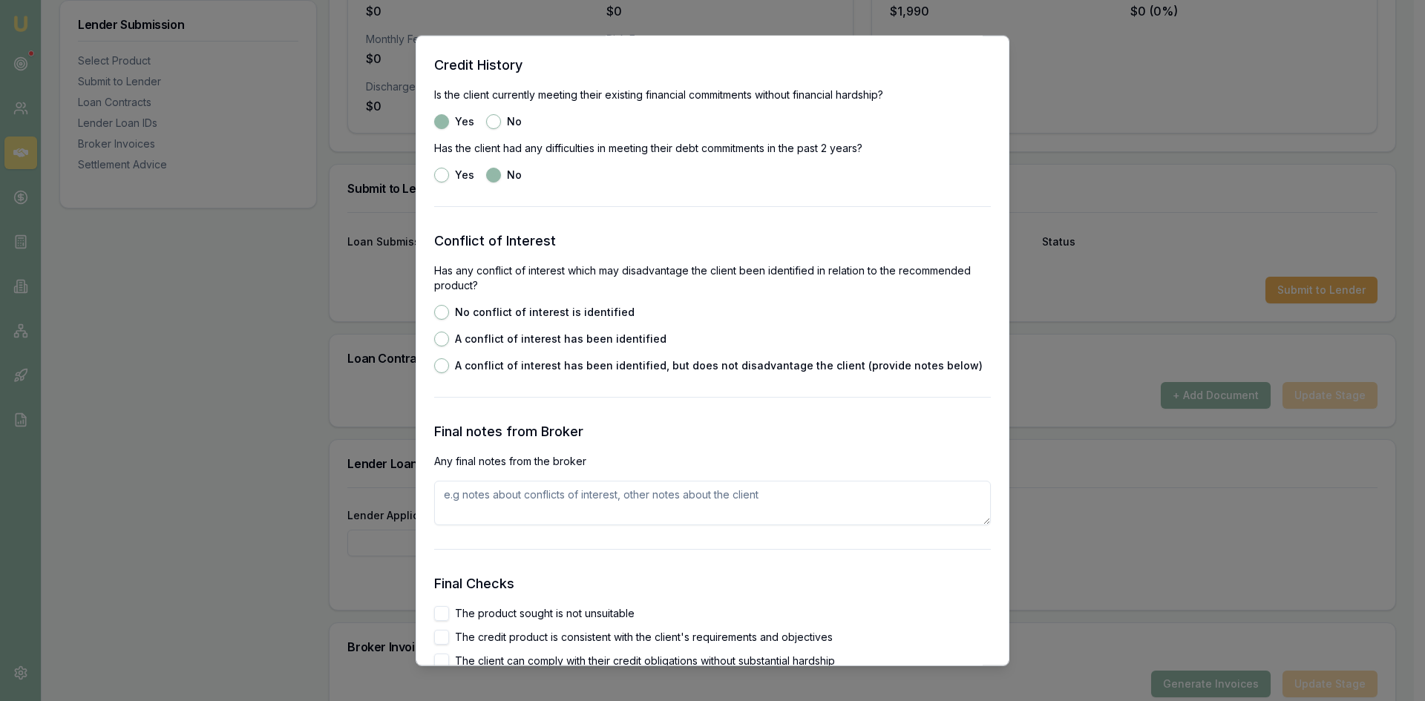
click at [439, 310] on button "No conflict of interest is identified" at bounding box center [441, 311] width 15 height 15
radio input "true"
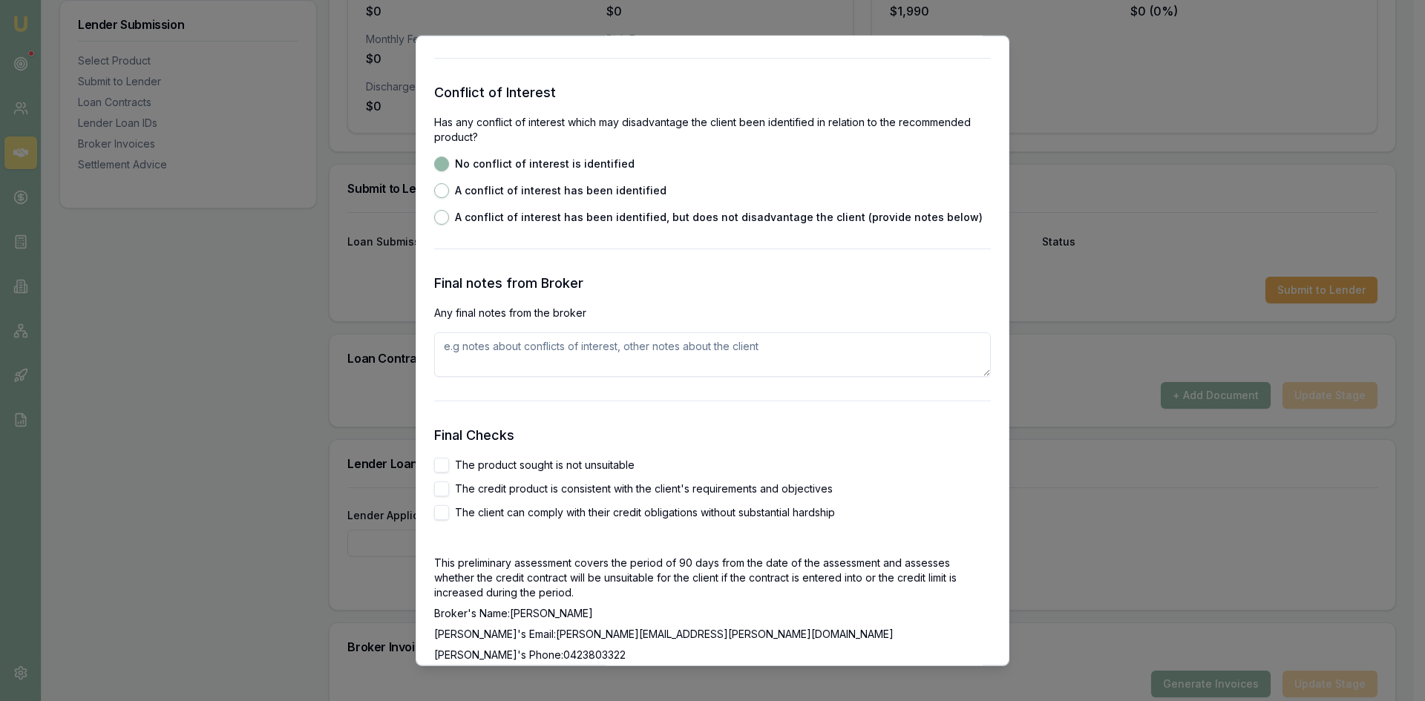
click at [440, 465] on button "The product sought is not unsuitable" at bounding box center [441, 464] width 15 height 15
checkbox input "true"
click at [445, 488] on button "The credit product is consistent with the client's requirements and objectives" at bounding box center [441, 488] width 15 height 15
checkbox input "true"
click at [442, 515] on button "The client can comply with their credit obligations without substantial hardship" at bounding box center [441, 512] width 15 height 15
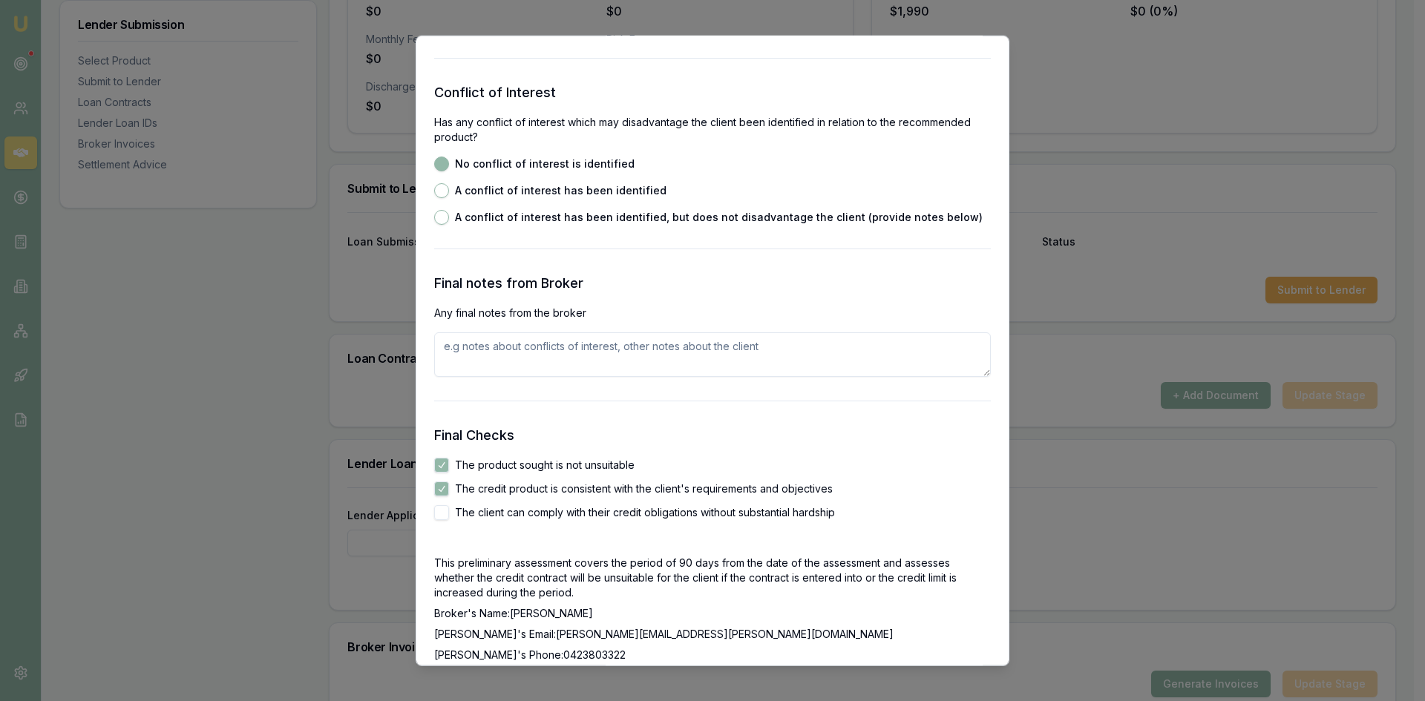
checkbox input "true"
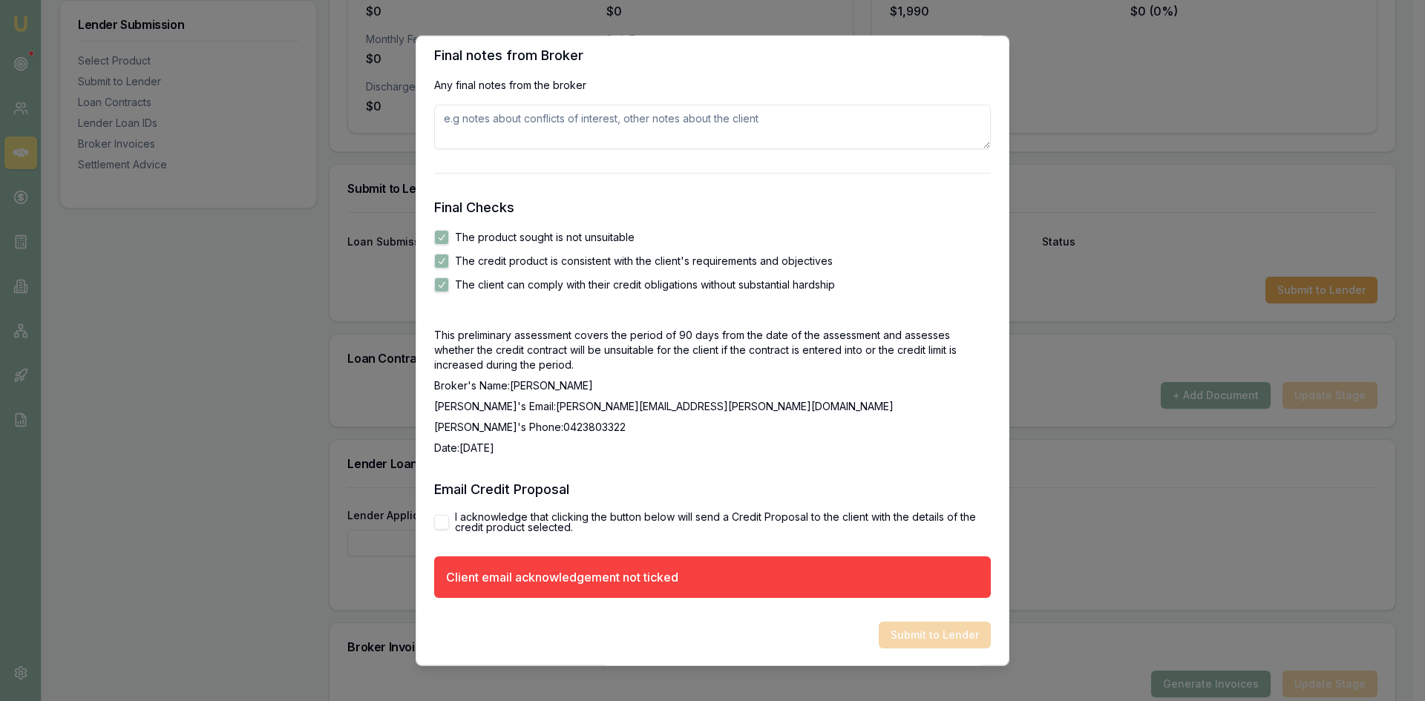
click at [441, 522] on button "I acknowledge that clicking the button below will send a Credit Proposal to the…" at bounding box center [441, 521] width 15 height 15
checkbox input "true"
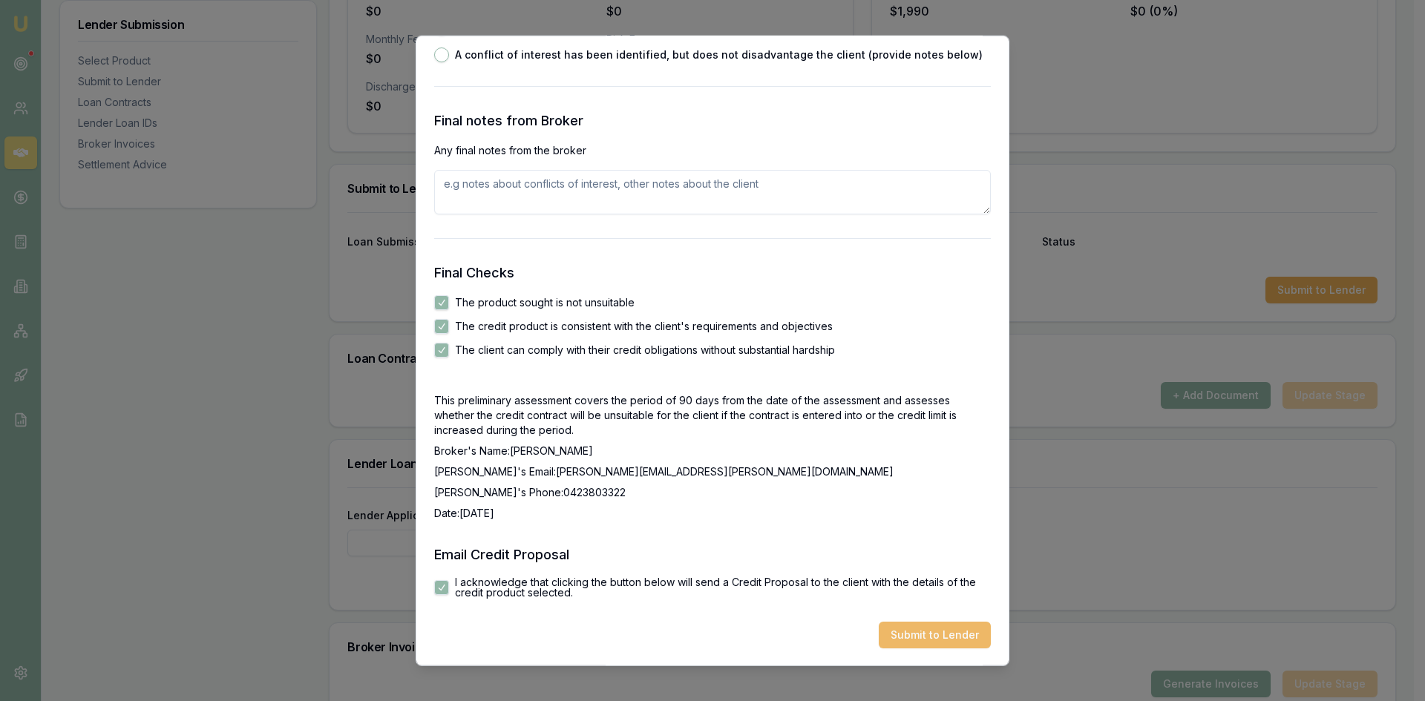
click at [908, 632] on button "Submit to Lender" at bounding box center [935, 634] width 112 height 27
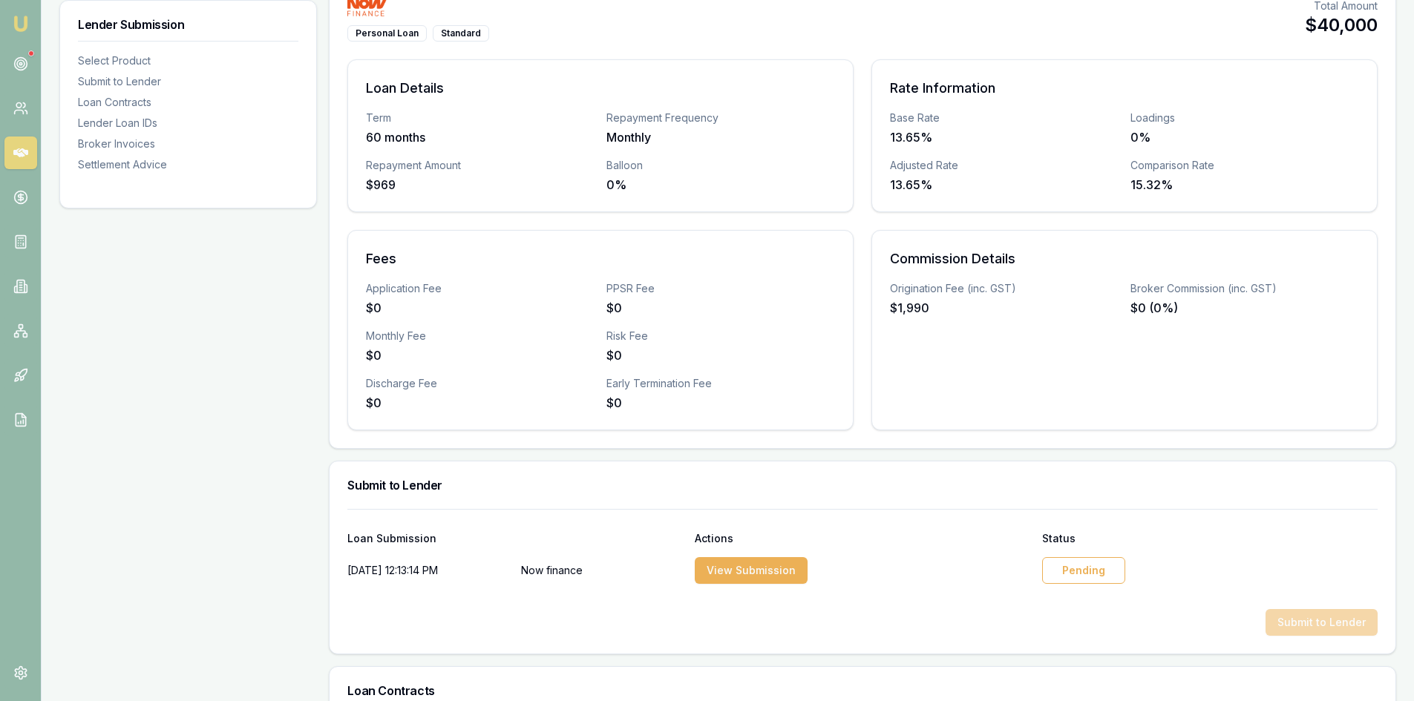
scroll to position [445, 0]
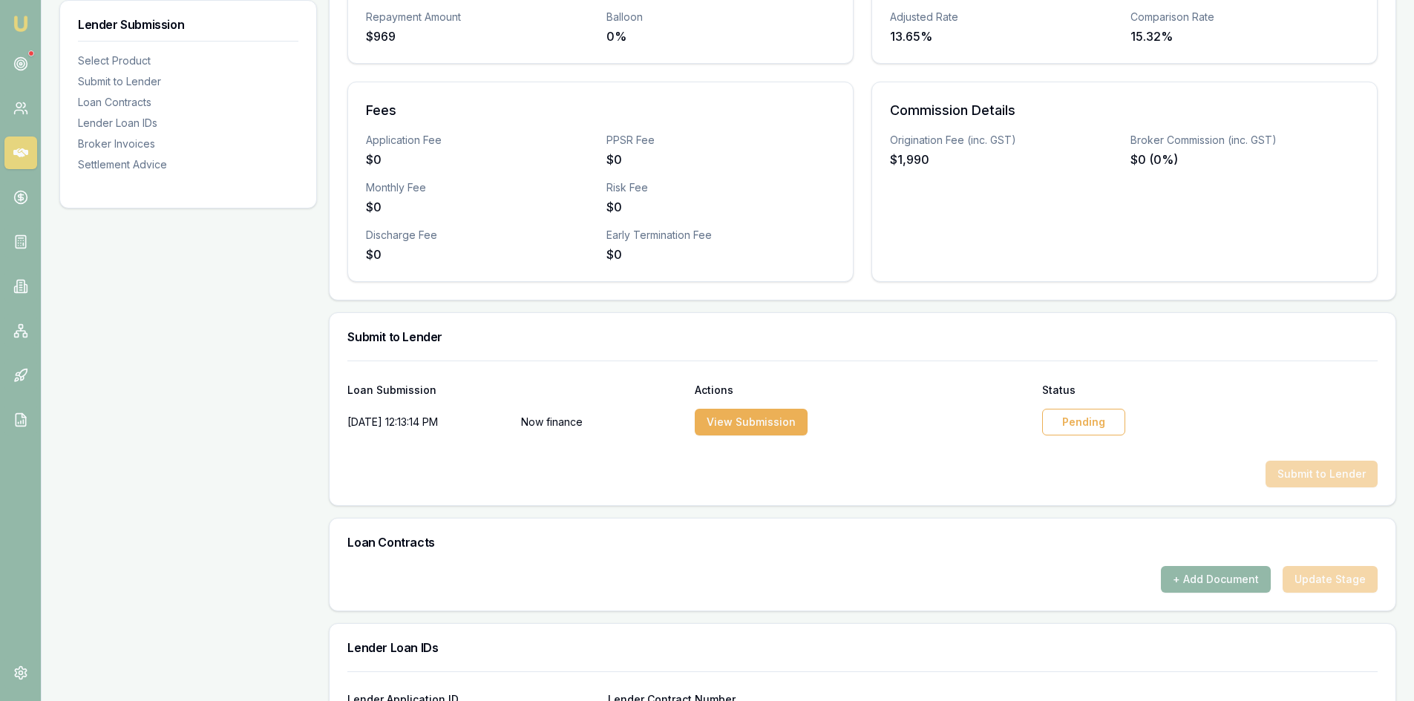
click at [1061, 422] on div "Pending" at bounding box center [1083, 422] width 83 height 27
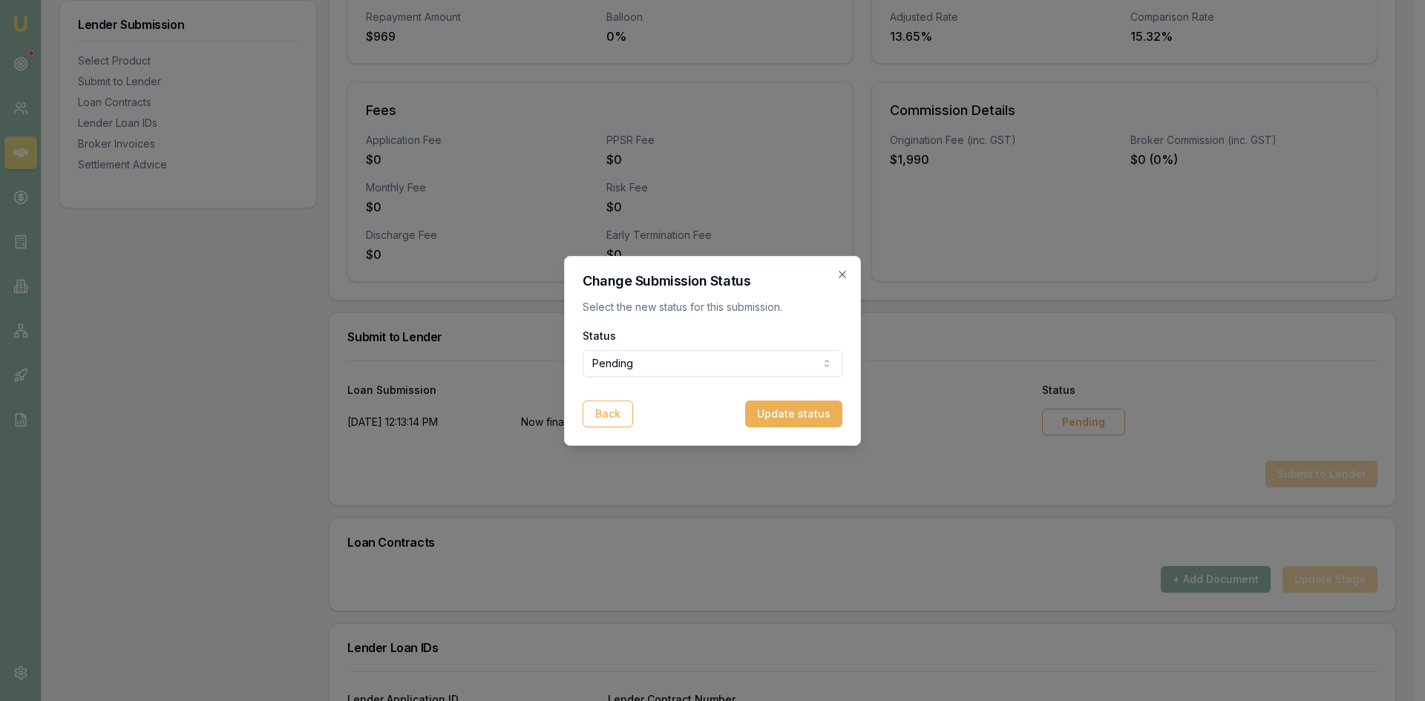
select select "APPROVED"
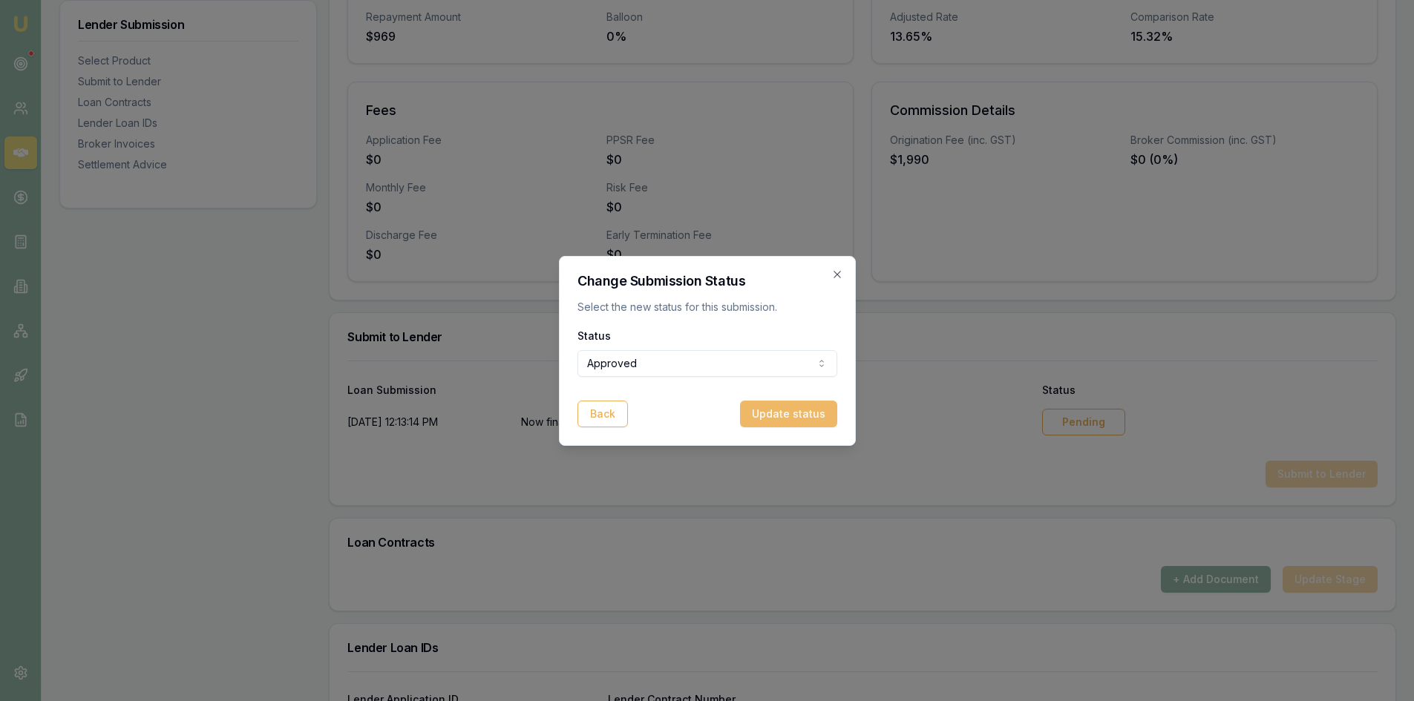
click at [776, 422] on button "Update status" at bounding box center [788, 414] width 97 height 27
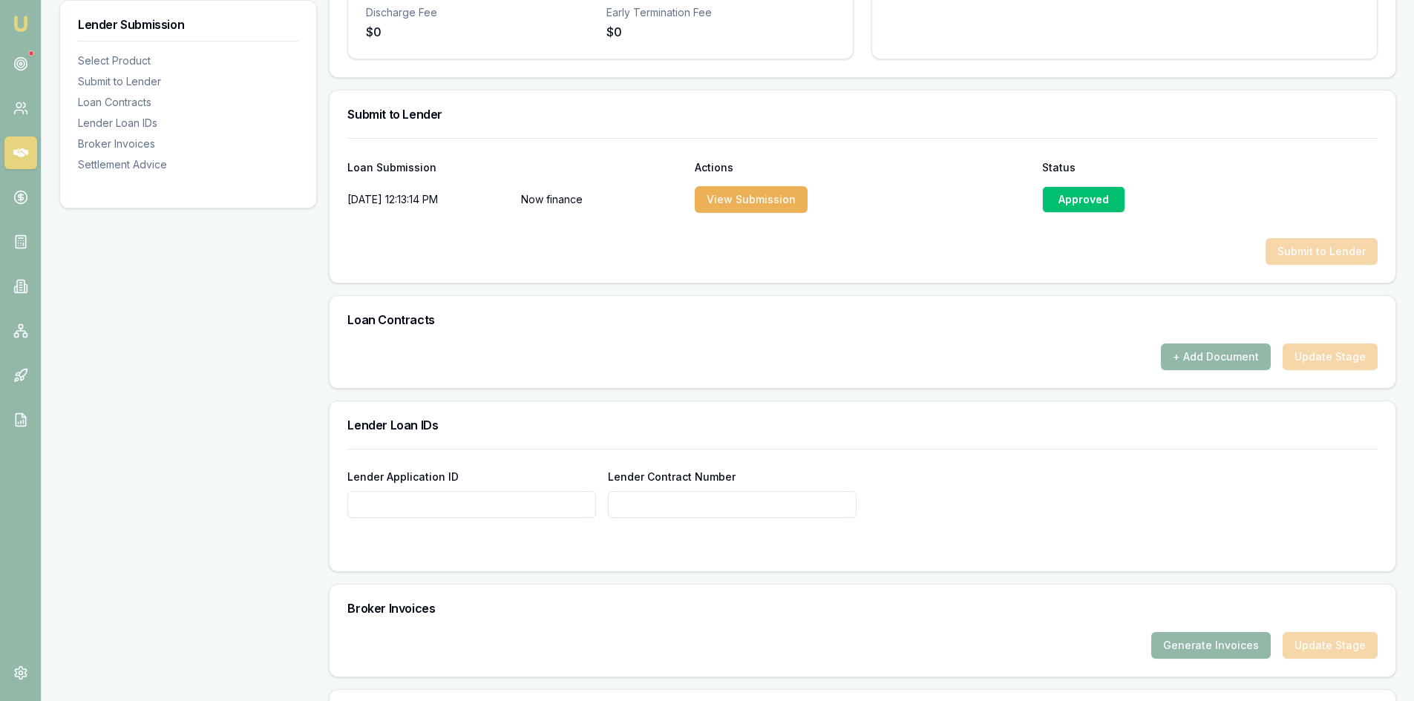
scroll to position [868, 0]
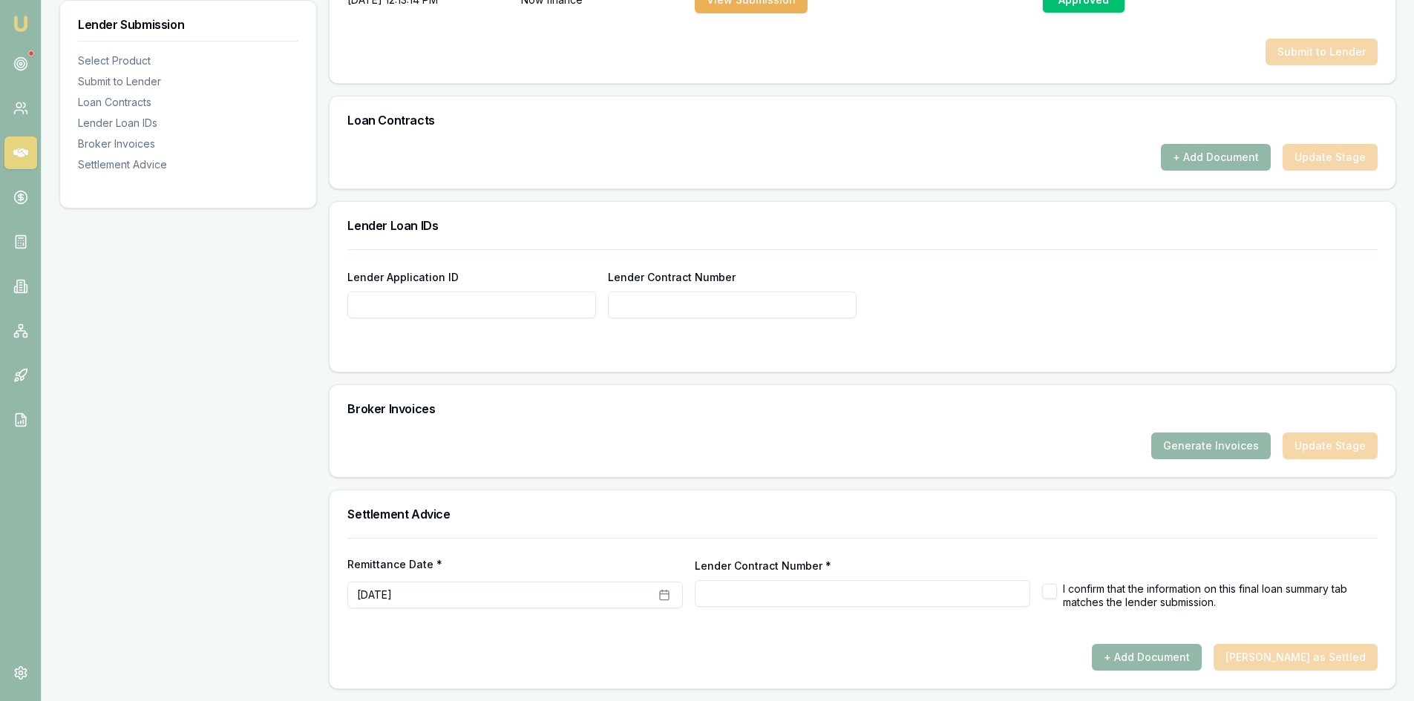
click at [434, 295] on input "Lender Application ID" at bounding box center [471, 305] width 249 height 27
paste input "1324276"
type input "1324276"
click at [653, 307] on input "Lender Contract Number" at bounding box center [732, 305] width 249 height 27
paste input "1324276"
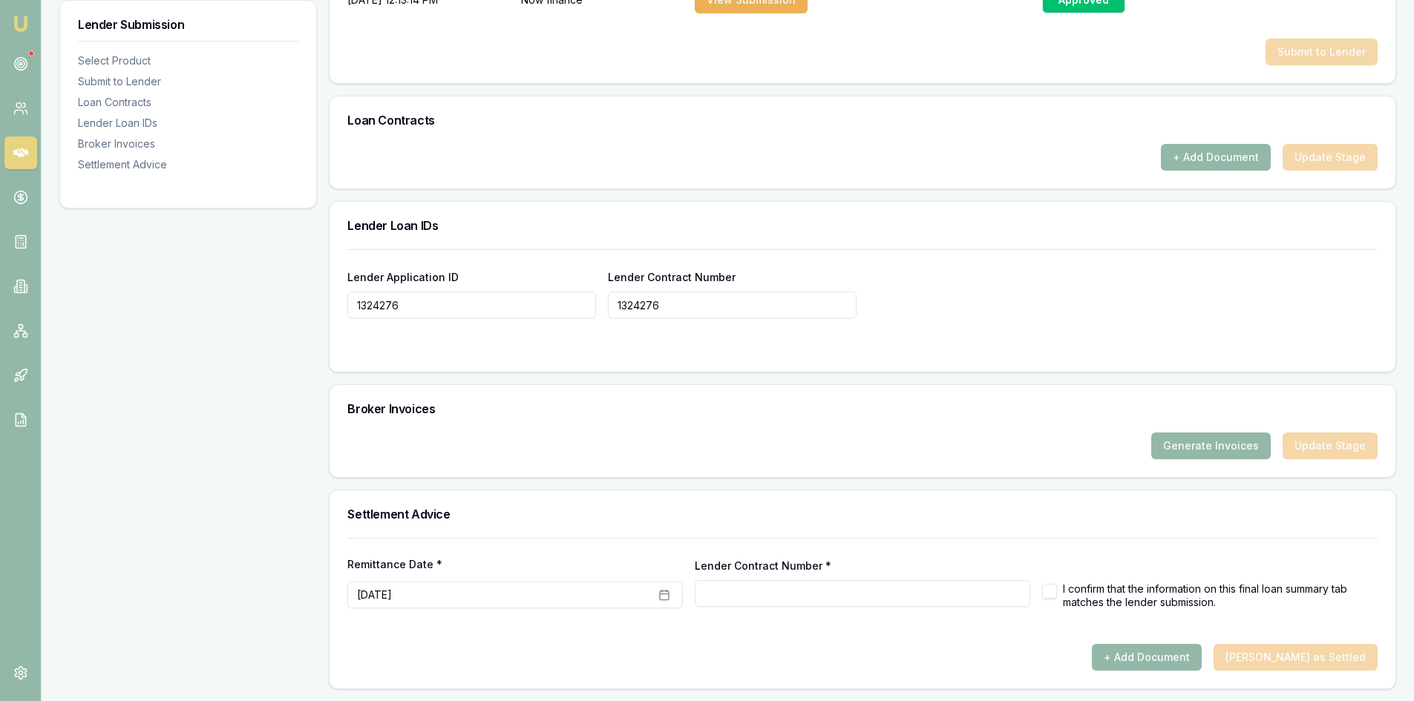
type input "1324276"
click at [791, 422] on div "Broker Invoices" at bounding box center [863, 409] width 1066 height 48
drag, startPoint x: 1046, startPoint y: 593, endPoint x: 1078, endPoint y: 593, distance: 31.9
click at [1046, 592] on button "button" at bounding box center [1049, 591] width 15 height 15
checkbox input "true"
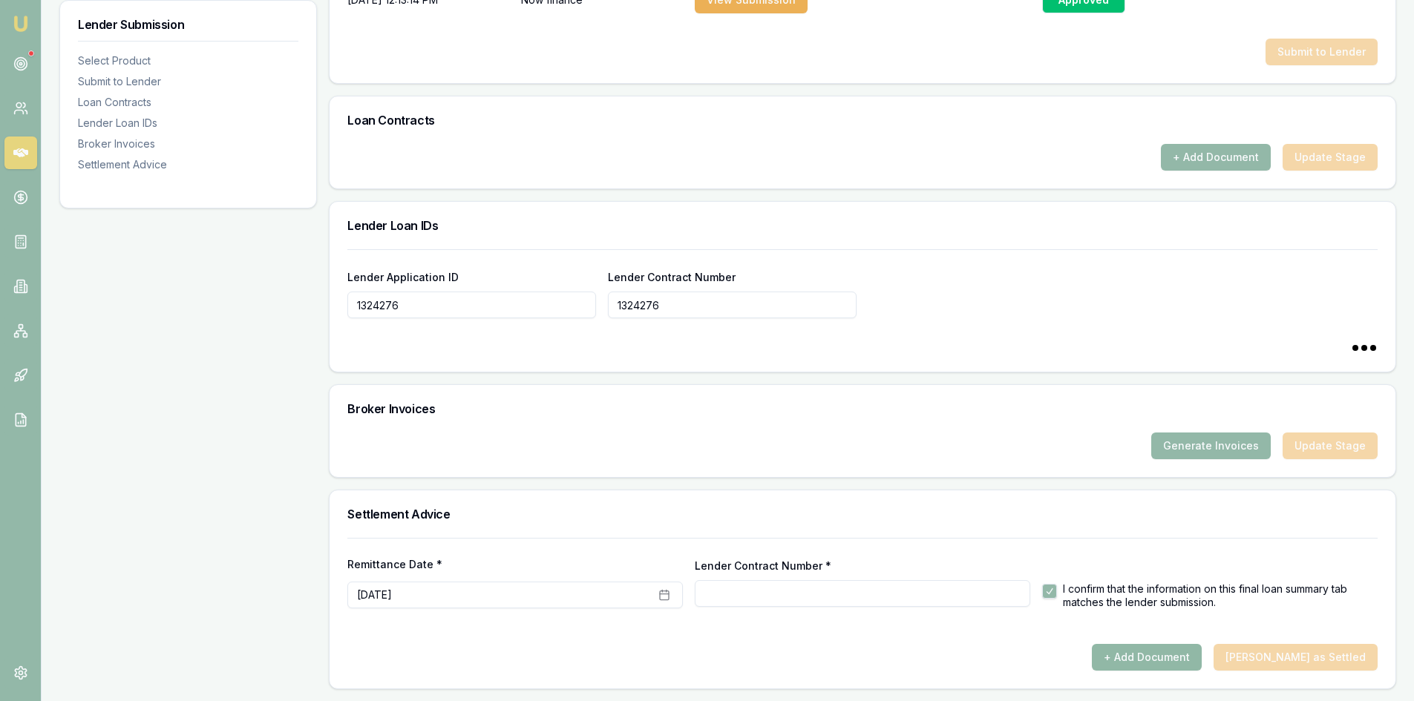
type input "1324276"
checkbox input "false"
click at [1187, 443] on button "Generate Invoices" at bounding box center [1211, 446] width 120 height 27
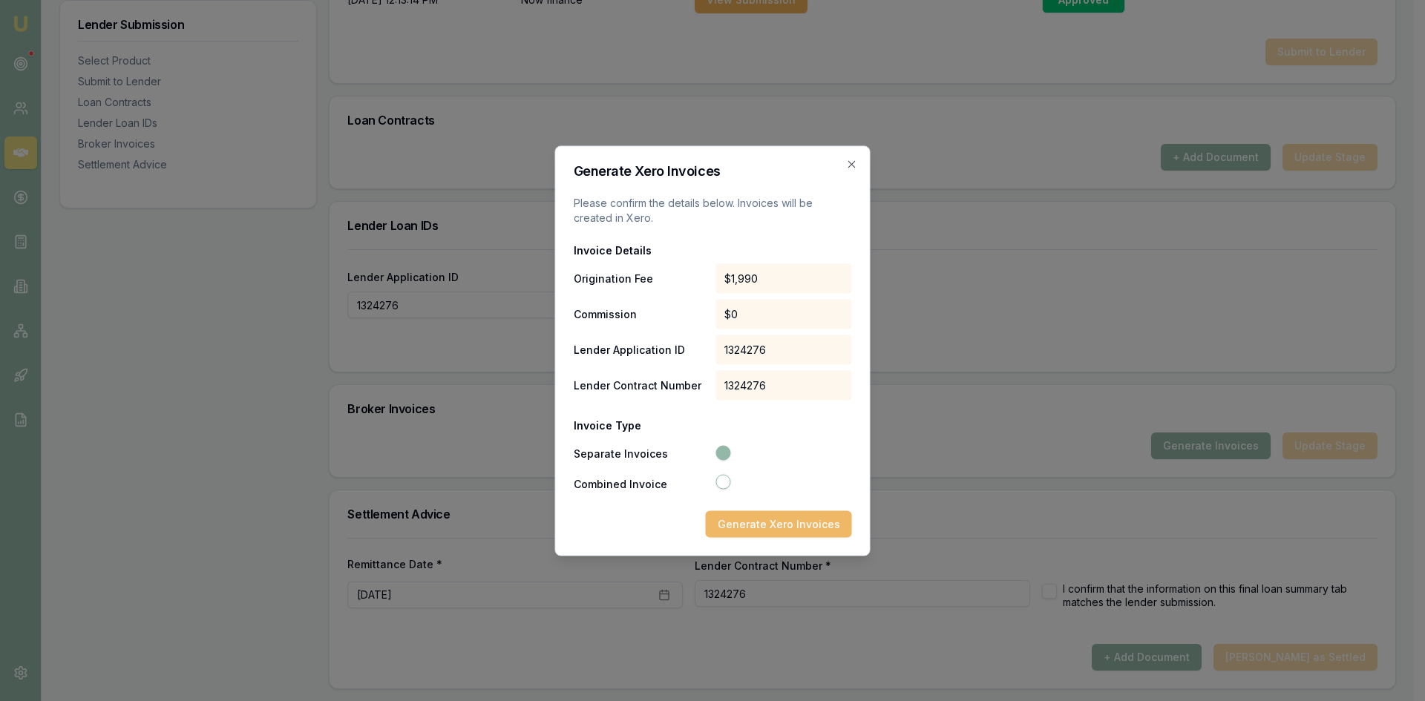
click at [754, 525] on button "Generate Xero Invoices" at bounding box center [779, 524] width 146 height 27
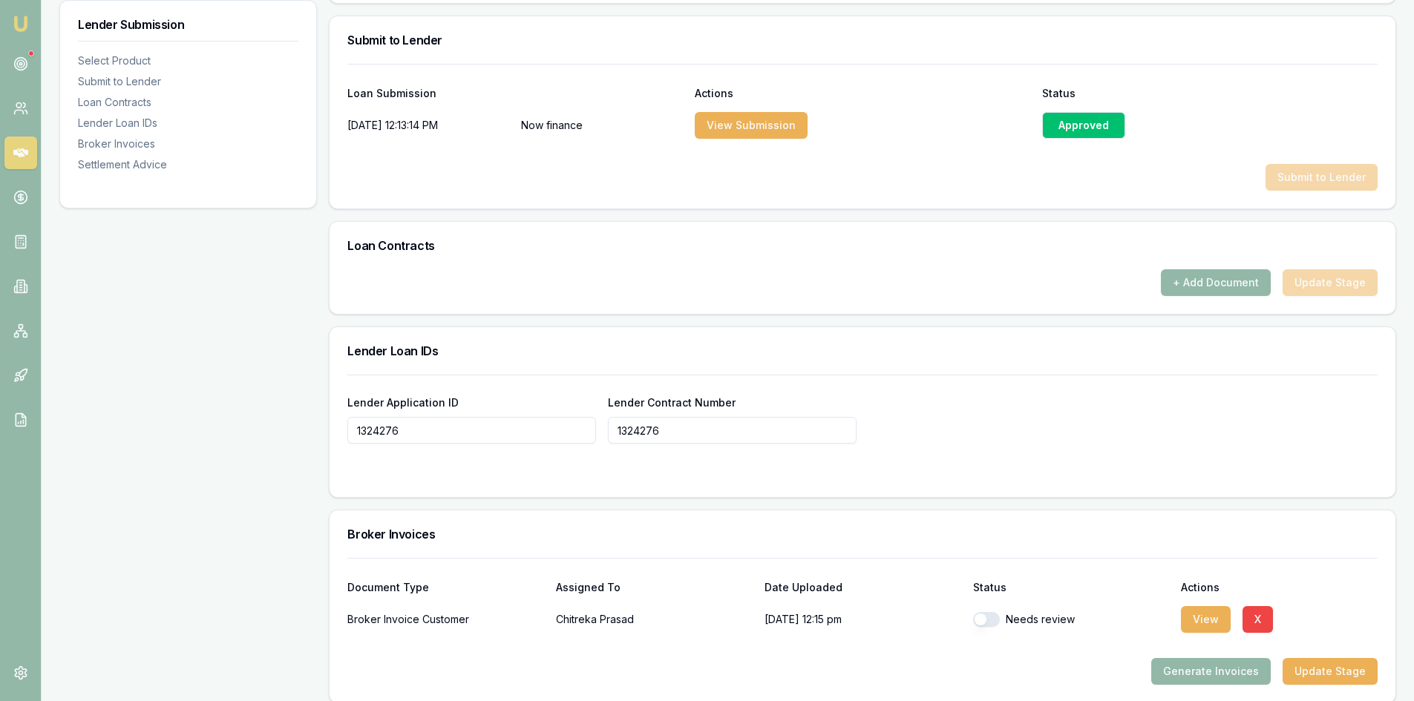
scroll to position [520, 0]
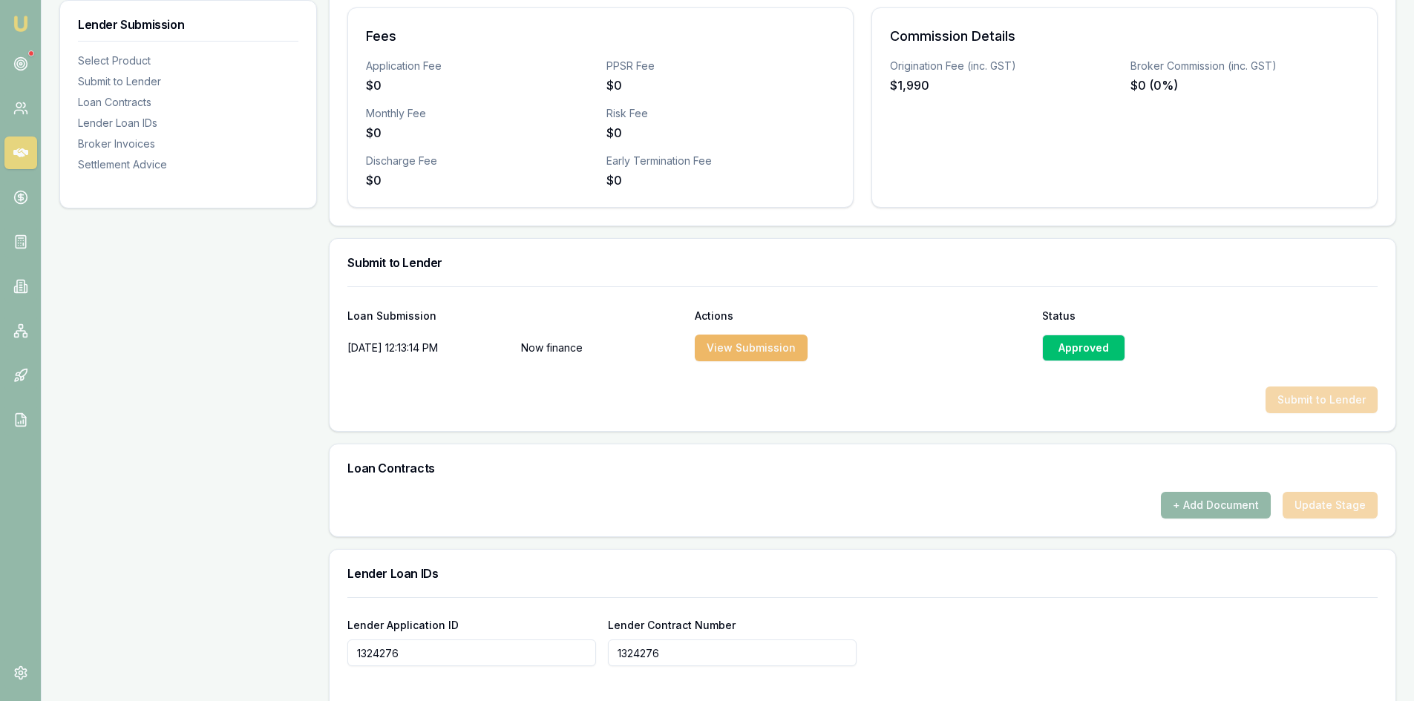
click at [750, 353] on button "View Submission" at bounding box center [751, 348] width 113 height 27
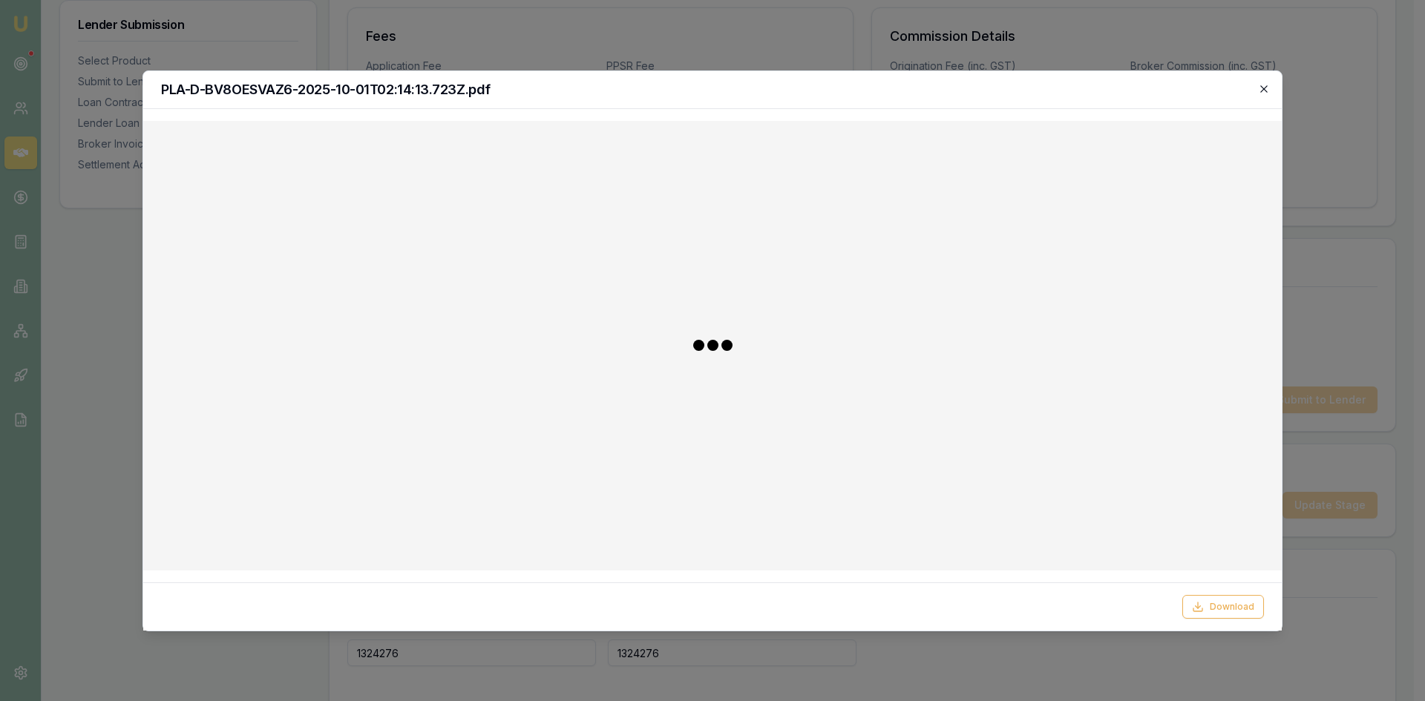
click at [1261, 91] on icon "button" at bounding box center [1264, 89] width 12 height 12
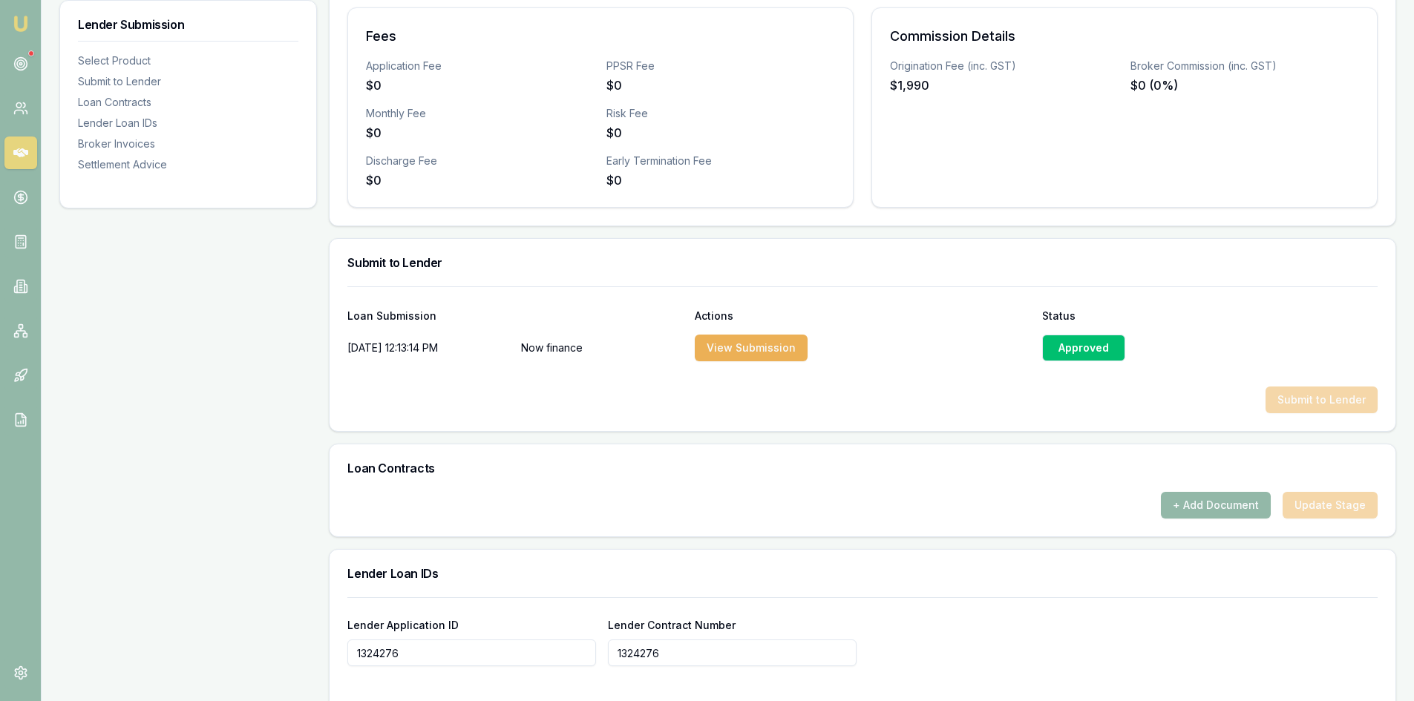
scroll to position [742, 0]
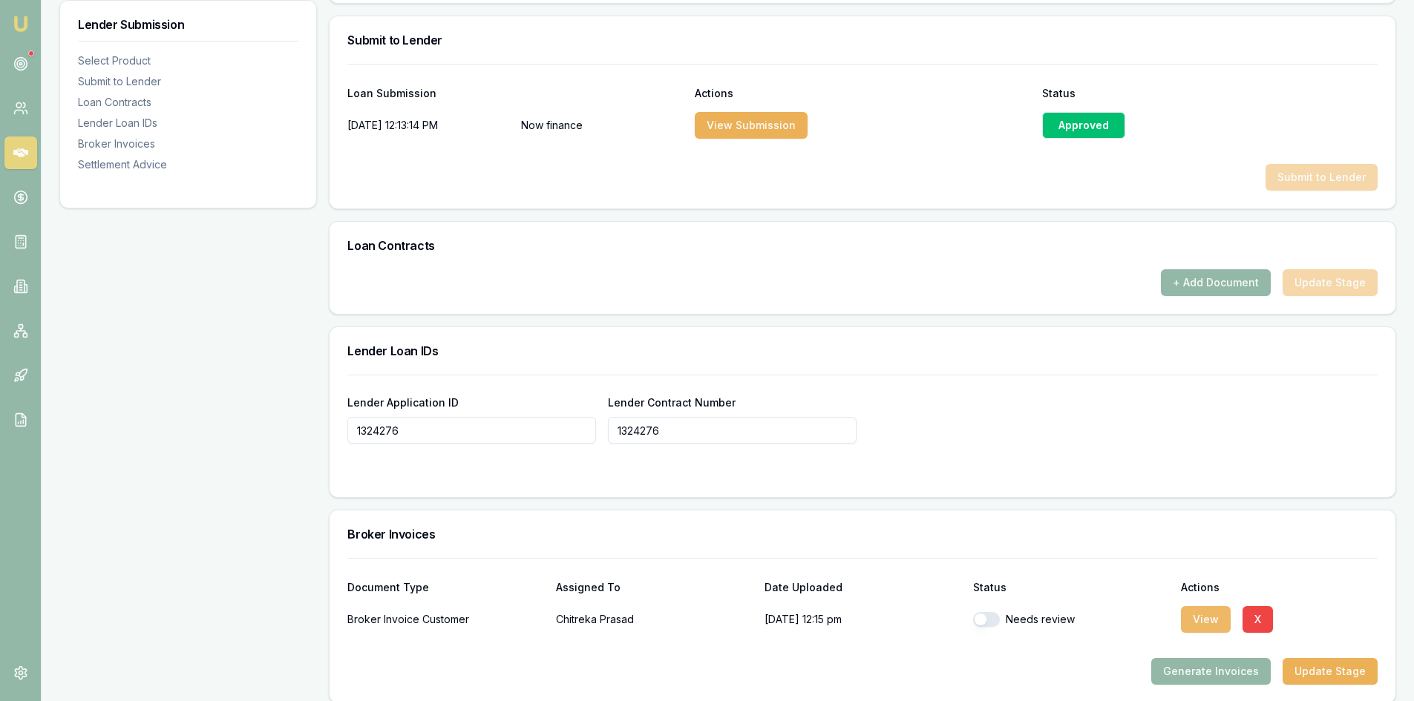
click at [1211, 625] on button "View" at bounding box center [1206, 619] width 50 height 27
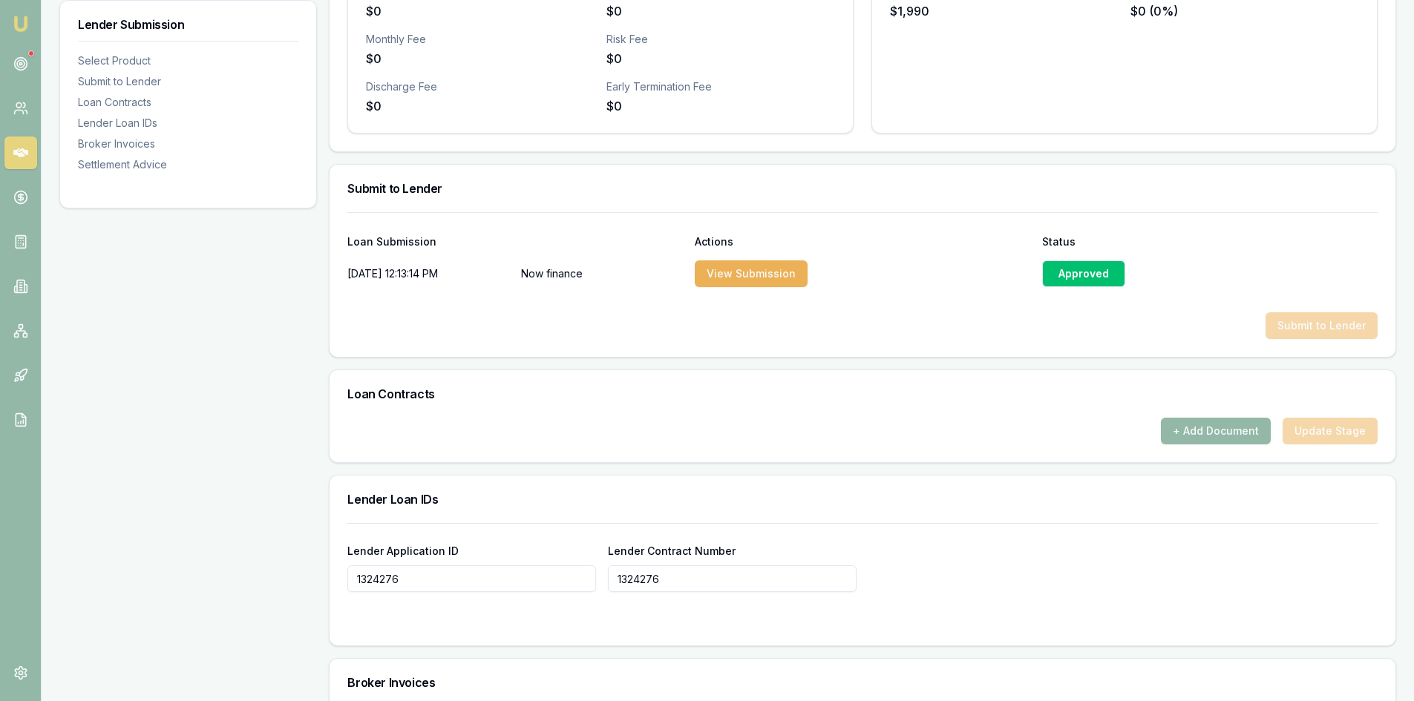
scroll to position [371, 0]
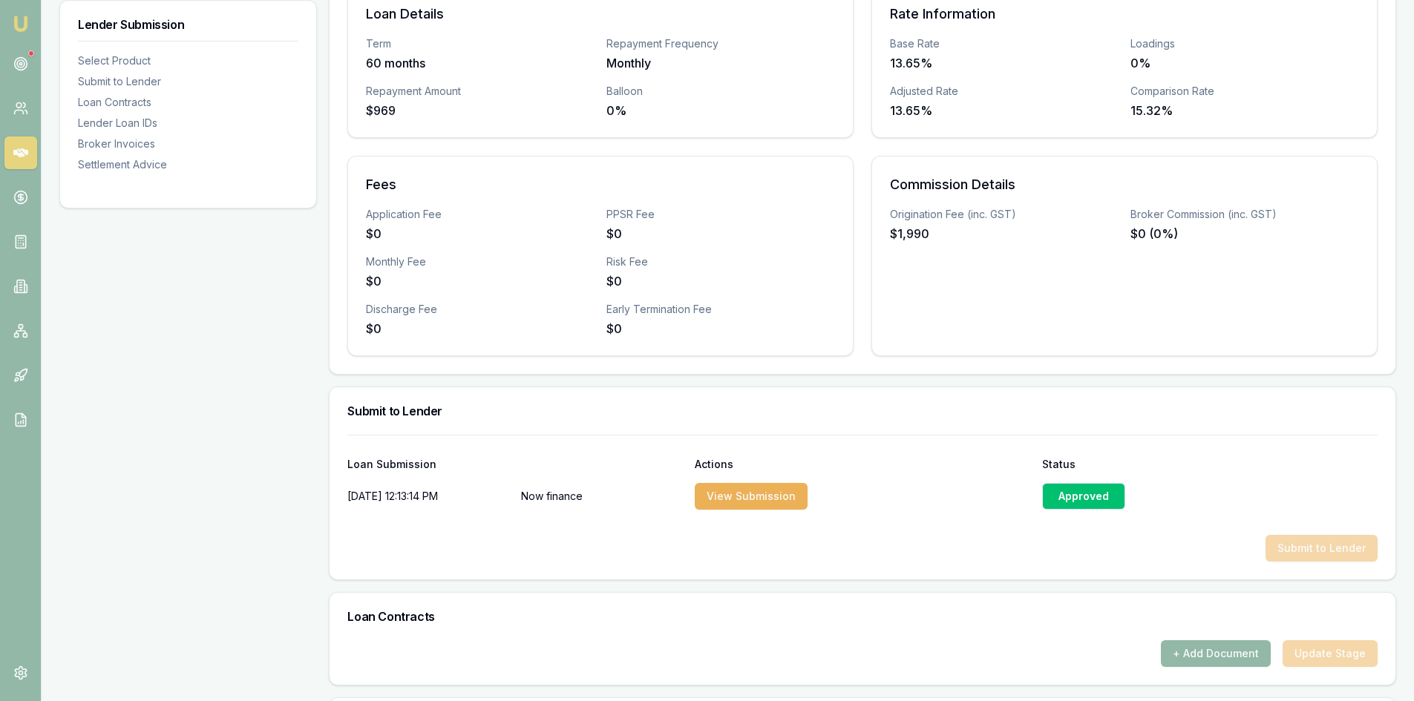
click at [21, 148] on icon at bounding box center [20, 152] width 15 height 15
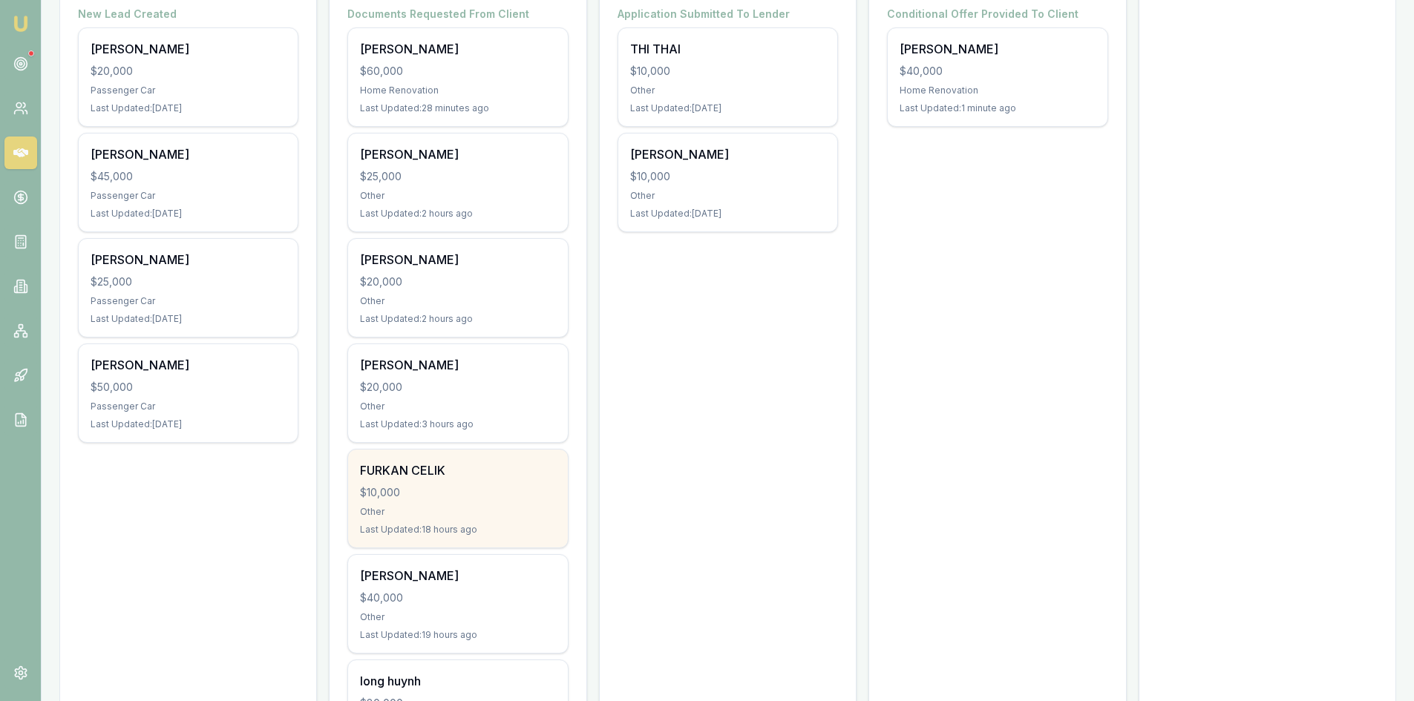
scroll to position [148, 0]
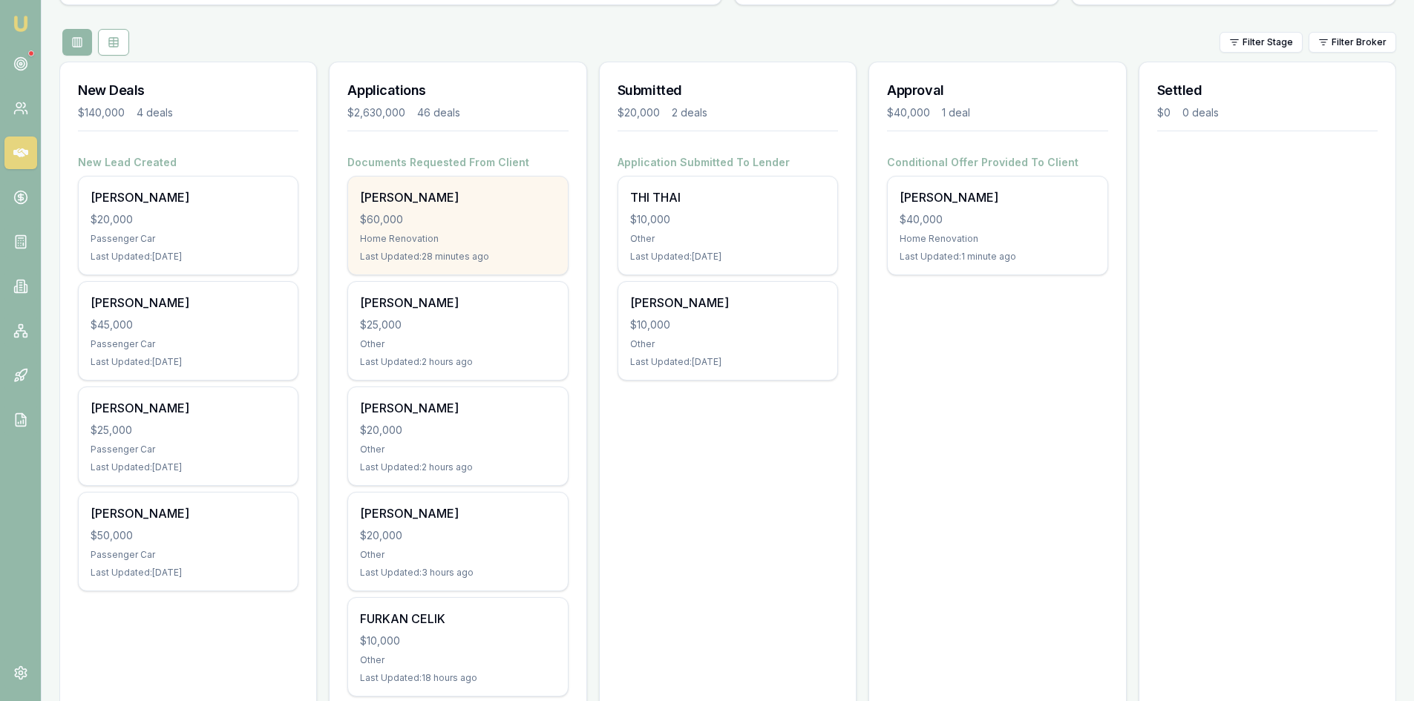
click at [428, 244] on div "Home Renovation" at bounding box center [457, 239] width 195 height 12
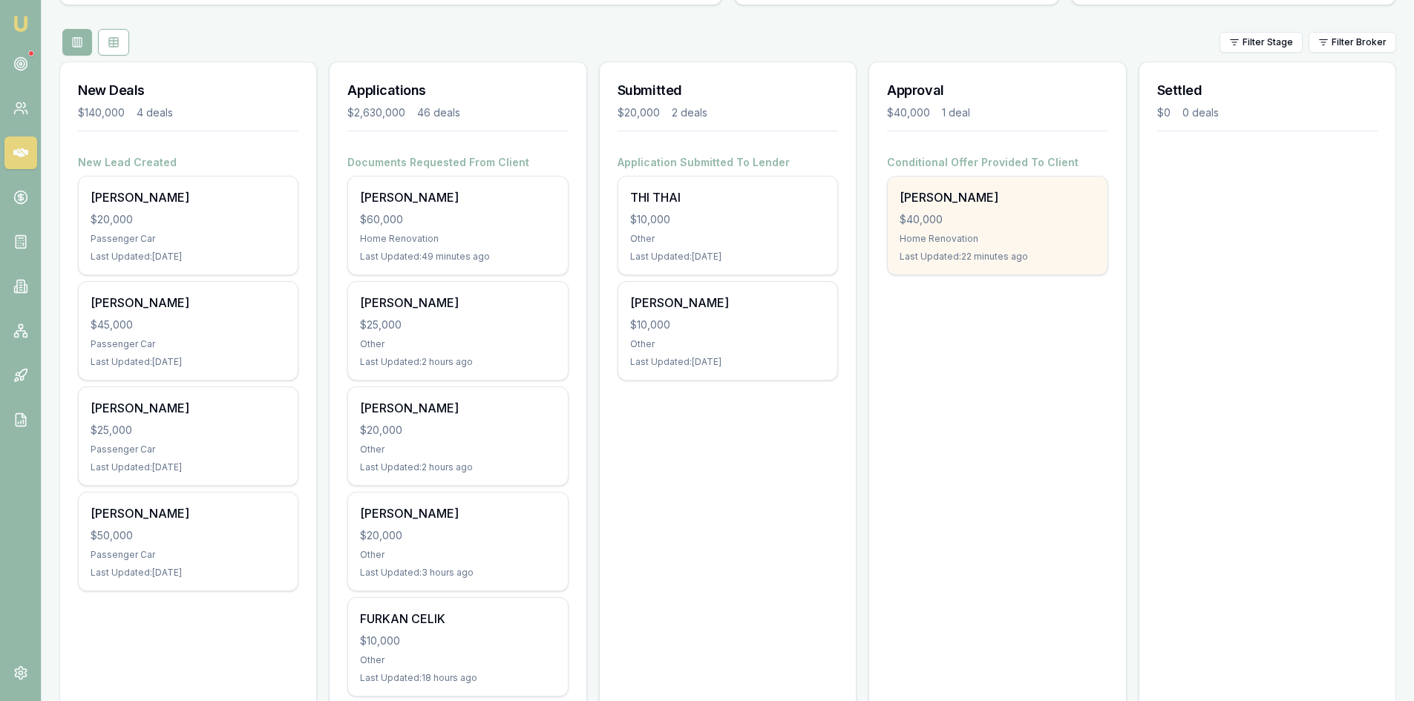
click at [949, 243] on div "Home Renovation" at bounding box center [997, 239] width 195 height 12
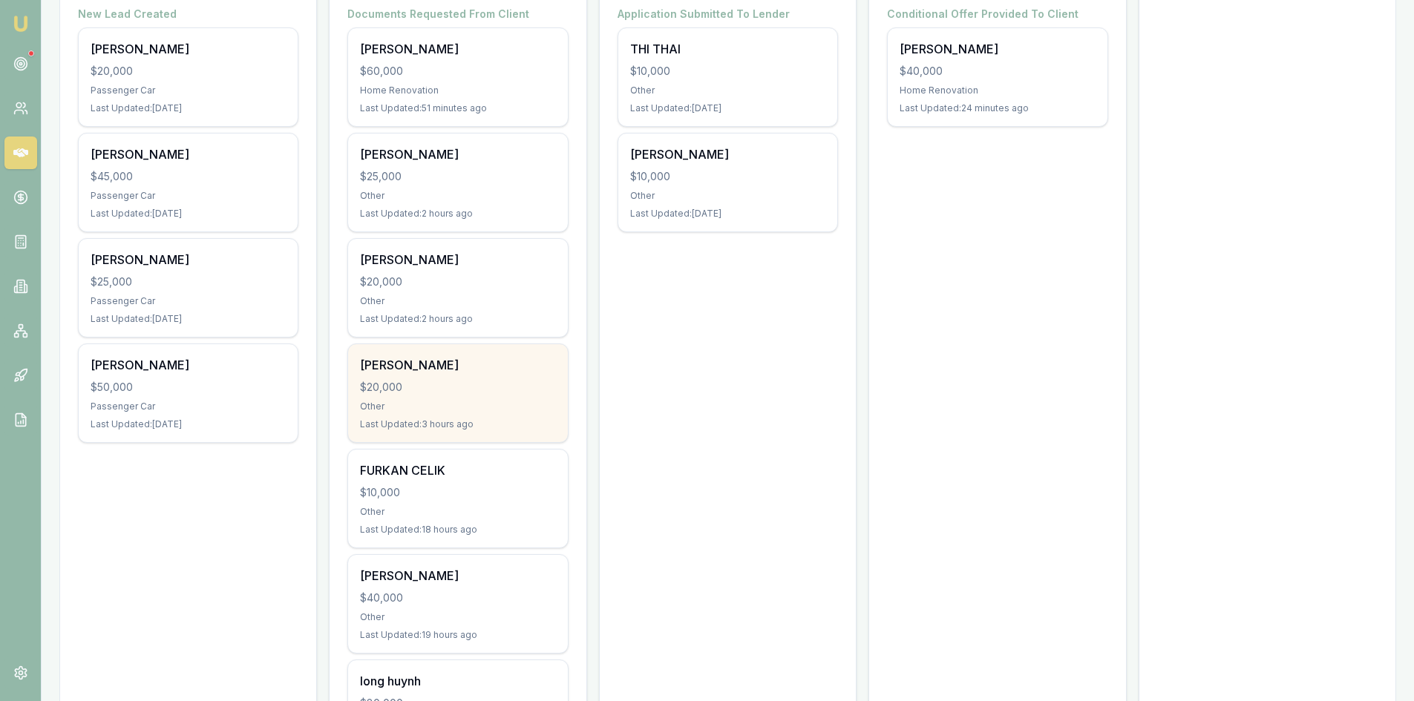
scroll to position [223, 0]
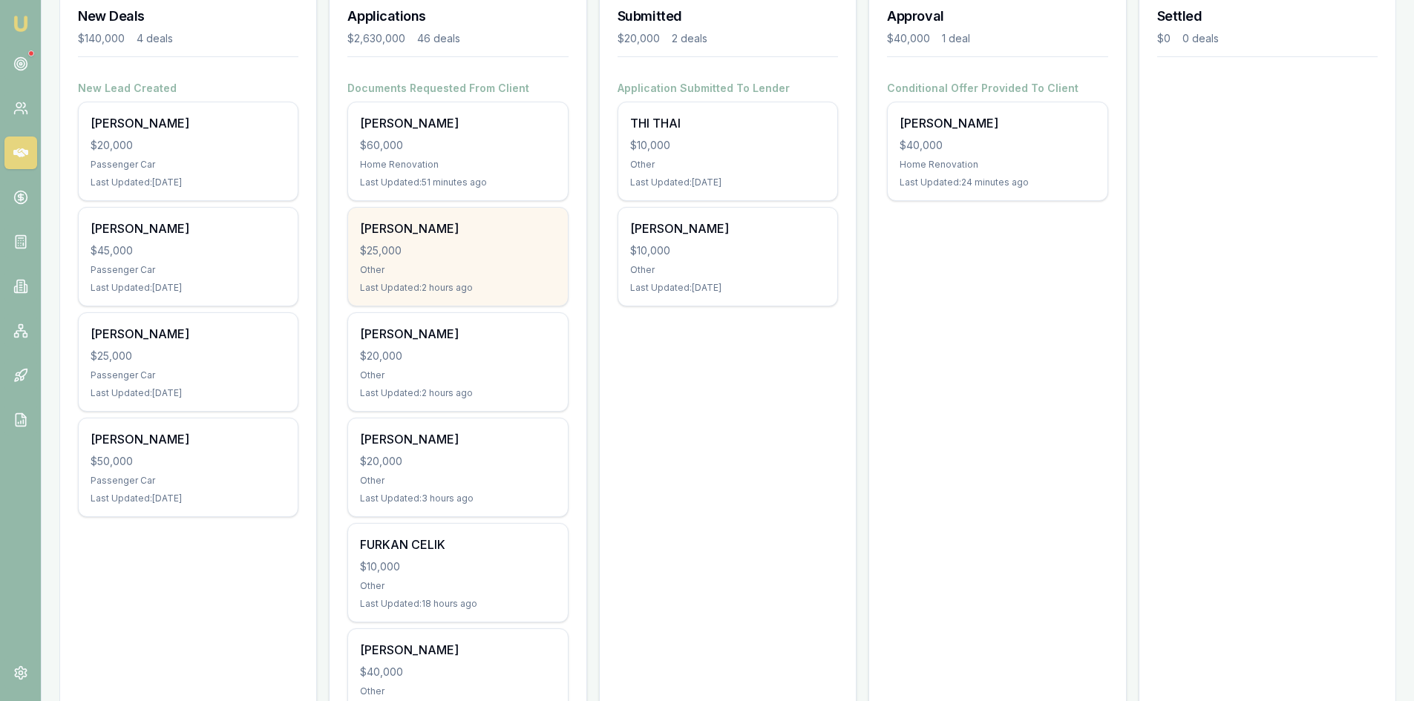
click at [440, 275] on div "Other" at bounding box center [457, 270] width 195 height 12
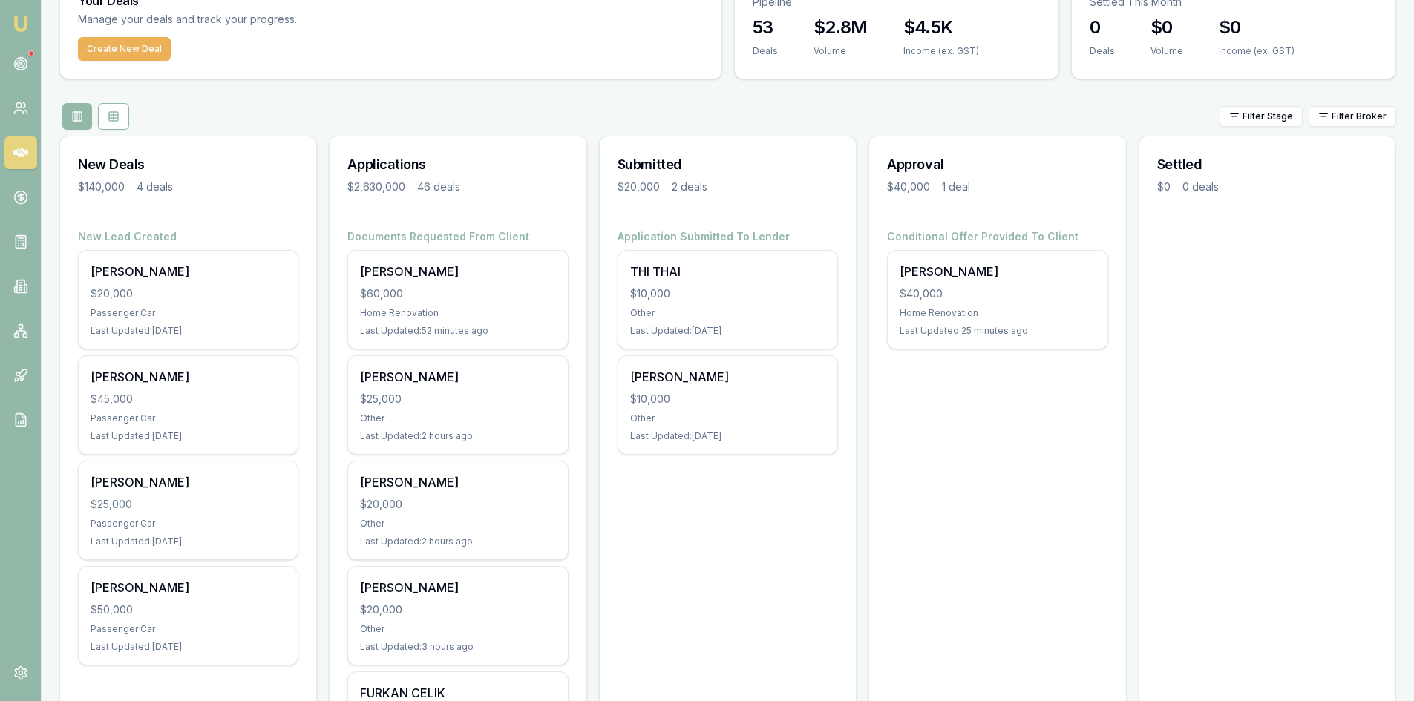
scroll to position [0, 0]
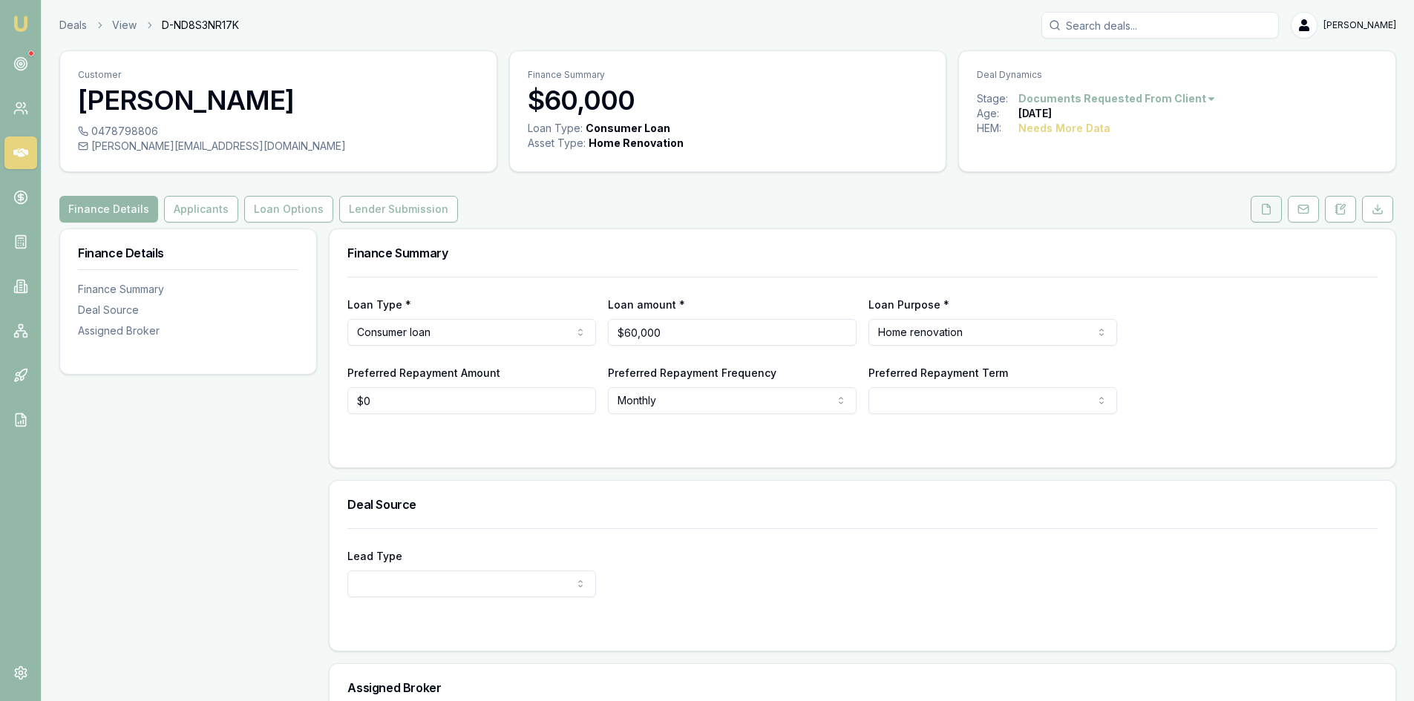
drag, startPoint x: 1274, startPoint y: 214, endPoint x: 1251, endPoint y: 217, distance: 22.5
click at [1274, 214] on button at bounding box center [1266, 209] width 31 height 27
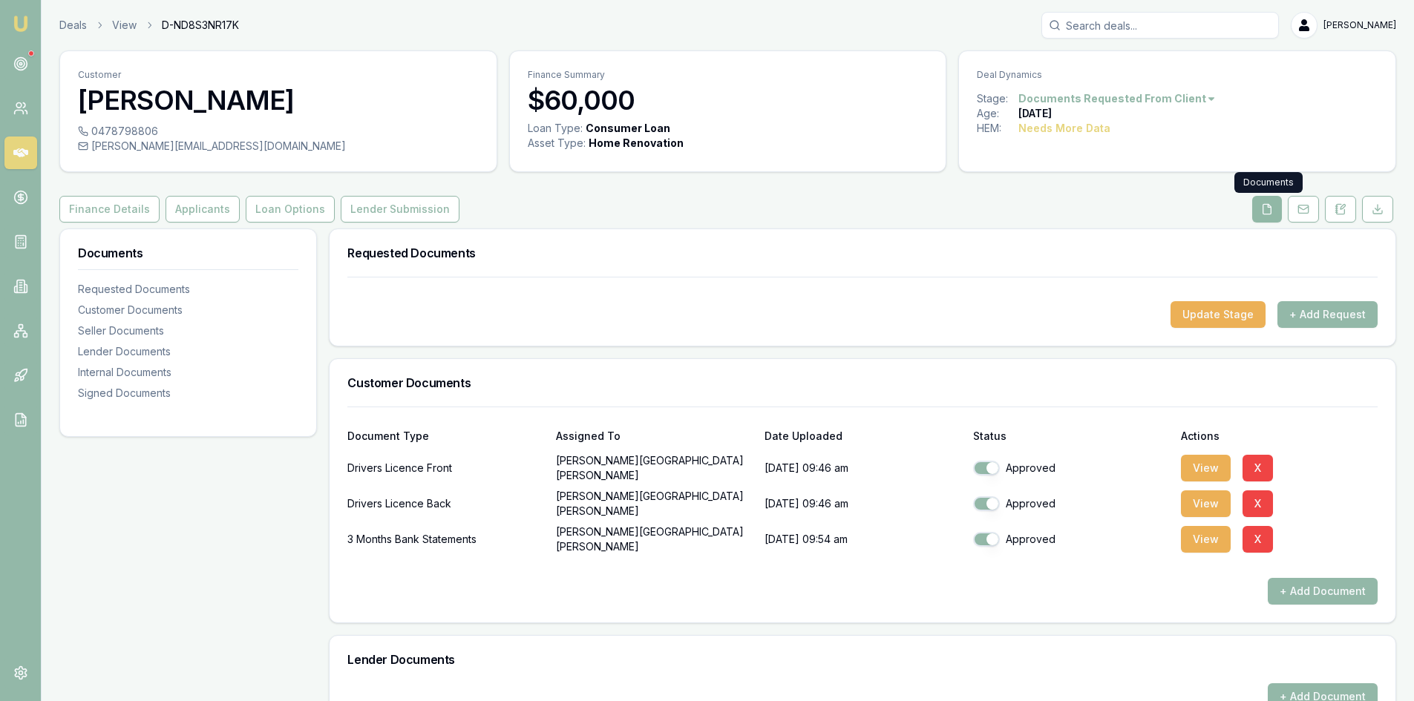
click at [1269, 209] on icon at bounding box center [1267, 209] width 12 height 12
click at [1218, 474] on button "View" at bounding box center [1206, 468] width 50 height 27
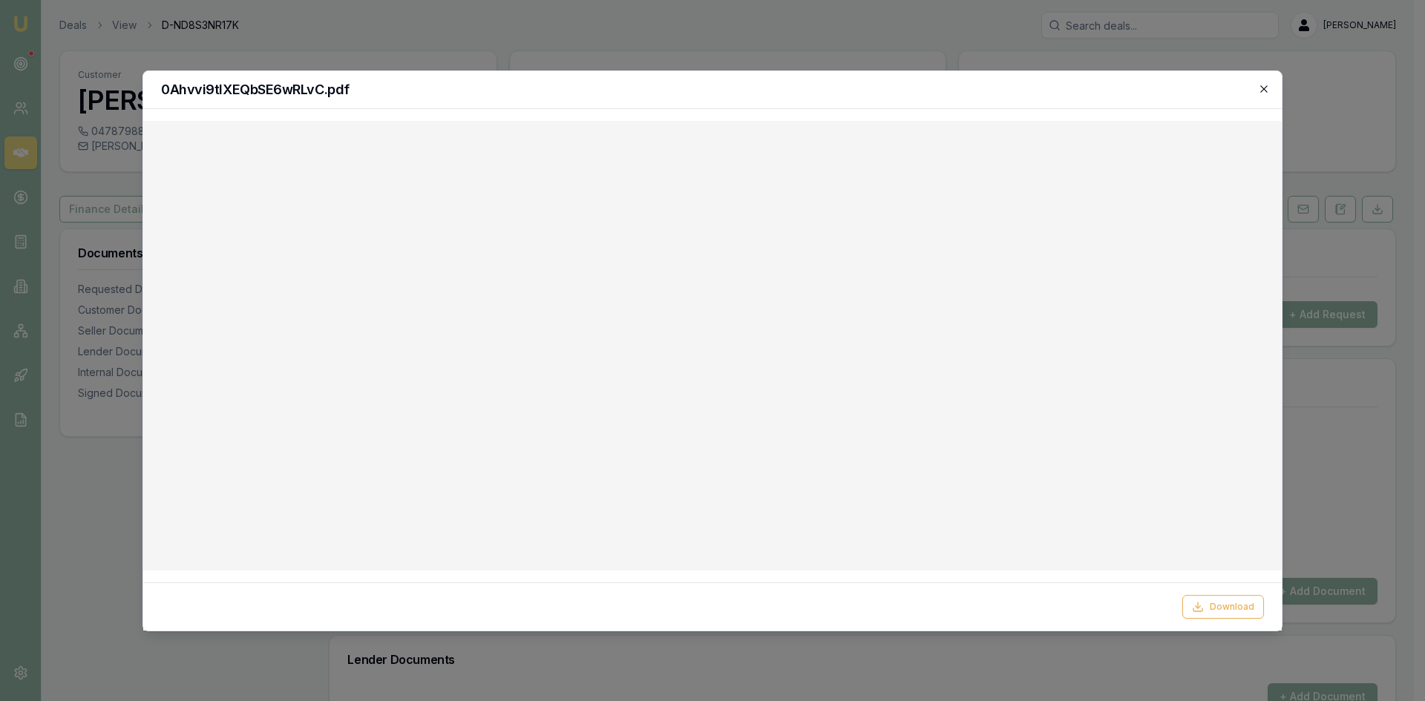
click at [1262, 83] on icon "button" at bounding box center [1264, 89] width 12 height 12
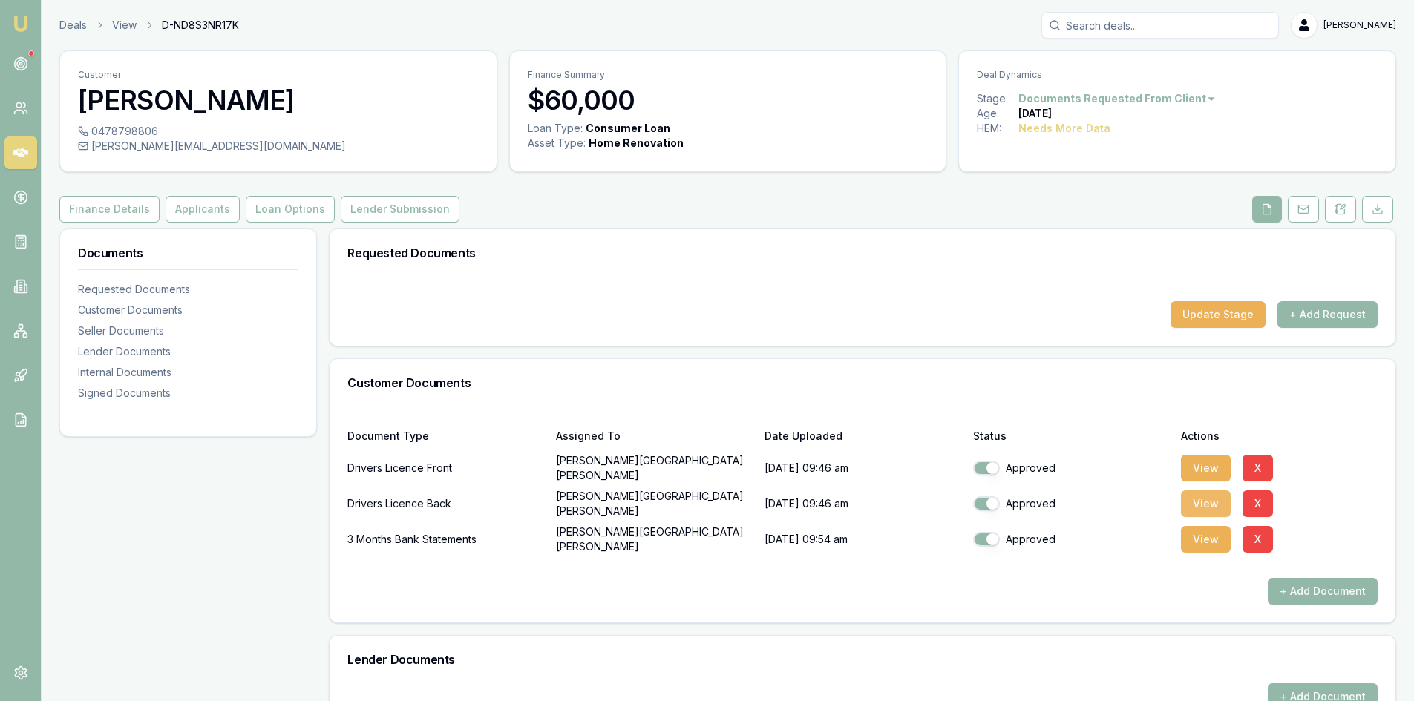
click at [1219, 503] on button "View" at bounding box center [1206, 504] width 50 height 27
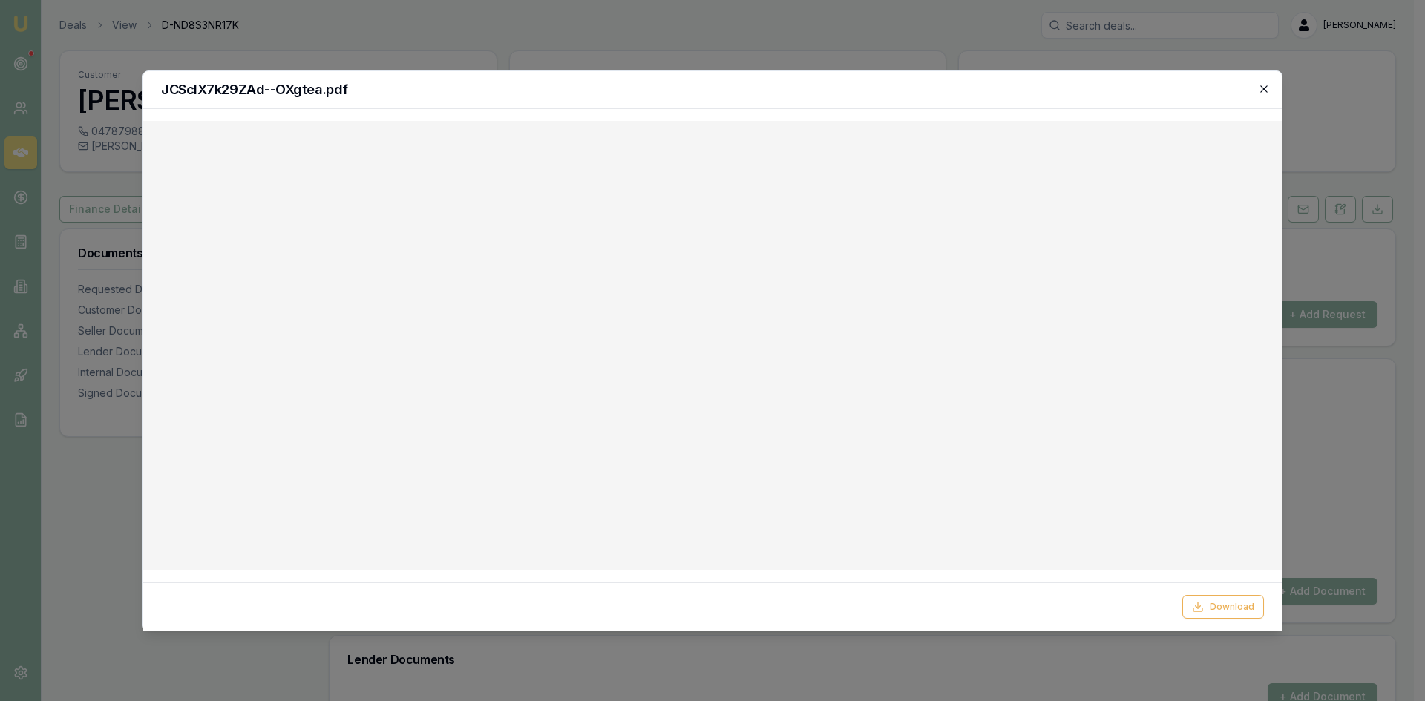
click at [1263, 91] on icon "button" at bounding box center [1263, 88] width 7 height 7
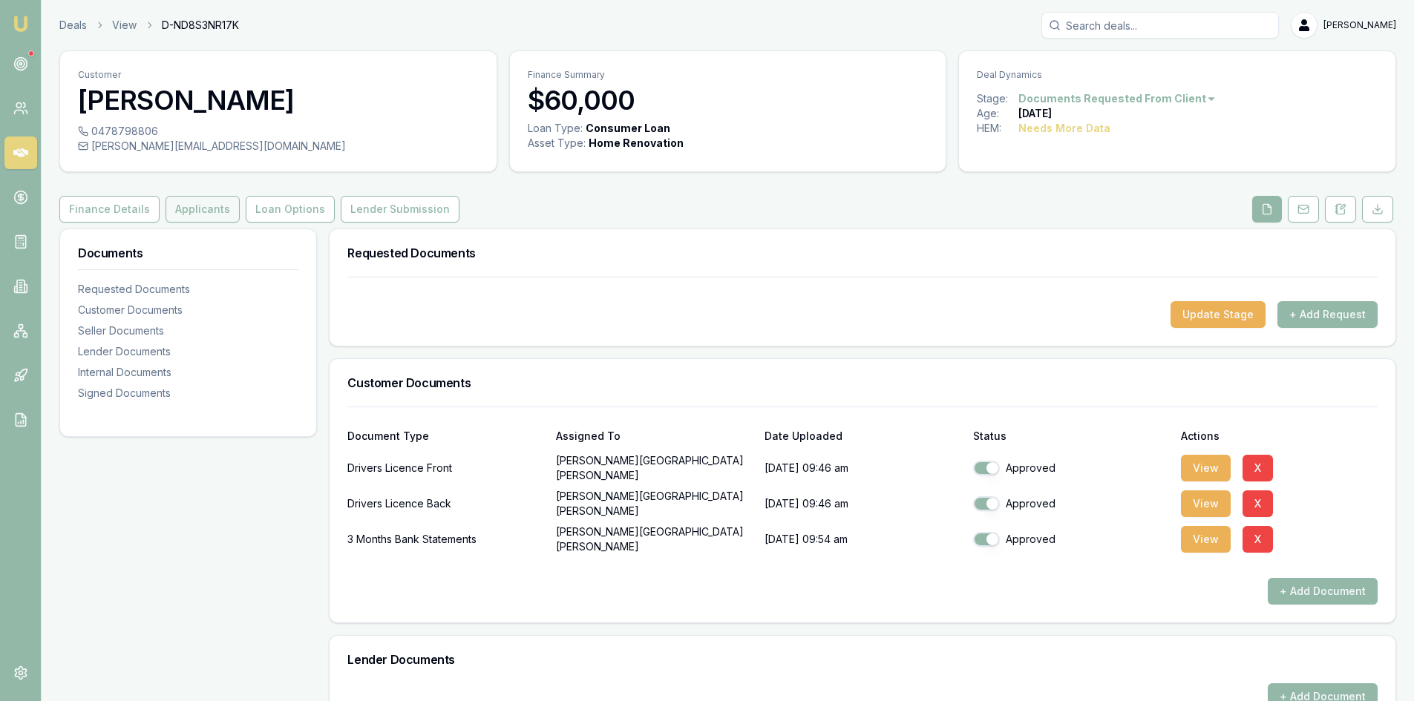
click at [202, 206] on button "Applicants" at bounding box center [203, 209] width 74 height 27
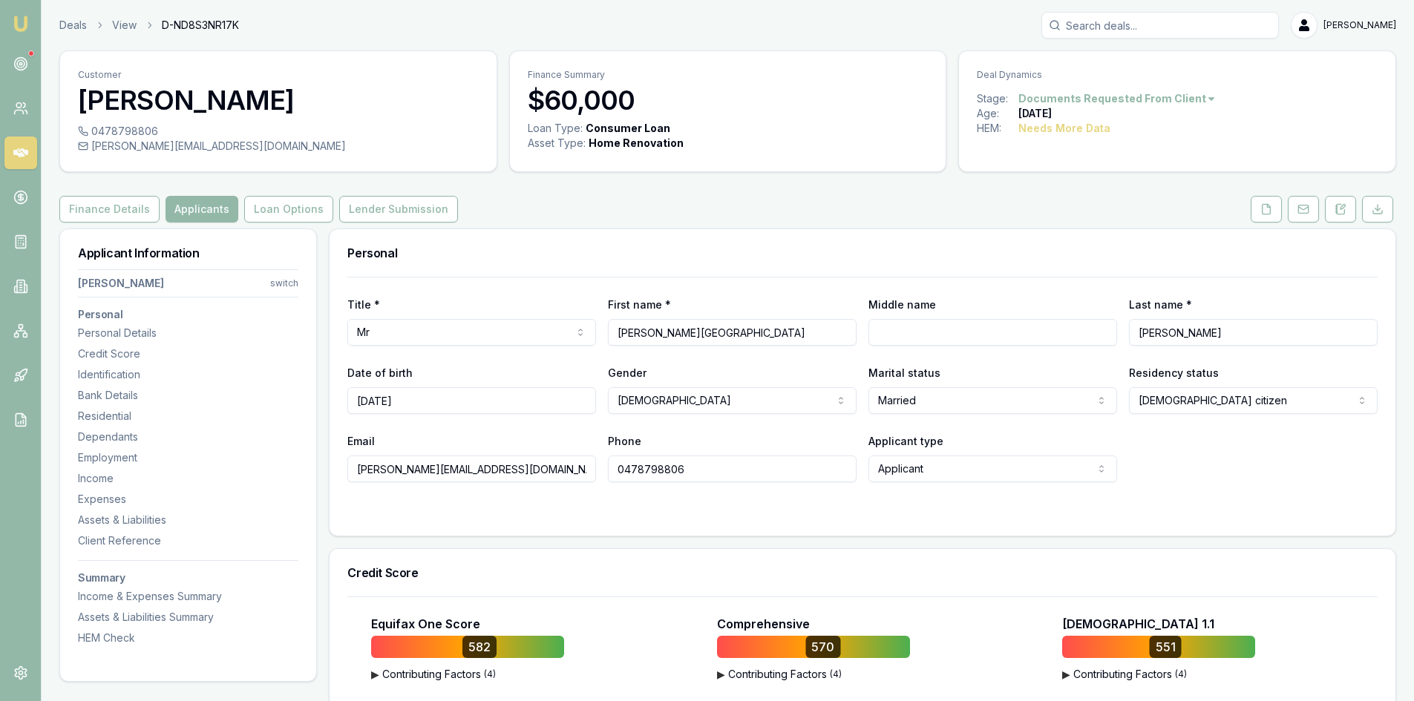
scroll to position [74, 0]
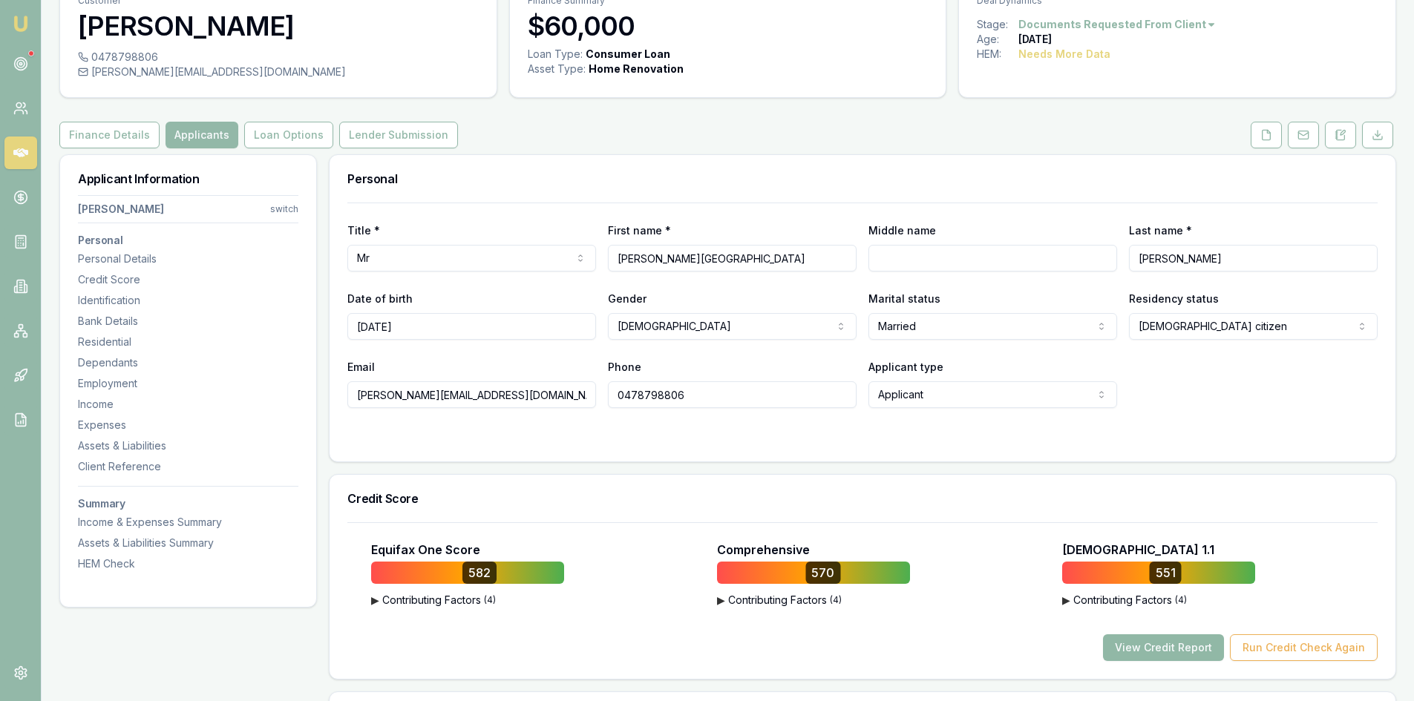
click at [1162, 652] on button "View Credit Report" at bounding box center [1163, 648] width 121 height 27
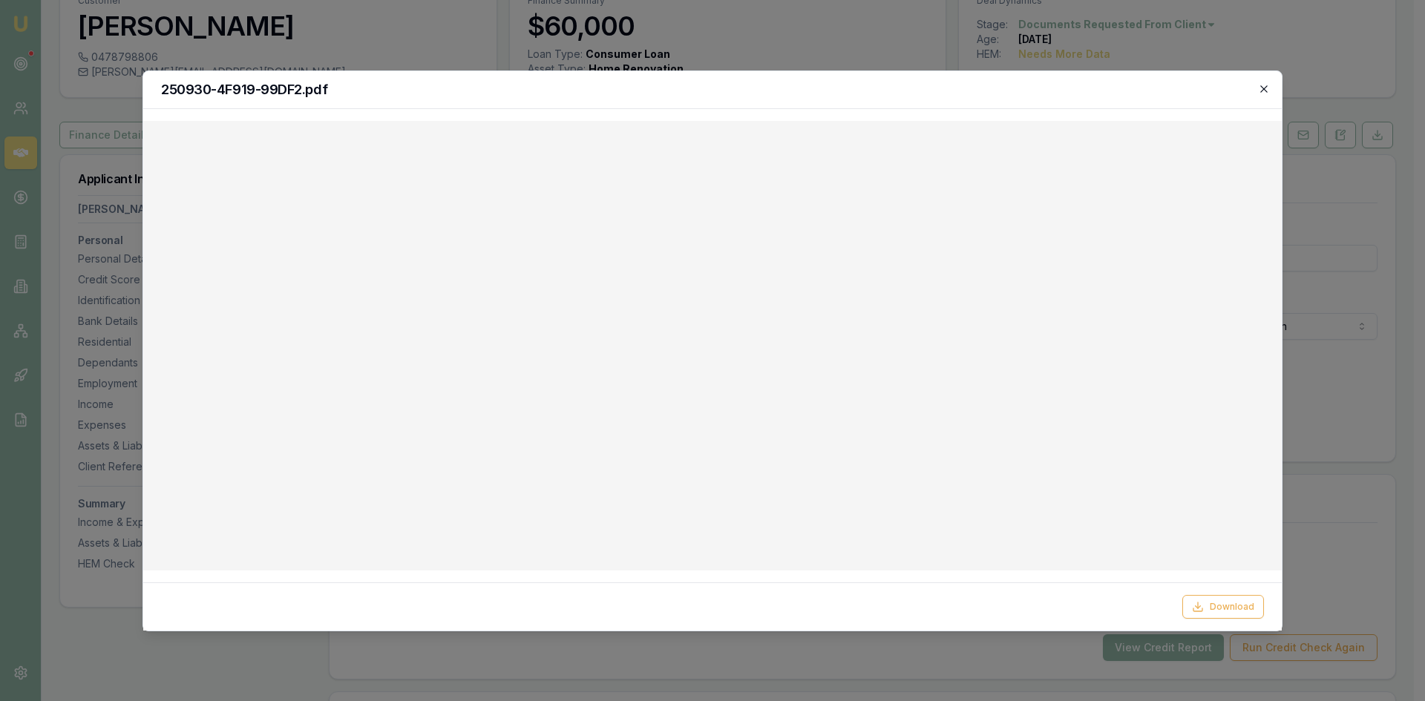
click at [1259, 88] on icon "button" at bounding box center [1264, 89] width 12 height 12
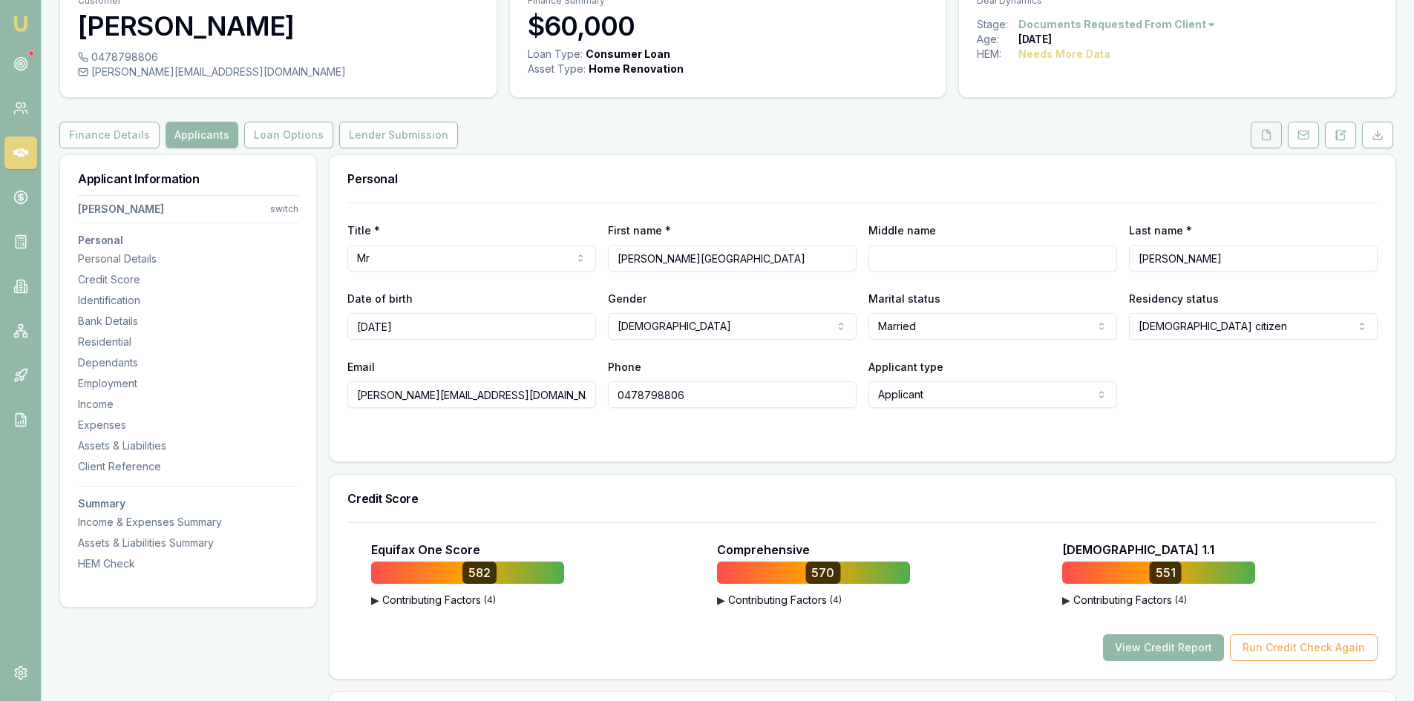
click at [1266, 133] on icon at bounding box center [1266, 135] width 12 height 12
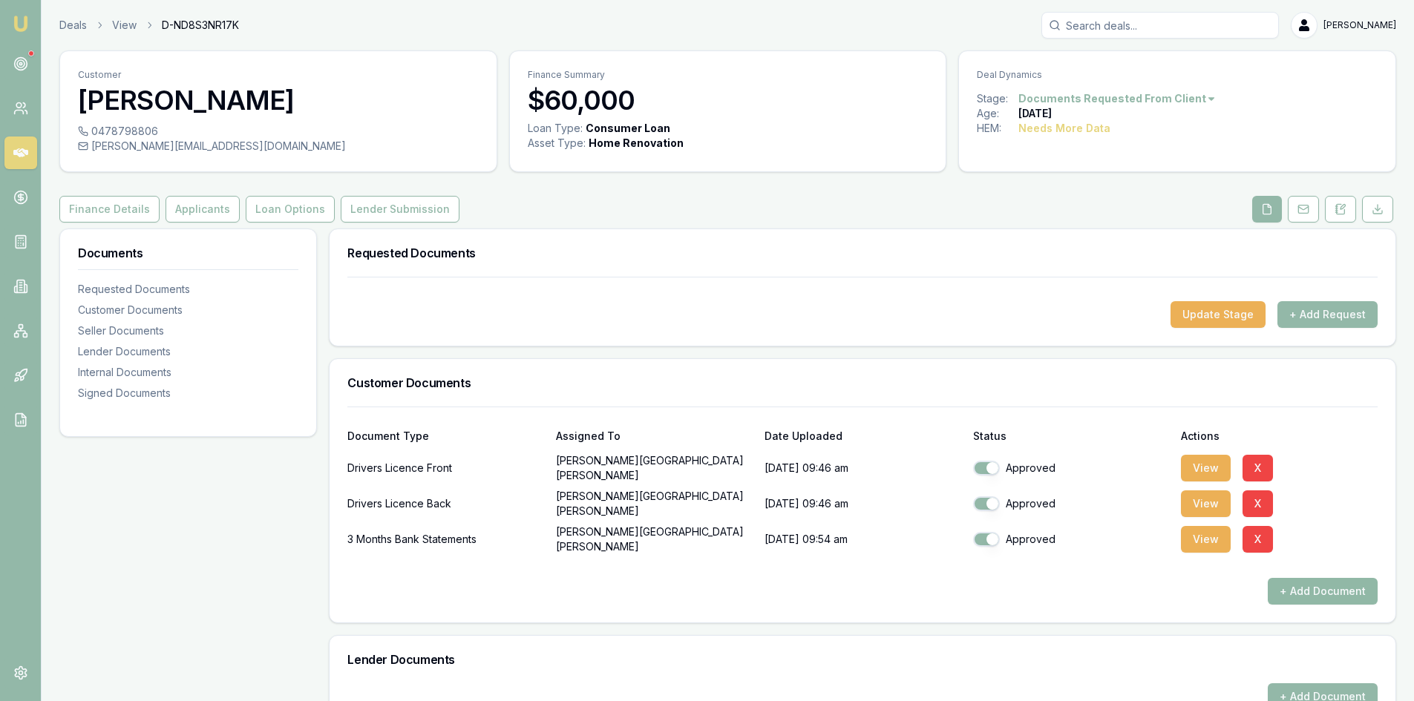
click at [1313, 598] on button "+ Add Document" at bounding box center [1323, 591] width 110 height 27
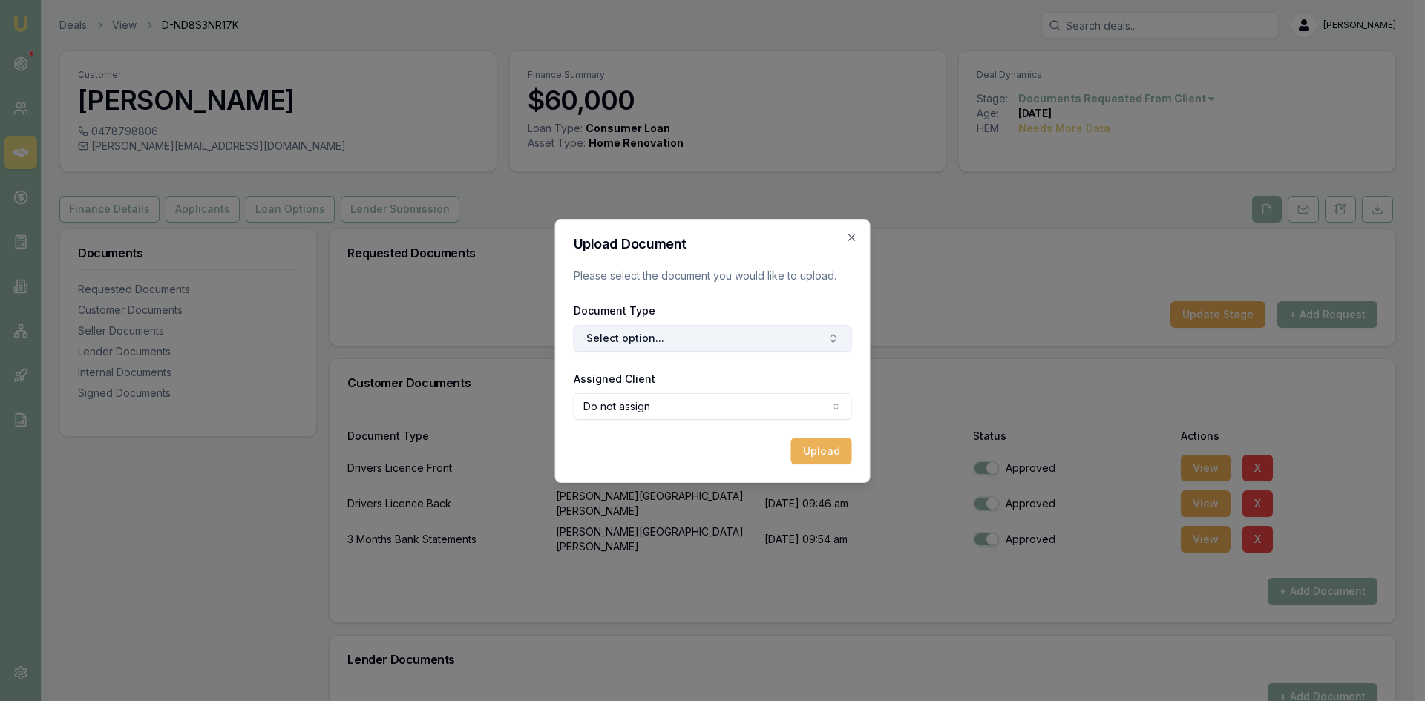
click at [687, 342] on button "Select option..." at bounding box center [713, 338] width 278 height 27
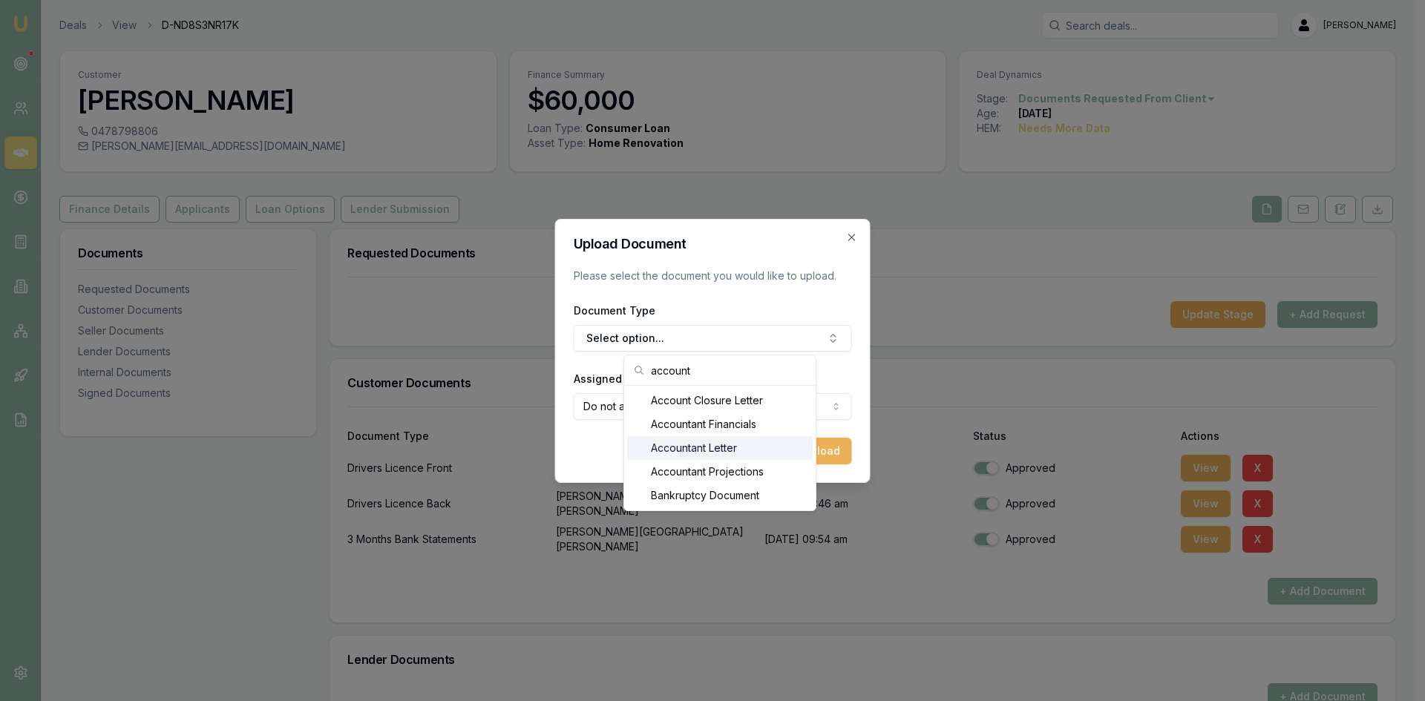
type input "account"
click at [721, 451] on div "Accountant Letter" at bounding box center [720, 448] width 186 height 24
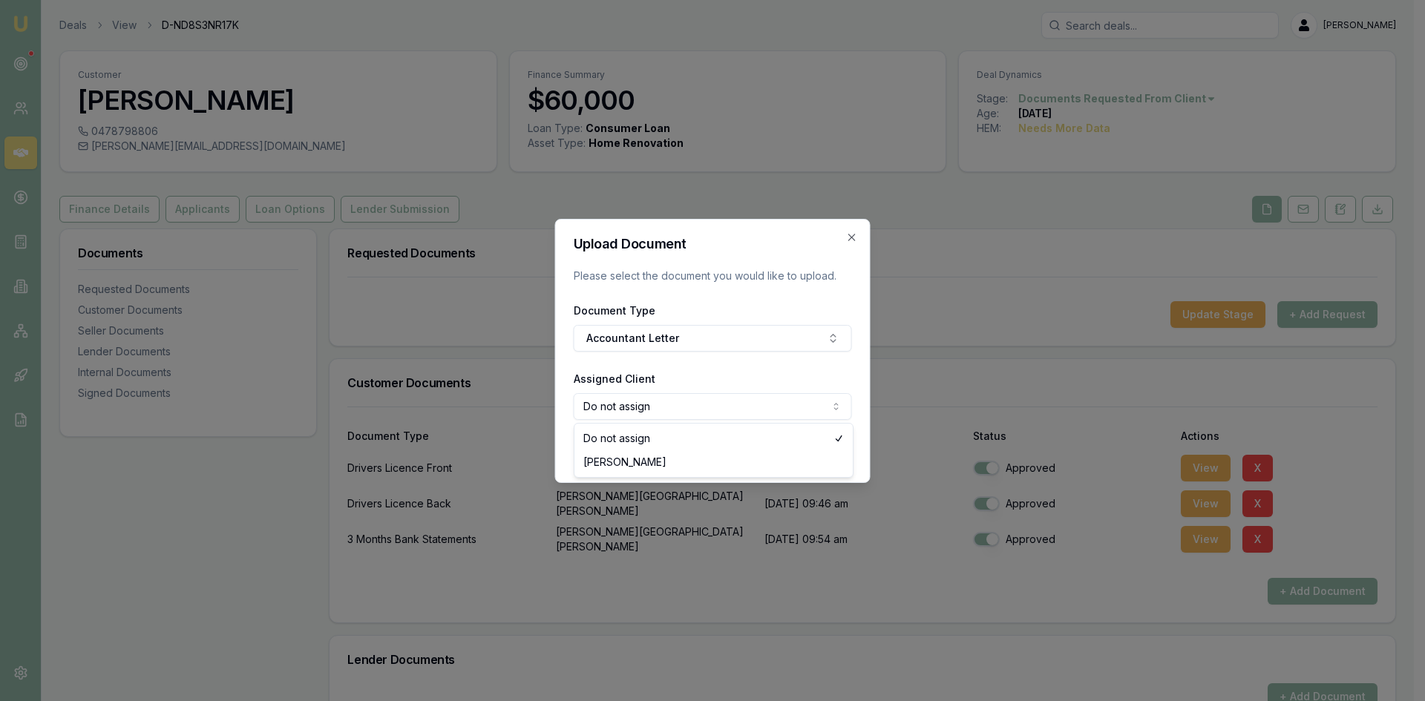
click at [717, 410] on body "Emu Broker Deals View D-ND8S3NR17K [PERSON_NAME] Toggle Menu Customer [PERSON_N…" at bounding box center [707, 350] width 1414 height 701
select select "U-I5GGNNR4J1"
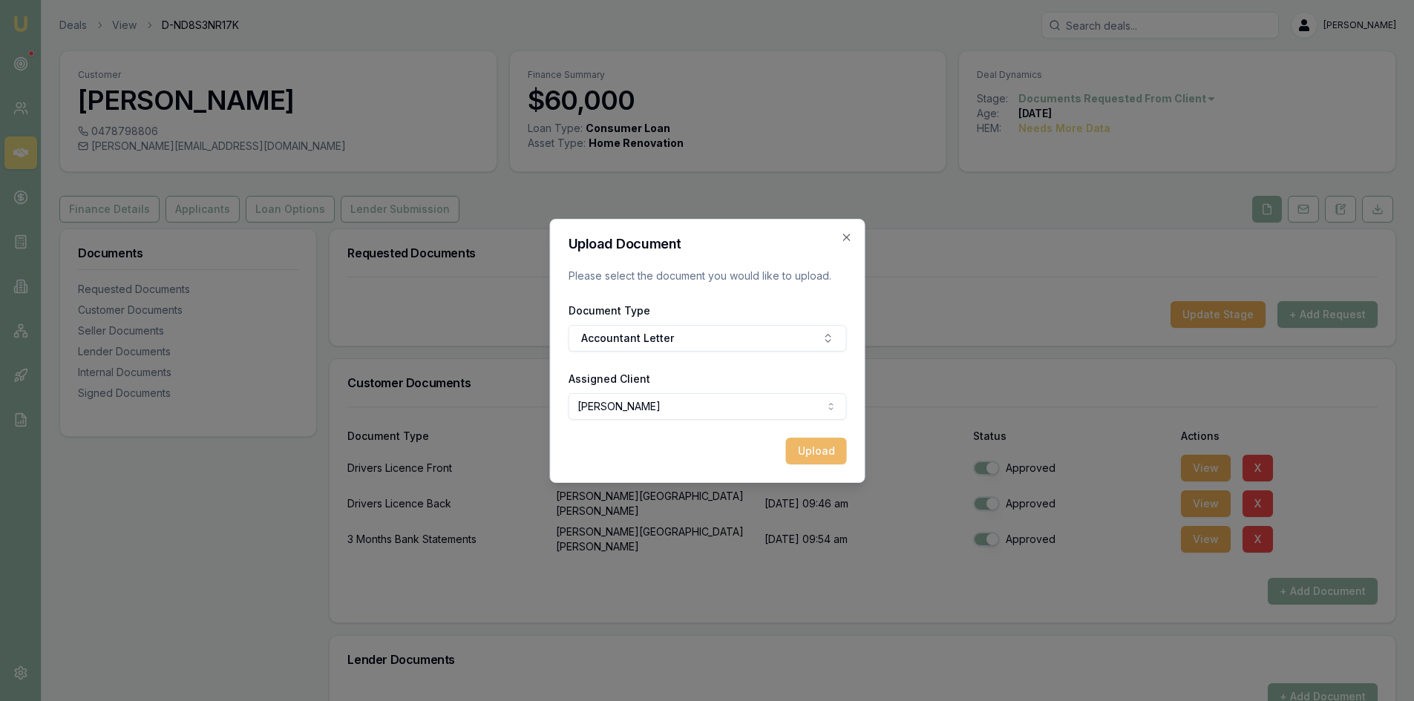
click at [831, 458] on button "Upload" at bounding box center [815, 451] width 61 height 27
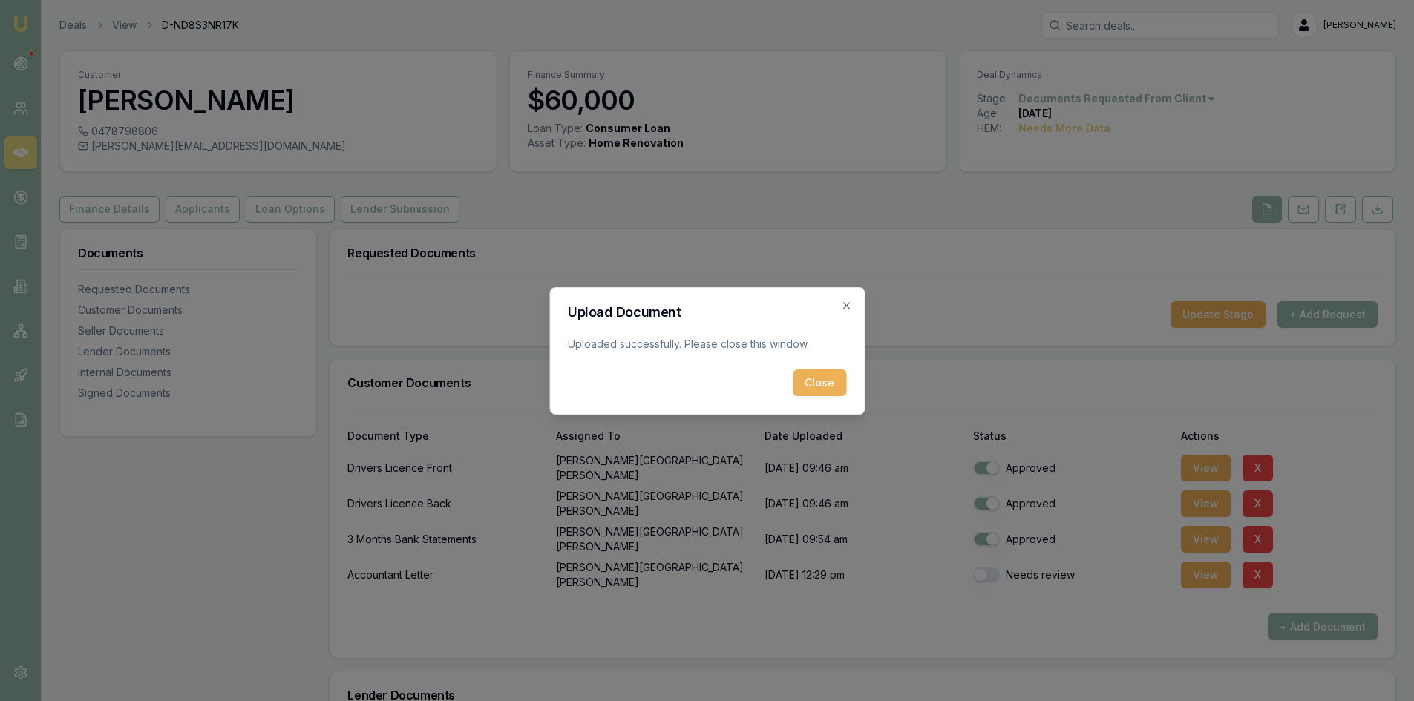
drag, startPoint x: 833, startPoint y: 390, endPoint x: 719, endPoint y: 295, distance: 148.6
click at [832, 390] on button "Close" at bounding box center [819, 383] width 53 height 27
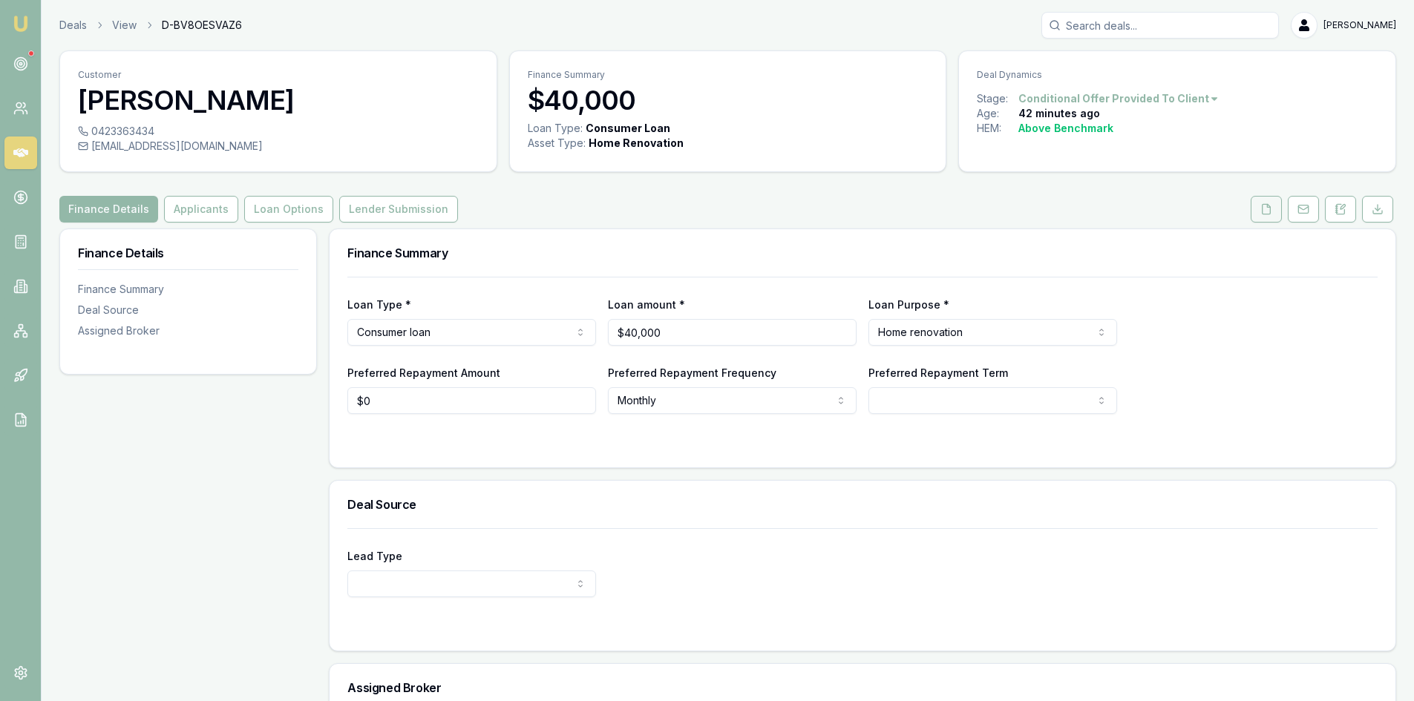
click at [1267, 204] on polyline at bounding box center [1268, 205] width 3 height 3
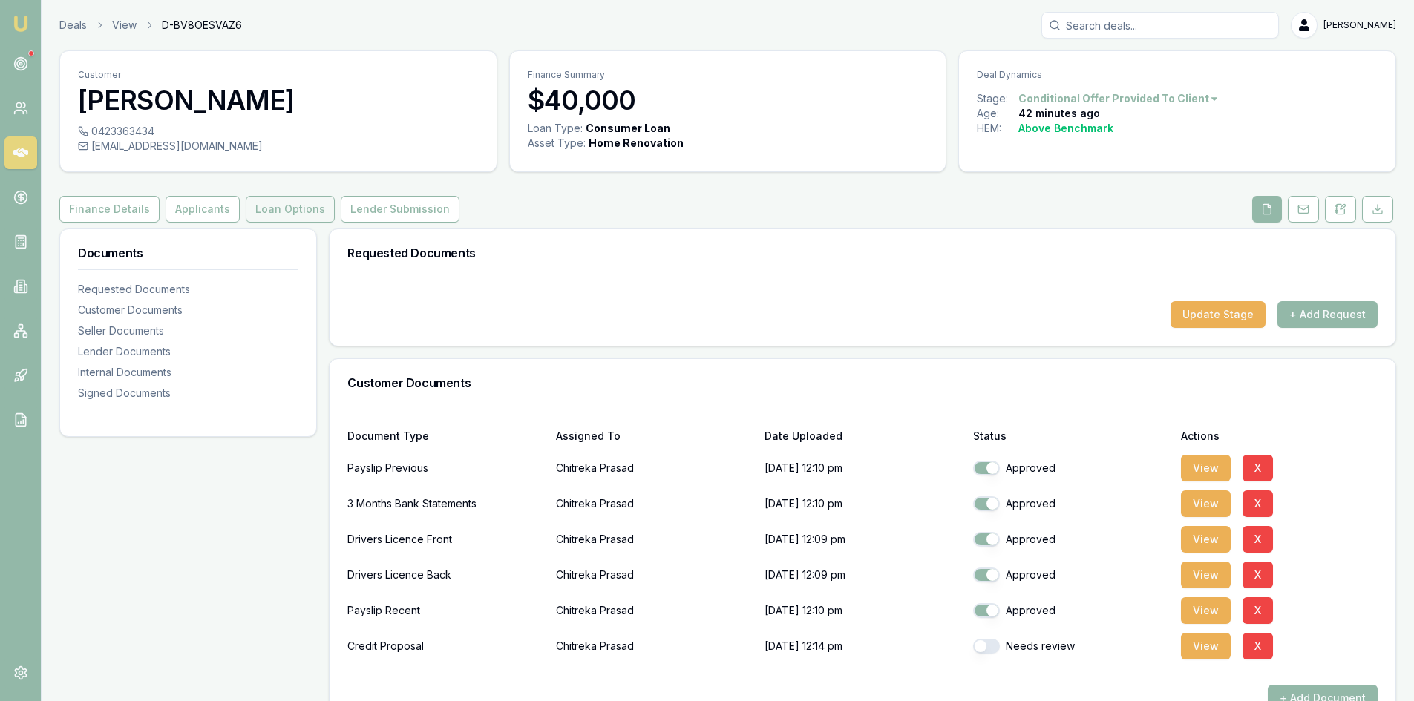
click at [275, 216] on button "Loan Options" at bounding box center [290, 209] width 89 height 27
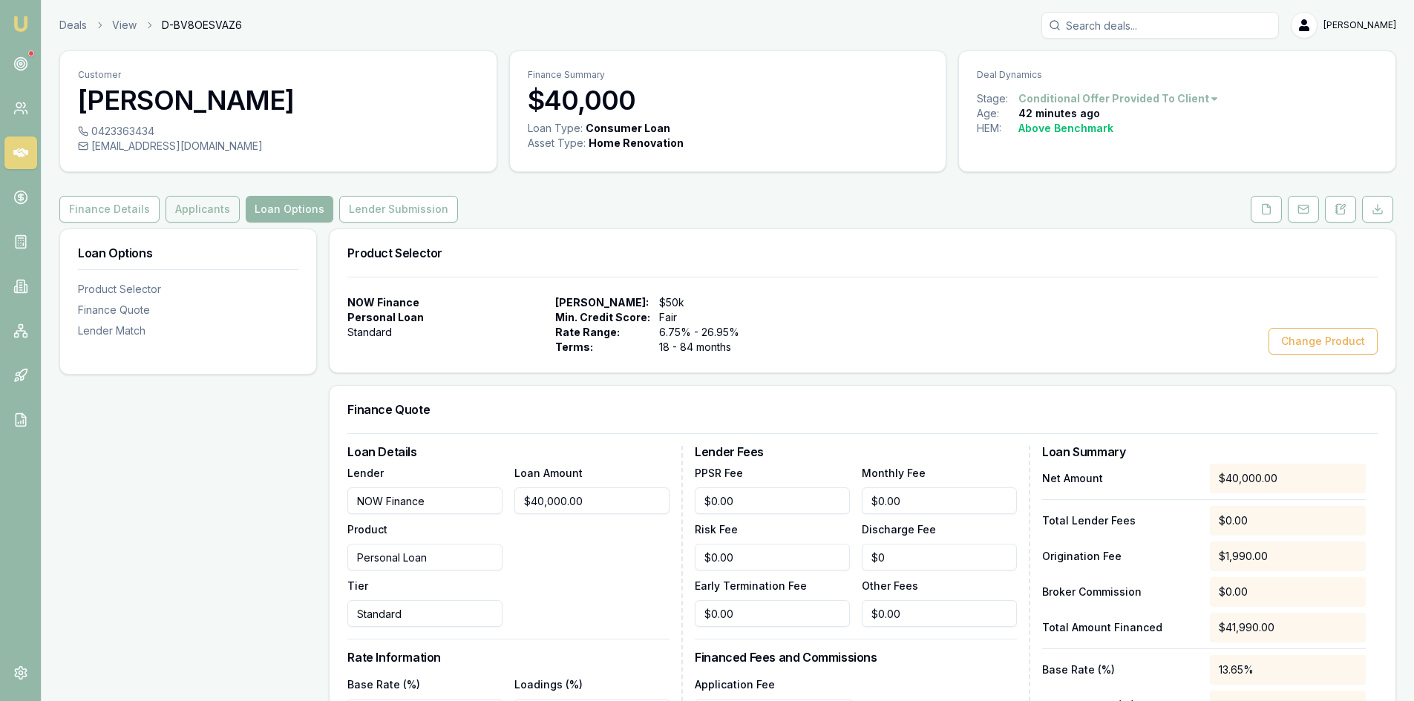
click at [203, 213] on button "Applicants" at bounding box center [203, 209] width 74 height 27
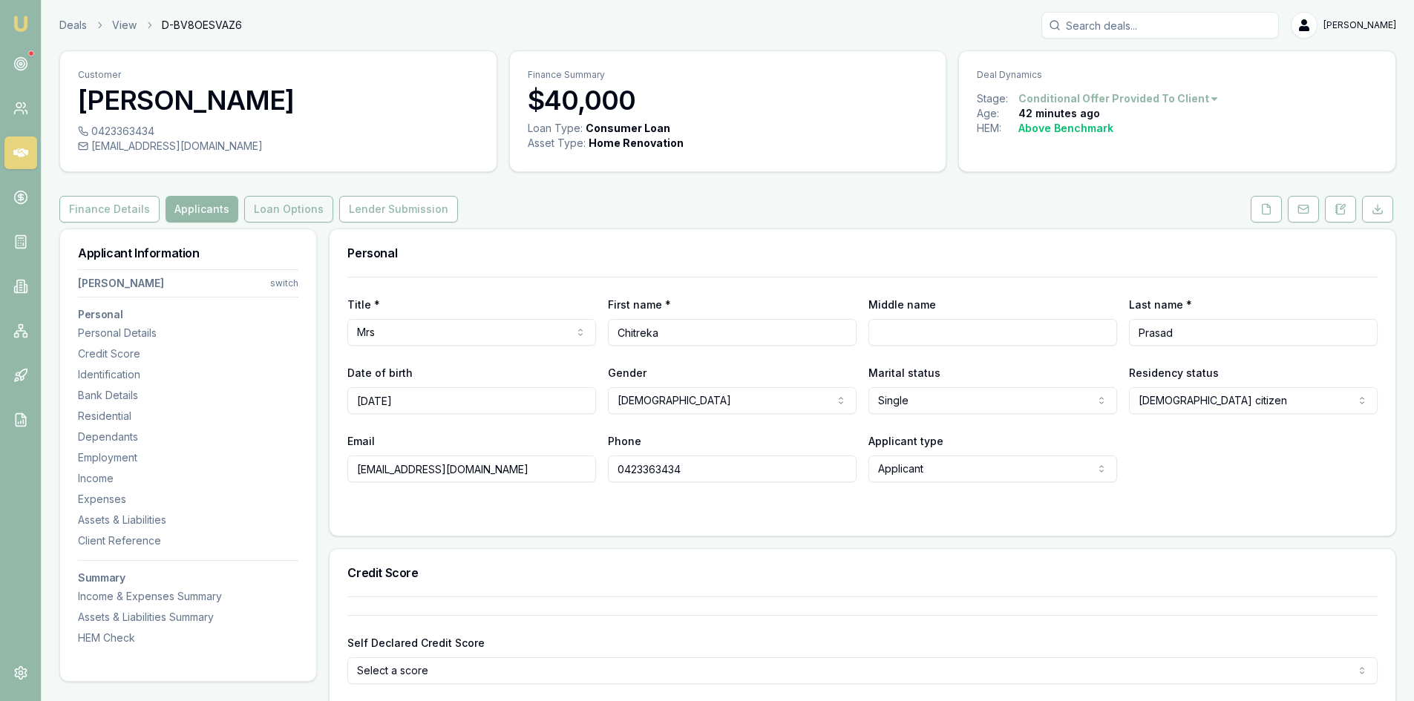
click at [275, 209] on button "Loan Options" at bounding box center [288, 209] width 89 height 27
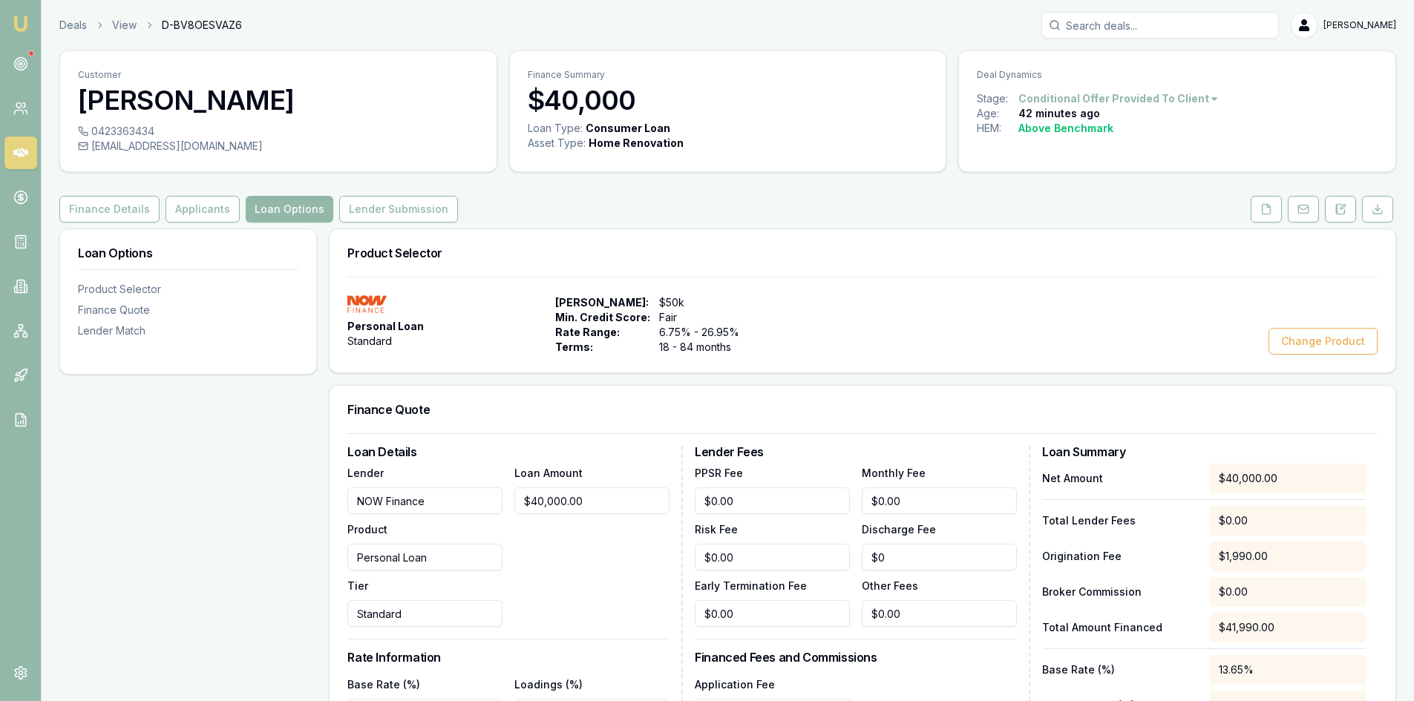
scroll to position [297, 0]
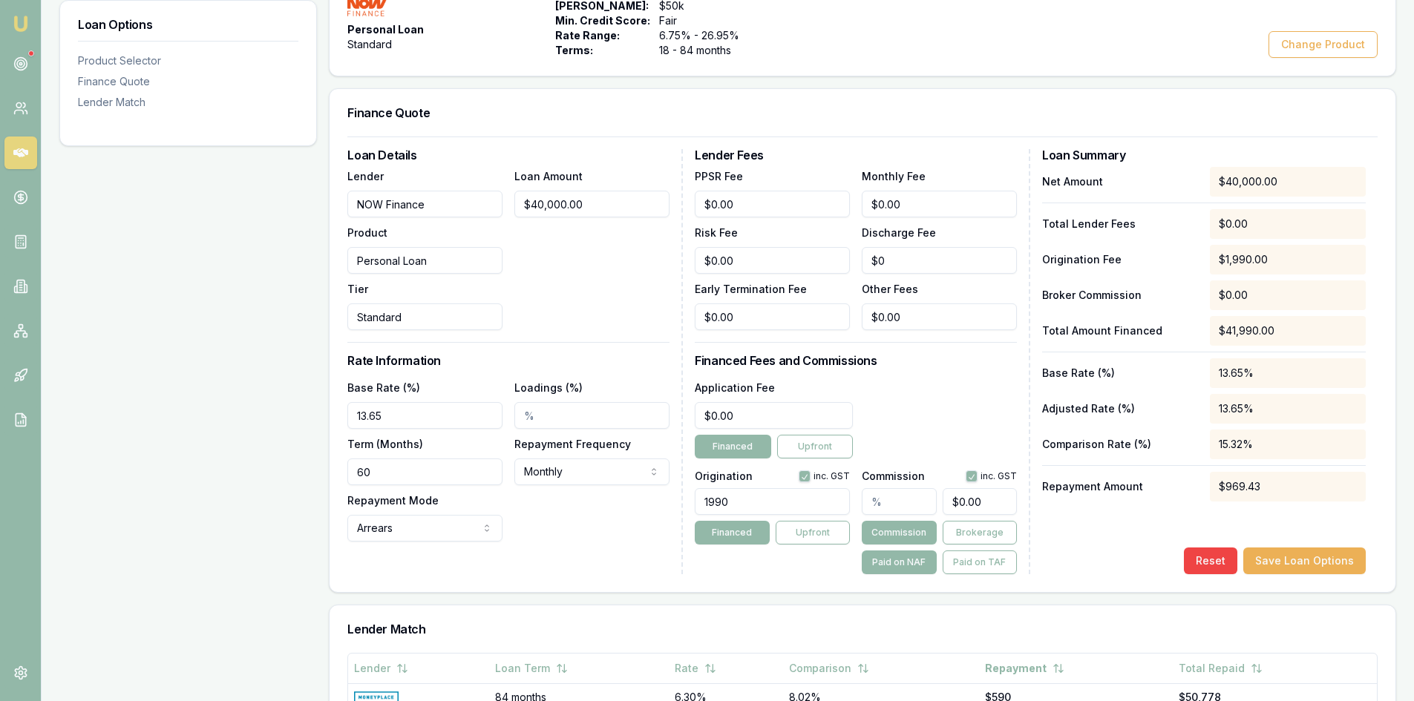
drag, startPoint x: 753, startPoint y: 499, endPoint x: 579, endPoint y: 518, distance: 174.8
click at [581, 518] on div "Loan Details Lender NOW Finance Product Personal Loan Tier Standard Loan Amount…" at bounding box center [862, 361] width 1030 height 425
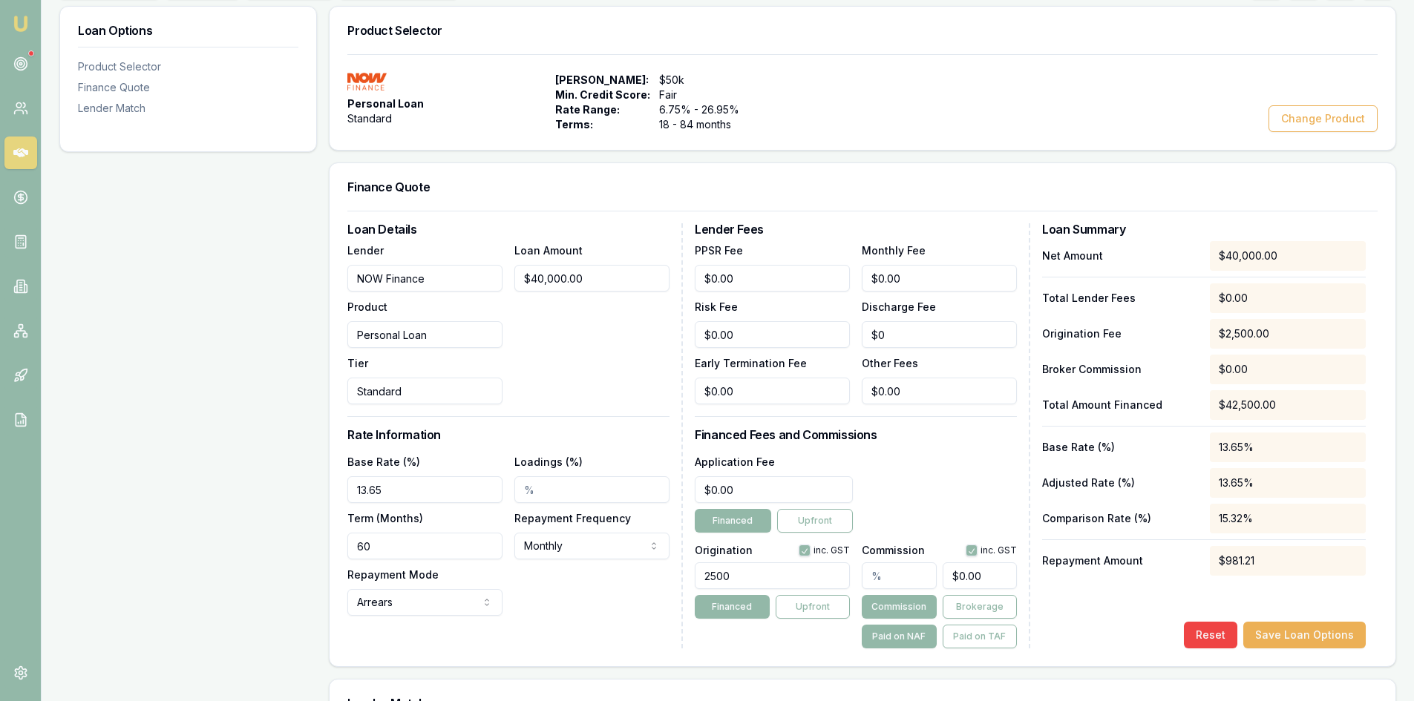
scroll to position [445, 0]
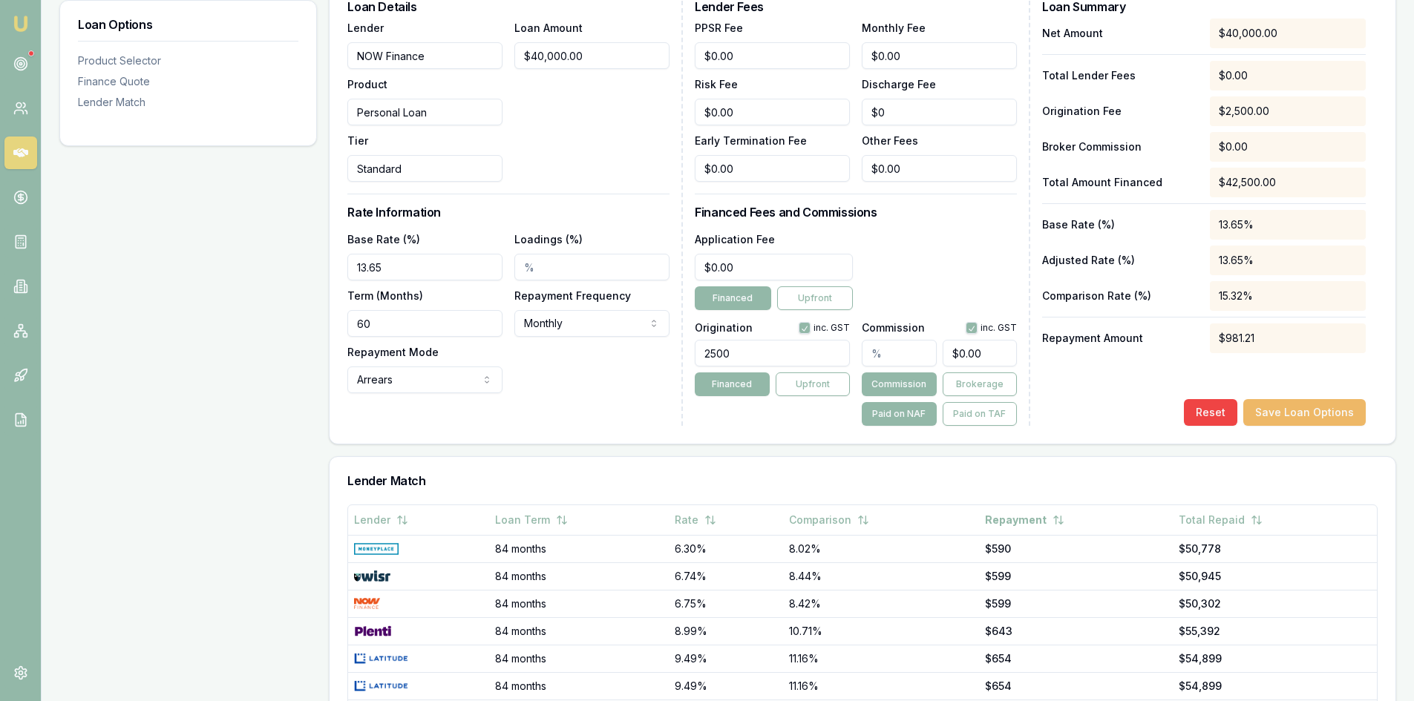
type input "2500.00"
click at [1303, 417] on button "Save Loan Options" at bounding box center [1304, 412] width 122 height 27
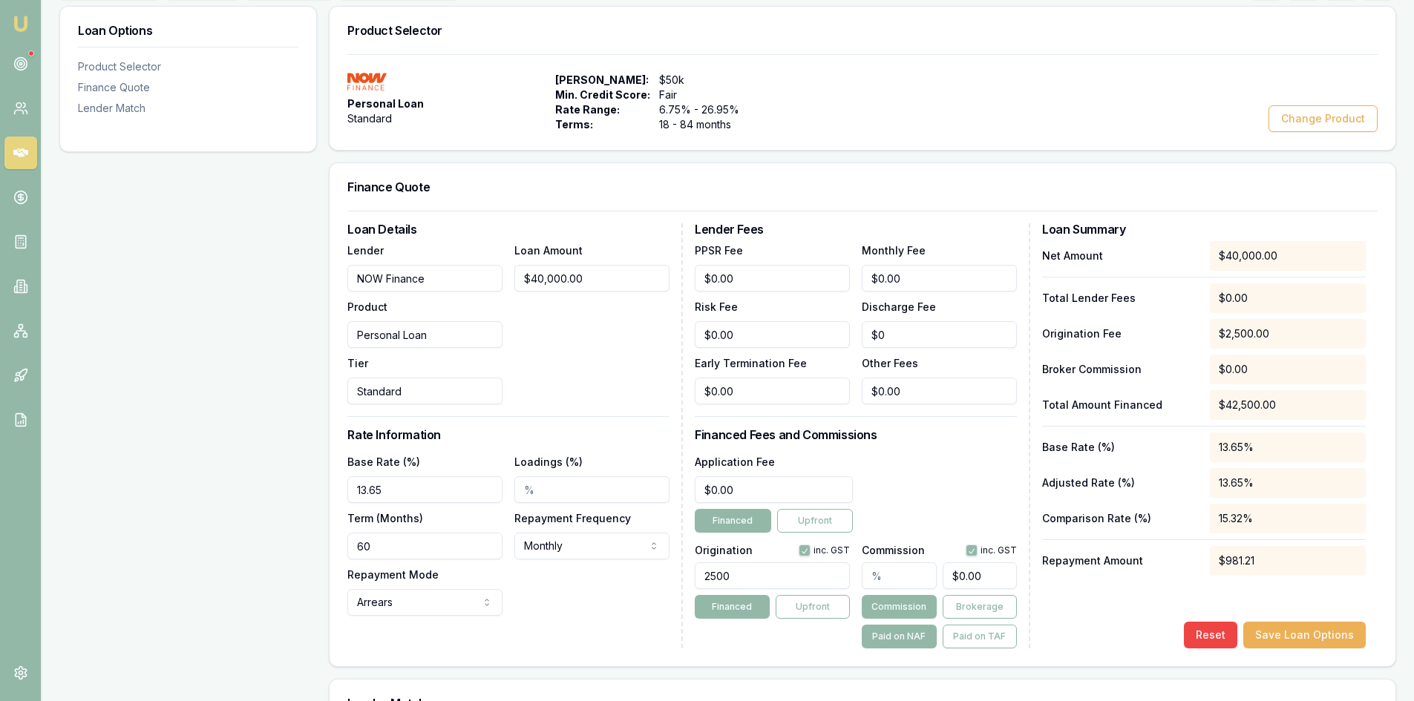
scroll to position [0, 0]
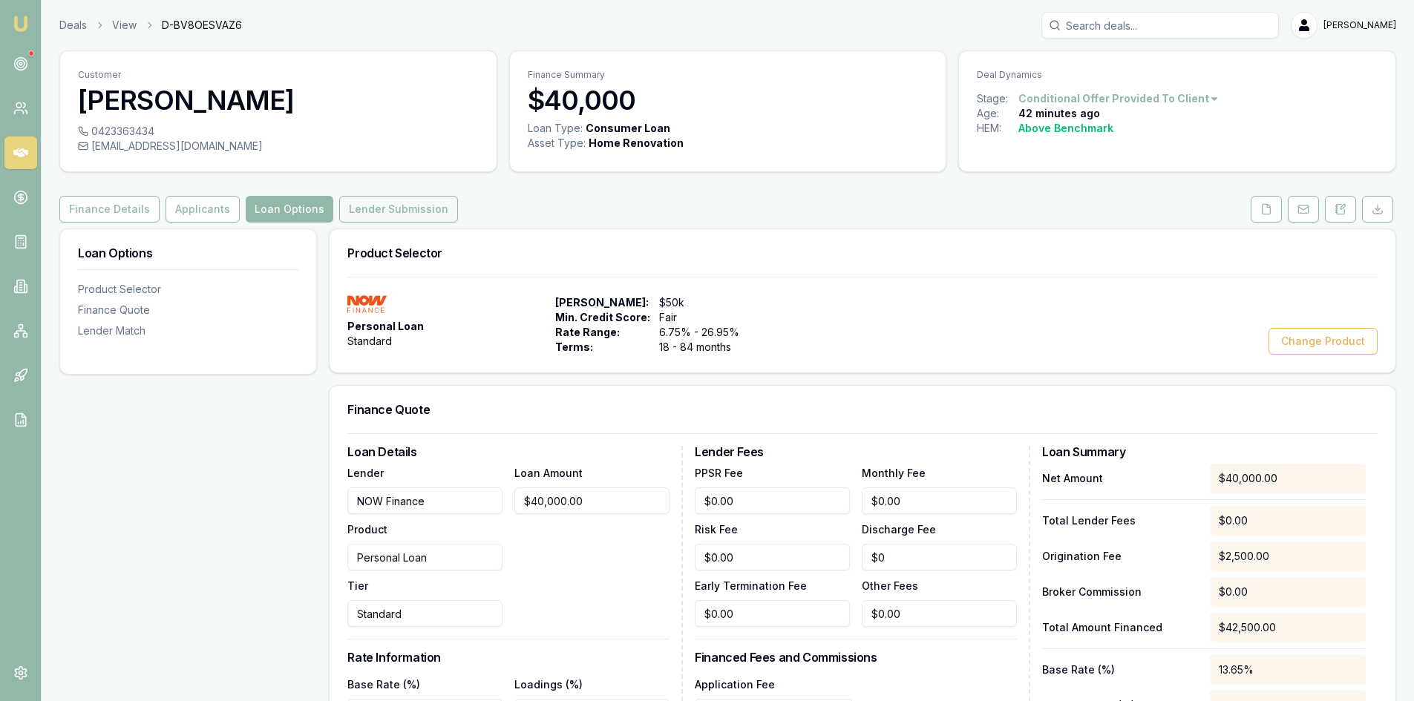
click at [402, 213] on button "Lender Submission" at bounding box center [398, 209] width 119 height 27
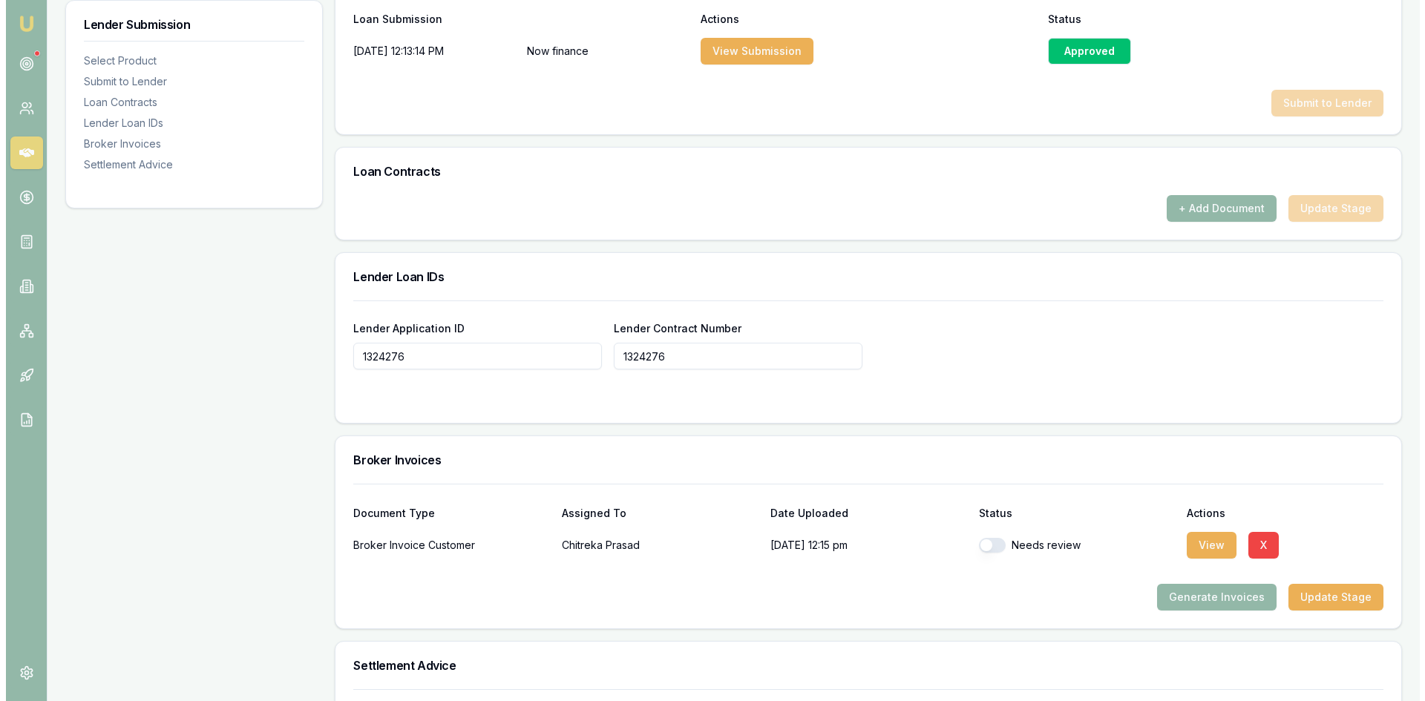
scroll to position [891, 0]
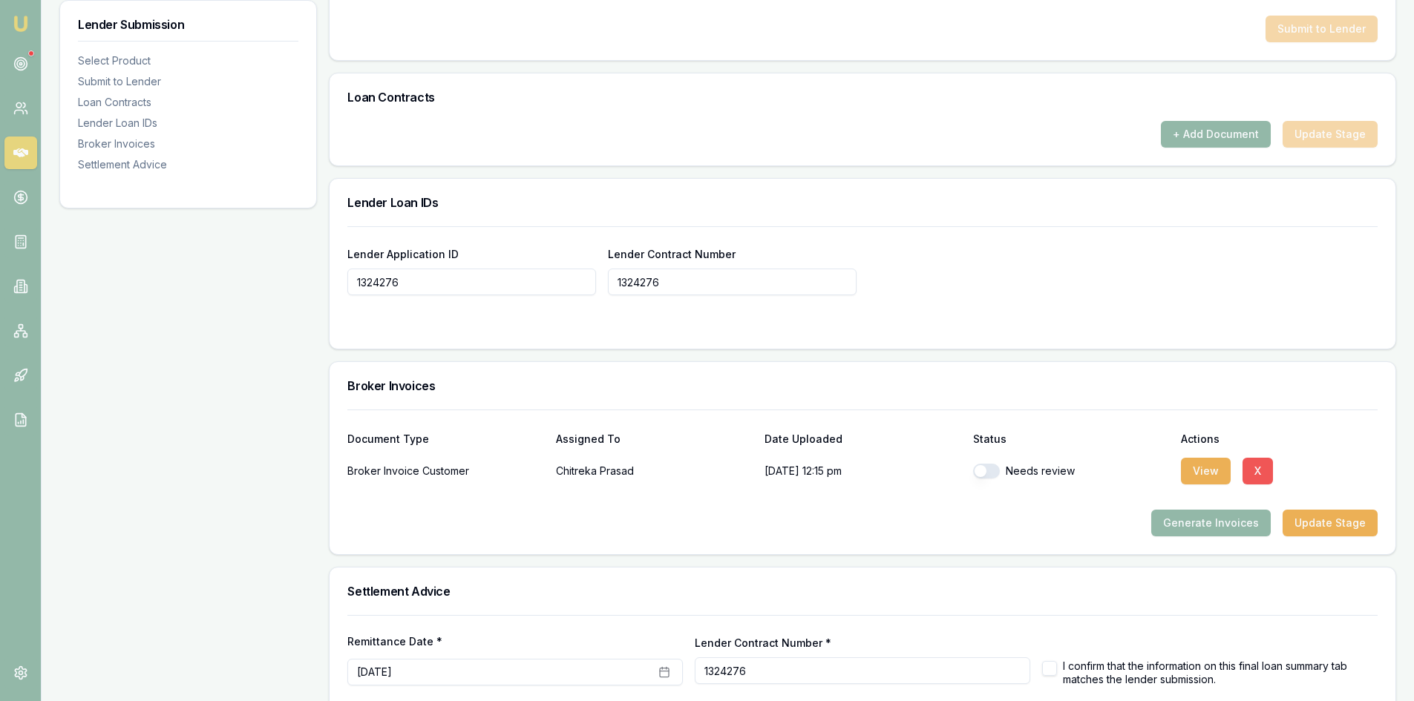
click at [1260, 468] on button "X" at bounding box center [1258, 471] width 30 height 27
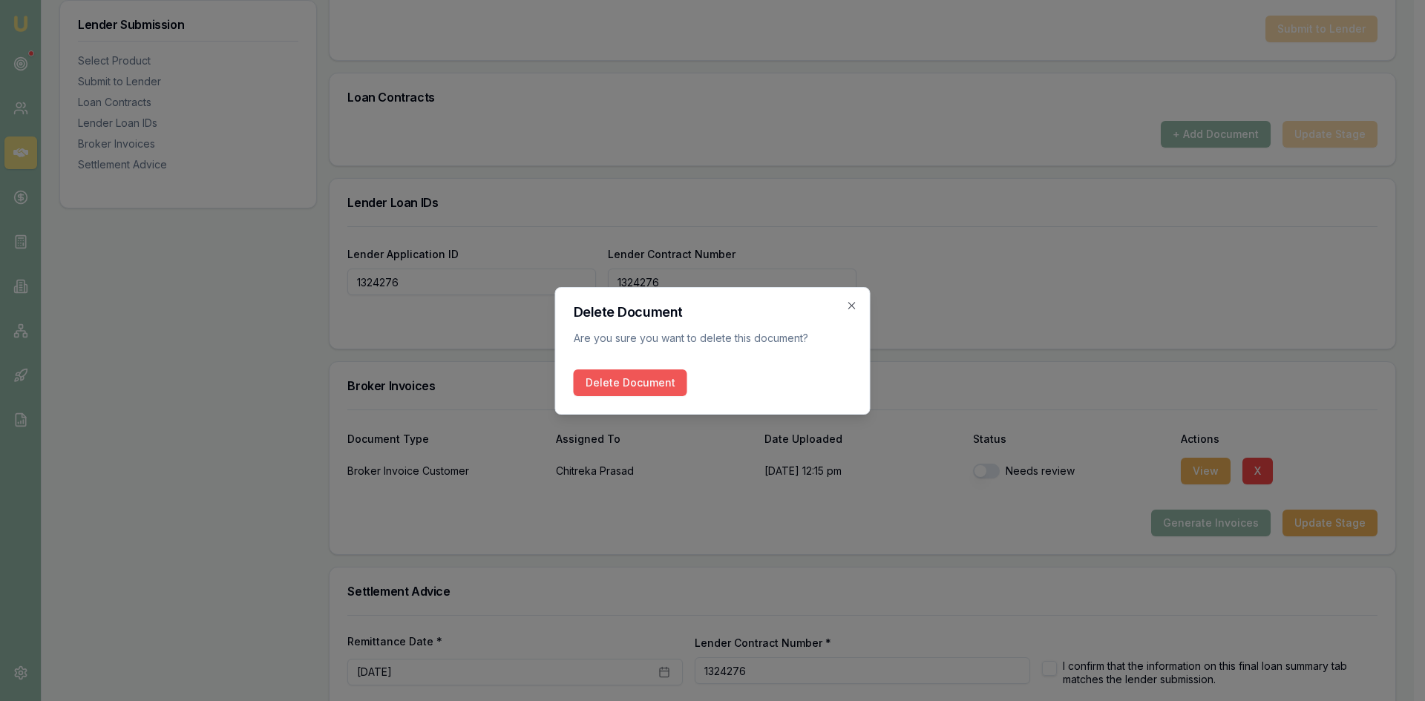
click at [600, 382] on button "Delete Document" at bounding box center [631, 383] width 114 height 27
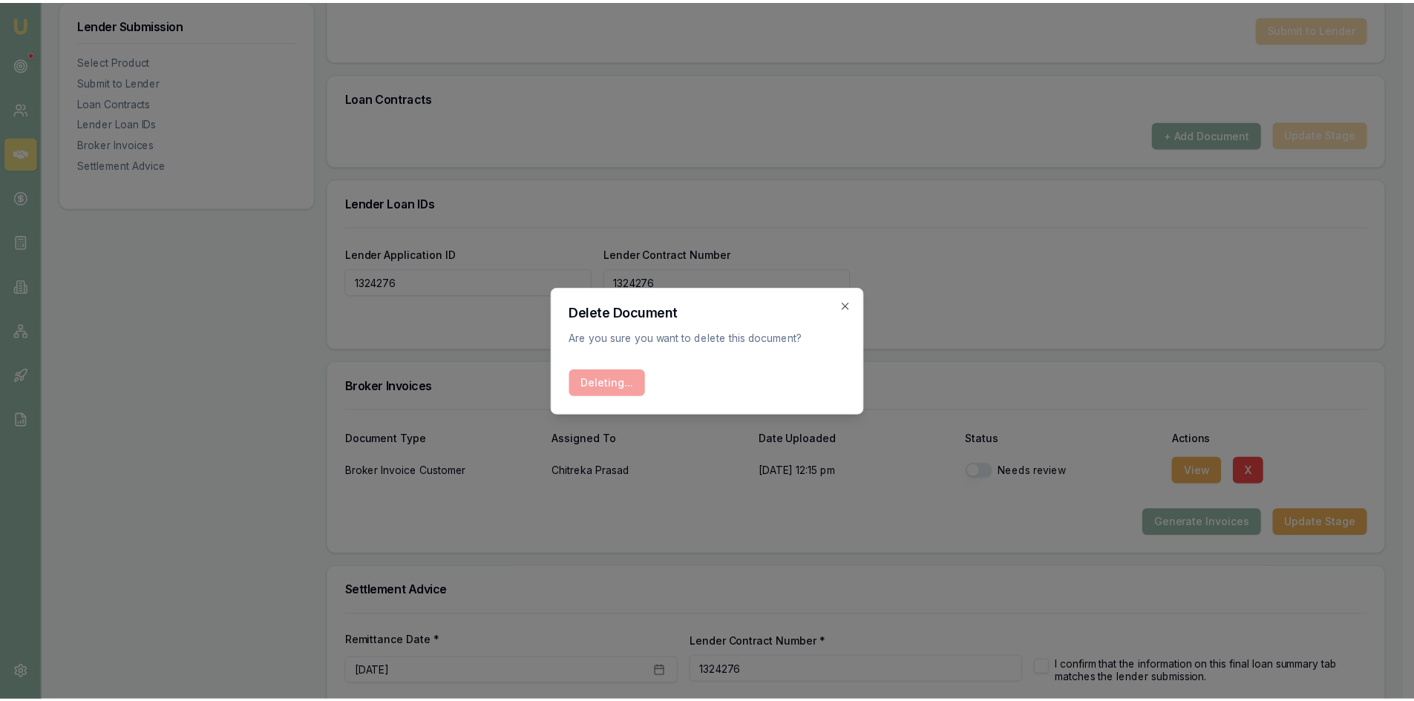
scroll to position [868, 0]
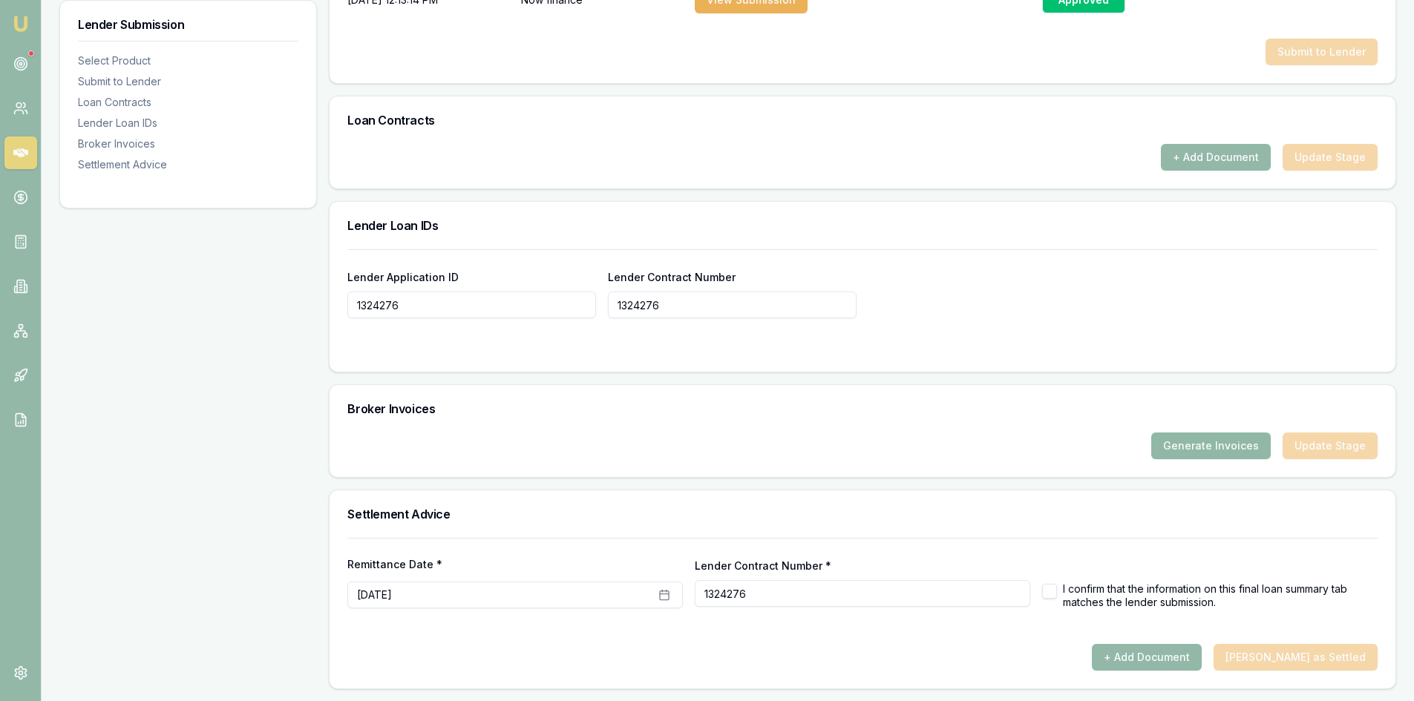
click at [1232, 436] on button "Generate Invoices" at bounding box center [1211, 446] width 120 height 27
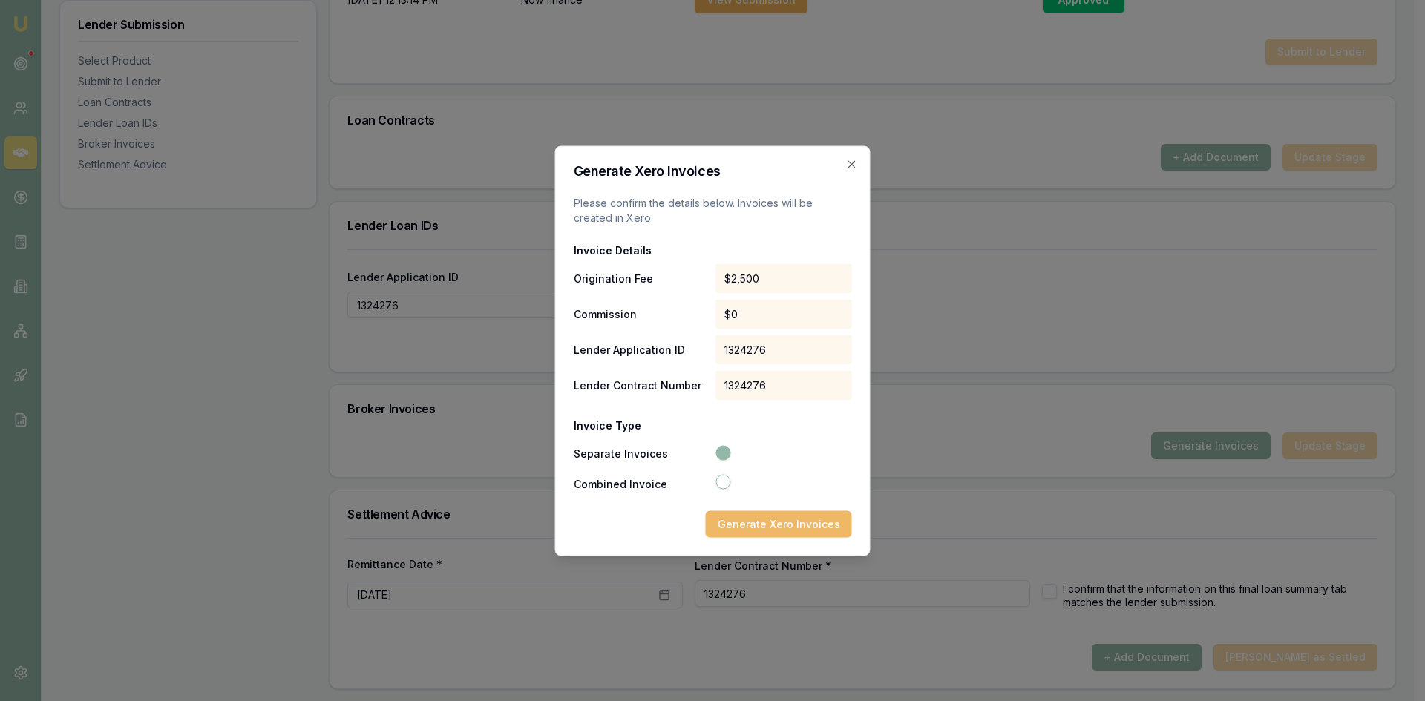
click at [759, 529] on button "Generate Xero Invoices" at bounding box center [779, 524] width 146 height 27
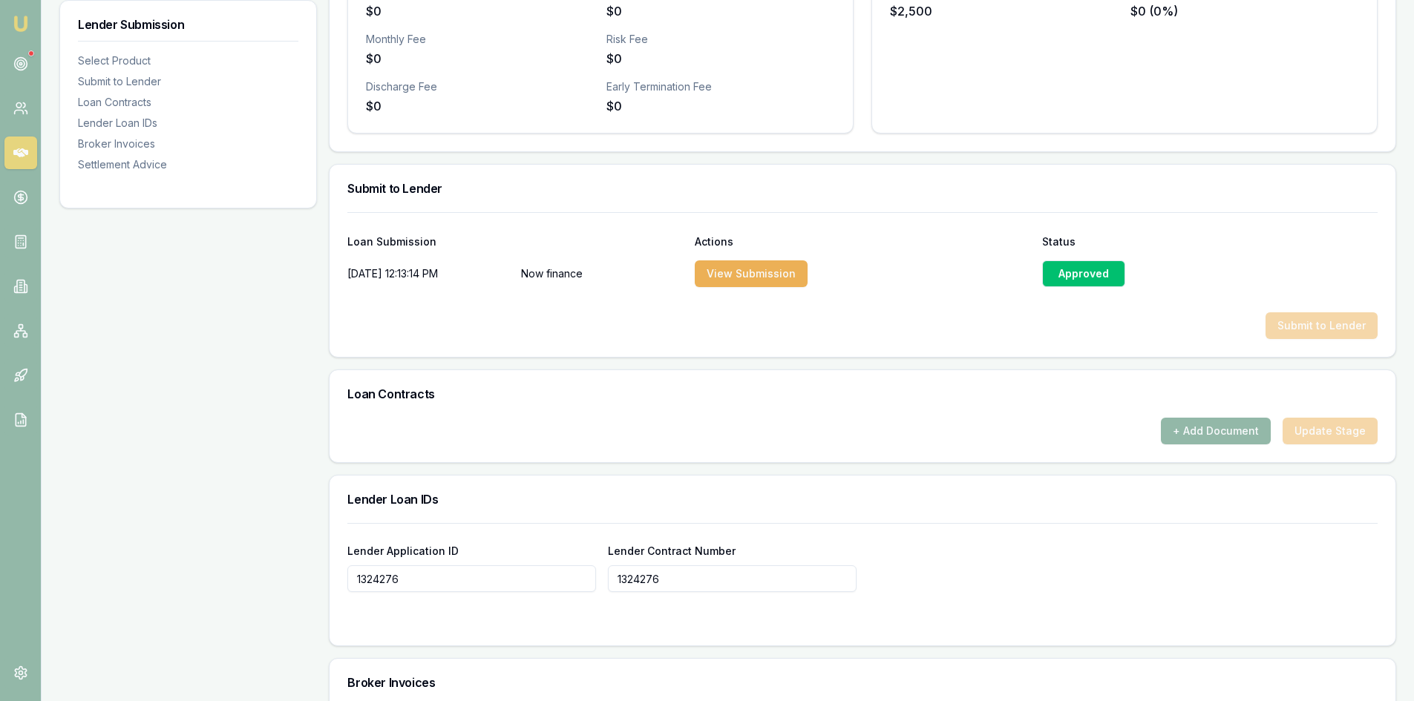
scroll to position [817, 0]
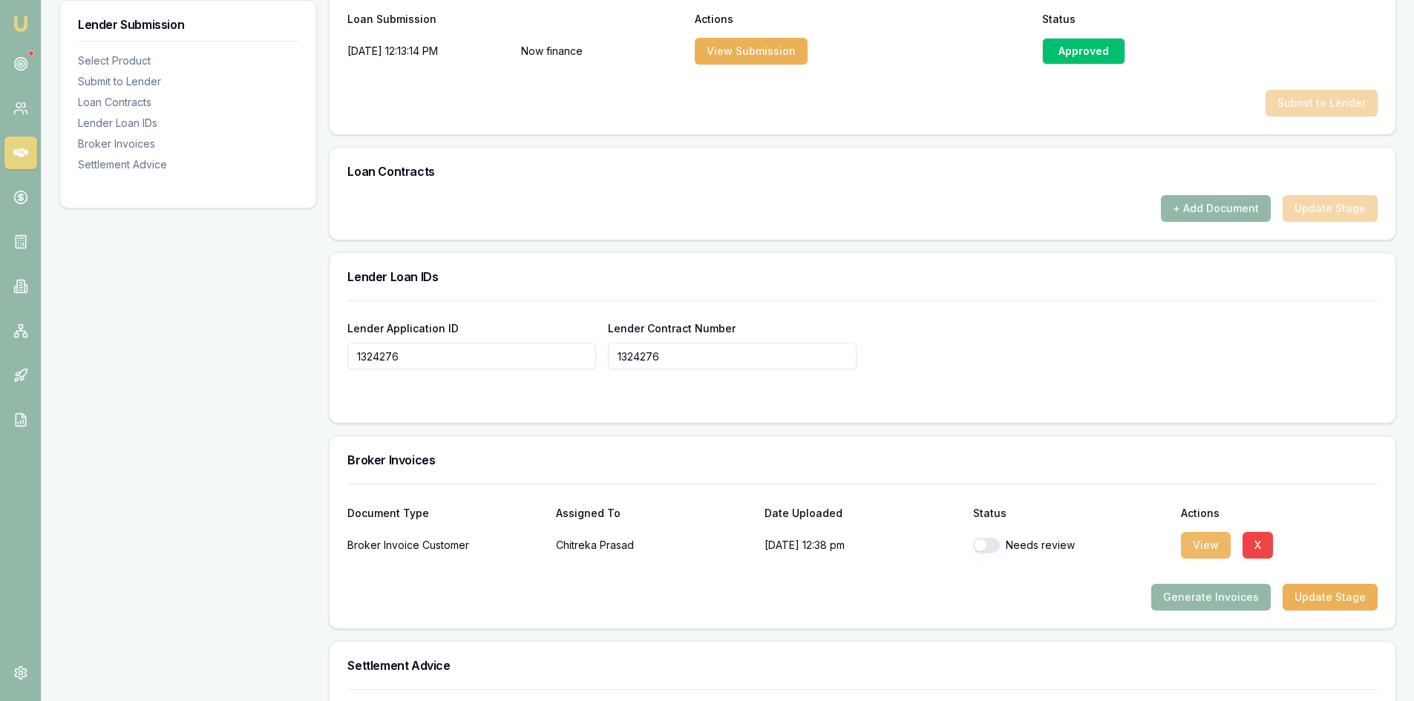
click at [1198, 546] on button "View" at bounding box center [1206, 545] width 50 height 27
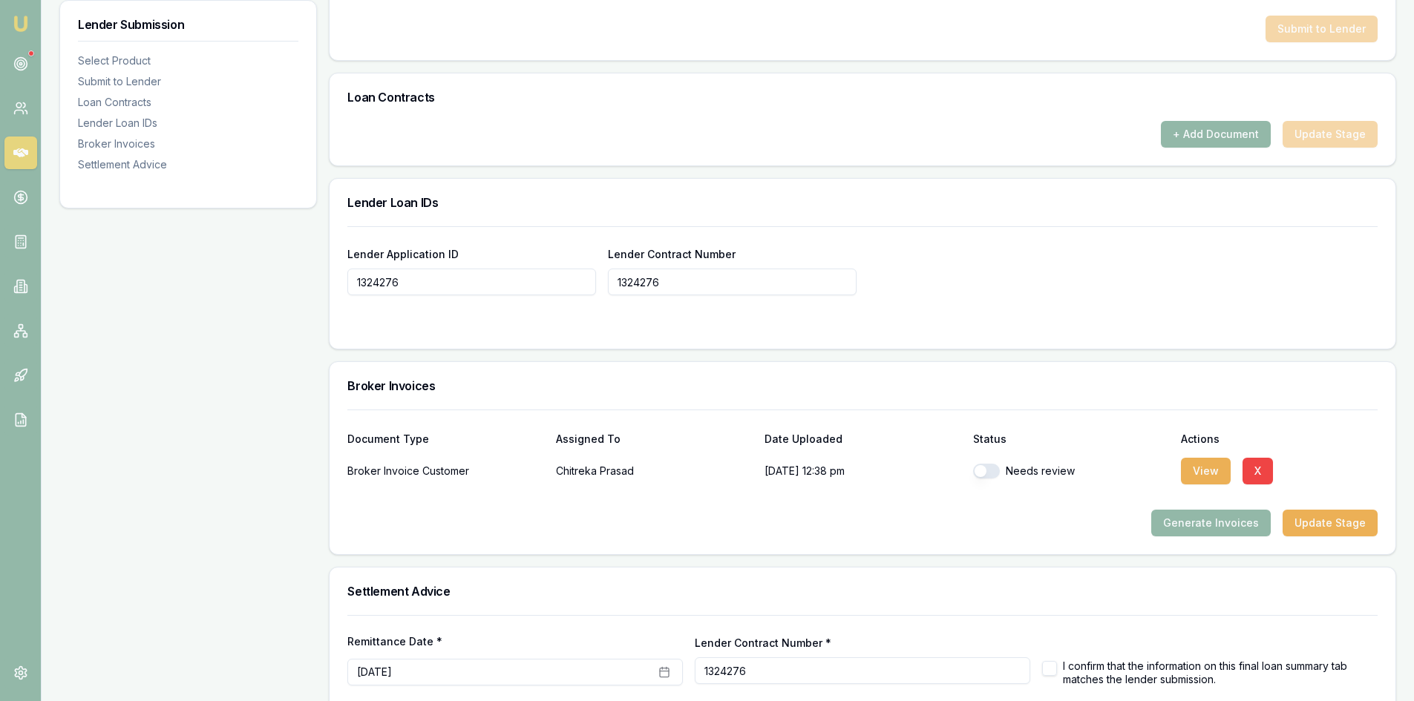
click at [988, 476] on button "button" at bounding box center [986, 471] width 27 height 15
checkbox input "true"
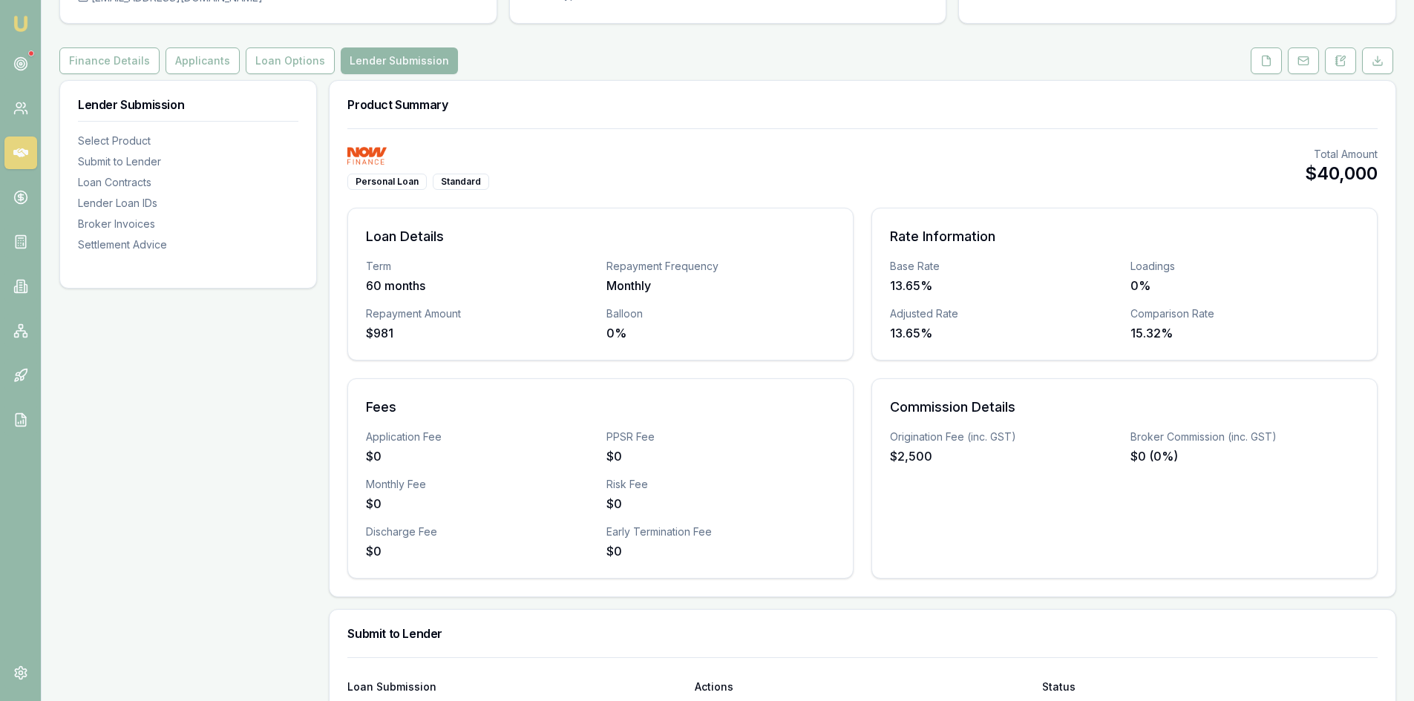
scroll to position [0, 0]
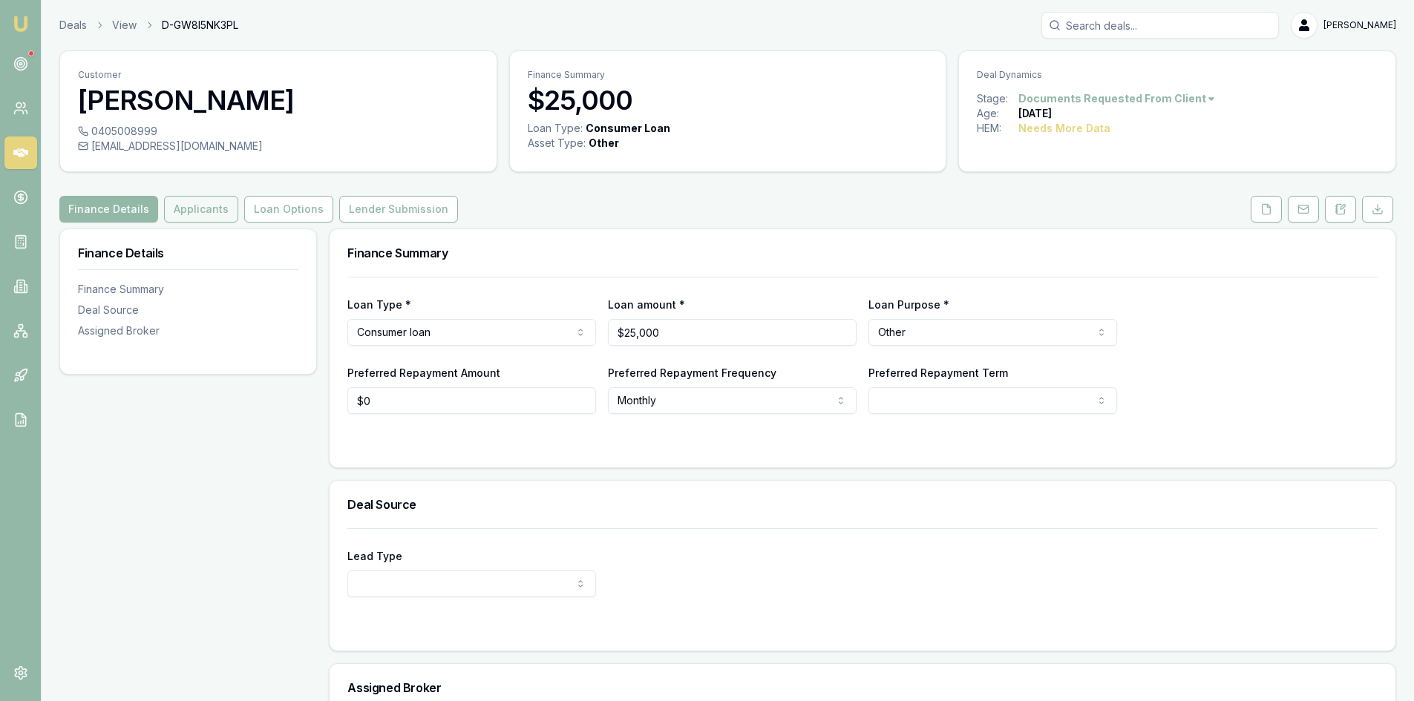
drag, startPoint x: 180, startPoint y: 212, endPoint x: 207, endPoint y: 217, distance: 27.2
click at [180, 212] on button "Applicants" at bounding box center [201, 209] width 74 height 27
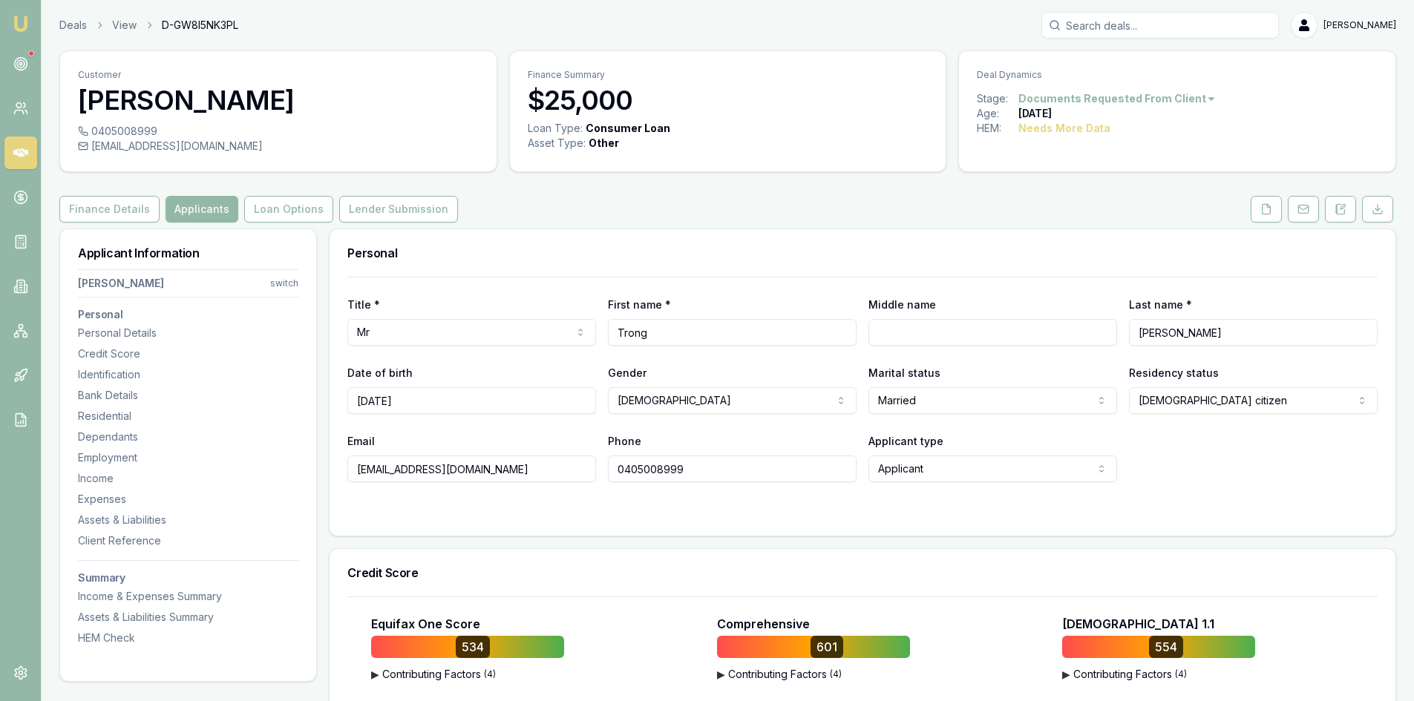
click at [651, 466] on input "0405008999" at bounding box center [732, 469] width 249 height 27
click at [650, 466] on input "0405008999" at bounding box center [732, 469] width 249 height 27
drag, startPoint x: 505, startPoint y: 469, endPoint x: 217, endPoint y: 477, distance: 288.1
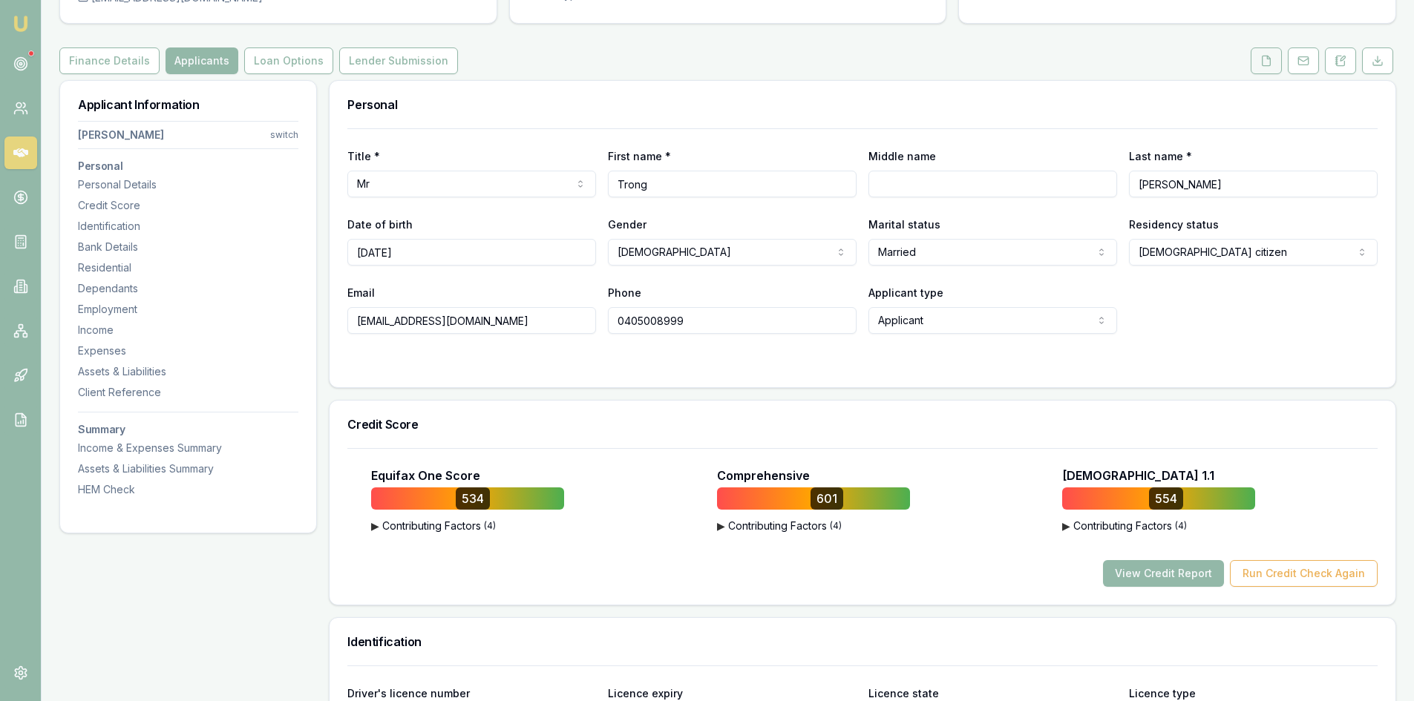
click at [1274, 66] on button at bounding box center [1266, 61] width 31 height 27
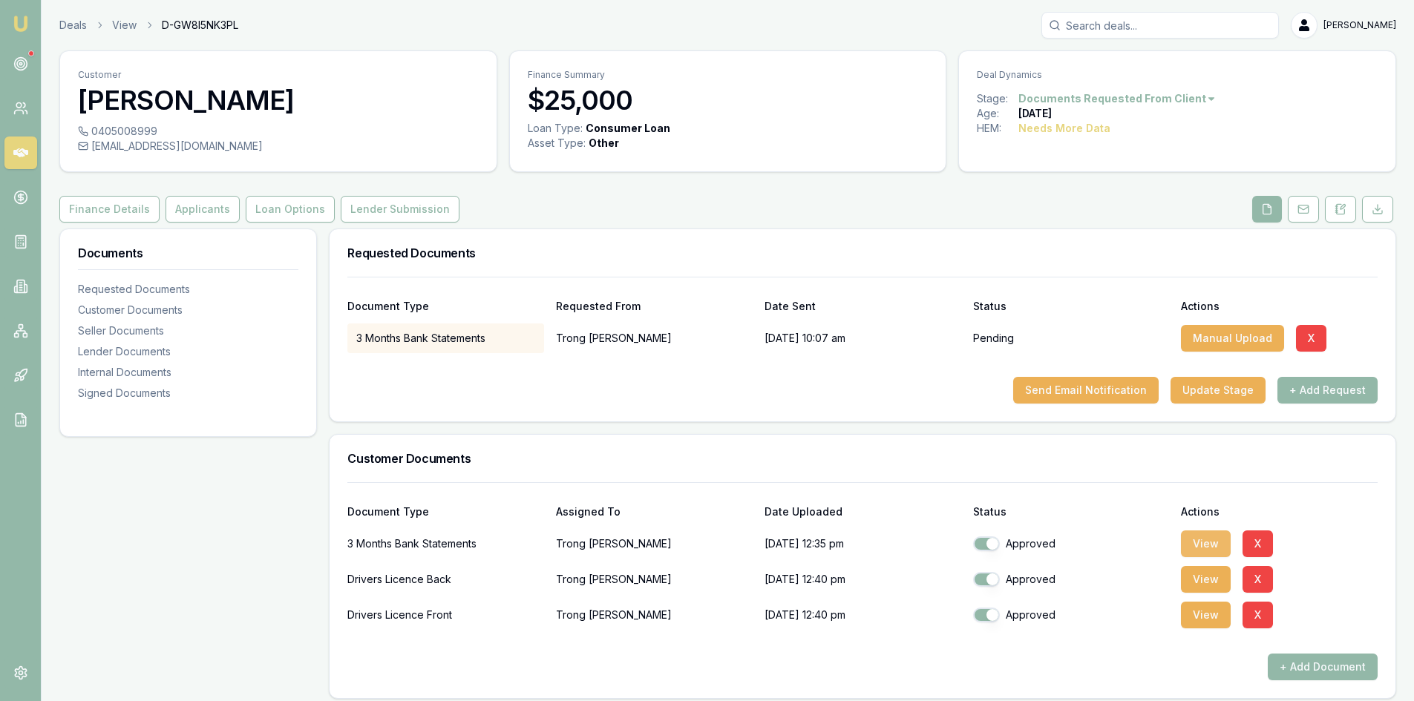
click at [1192, 543] on button "View" at bounding box center [1206, 544] width 50 height 27
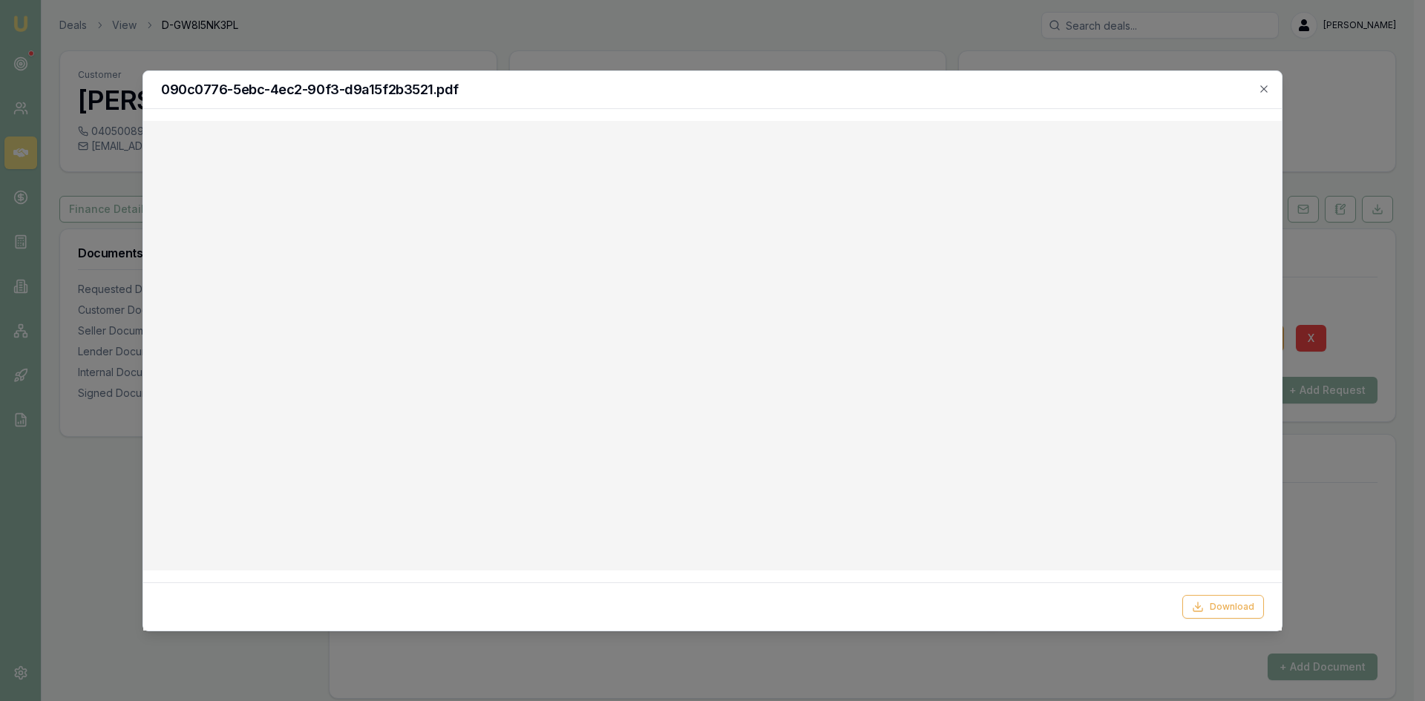
click at [1251, 88] on h2 "090c0776-5ebc-4ec2-90f3-d9a15f2b3521.pdf" at bounding box center [712, 89] width 1103 height 13
click at [1263, 88] on icon "button" at bounding box center [1263, 88] width 7 height 7
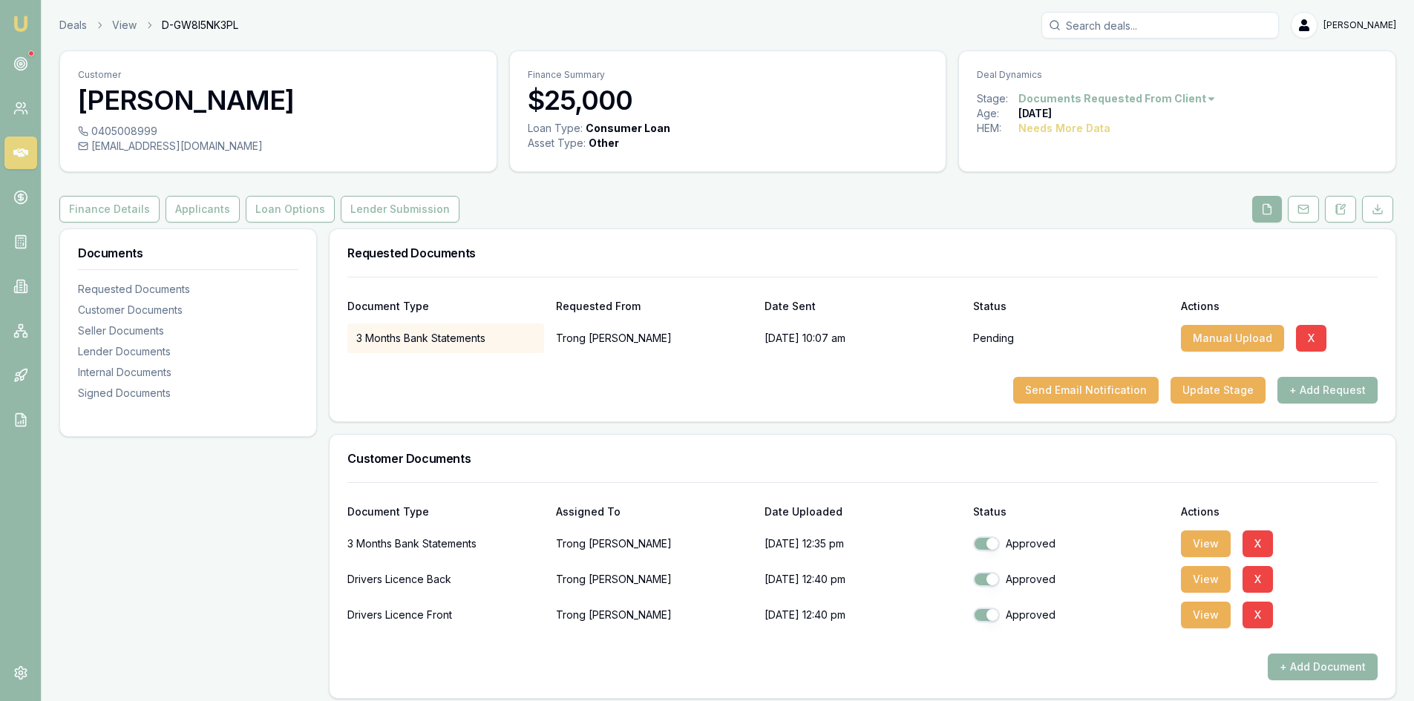
scroll to position [74, 0]
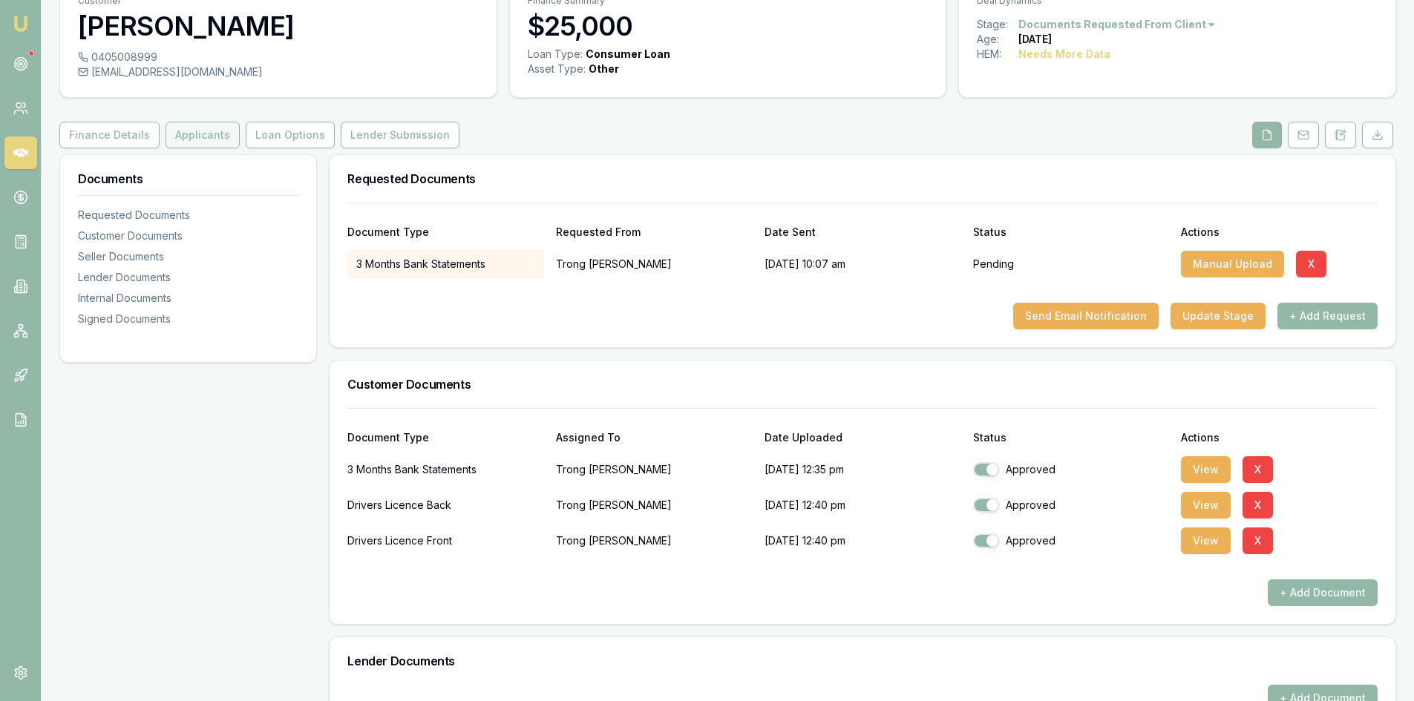
click at [189, 133] on button "Applicants" at bounding box center [203, 135] width 74 height 27
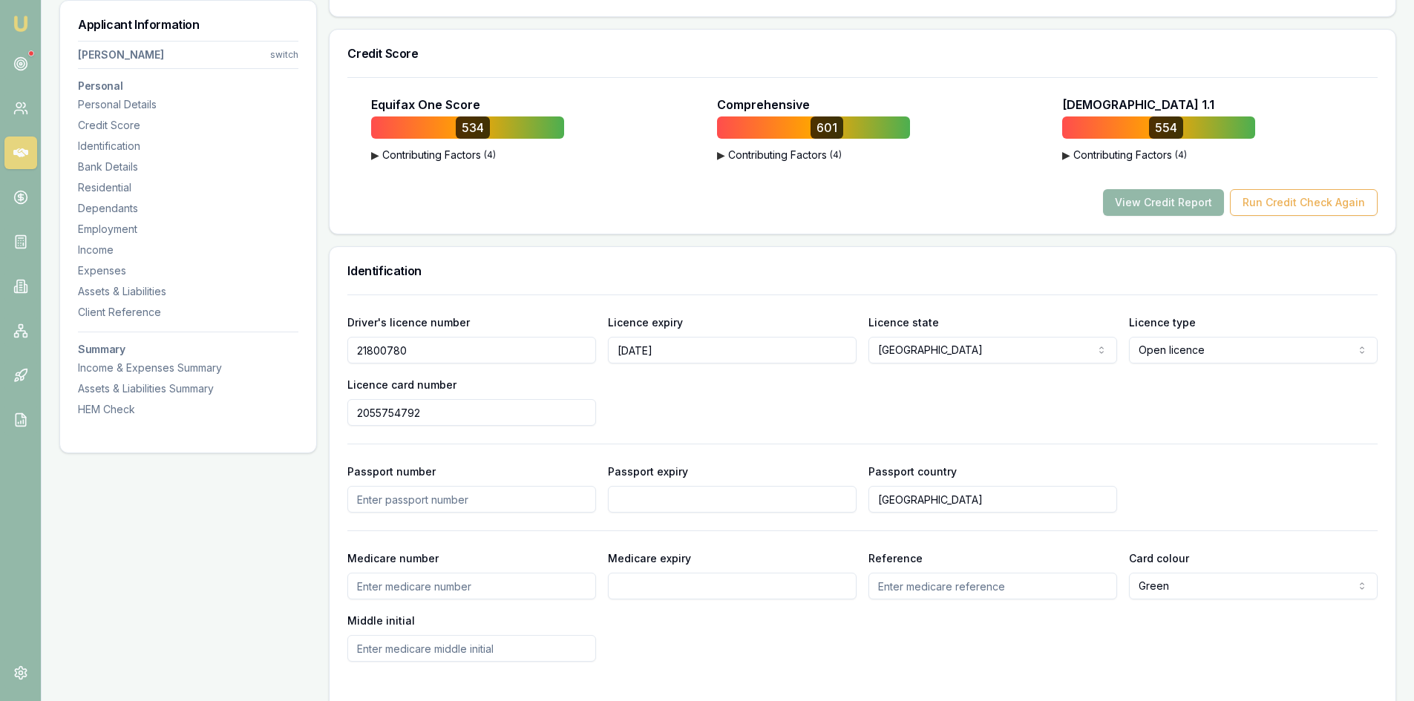
scroll to position [668, 0]
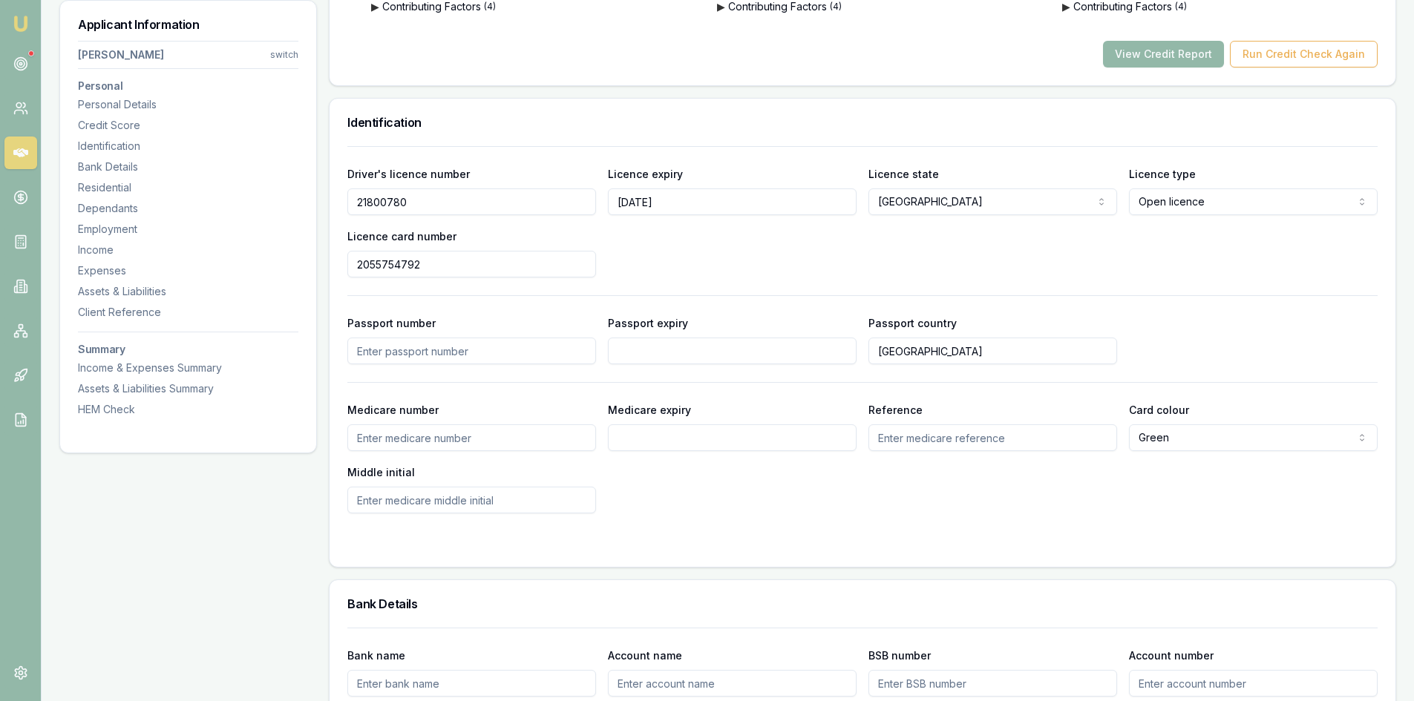
click at [381, 203] on input "21800780" at bounding box center [471, 202] width 249 height 27
click at [379, 268] on input "2055754792" at bounding box center [471, 264] width 249 height 27
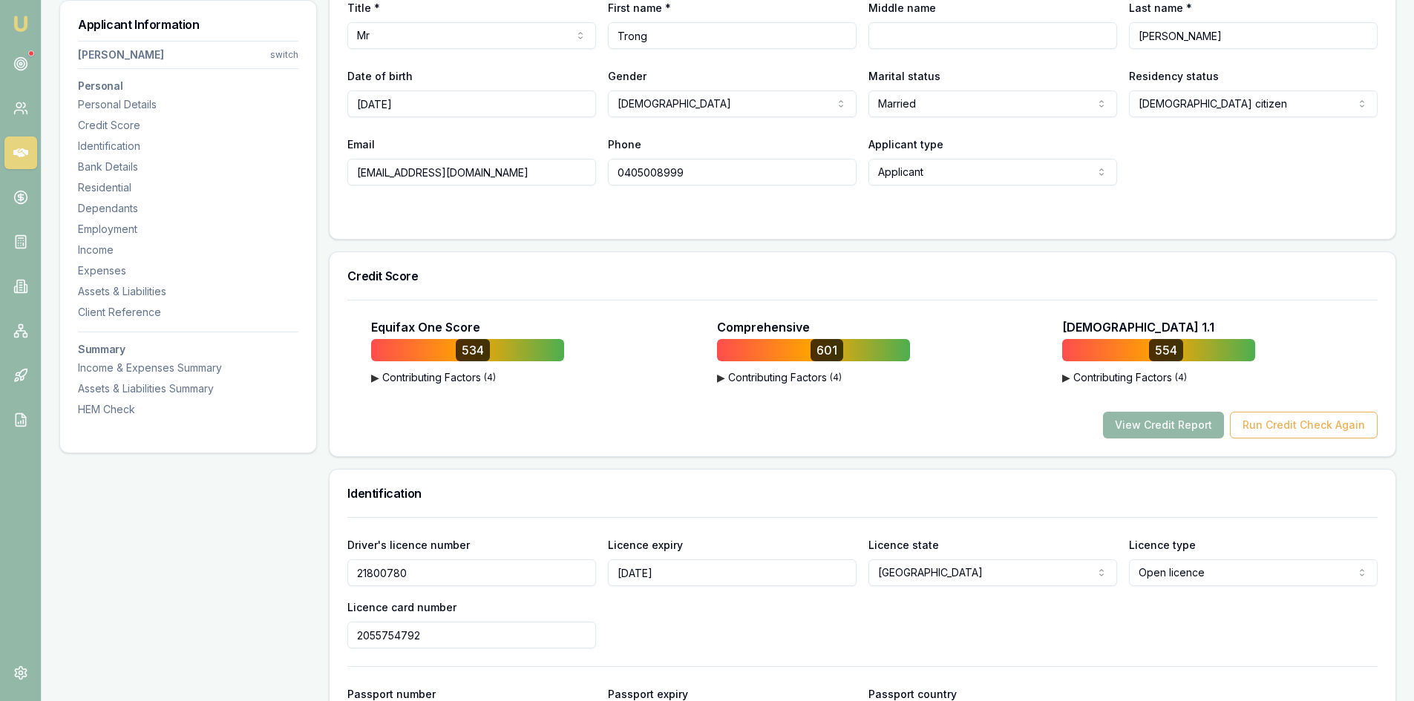
scroll to position [0, 0]
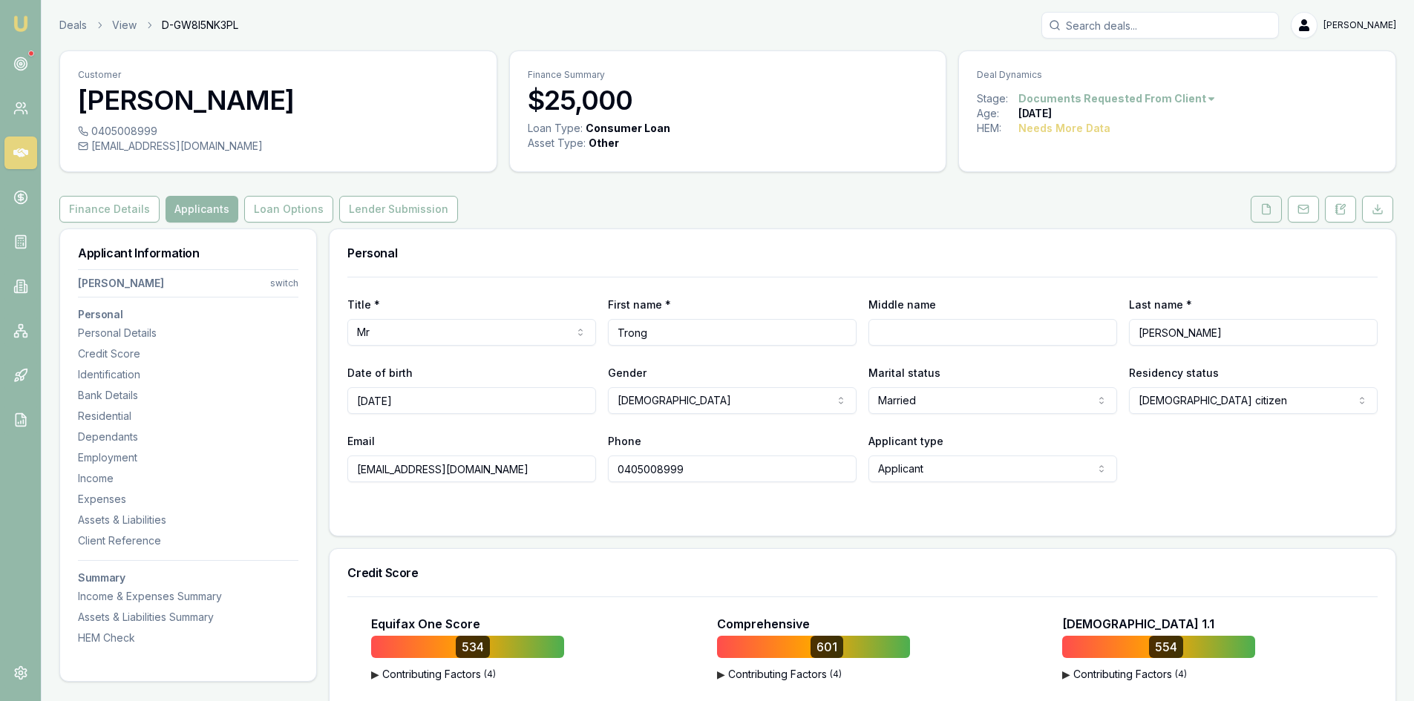
click at [1266, 214] on icon at bounding box center [1267, 209] width 8 height 10
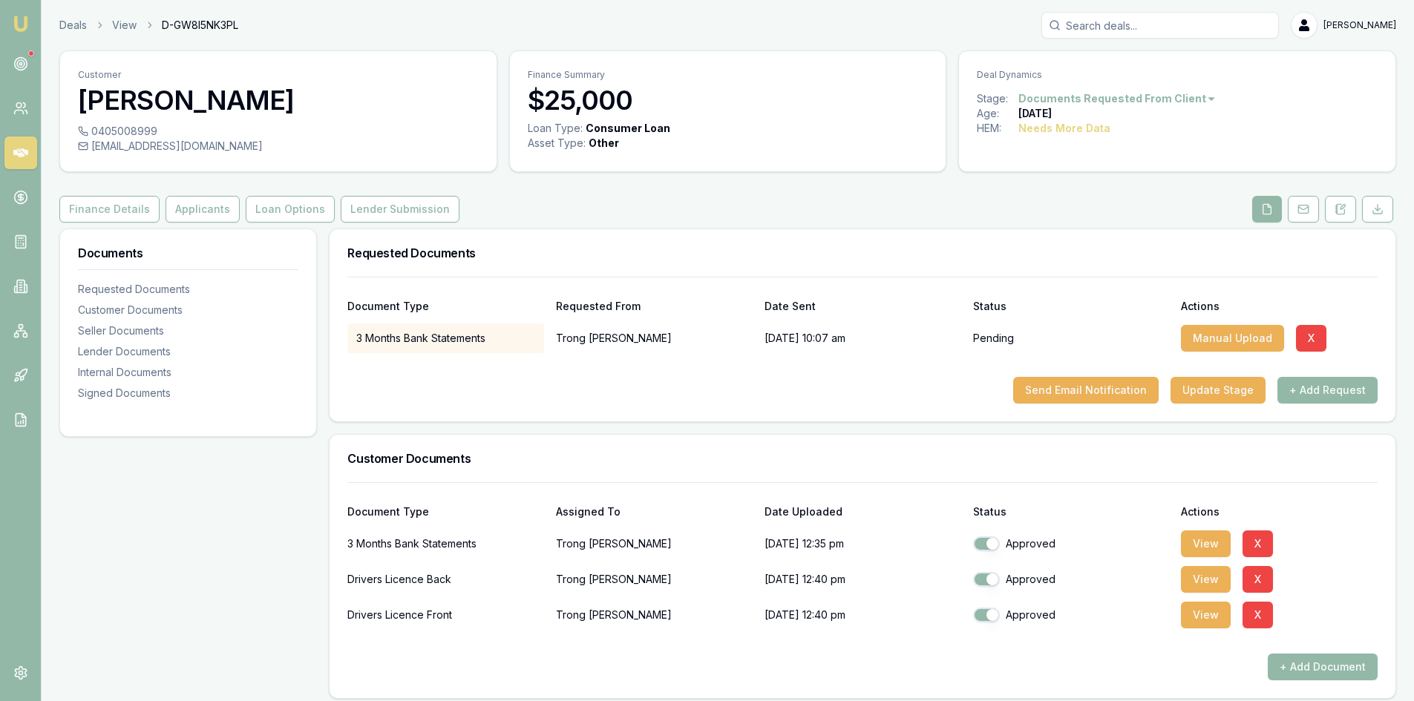
scroll to position [148, 0]
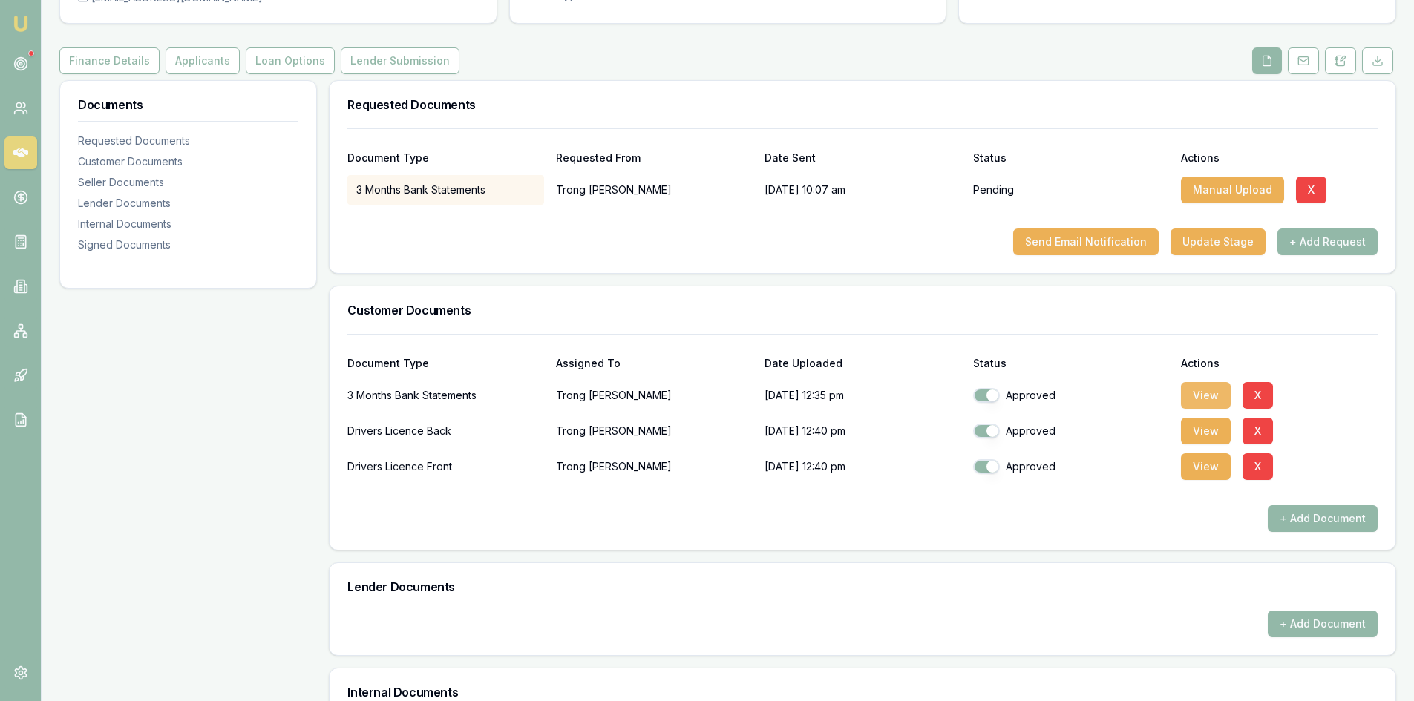
click at [1226, 396] on button "View" at bounding box center [1206, 395] width 50 height 27
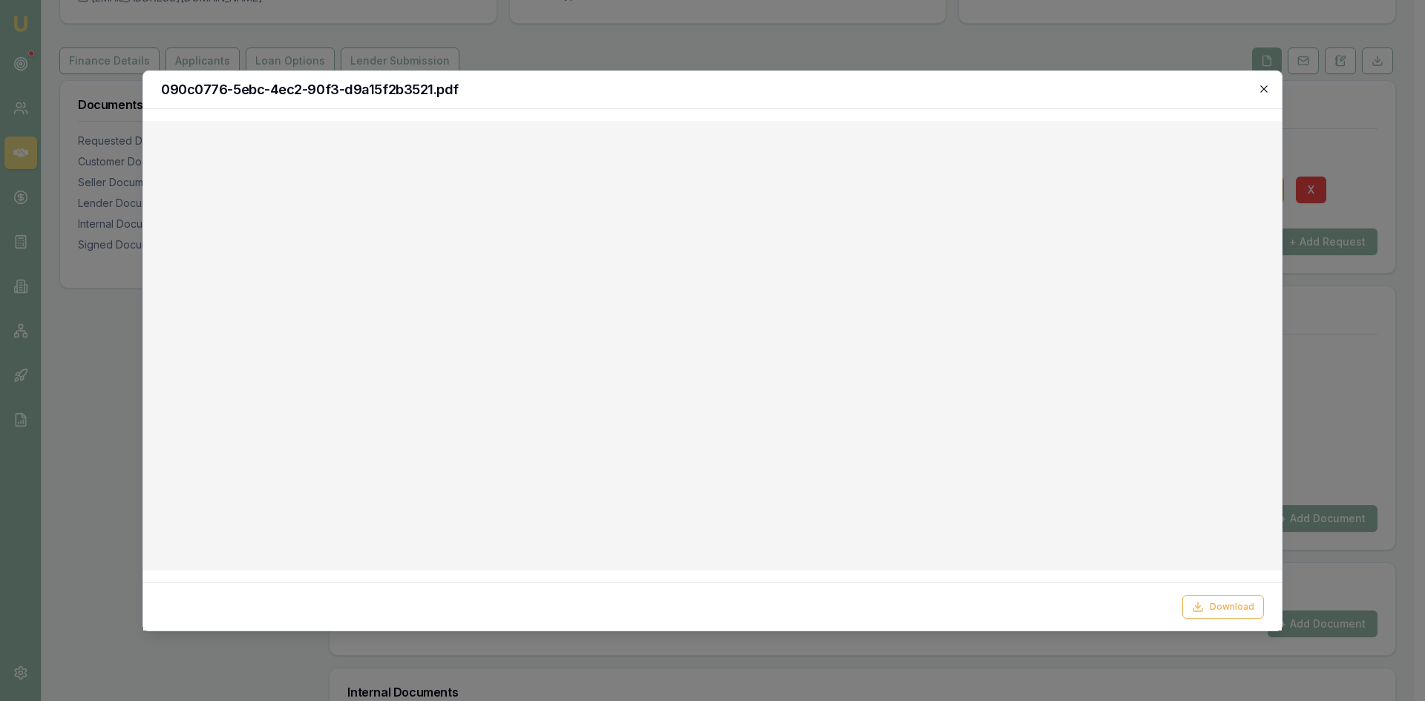
click at [1268, 92] on icon "button" at bounding box center [1264, 89] width 12 height 12
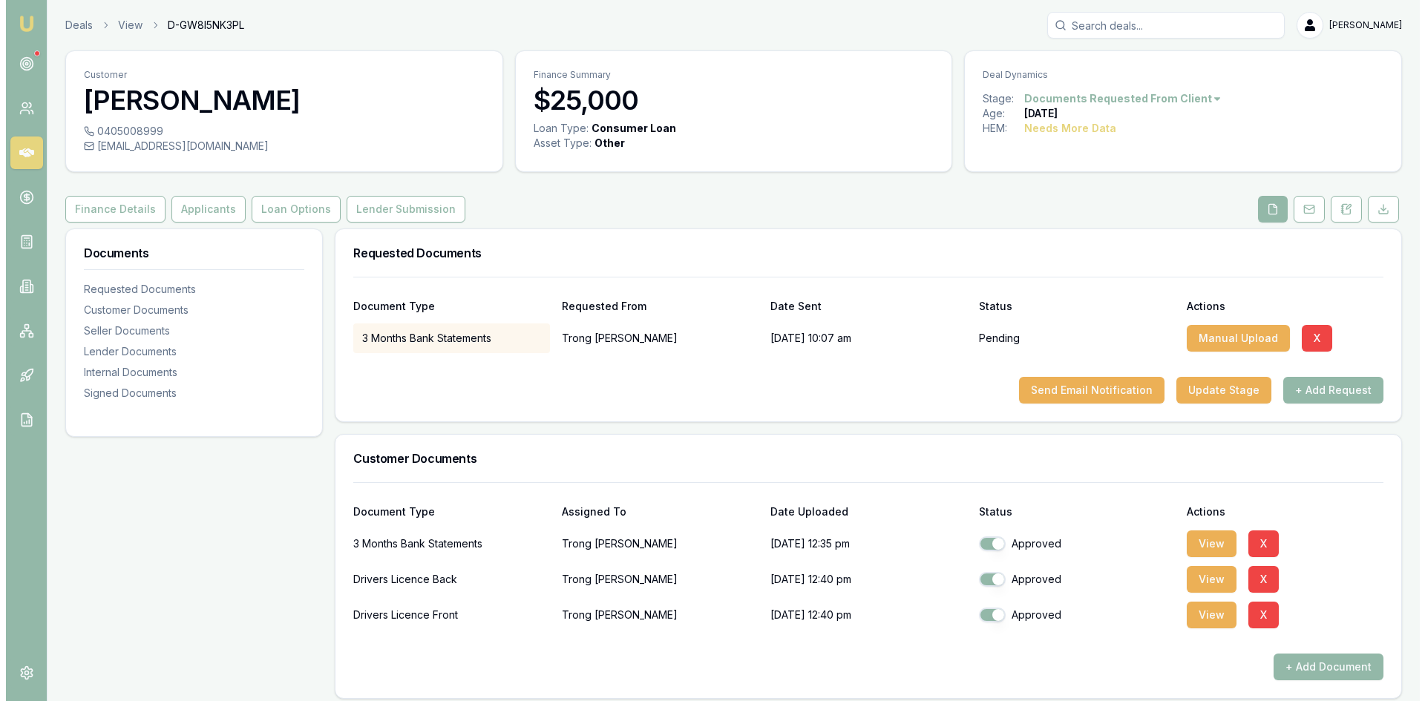
scroll to position [223, 0]
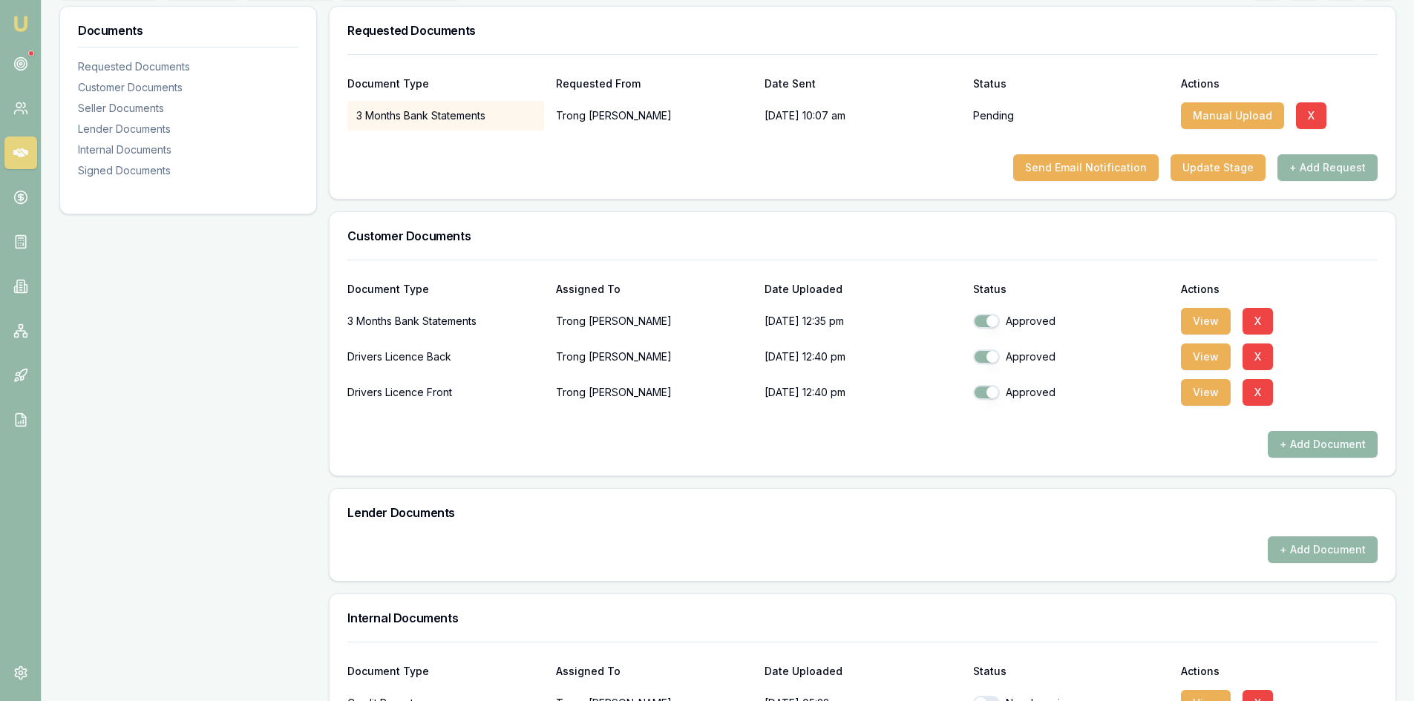
click at [1337, 454] on button "+ Add Document" at bounding box center [1323, 444] width 110 height 27
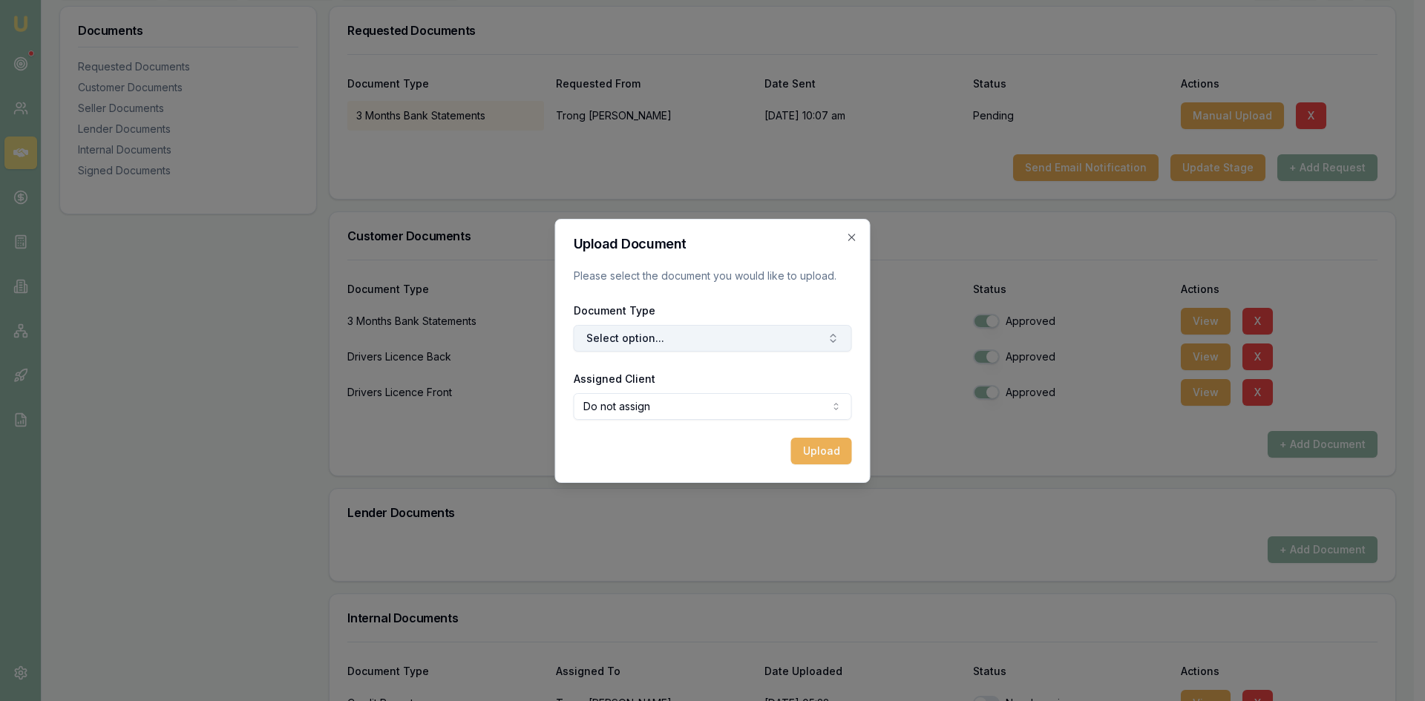
click at [670, 346] on button "Select option..." at bounding box center [713, 338] width 278 height 27
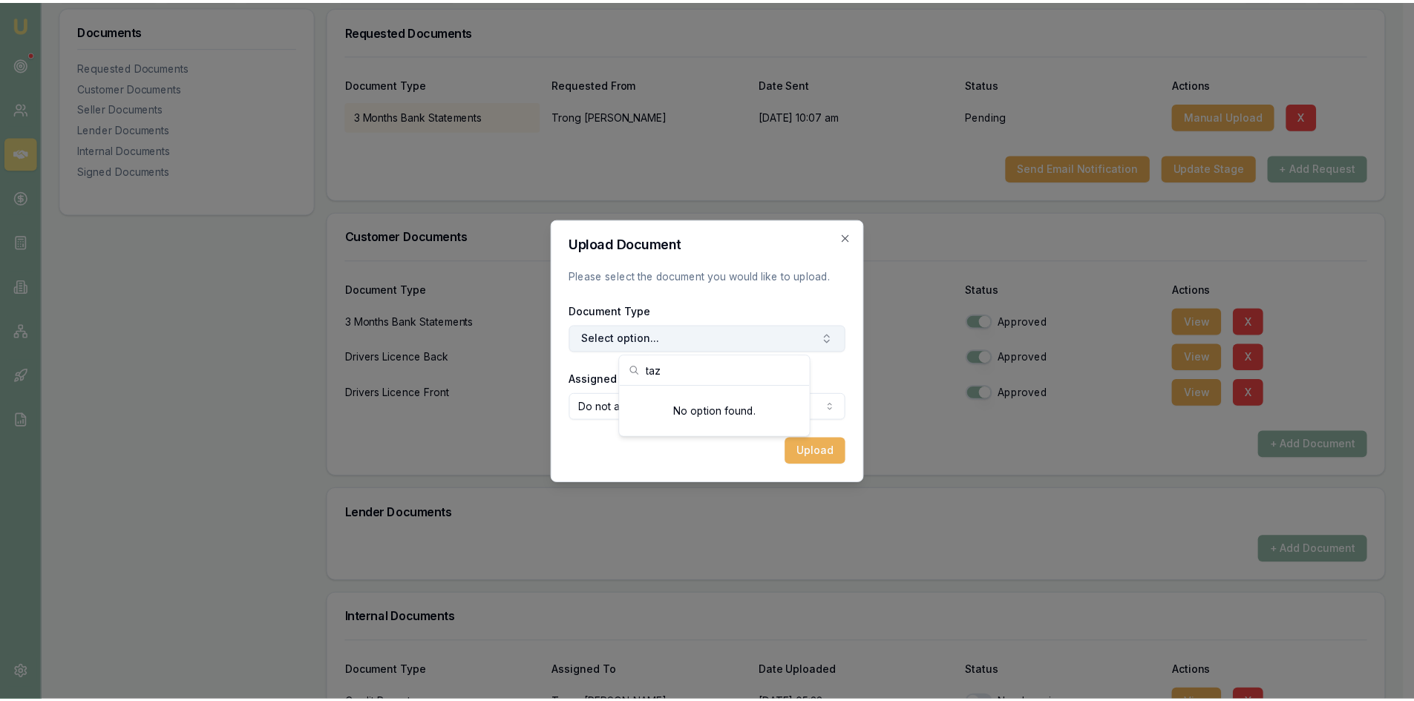
scroll to position [0, 0]
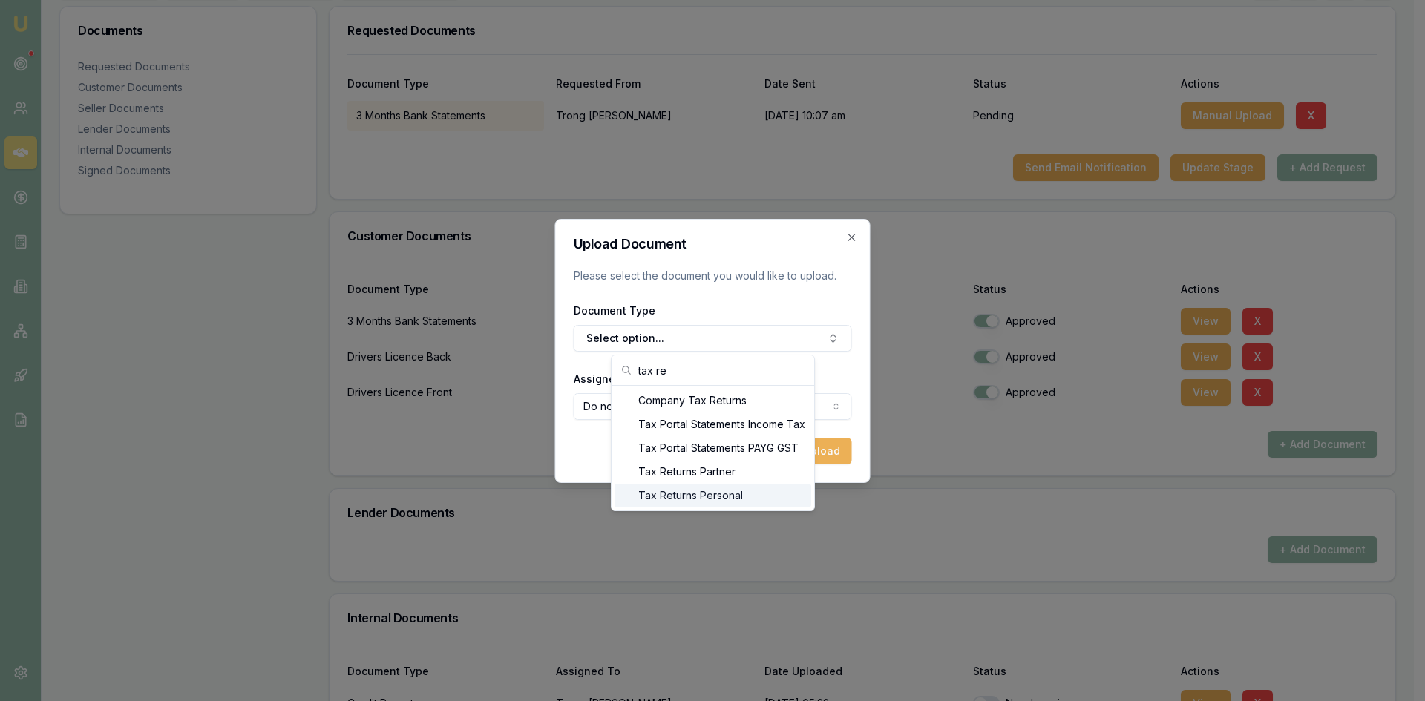
type input "tax re"
click at [694, 500] on div "Tax Returns Personal" at bounding box center [713, 496] width 197 height 24
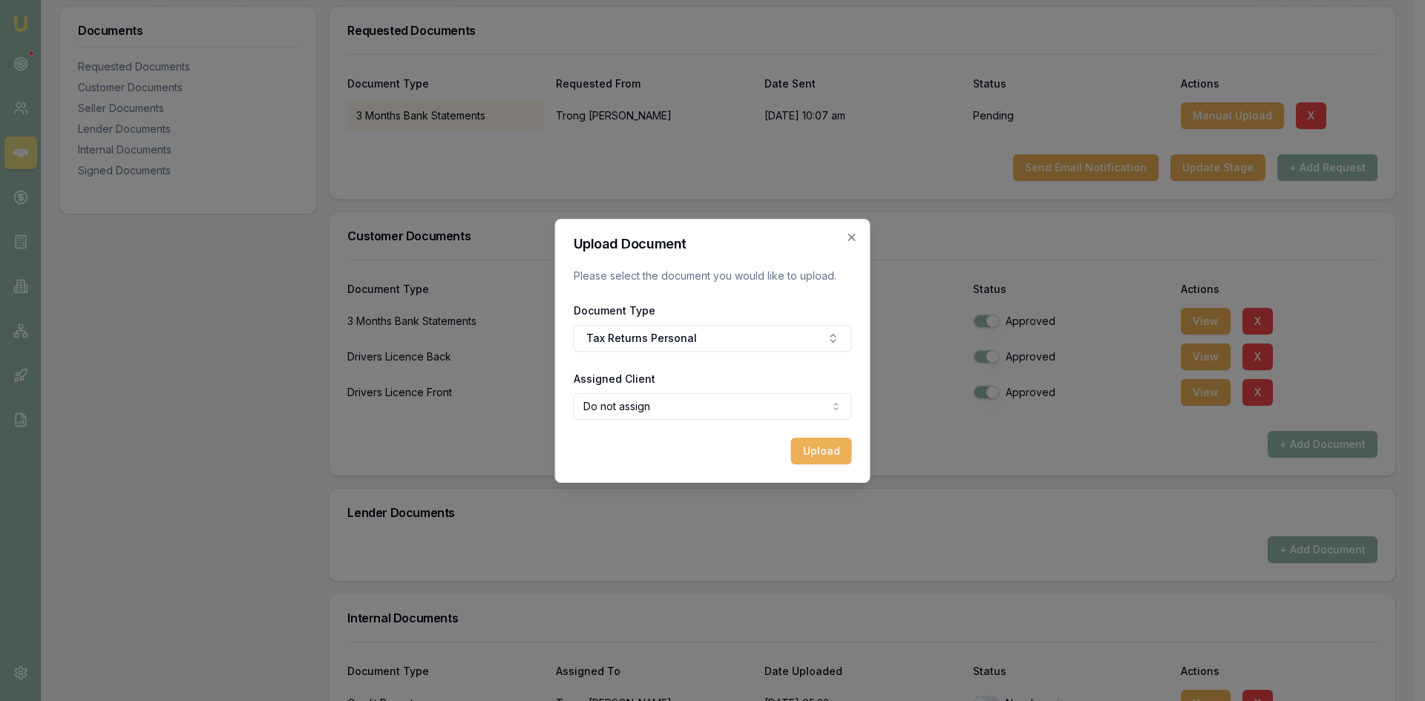
click at [675, 412] on body "Emu Broker Deals View D-GW8I5NK3PL [PERSON_NAME] Toggle Menu Customer [PERSON_N…" at bounding box center [707, 127] width 1414 height 701
select select "U-XN3D05ZSJ8"
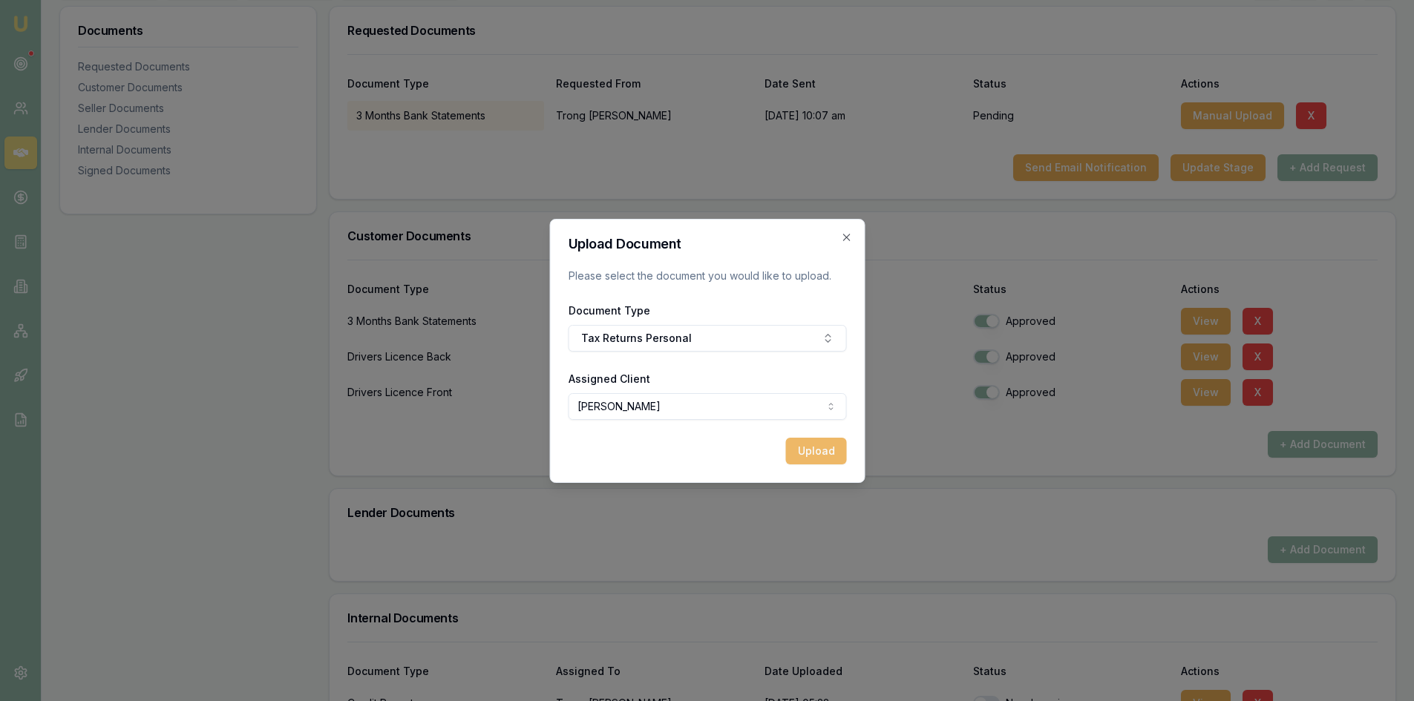
click at [814, 455] on button "Upload" at bounding box center [815, 451] width 61 height 27
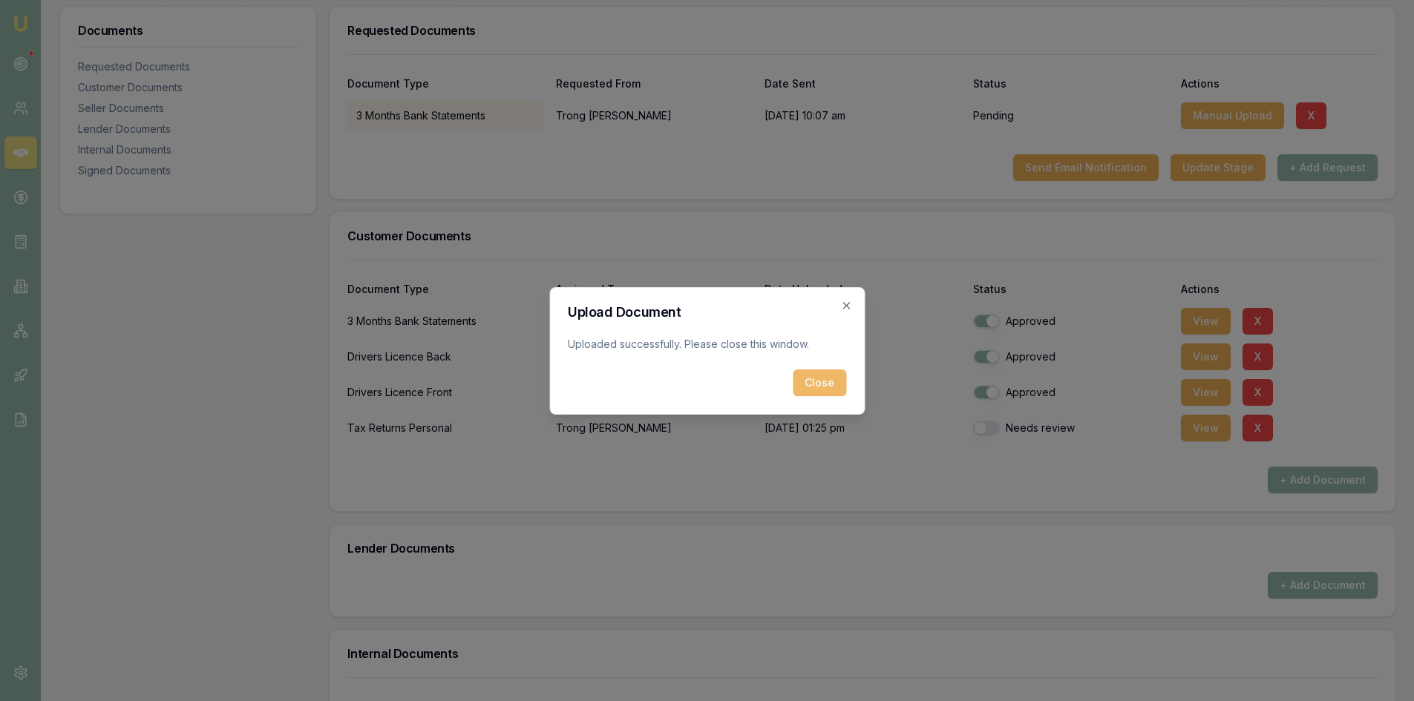
click at [819, 387] on button "Close" at bounding box center [819, 383] width 53 height 27
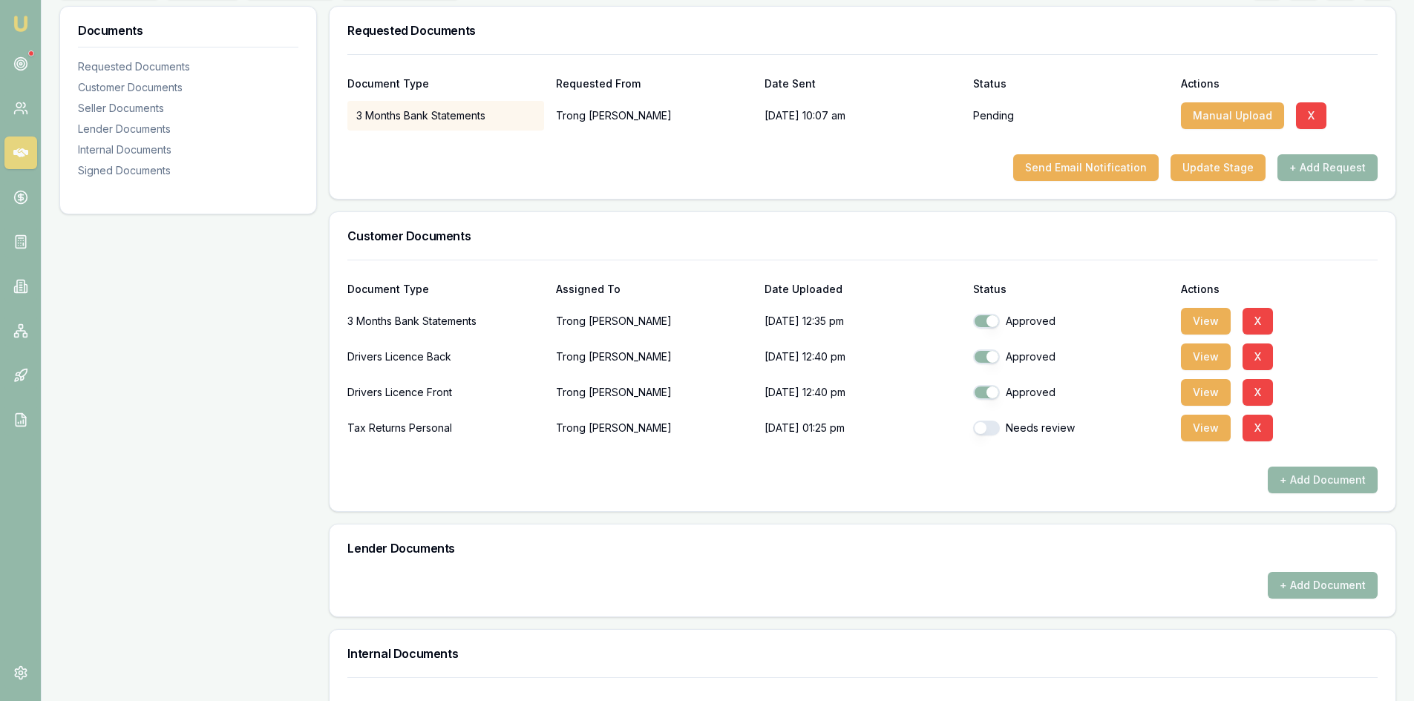
scroll to position [297, 0]
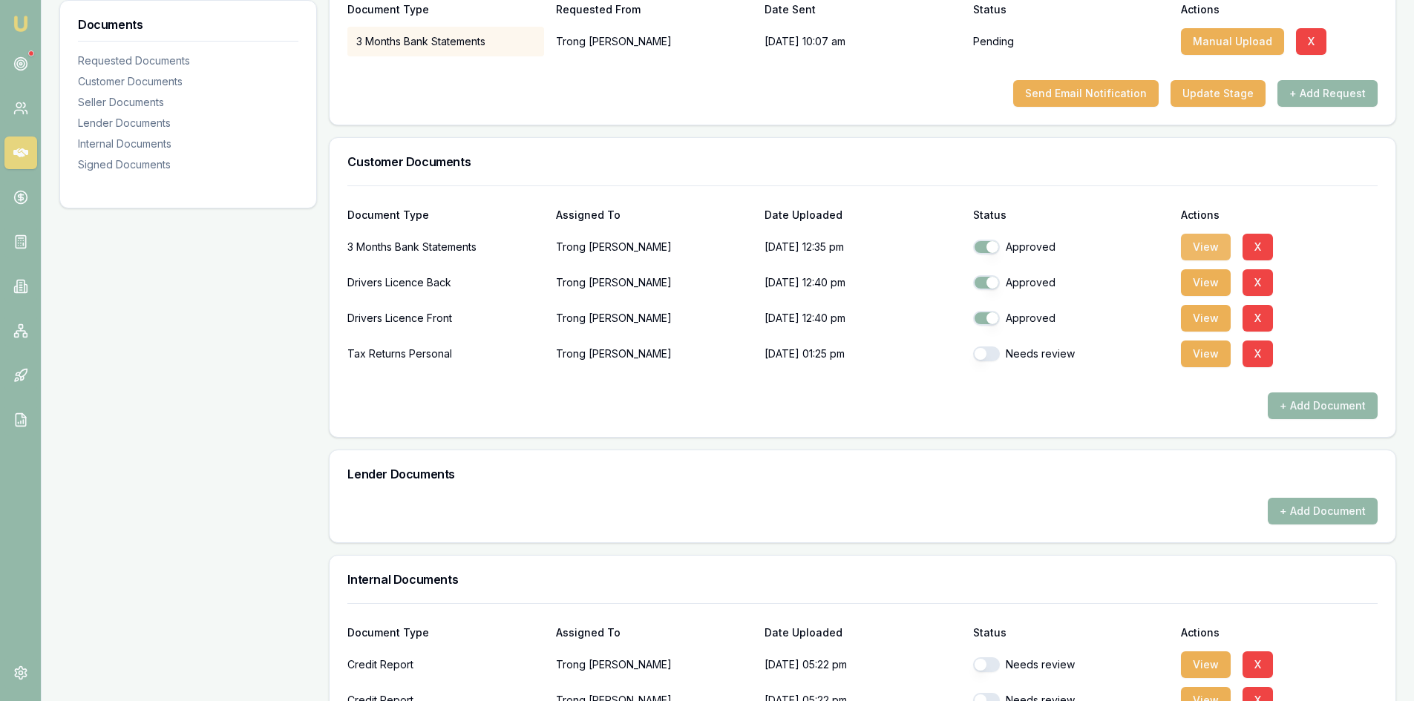
drag, startPoint x: 1212, startPoint y: 250, endPoint x: 1194, endPoint y: 249, distance: 18.6
click at [1212, 249] on button "View" at bounding box center [1206, 247] width 50 height 27
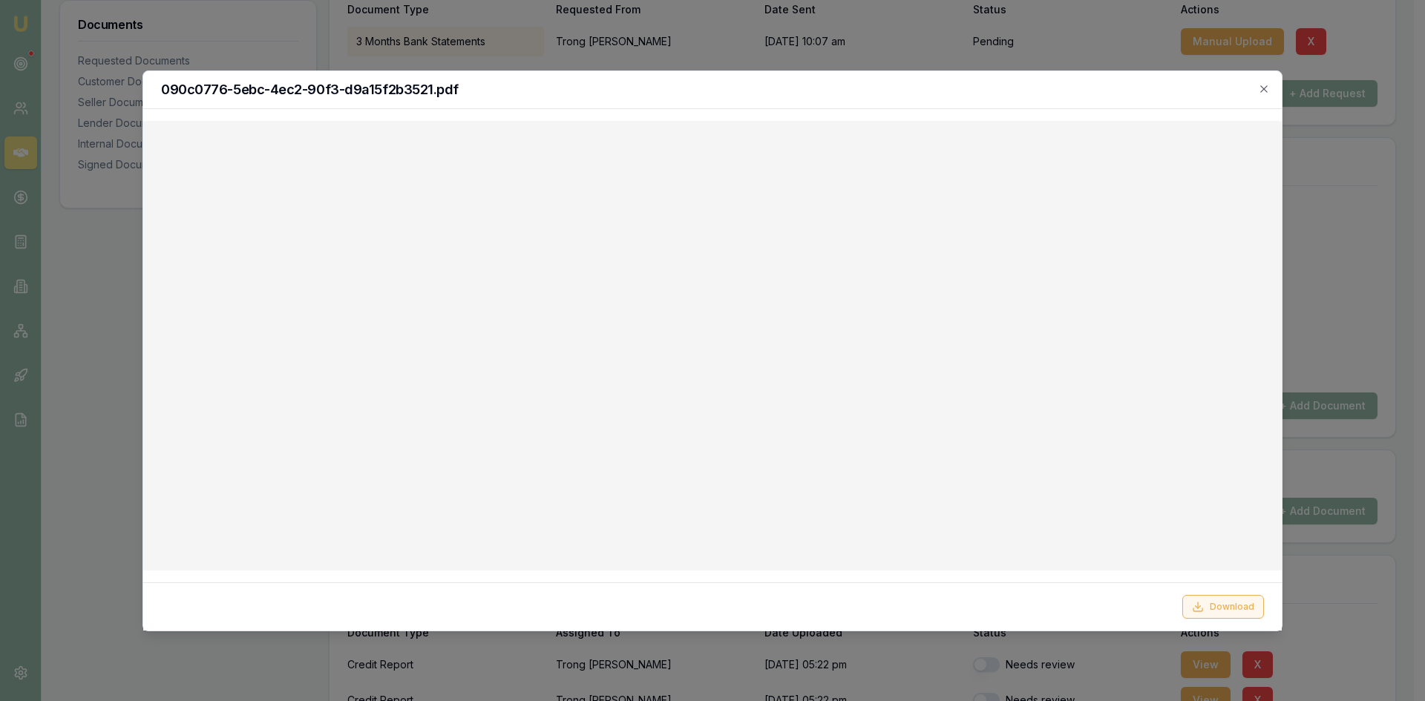
click at [1226, 602] on button "Download" at bounding box center [1223, 607] width 82 height 24
click at [1266, 83] on icon "button" at bounding box center [1264, 89] width 12 height 12
